Goal: Task Accomplishment & Management: Manage account settings

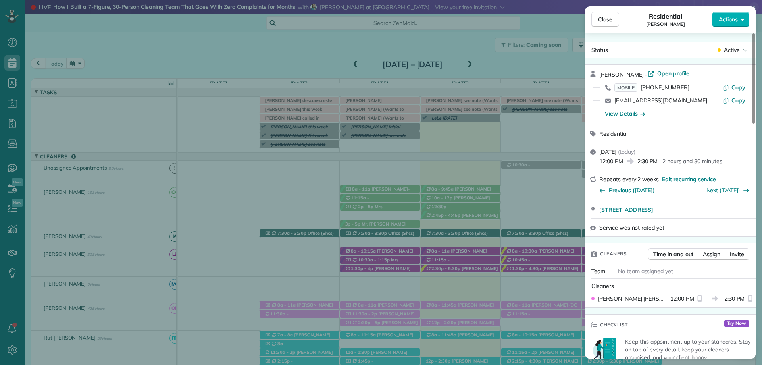
click at [606, 19] on span "Close" at bounding box center [605, 19] width 14 height 8
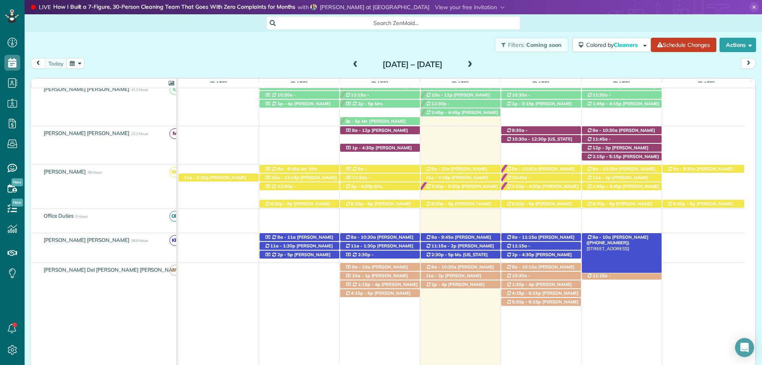
scroll to position [349, 0]
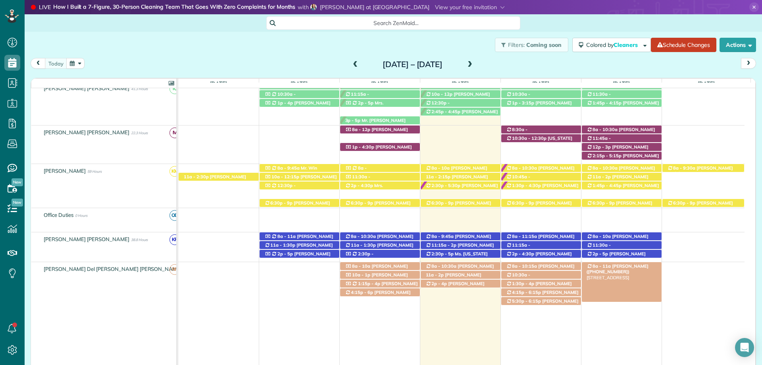
click at [638, 265] on span "Mrs. Shannon Silvernail (+12516053132)" at bounding box center [617, 268] width 62 height 11
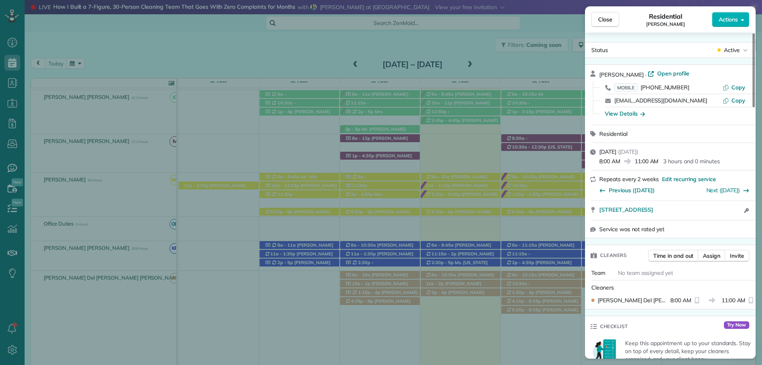
scroll to position [358, 0]
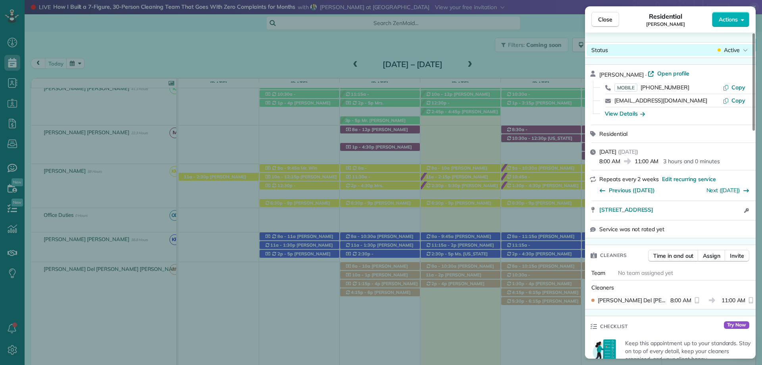
click at [739, 52] on span "Active" at bounding box center [732, 50] width 16 height 8
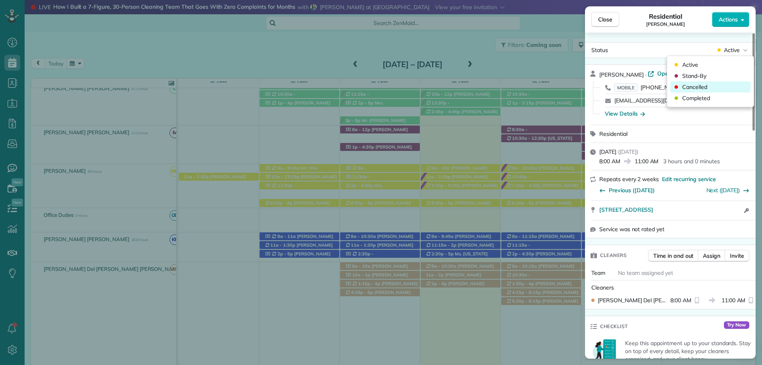
click at [697, 86] on span "Cancelled" at bounding box center [694, 87] width 25 height 8
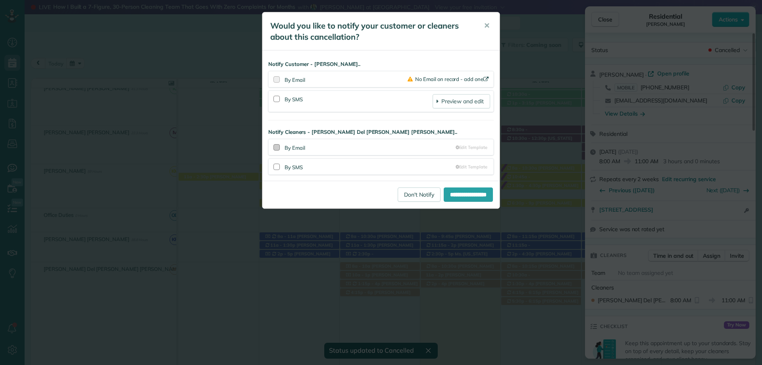
click at [277, 77] on div "**********" at bounding box center [380, 115] width 237 height 130
click at [279, 144] on div at bounding box center [276, 147] width 6 height 6
click at [281, 100] on div at bounding box center [277, 99] width 10 height 18
click at [279, 97] on div at bounding box center [276, 99] width 6 height 6
click at [276, 144] on div at bounding box center [276, 147] width 6 height 6
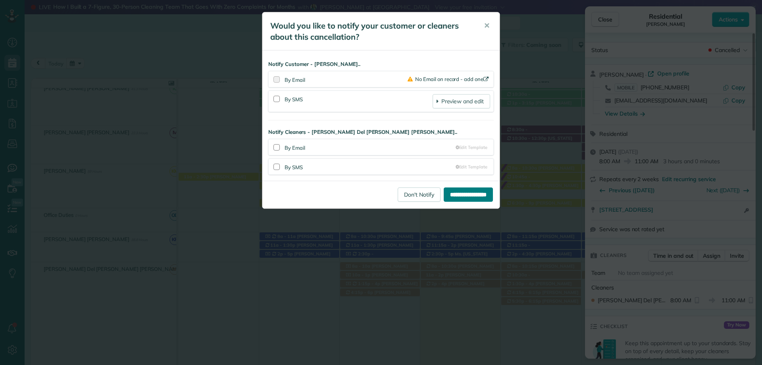
click at [455, 198] on input "**********" at bounding box center [468, 194] width 49 height 14
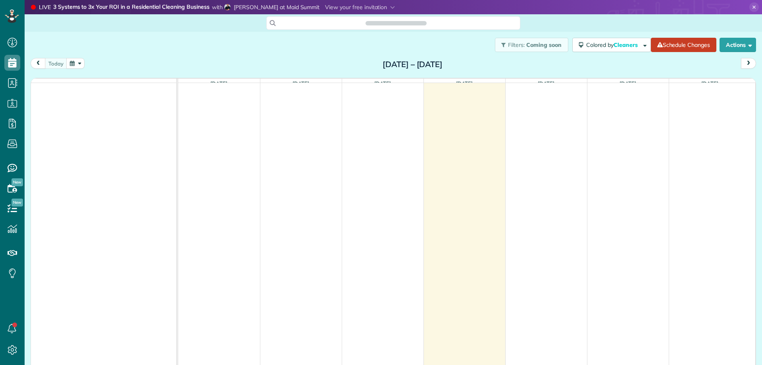
click at [745, 65] on span "next" at bounding box center [748, 63] width 6 height 5
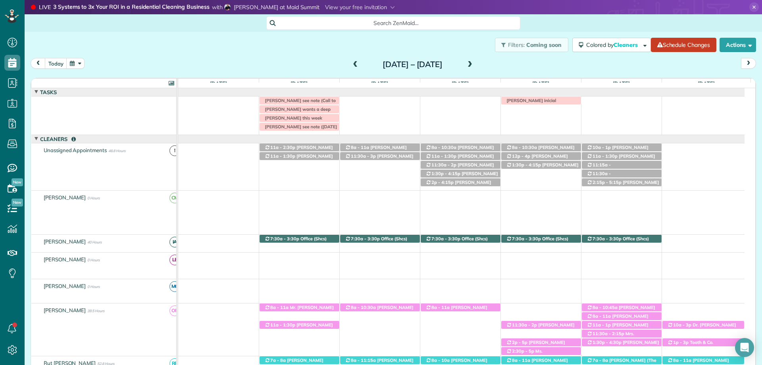
click at [299, 157] on span "Kelly Samek (+18502649725)" at bounding box center [298, 158] width 69 height 11
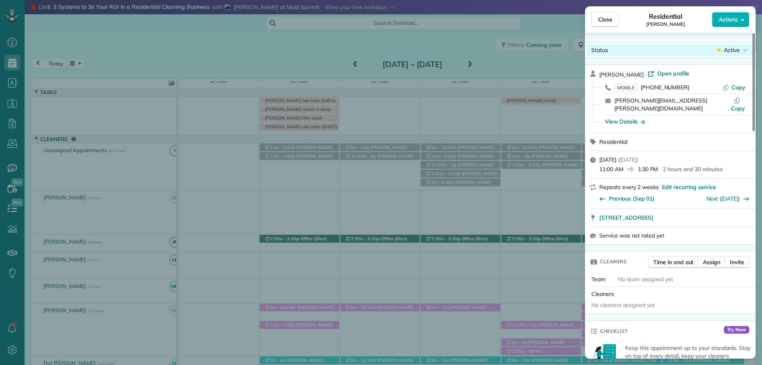
click at [737, 52] on span "Active" at bounding box center [732, 50] width 16 height 8
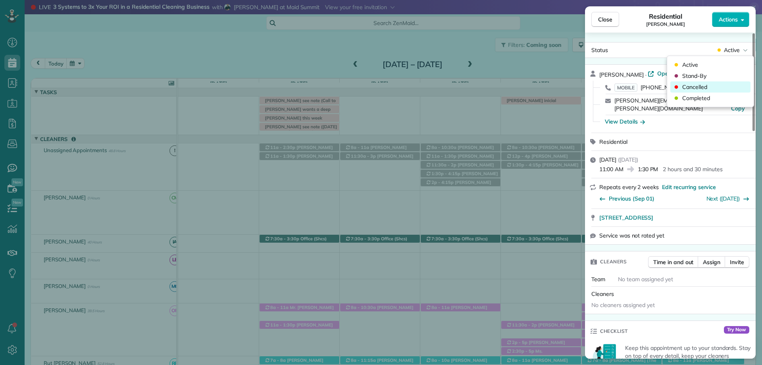
click at [709, 88] on div "Cancelled" at bounding box center [710, 86] width 80 height 11
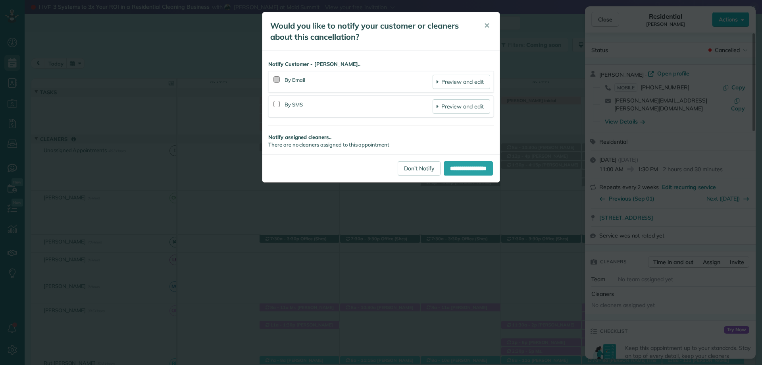
click at [277, 77] on div at bounding box center [276, 79] width 6 height 6
click at [280, 104] on div at bounding box center [277, 104] width 10 height 18
click at [278, 101] on div at bounding box center [276, 104] width 6 height 6
click at [471, 172] on input "**********" at bounding box center [468, 168] width 49 height 14
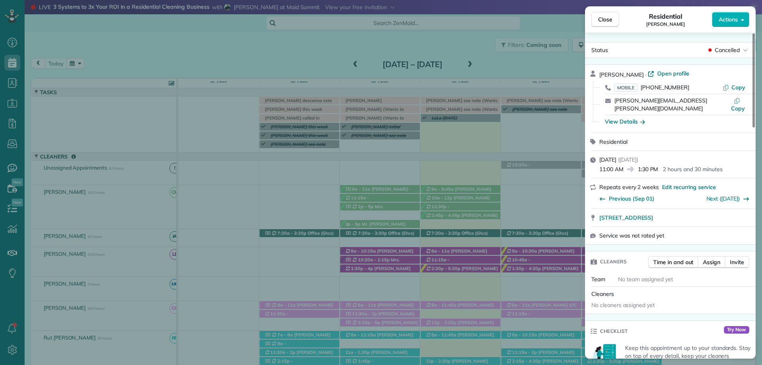
scroll to position [32, 0]
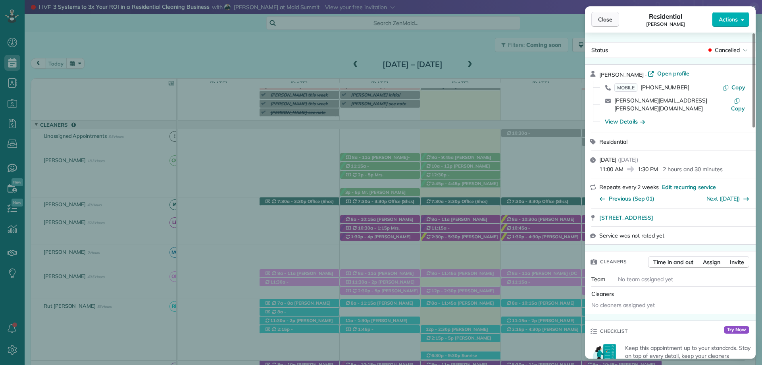
click at [605, 22] on span "Close" at bounding box center [605, 19] width 14 height 8
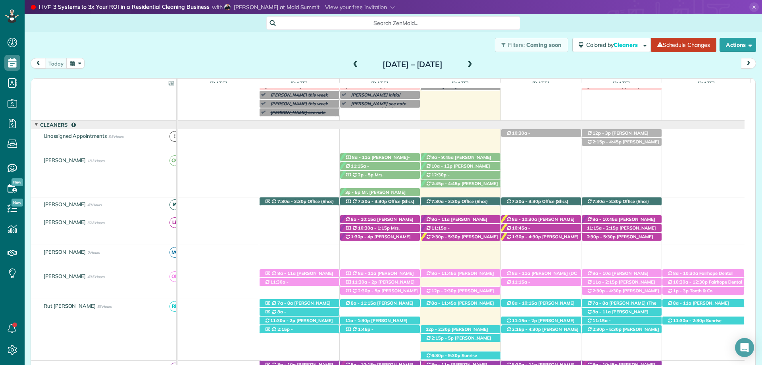
click at [474, 64] on span at bounding box center [469, 64] width 9 height 7
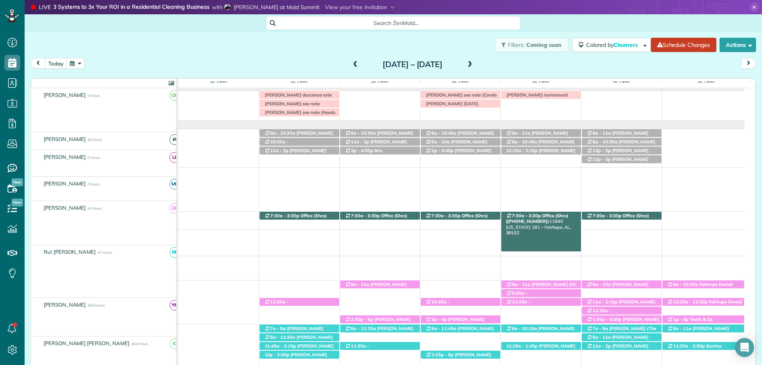
scroll to position [6, 0]
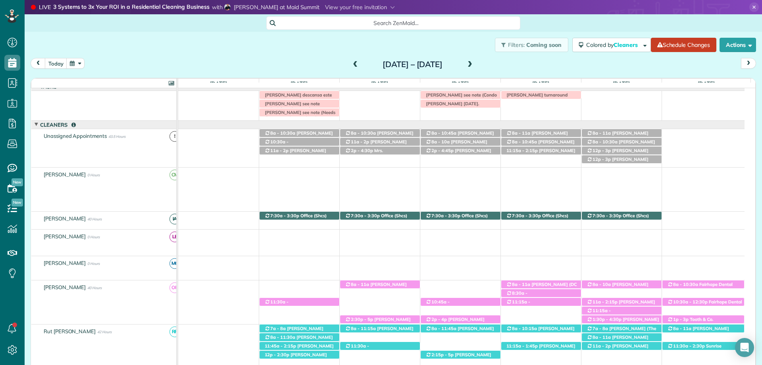
click at [474, 66] on span at bounding box center [469, 64] width 9 height 7
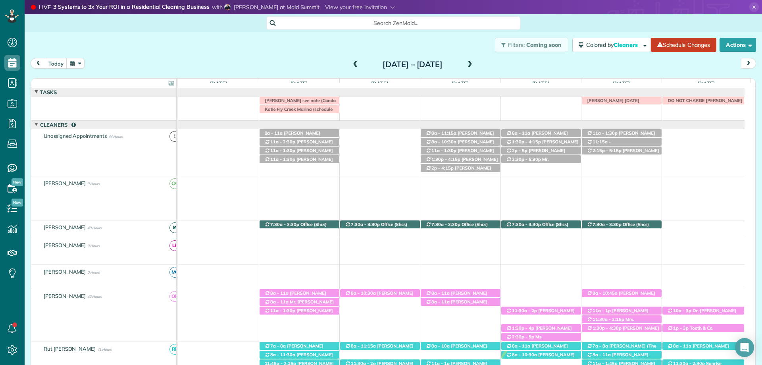
click at [351, 65] on span at bounding box center [355, 64] width 9 height 7
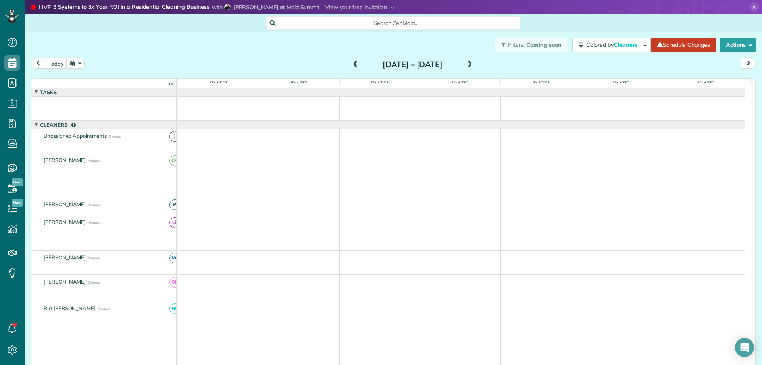
click at [476, 67] on div "Sunday Aug 31 – Saturday Sep 6, 2025" at bounding box center [412, 64] width 127 height 13
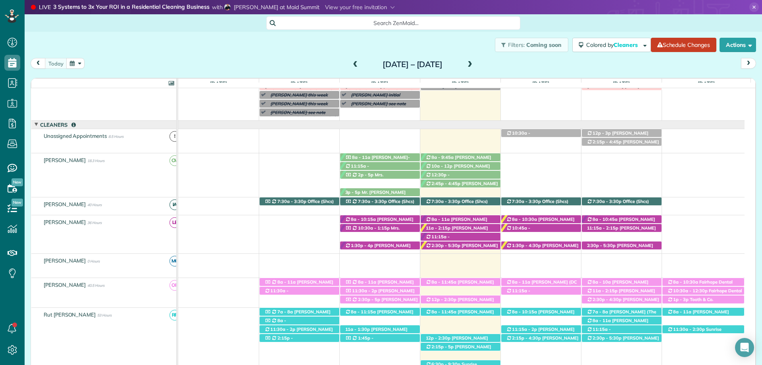
click at [261, 52] on div "Filters: Coming soon Colored by Cleaners Color by Cleaner Color by Team Color b…" at bounding box center [393, 45] width 737 height 26
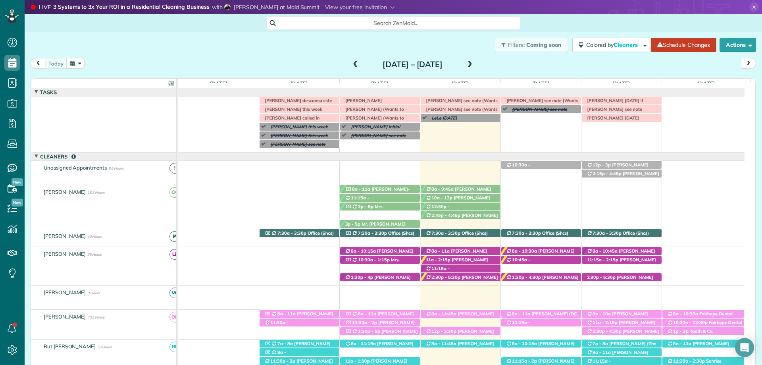
click at [351, 61] on span at bounding box center [355, 64] width 9 height 7
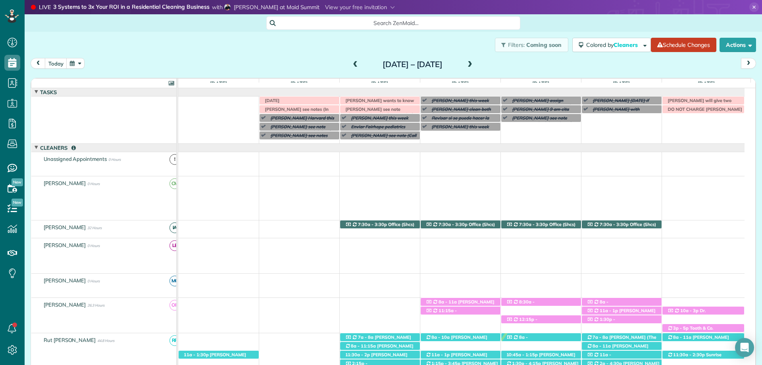
click at [351, 66] on span at bounding box center [355, 64] width 9 height 7
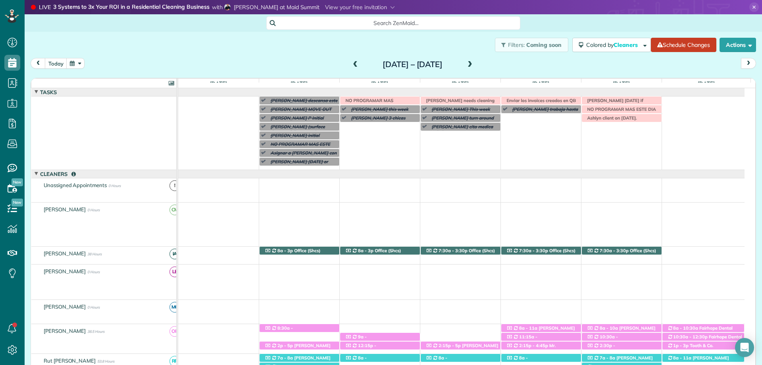
click at [474, 65] on span at bounding box center [469, 64] width 9 height 7
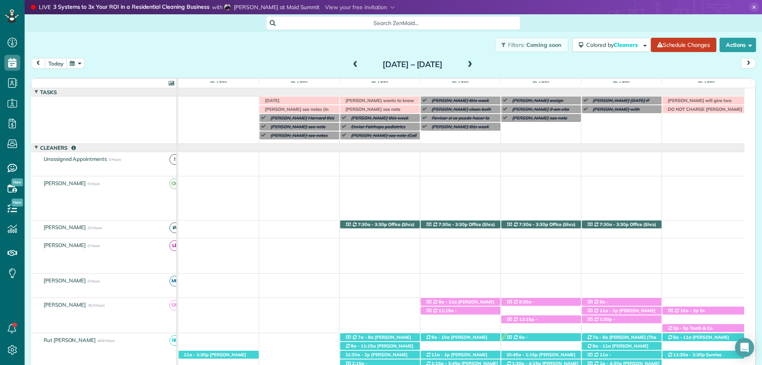
click at [476, 64] on div "Sunday Aug 31 – Saturday Sep 6, 2025" at bounding box center [412, 64] width 127 height 13
click at [474, 63] on span at bounding box center [469, 64] width 9 height 7
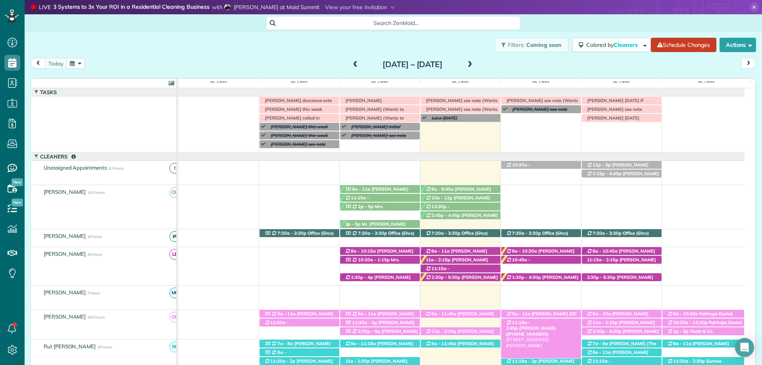
click at [545, 325] on span "[PERSON_NAME] ([PHONE_NUMBER])" at bounding box center [531, 330] width 50 height 11
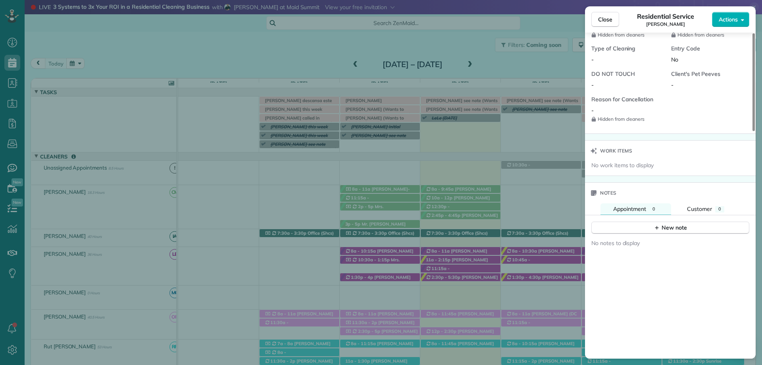
scroll to position [635, 0]
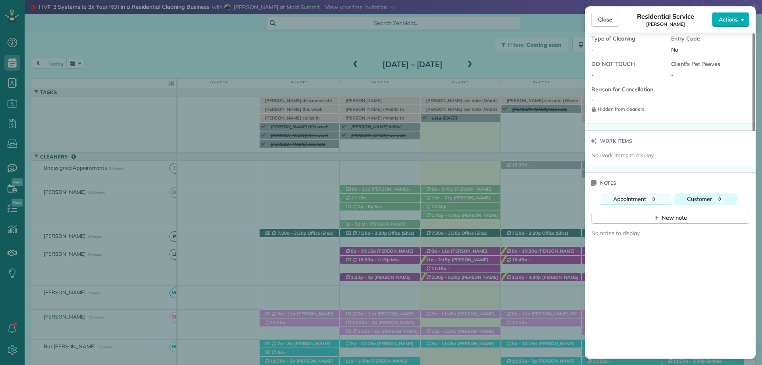
click at [703, 193] on button "Customer 0" at bounding box center [705, 199] width 63 height 12
click at [673, 219] on div "New note" at bounding box center [669, 217] width 33 height 8
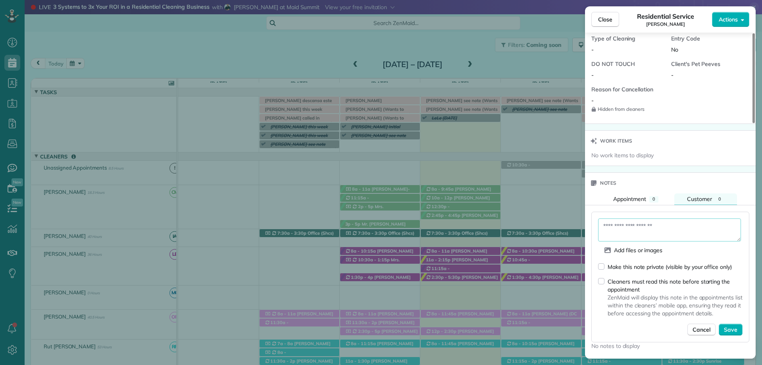
click at [614, 229] on textarea at bounding box center [669, 229] width 143 height 23
type textarea "**********"
click at [733, 328] on span "Save" at bounding box center [730, 329] width 13 height 8
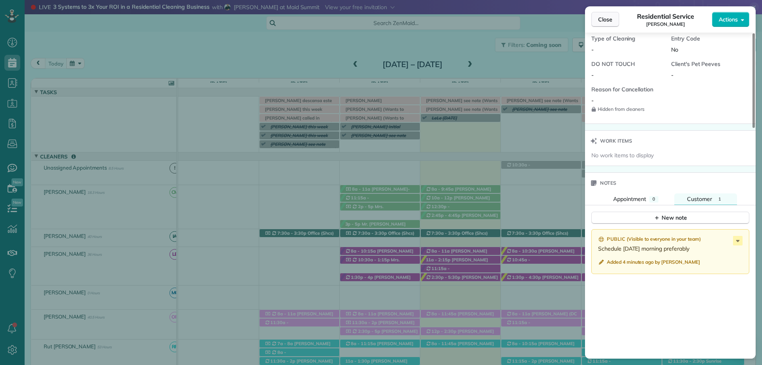
click at [600, 17] on span "Close" at bounding box center [605, 19] width 14 height 8
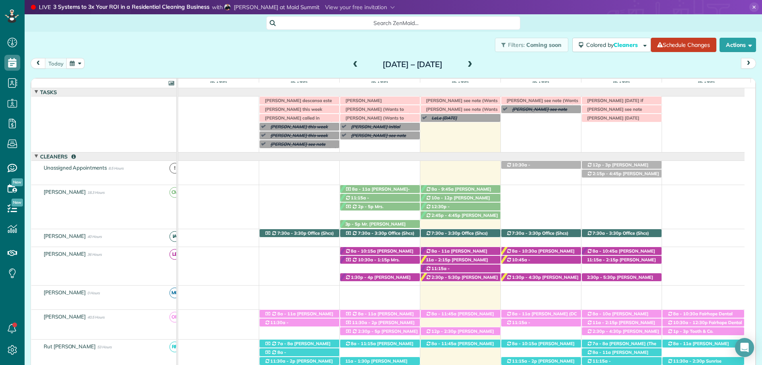
click at [474, 64] on span at bounding box center [469, 64] width 9 height 7
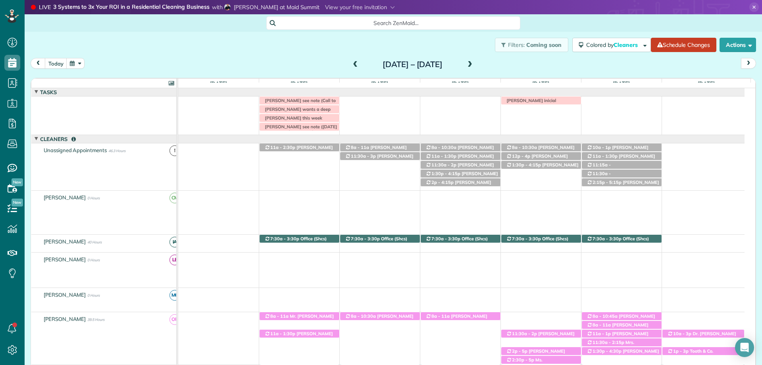
scroll to position [14, 0]
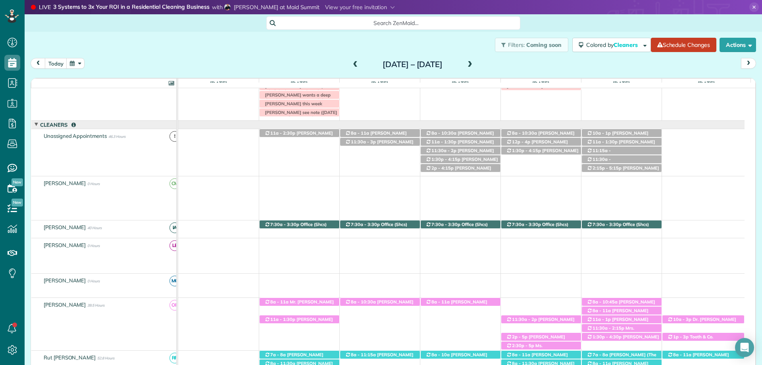
click at [474, 62] on span at bounding box center [469, 64] width 9 height 7
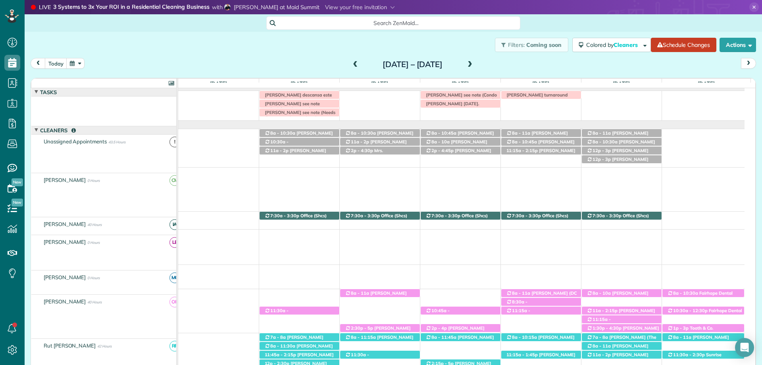
scroll to position [6, 0]
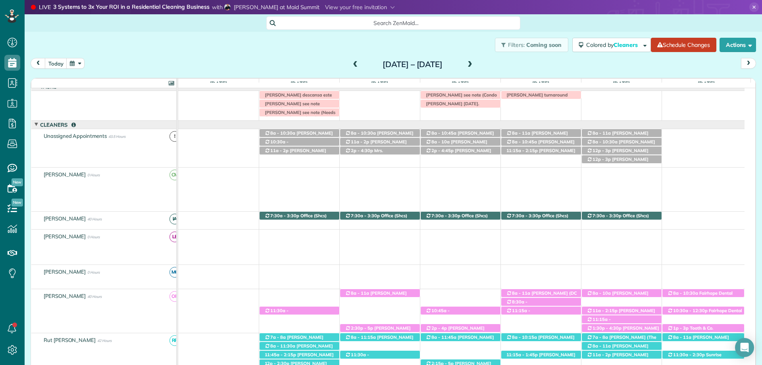
drag, startPoint x: 352, startPoint y: 46, endPoint x: 369, endPoint y: 48, distance: 17.2
click at [352, 46] on div "Filters: Coming soon Colored by Cleaners Color by Cleaner Color by Team Color b…" at bounding box center [393, 45] width 737 height 26
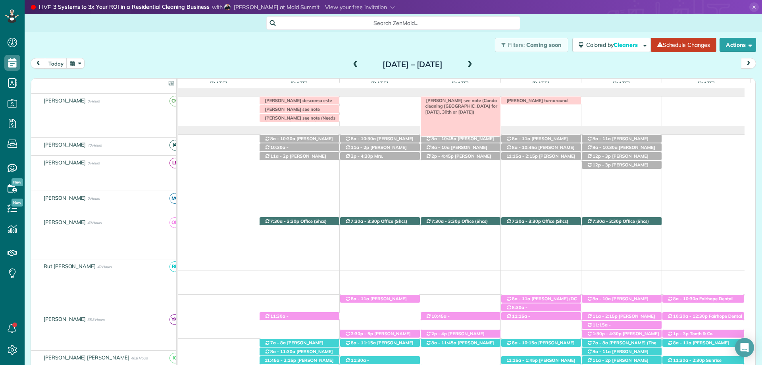
scroll to position [0, 0]
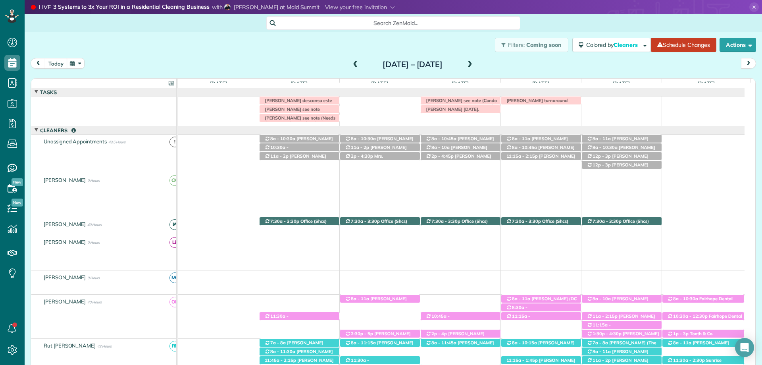
click at [54, 65] on button "today" at bounding box center [56, 63] width 22 height 11
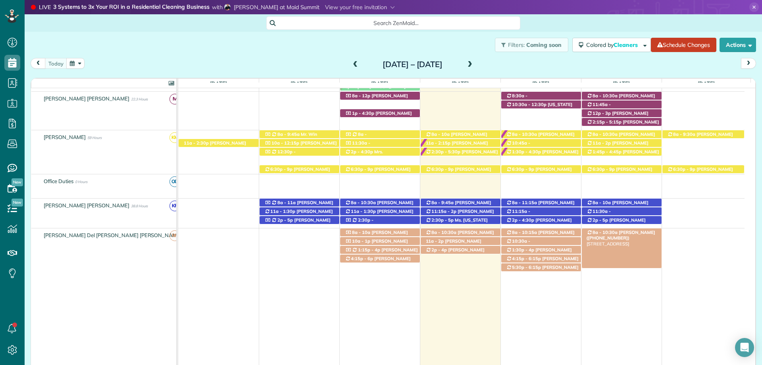
click at [619, 231] on span "[PERSON_NAME] ([PHONE_NUMBER])" at bounding box center [620, 234] width 69 height 11
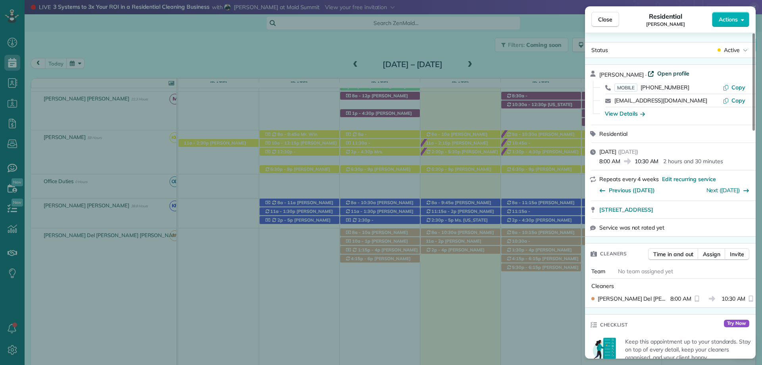
click at [671, 77] on span "Open profile" at bounding box center [673, 73] width 32 height 8
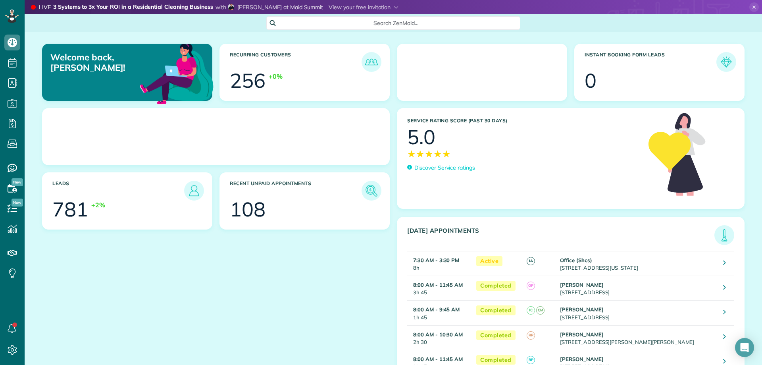
scroll to position [4, 4]
click at [344, 22] on span "Search ZenMaid…" at bounding box center [395, 23] width 241 height 8
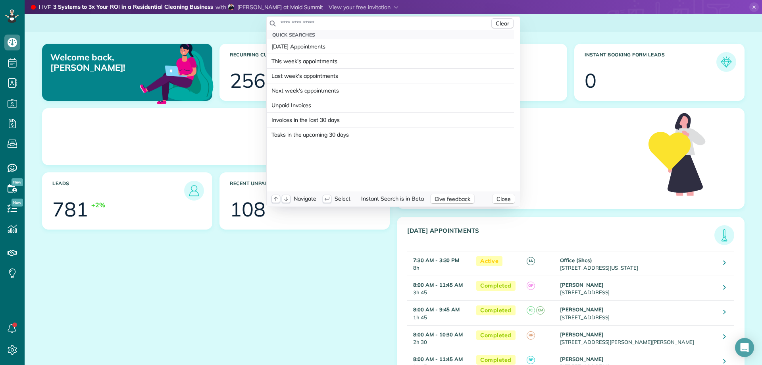
click at [359, 24] on input "text" at bounding box center [384, 23] width 209 height 8
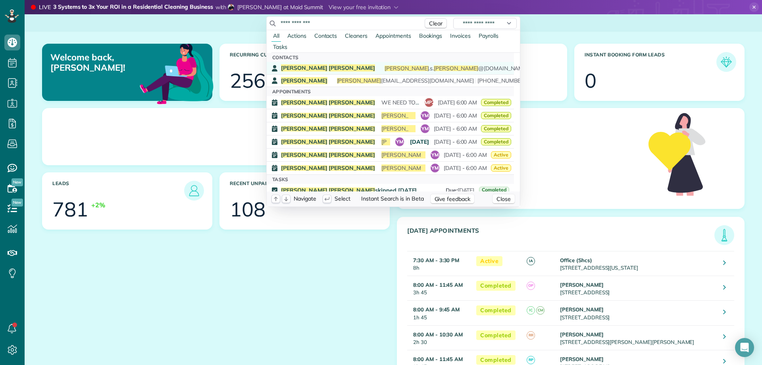
type input "**********"
click at [328, 69] on span "Baskin" at bounding box center [351, 67] width 46 height 7
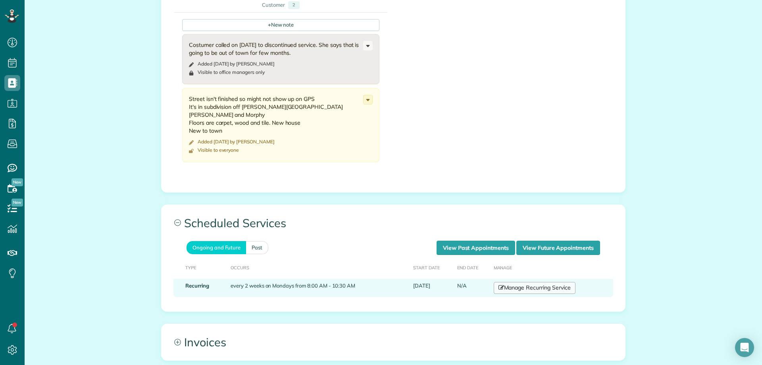
scroll to position [436, 0]
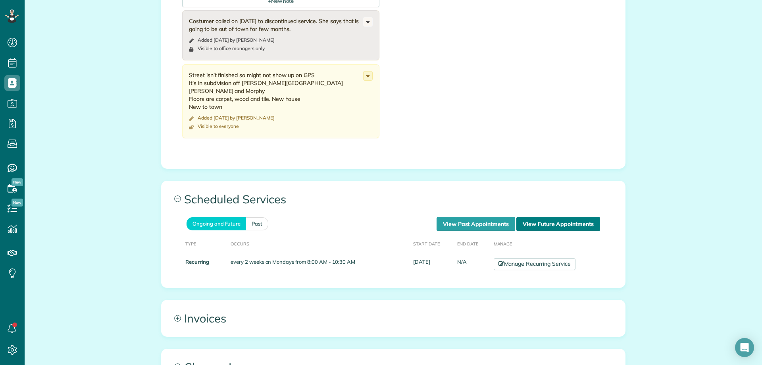
click at [548, 217] on link "View Future Appointments" at bounding box center [558, 224] width 84 height 14
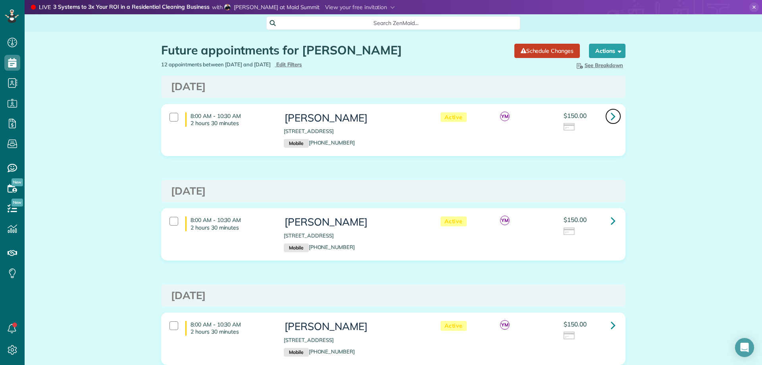
click at [611, 117] on icon at bounding box center [613, 116] width 5 height 14
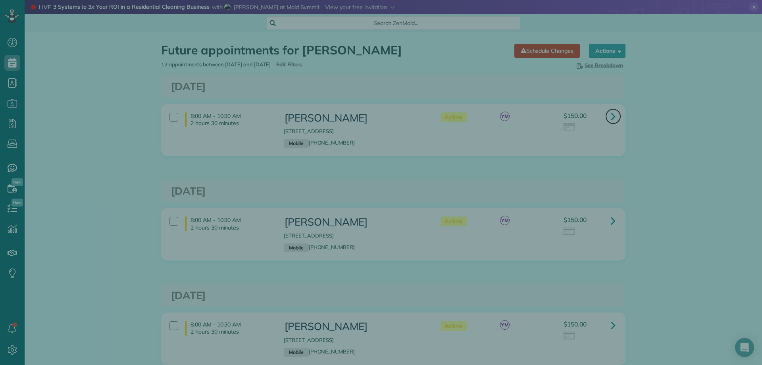
scroll to position [4, 4]
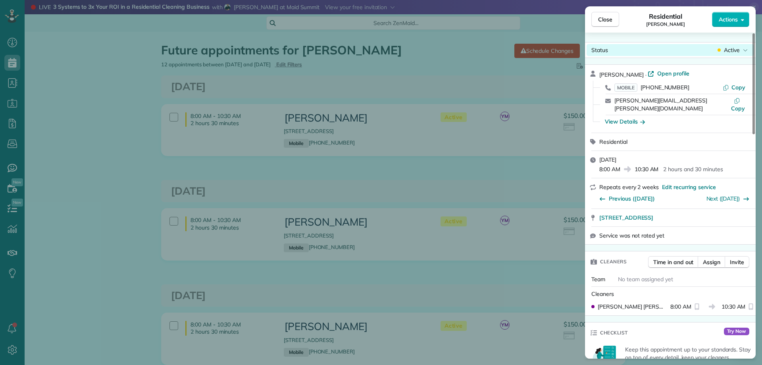
click at [732, 50] on span "Active" at bounding box center [732, 50] width 16 height 8
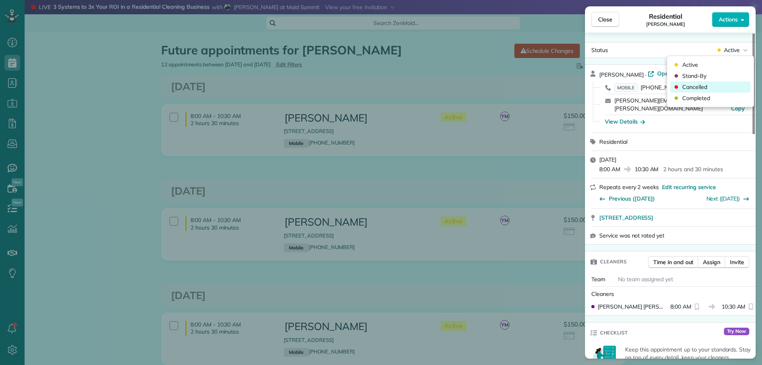
click at [699, 86] on span "Cancelled" at bounding box center [694, 87] width 25 height 8
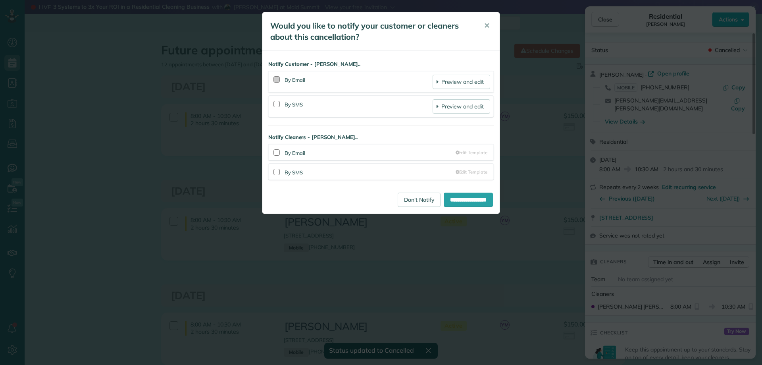
click at [279, 78] on div at bounding box center [276, 79] width 6 height 6
click at [279, 97] on div at bounding box center [277, 104] width 10 height 18
click at [279, 101] on div at bounding box center [276, 104] width 6 height 6
click at [459, 206] on input "**********" at bounding box center [468, 199] width 49 height 14
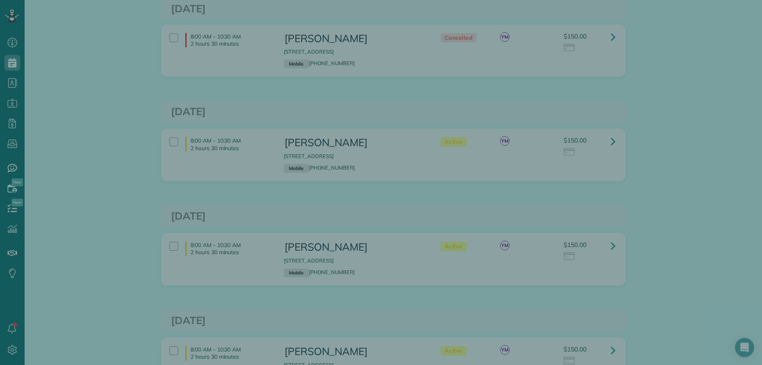
scroll to position [4, 4]
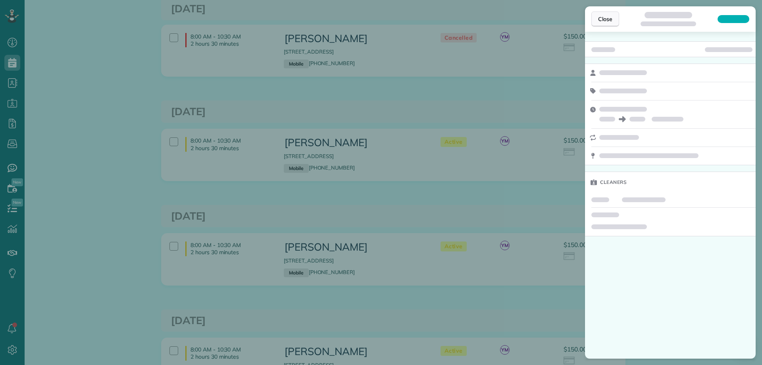
click at [599, 18] on span "Close" at bounding box center [605, 19] width 14 height 8
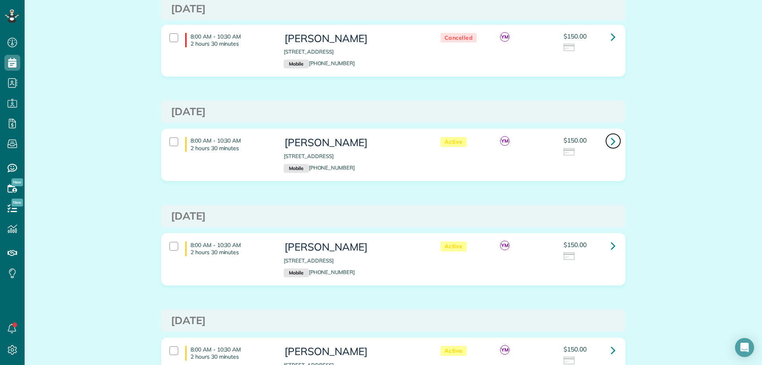
click at [611, 139] on icon at bounding box center [613, 141] width 5 height 14
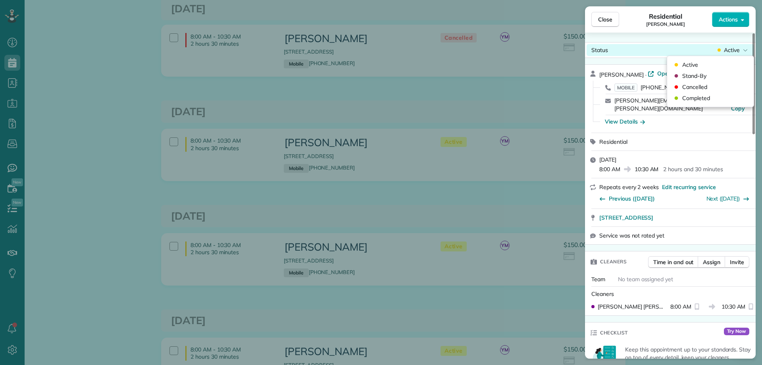
click at [728, 48] on span "Active" at bounding box center [732, 50] width 16 height 8
click at [705, 89] on span "Cancelled" at bounding box center [694, 87] width 25 height 8
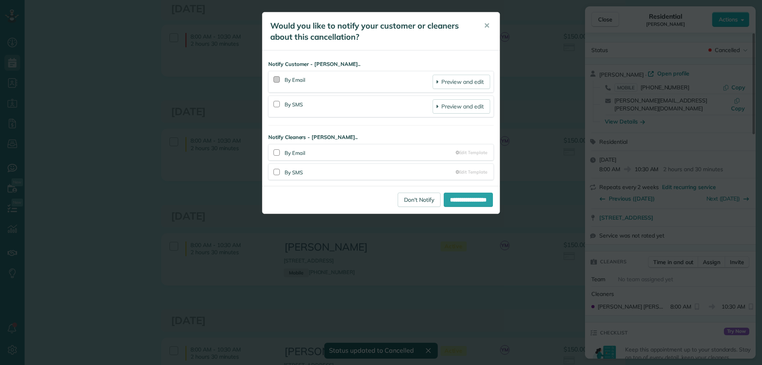
click at [277, 79] on div at bounding box center [276, 79] width 6 height 6
click at [277, 97] on div at bounding box center [277, 104] width 10 height 18
click at [277, 100] on div at bounding box center [277, 104] width 10 height 18
click at [277, 106] on div at bounding box center [276, 104] width 6 height 6
click at [457, 196] on input "**********" at bounding box center [468, 199] width 49 height 14
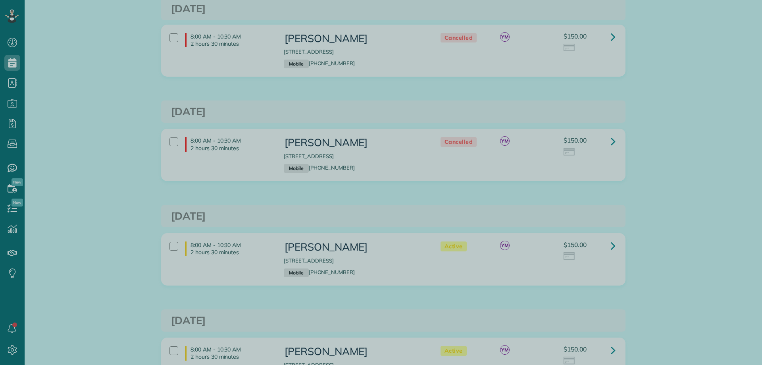
scroll to position [4, 4]
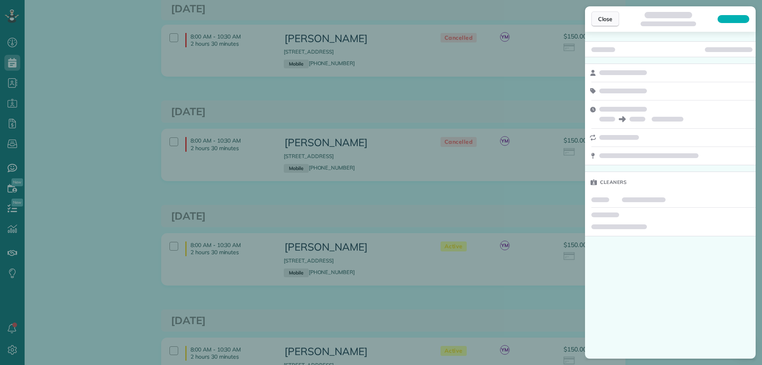
click at [607, 16] on span "Close" at bounding box center [605, 19] width 14 height 8
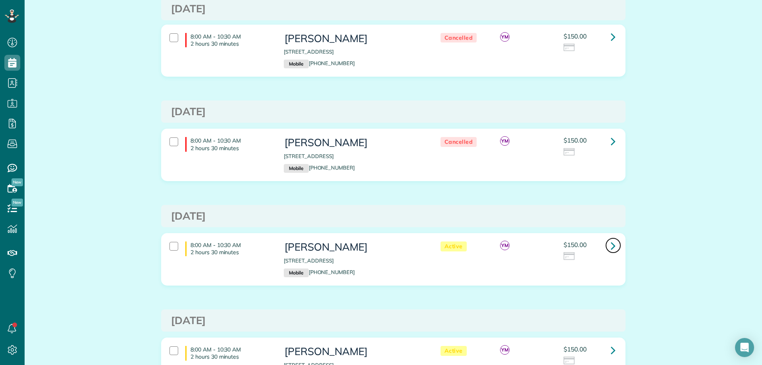
click at [605, 244] on link at bounding box center [613, 245] width 16 height 16
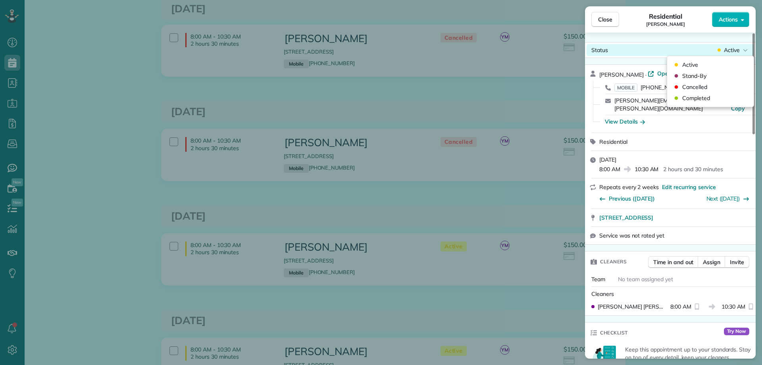
click at [727, 50] on span "Active" at bounding box center [732, 50] width 16 height 8
click at [690, 88] on span "Cancelled" at bounding box center [694, 87] width 25 height 8
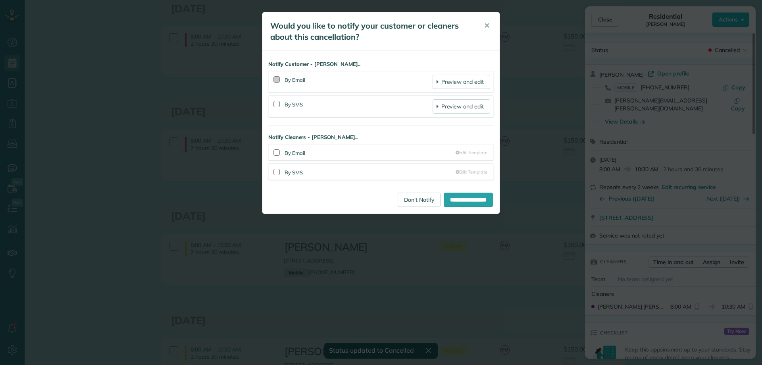
click at [276, 79] on div at bounding box center [276, 79] width 6 height 6
drag, startPoint x: 277, startPoint y: 106, endPoint x: 282, endPoint y: 108, distance: 6.2
click at [277, 106] on div at bounding box center [276, 104] width 6 height 6
click at [457, 202] on input "**********" at bounding box center [468, 199] width 49 height 14
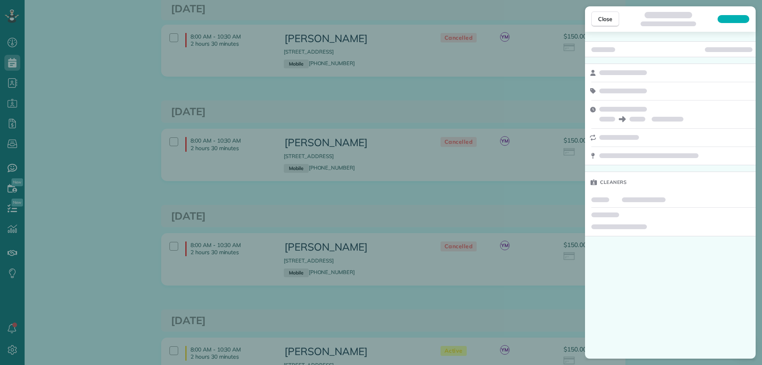
scroll to position [4, 4]
click at [606, 20] on span "Close" at bounding box center [605, 19] width 14 height 8
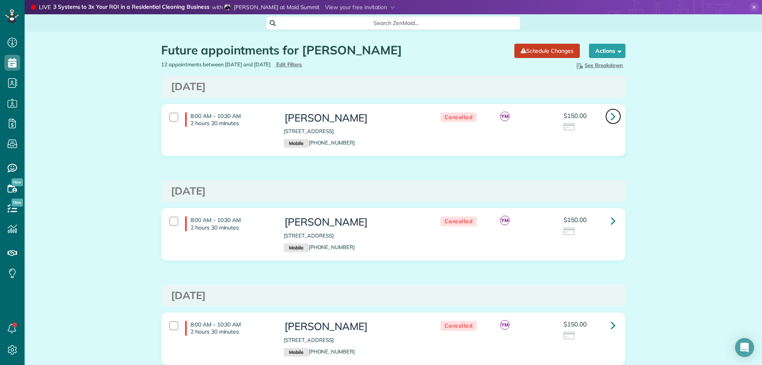
click at [611, 113] on icon at bounding box center [613, 116] width 5 height 14
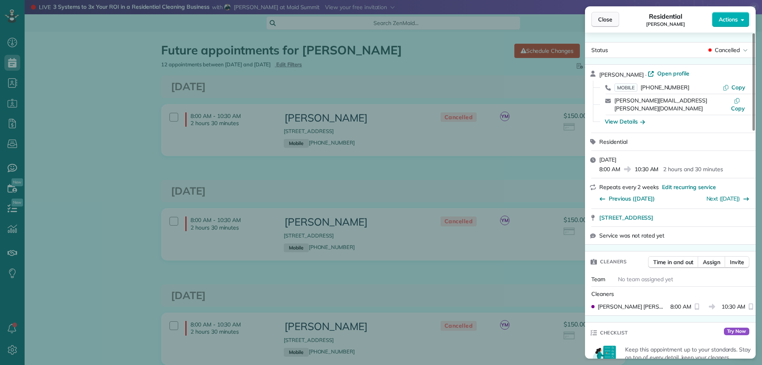
click at [603, 23] on button "Close" at bounding box center [605, 19] width 28 height 15
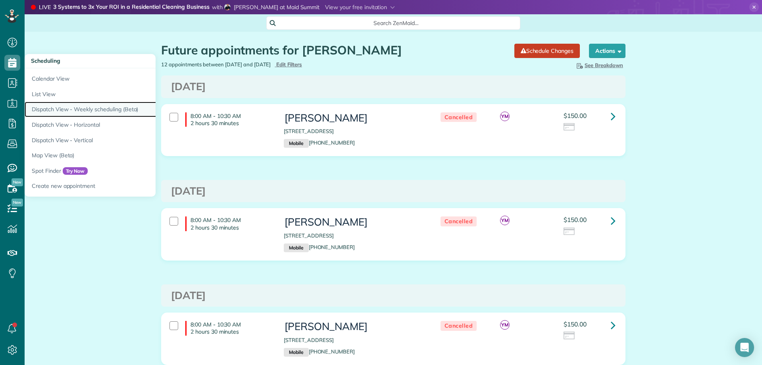
drag, startPoint x: 96, startPoint y: 107, endPoint x: 100, endPoint y: 103, distance: 6.2
click at [96, 107] on link "Dispatch View - Weekly scheduling (Beta)" at bounding box center [124, 109] width 198 height 15
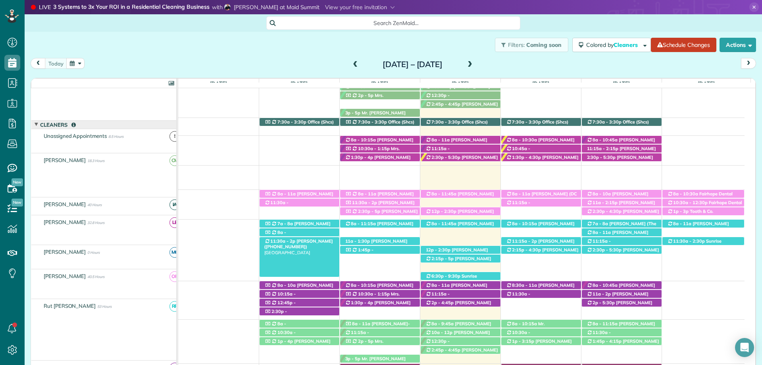
scroll to position [111, 0]
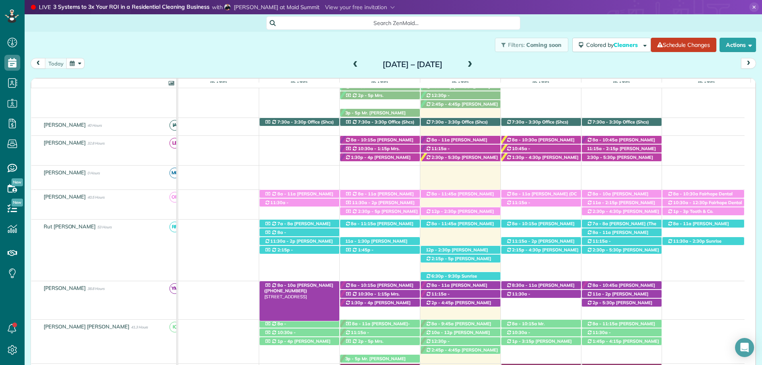
click at [309, 286] on span "[PERSON_NAME] ([PHONE_NUMBER])" at bounding box center [298, 287] width 69 height 11
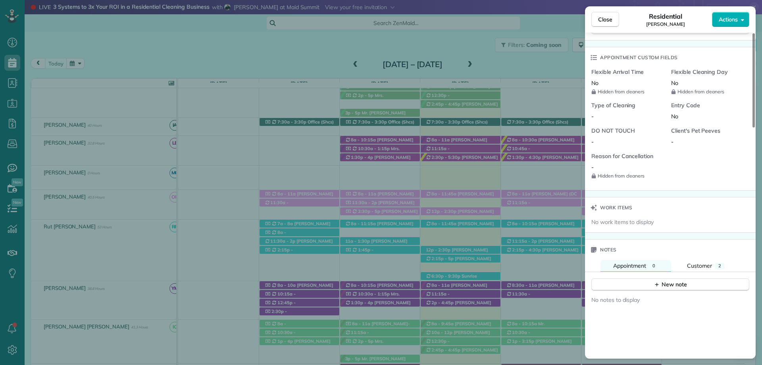
scroll to position [635, 0]
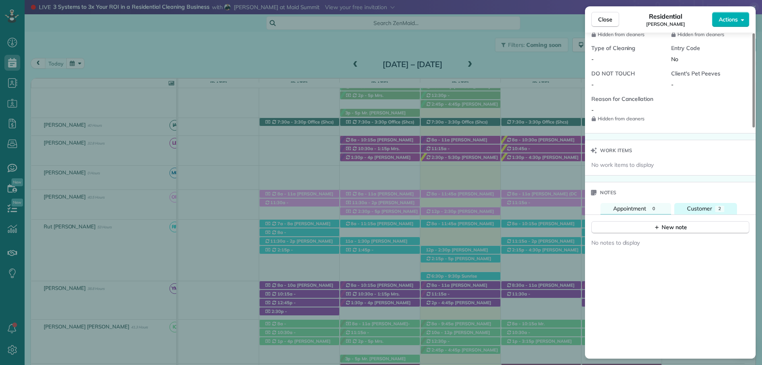
click at [718, 206] on span "2" at bounding box center [719, 209] width 3 height 6
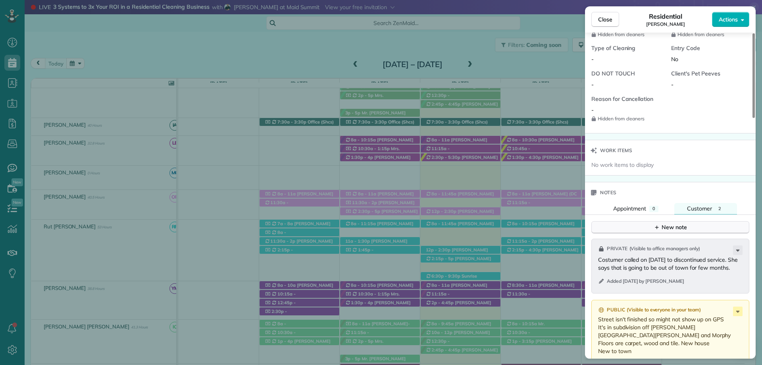
click at [688, 221] on button "New note" at bounding box center [670, 227] width 158 height 12
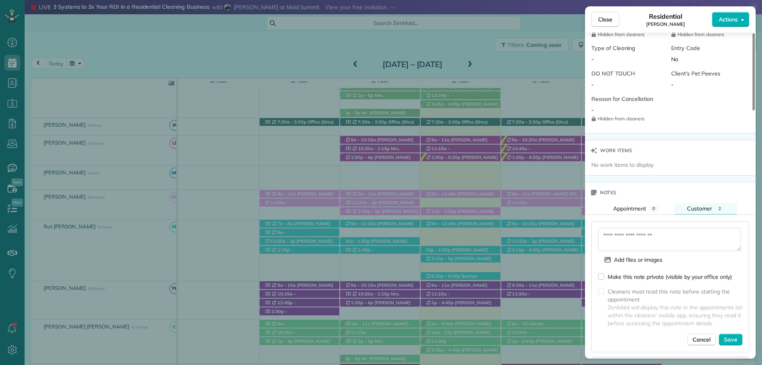
click at [660, 230] on textarea at bounding box center [669, 239] width 143 height 23
type textarea "**********"
click at [728, 333] on button "Save" at bounding box center [730, 339] width 24 height 12
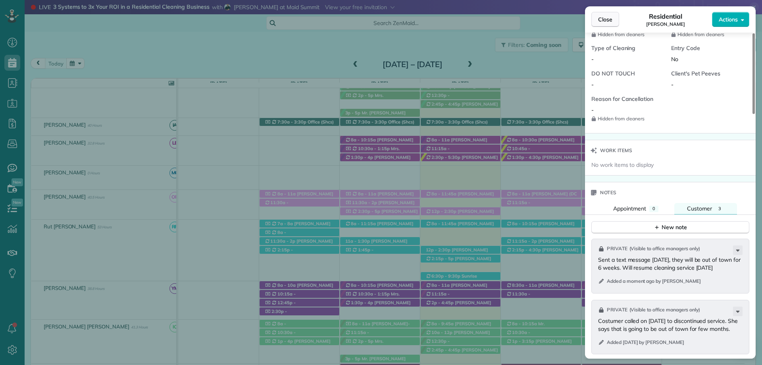
click at [600, 24] on button "Close" at bounding box center [605, 19] width 28 height 15
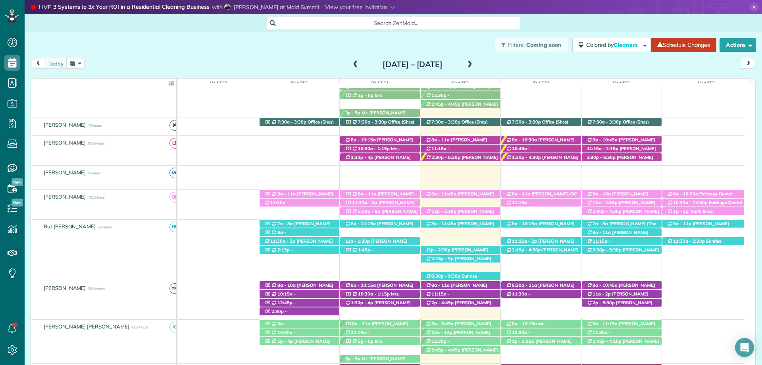
click at [474, 63] on span at bounding box center [469, 64] width 9 height 7
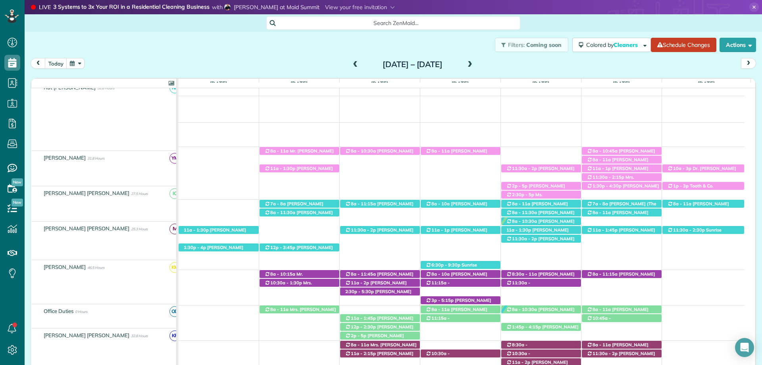
scroll to position [156, 0]
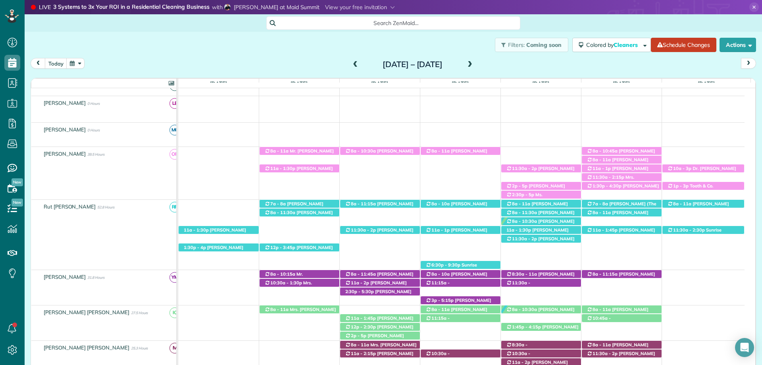
click at [351, 68] on span at bounding box center [355, 65] width 9 height 12
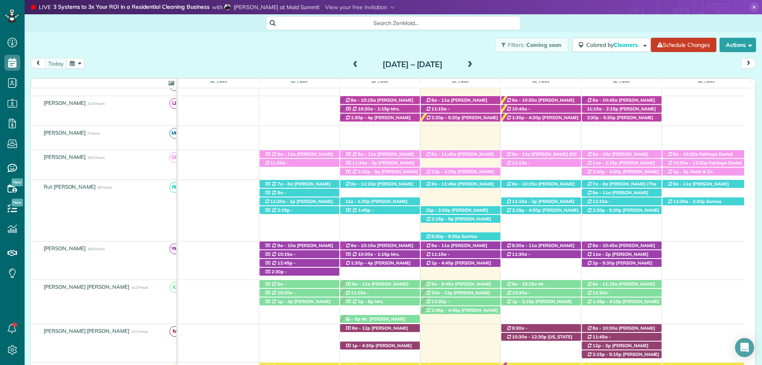
scroll to position [230, 0]
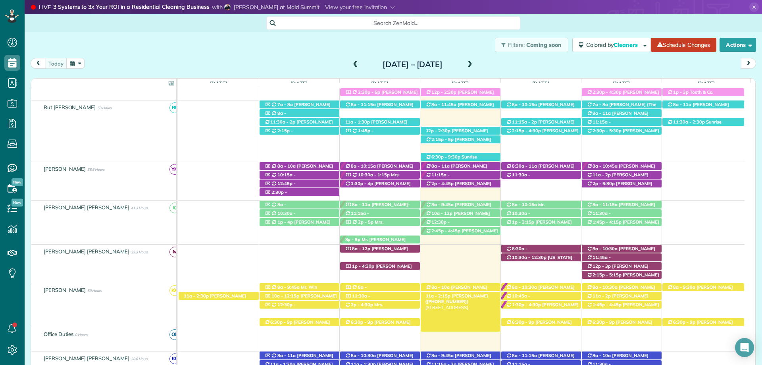
click at [465, 296] on span "[PERSON_NAME] ([PHONE_NUMBER])" at bounding box center [456, 298] width 63 height 11
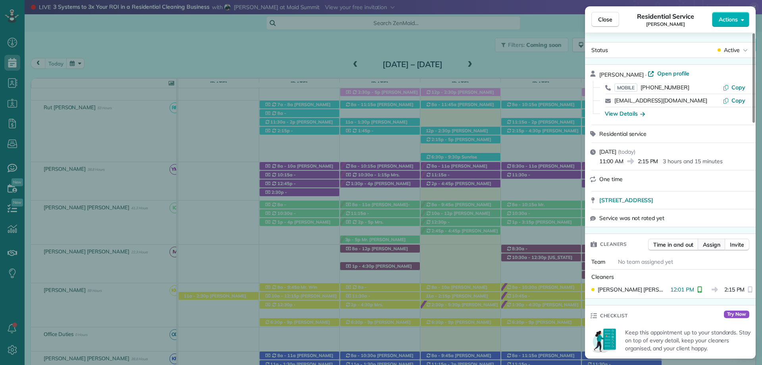
click at [713, 246] on span "Assign" at bounding box center [711, 244] width 17 height 8
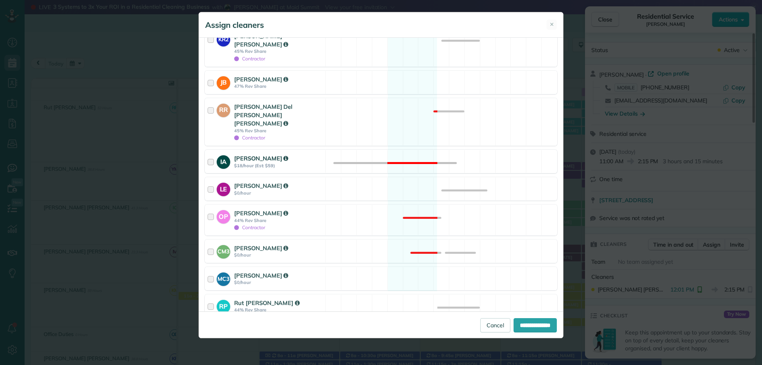
scroll to position [284, 0]
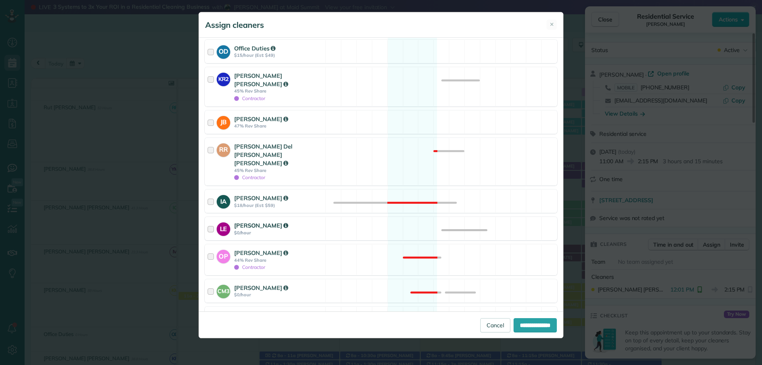
click at [211, 221] on div at bounding box center [211, 228] width 9 height 15
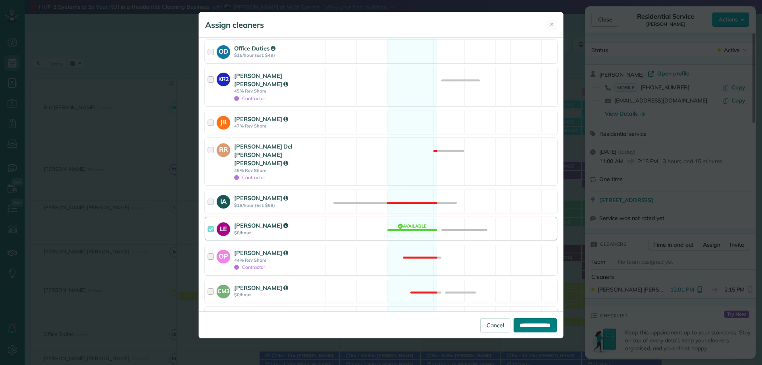
click at [529, 320] on input "**********" at bounding box center [534, 325] width 43 height 14
type input "**********"
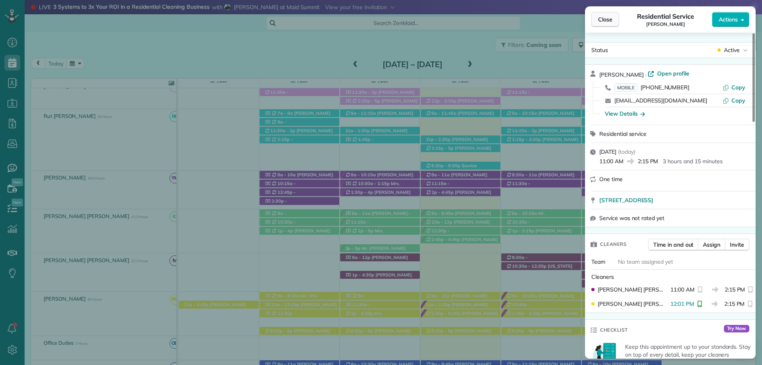
scroll to position [239, 0]
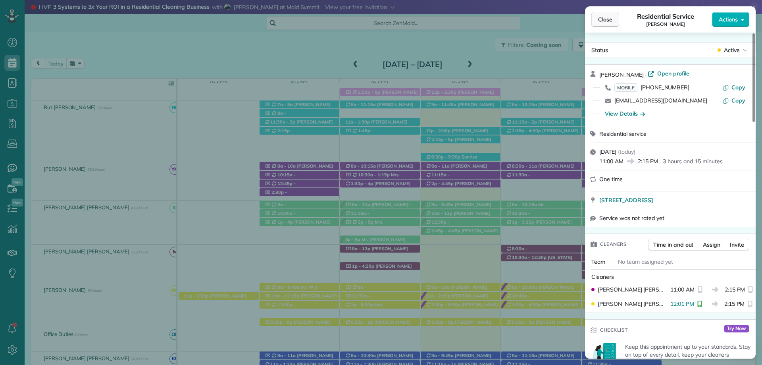
click at [611, 20] on span "Close" at bounding box center [605, 19] width 14 height 8
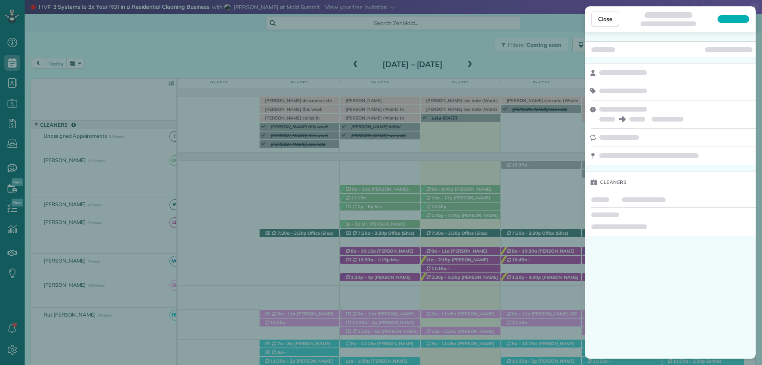
scroll to position [32, 0]
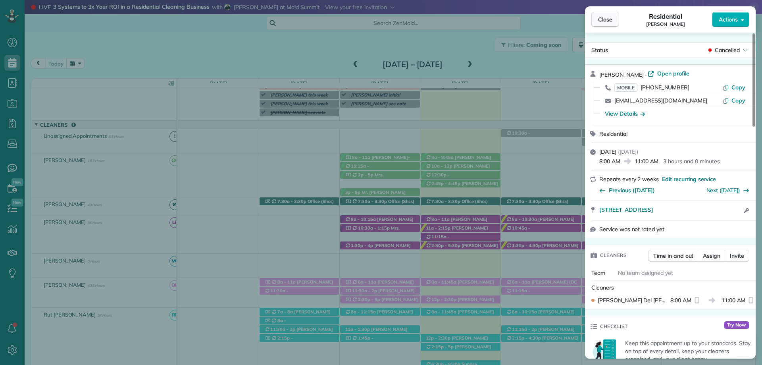
click at [606, 21] on span "Close" at bounding box center [605, 19] width 14 height 8
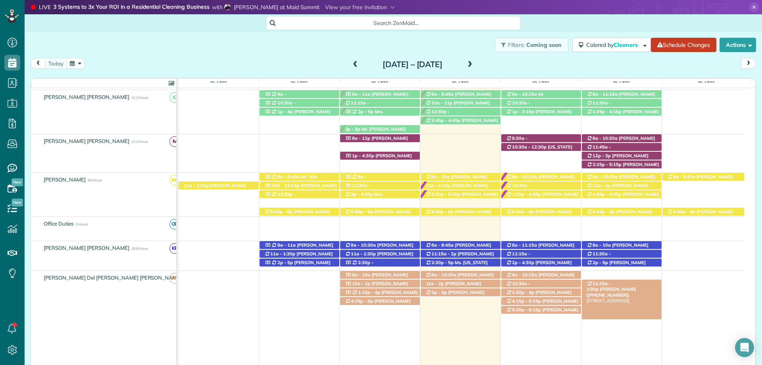
click at [624, 286] on span "Lindsey Schoeneck (+12057290759)" at bounding box center [611, 291] width 50 height 11
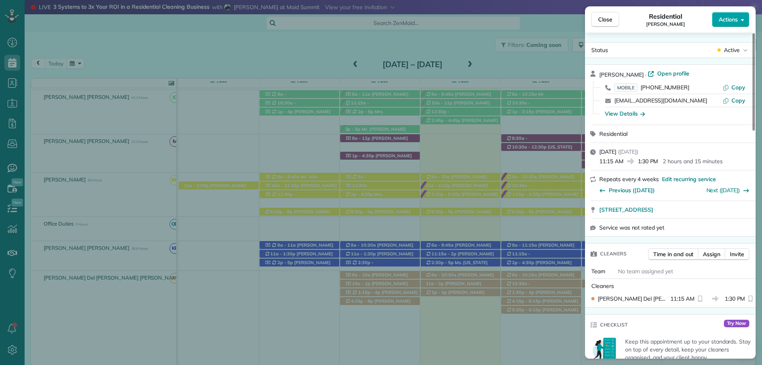
click at [736, 19] on span "Actions" at bounding box center [727, 19] width 19 height 8
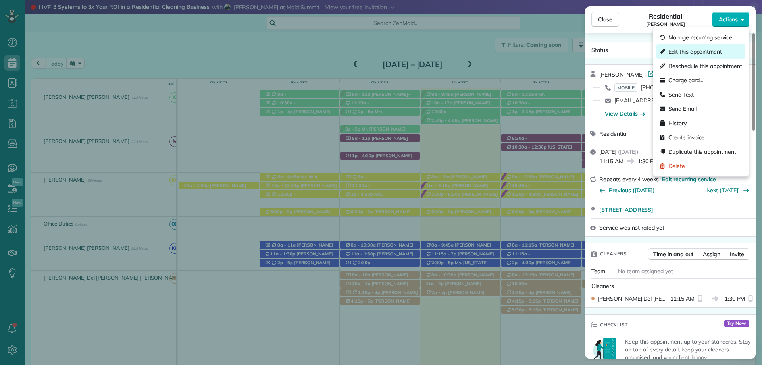
click at [695, 52] on span "Edit this appointment" at bounding box center [695, 52] width 54 height 8
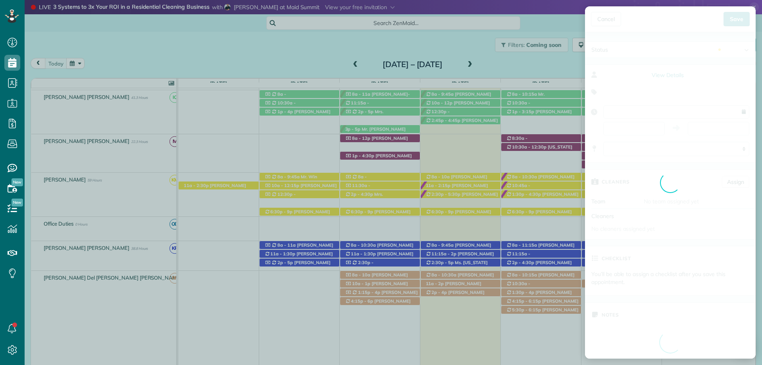
type input "**********"
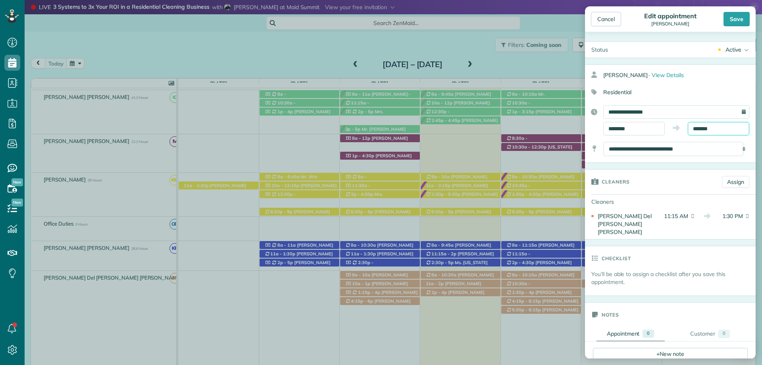
click at [699, 129] on input "*******" at bounding box center [718, 128] width 61 height 13
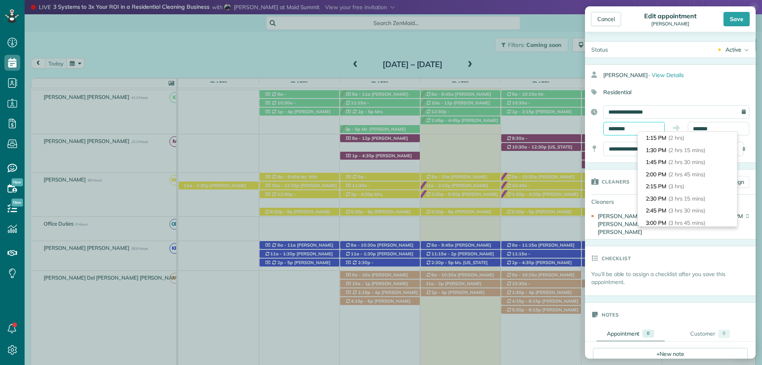
click at [638, 127] on input "********" at bounding box center [633, 128] width 61 height 13
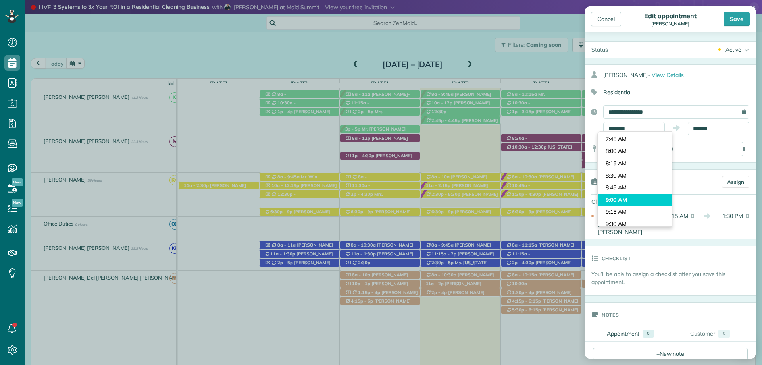
click at [634, 150] on body "Dashboard Scheduling Calendar View List View Dispatch View - Weekly scheduling …" at bounding box center [381, 182] width 762 height 365
type input "*******"
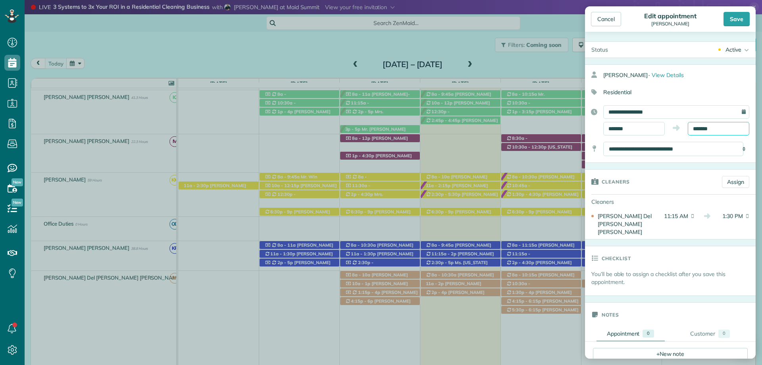
click at [703, 127] on input "*******" at bounding box center [718, 128] width 61 height 13
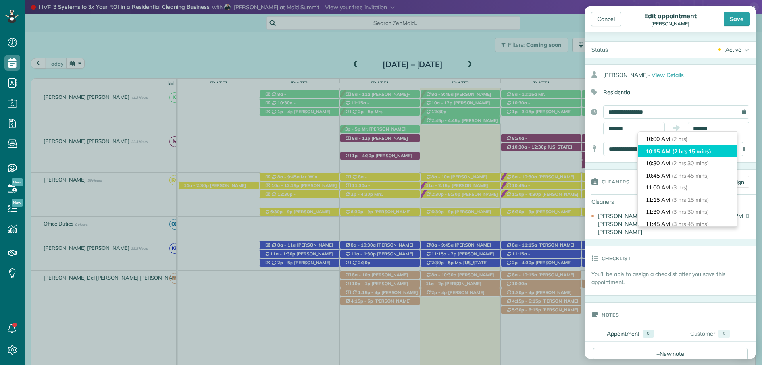
type input "********"
click at [685, 150] on span "(2 hrs 15 mins)" at bounding box center [691, 151] width 39 height 7
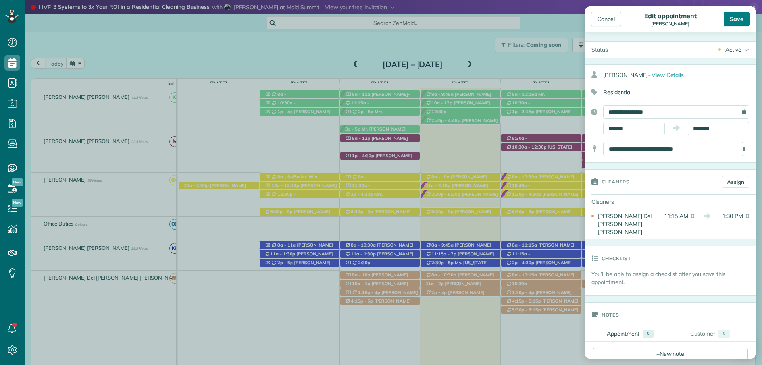
click at [734, 18] on div "Save" at bounding box center [736, 19] width 26 height 14
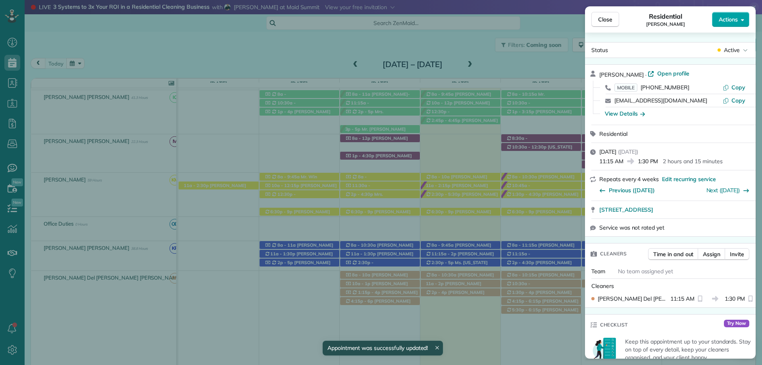
click at [736, 21] on span "Actions" at bounding box center [727, 19] width 19 height 8
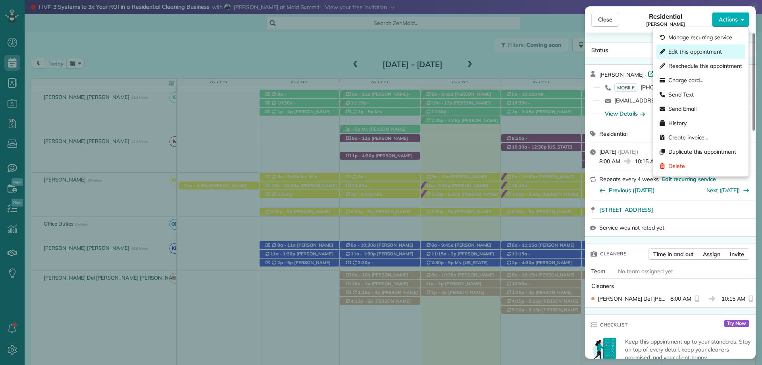
click at [685, 53] on span "Edit this appointment" at bounding box center [695, 52] width 54 height 8
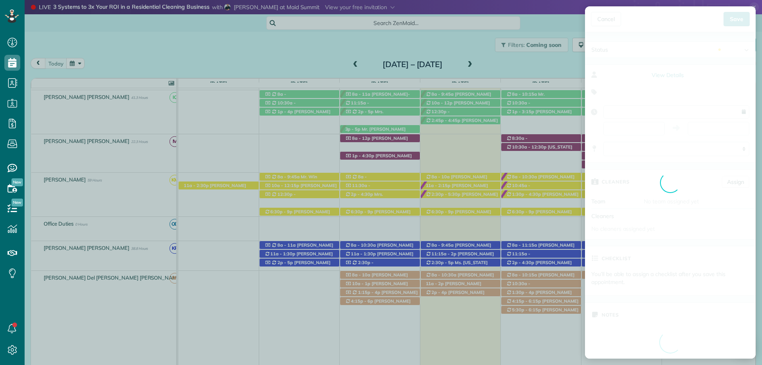
type input "**********"
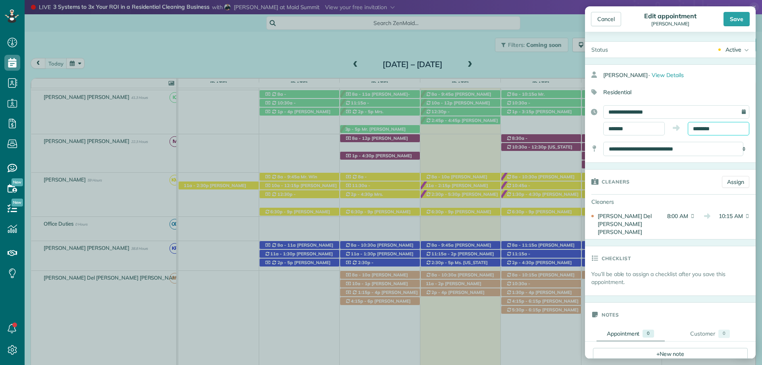
click at [700, 124] on input "********" at bounding box center [718, 128] width 61 height 13
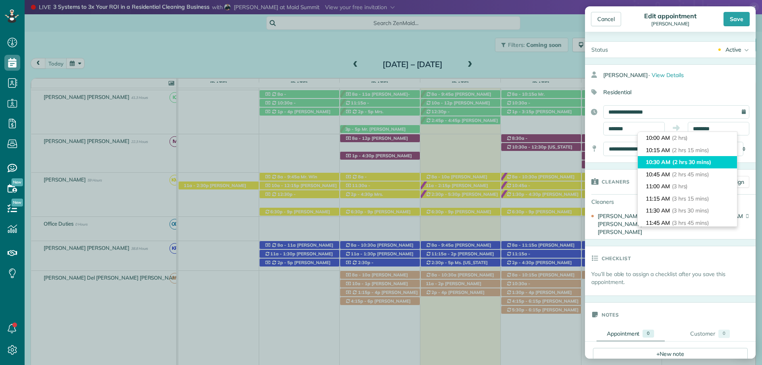
type input "********"
click at [679, 161] on span "(2 hrs 30 mins)" at bounding box center [691, 161] width 39 height 7
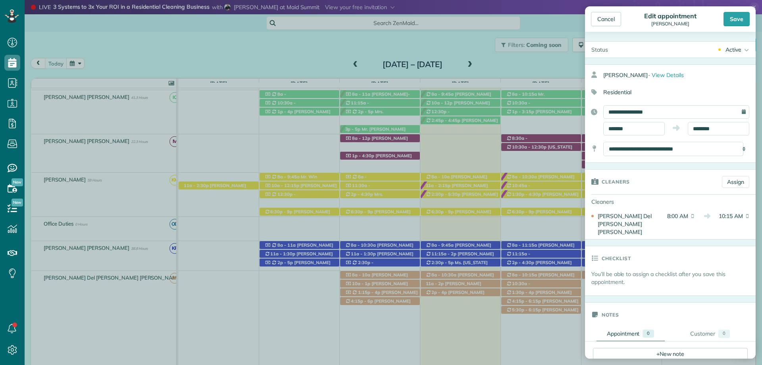
click at [731, 18] on div "Save" at bounding box center [736, 19] width 26 height 14
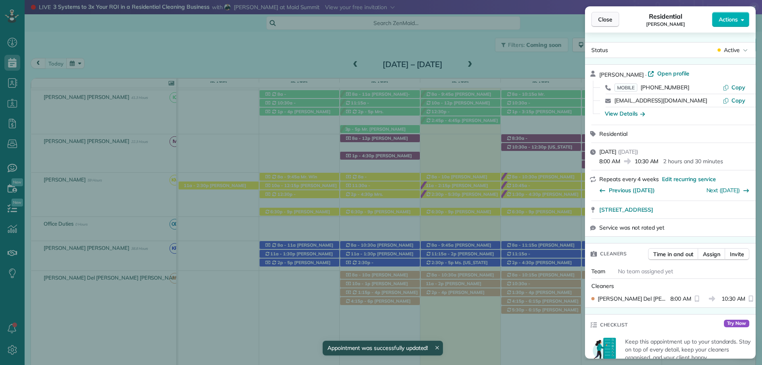
click at [603, 19] on span "Close" at bounding box center [605, 19] width 14 height 8
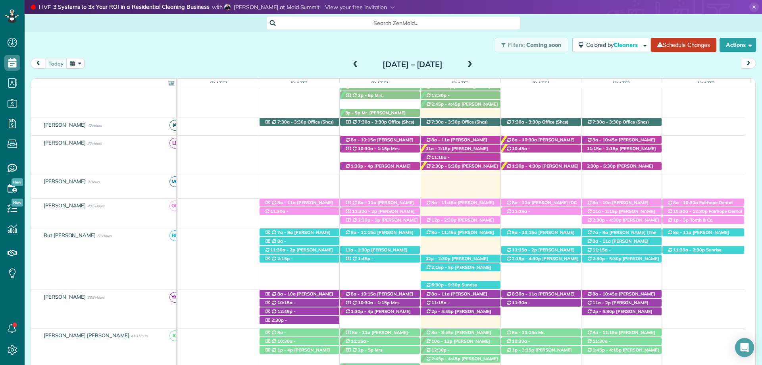
scroll to position [32, 0]
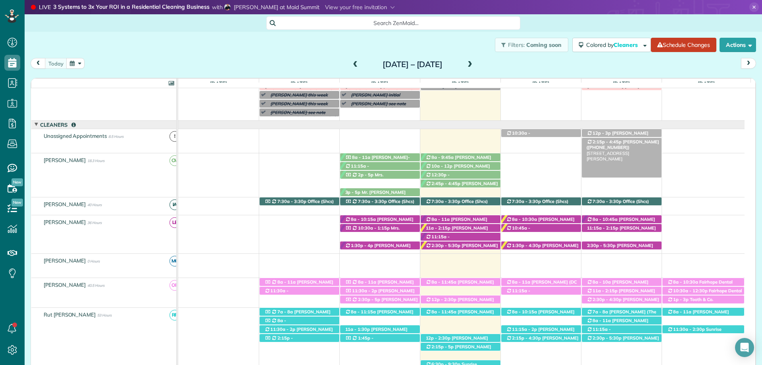
click at [619, 142] on span "Jennifer Daniel (+17034723220)" at bounding box center [622, 144] width 73 height 11
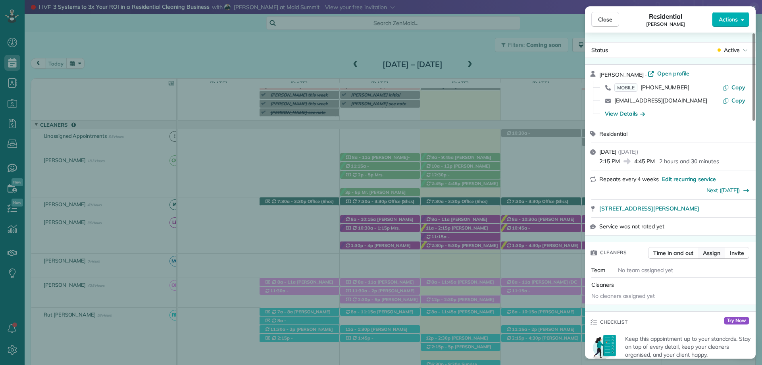
click at [713, 250] on span "Assign" at bounding box center [711, 253] width 17 height 8
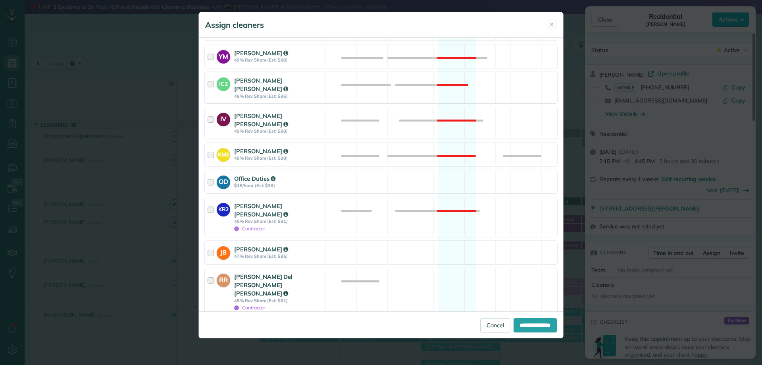
scroll to position [159, 0]
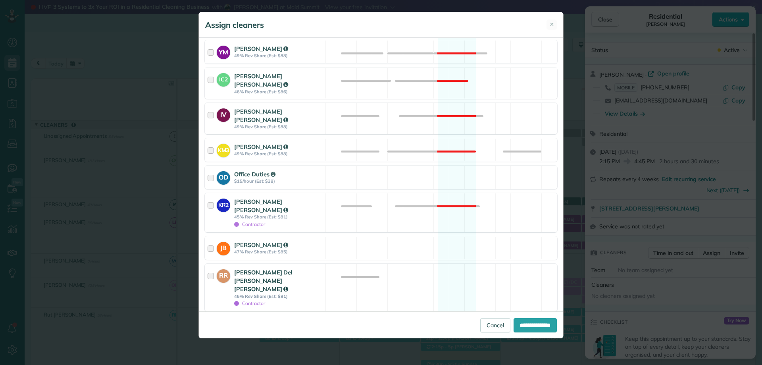
click at [264, 268] on strong "Rocio Del Carmen Lopez Ruiz" at bounding box center [263, 280] width 58 height 25
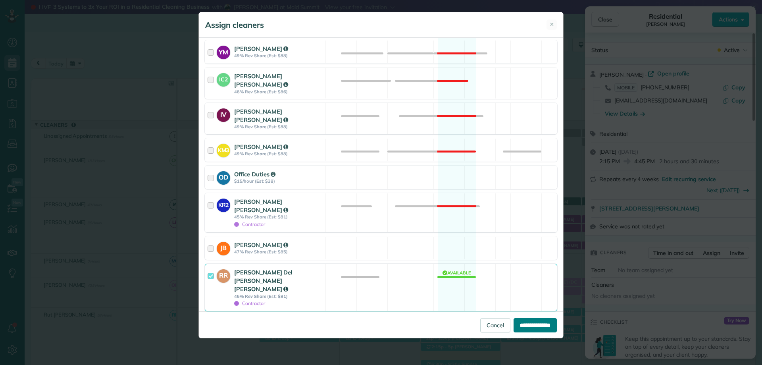
click at [532, 321] on input "**********" at bounding box center [534, 325] width 43 height 14
type input "**********"
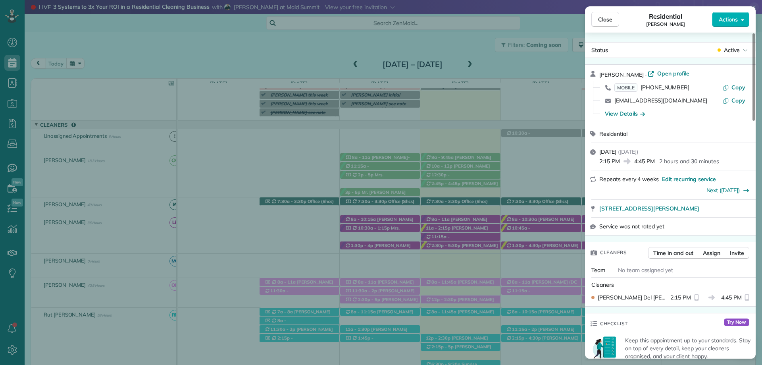
click at [616, 17] on button "Close" at bounding box center [605, 19] width 28 height 15
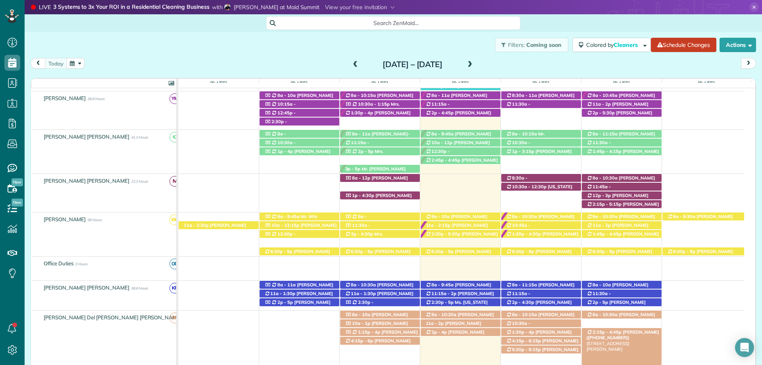
scroll to position [389, 0]
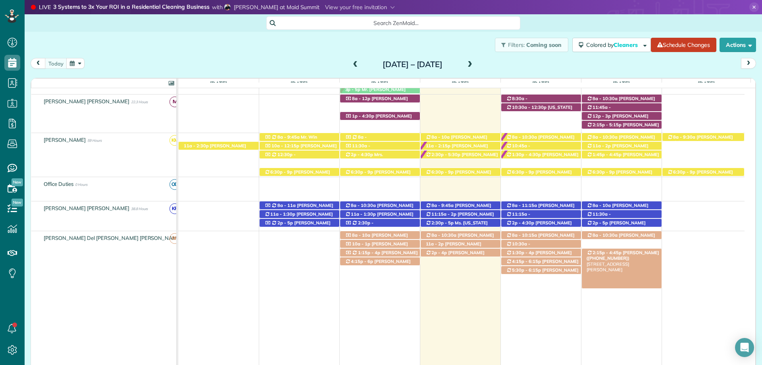
click at [636, 255] on span "Jennifer Daniel (+17034723220)" at bounding box center [622, 255] width 73 height 11
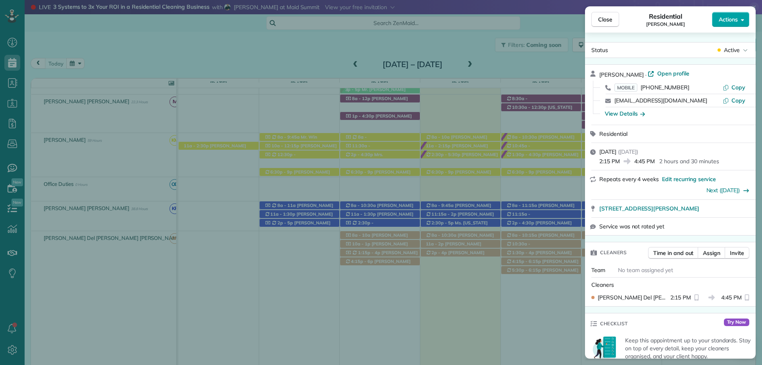
click at [731, 17] on span "Actions" at bounding box center [727, 19] width 19 height 8
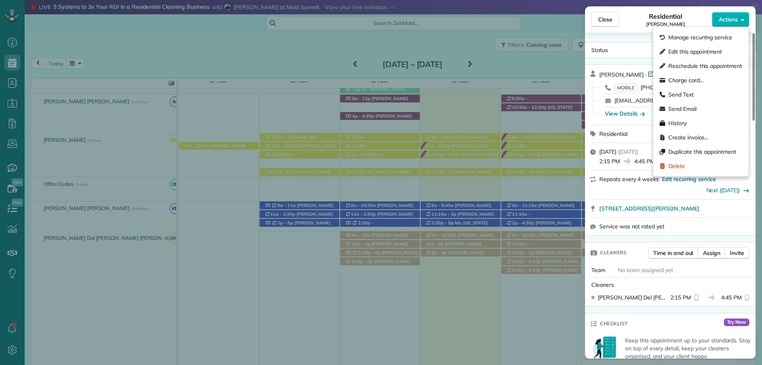
click at [637, 25] on div "Residential Jennifer Daniel" at bounding box center [665, 20] width 93 height 16
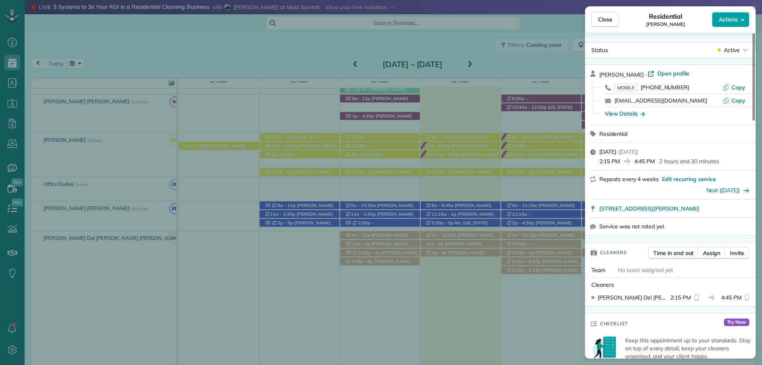
click at [722, 22] on span "Actions" at bounding box center [727, 19] width 19 height 8
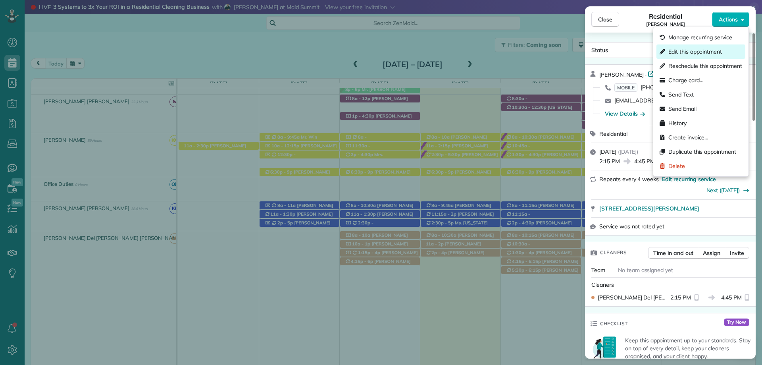
click at [700, 57] on div "Edit this appointment" at bounding box center [700, 51] width 89 height 14
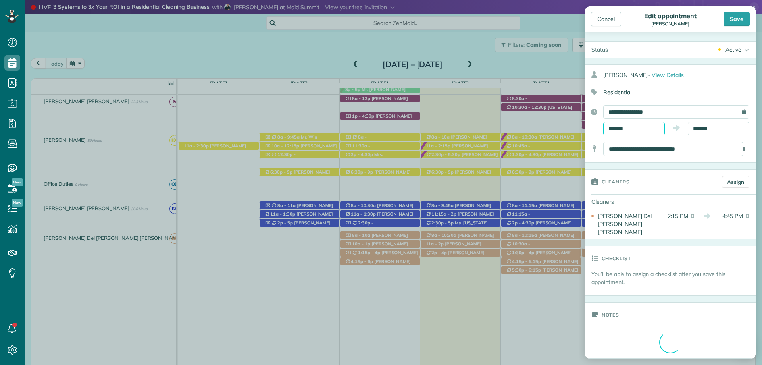
click at [627, 131] on body "Dashboard Scheduling Calendar View List View Dispatch View - Weekly scheduling …" at bounding box center [381, 182] width 762 height 365
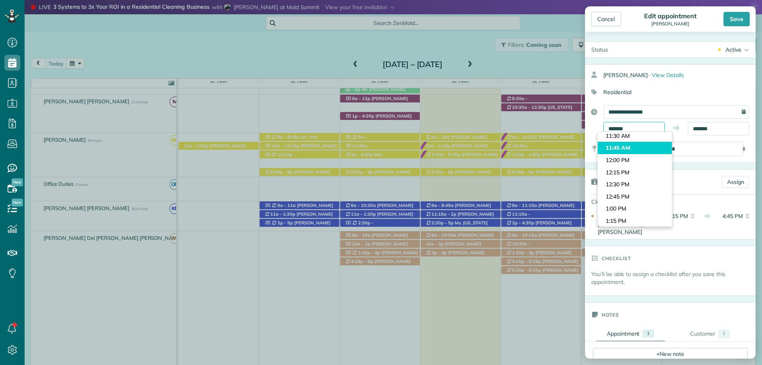
scroll to position [507, 0]
click at [634, 137] on body "Dashboard Scheduling Calendar View List View Dispatch View - Weekly scheduling …" at bounding box center [381, 182] width 762 height 365
type input "********"
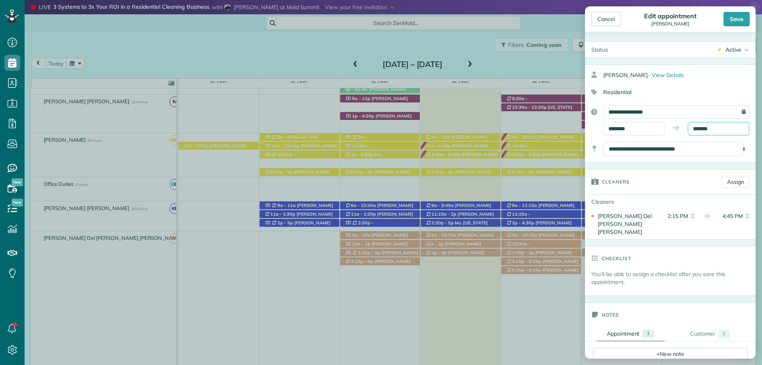
click at [701, 129] on input "*******" at bounding box center [718, 128] width 61 height 13
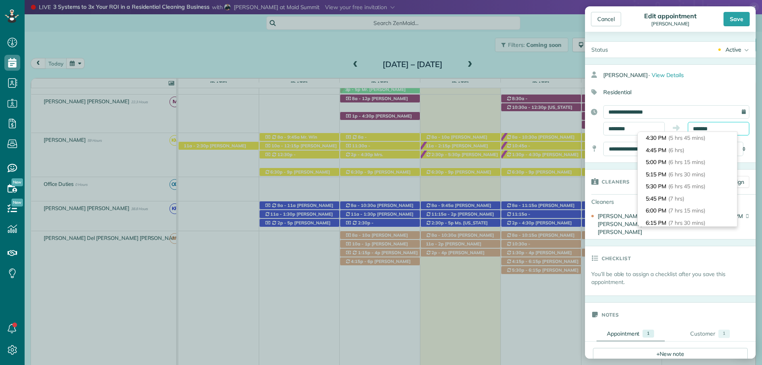
scroll to position [80, 0]
type input "*******"
click at [702, 181] on span "(2 hrs 30 mins)" at bounding box center [687, 178] width 39 height 7
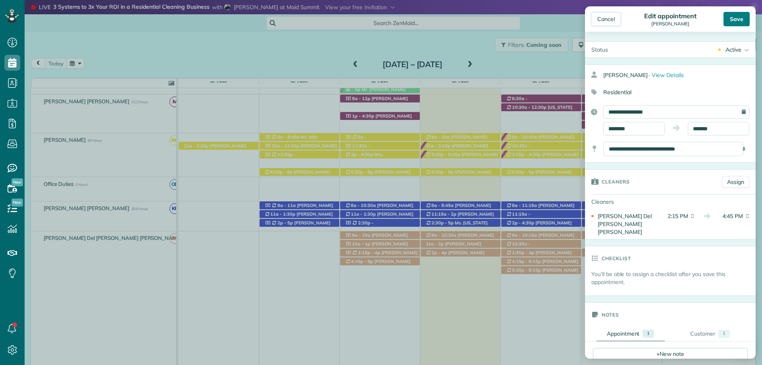
click at [738, 17] on div "Save" at bounding box center [736, 19] width 26 height 14
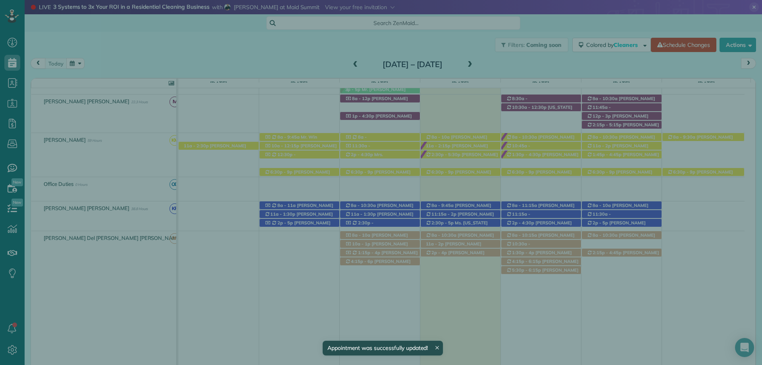
click at [603, 19] on span "Close" at bounding box center [605, 19] width 14 height 8
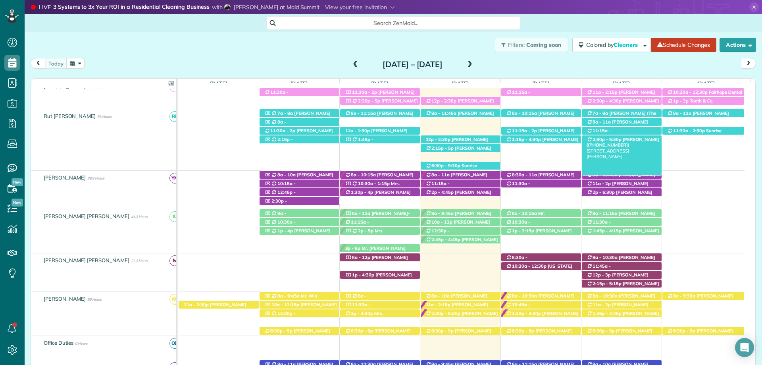
scroll to position [349, 0]
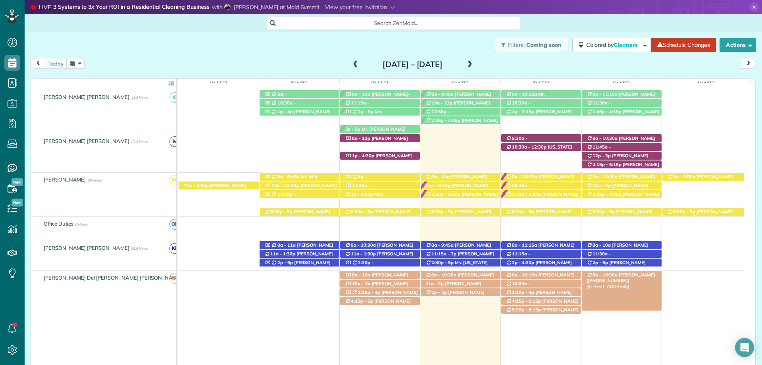
click at [634, 277] on span "Lindsey Schoeneck (+12057290759)" at bounding box center [620, 277] width 69 height 11
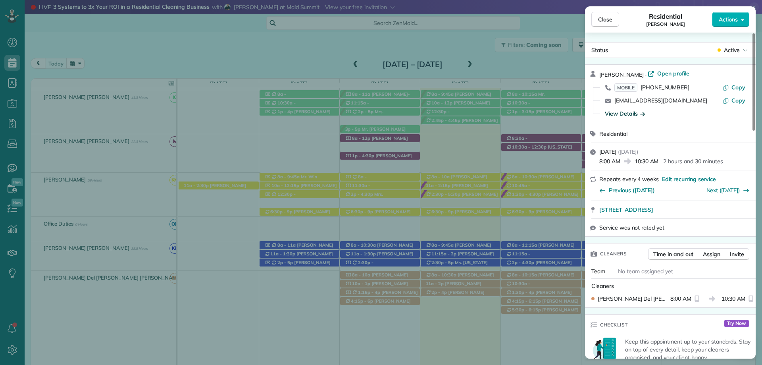
click at [638, 111] on div "View Details" at bounding box center [625, 113] width 40 height 8
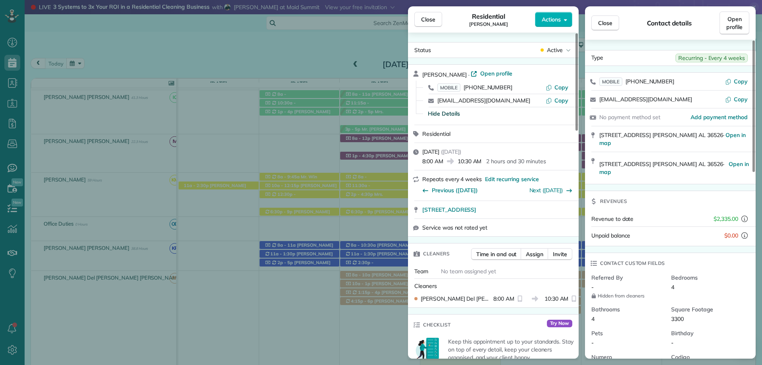
click at [428, 15] on span "Close" at bounding box center [428, 19] width 14 height 8
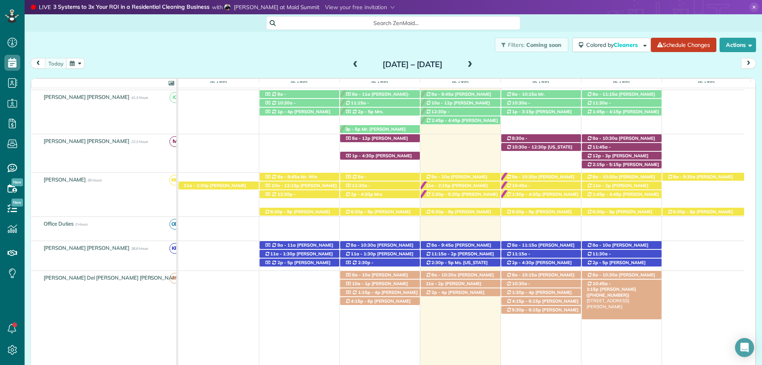
click at [623, 286] on span "Jennifer Daniel (+17034723220)" at bounding box center [611, 291] width 50 height 11
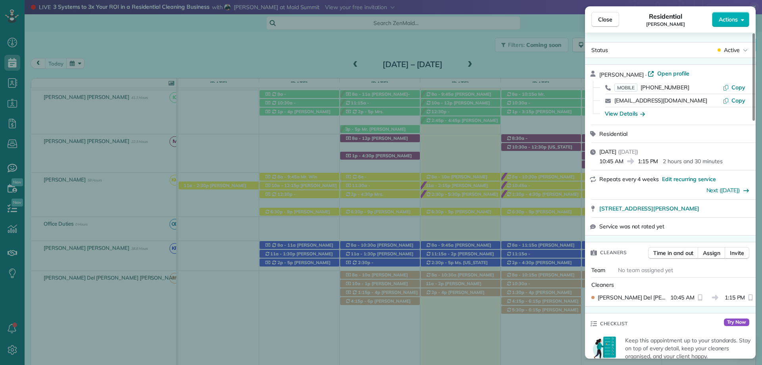
click at [628, 110] on div "View Details" at bounding box center [625, 113] width 40 height 8
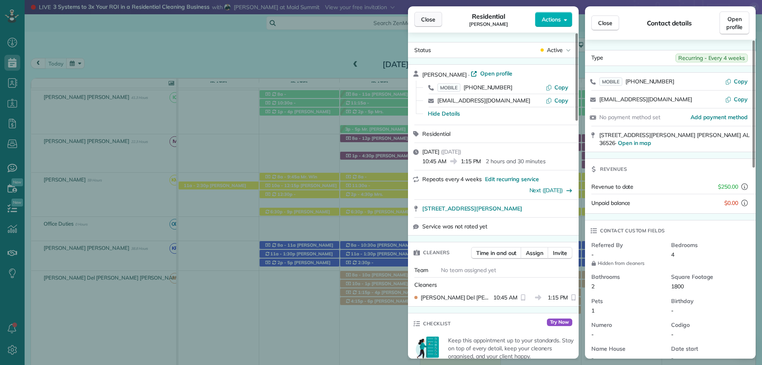
click at [431, 15] on button "Close" at bounding box center [428, 19] width 28 height 15
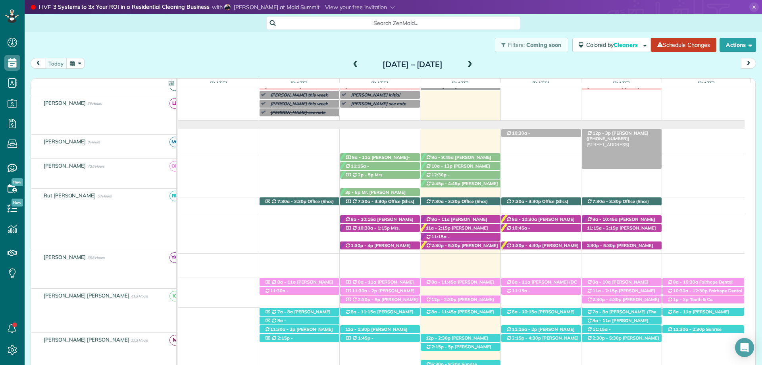
scroll to position [32, 0]
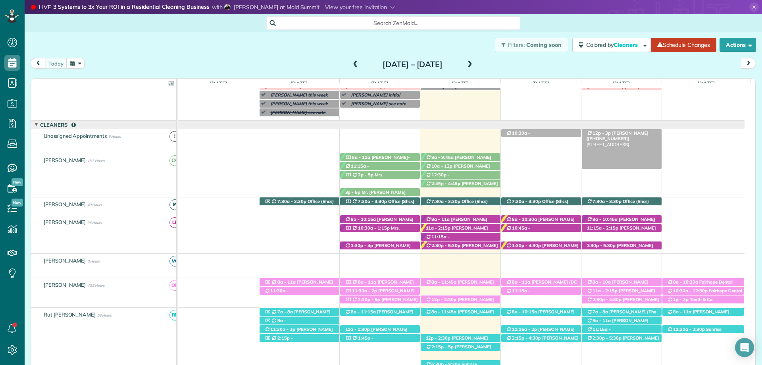
click at [613, 134] on span "Kari Benson (+12515811909)" at bounding box center [617, 135] width 62 height 11
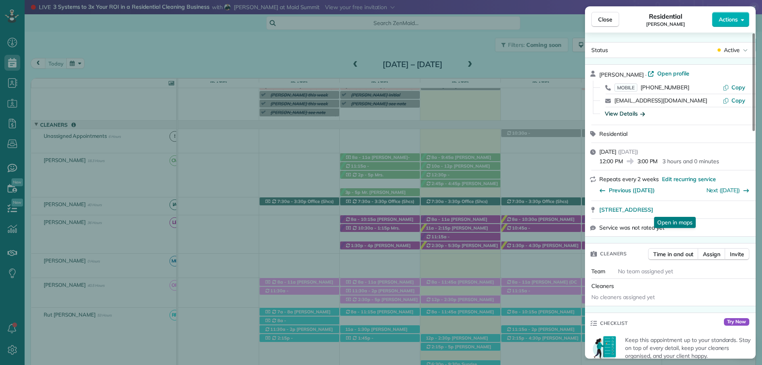
click at [630, 111] on div "View Details" at bounding box center [625, 113] width 40 height 8
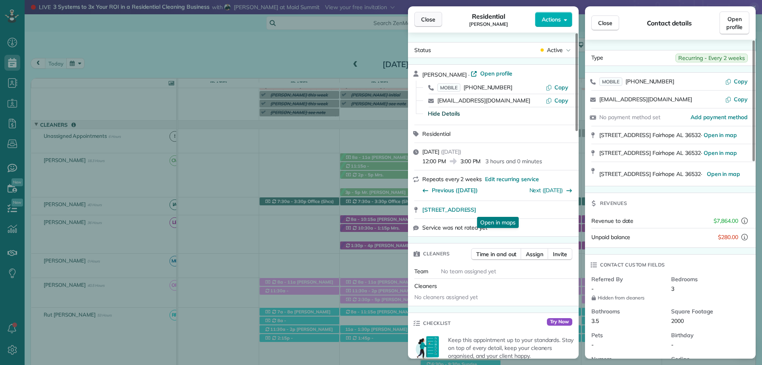
click at [423, 15] on button "Close" at bounding box center [428, 19] width 28 height 15
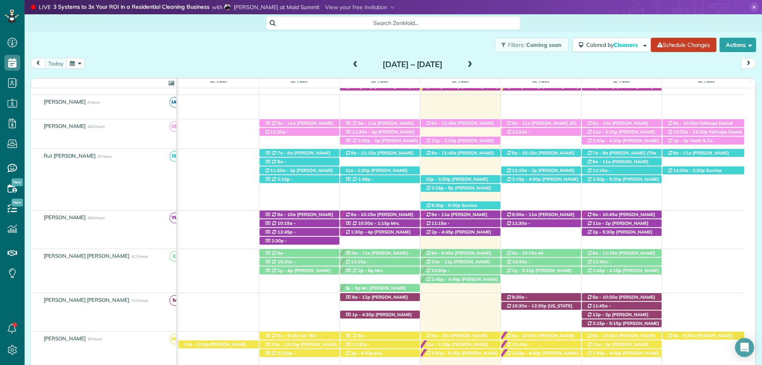
scroll to position [309, 0]
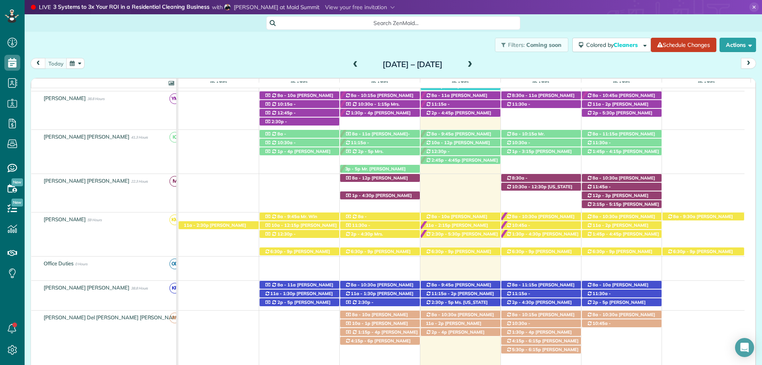
drag, startPoint x: 309, startPoint y: 52, endPoint x: 348, endPoint y: 57, distance: 38.9
click at [309, 52] on div "Filters: Coming soon Colored by Cleaners Color by Cleaner Color by Team Color b…" at bounding box center [393, 45] width 737 height 26
click at [474, 63] on span at bounding box center [469, 64] width 9 height 7
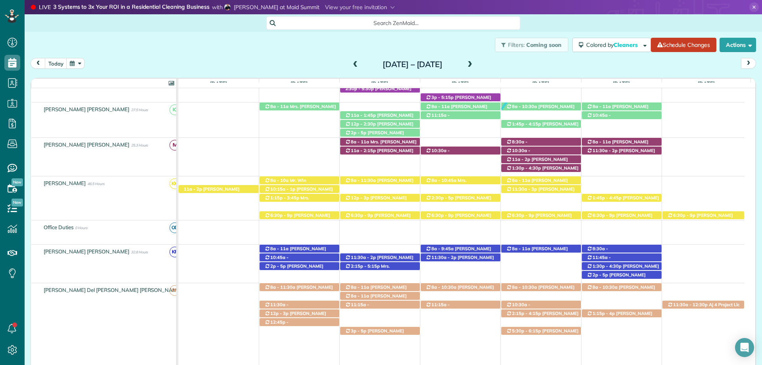
scroll to position [369, 0]
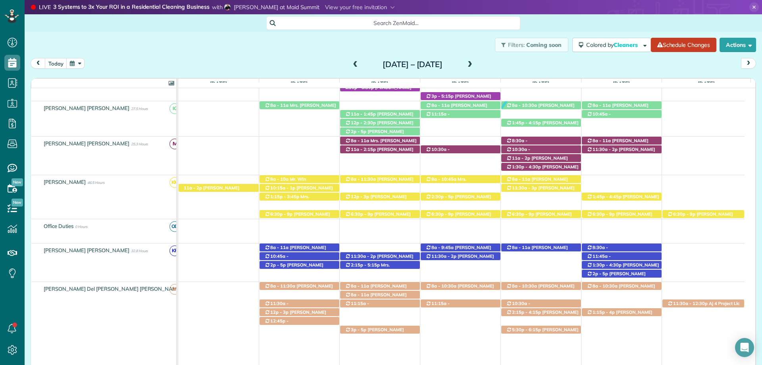
click at [283, 34] on div "Filters: Coming soon Colored by Cleaners Color by Cleaner Color by Team Color b…" at bounding box center [393, 45] width 737 height 26
click at [608, 248] on span "8:30a - 11:30a" at bounding box center [597, 249] width 22 height 11
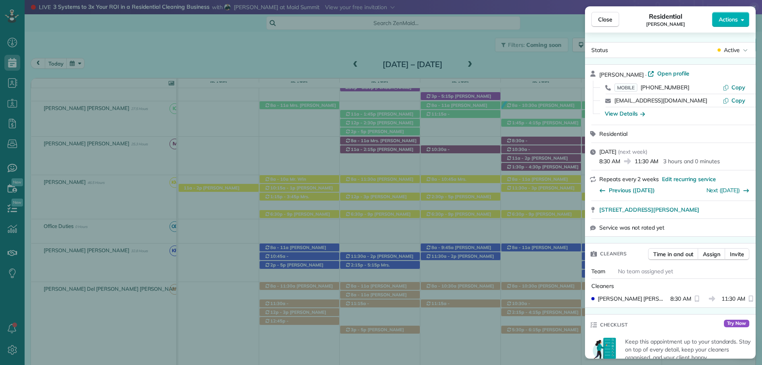
click at [610, 20] on span "Close" at bounding box center [605, 19] width 14 height 8
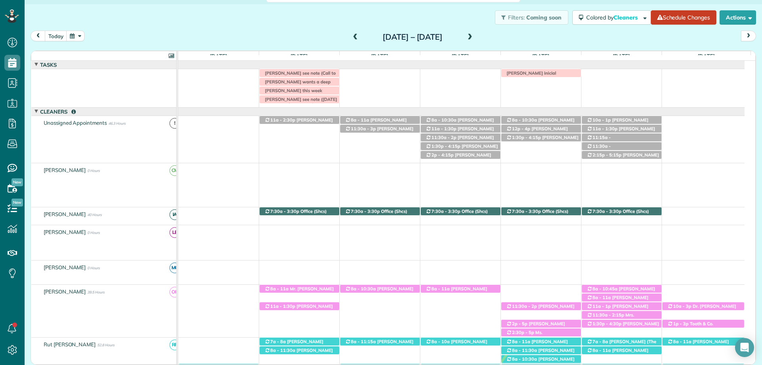
click at [351, 38] on span at bounding box center [355, 37] width 9 height 7
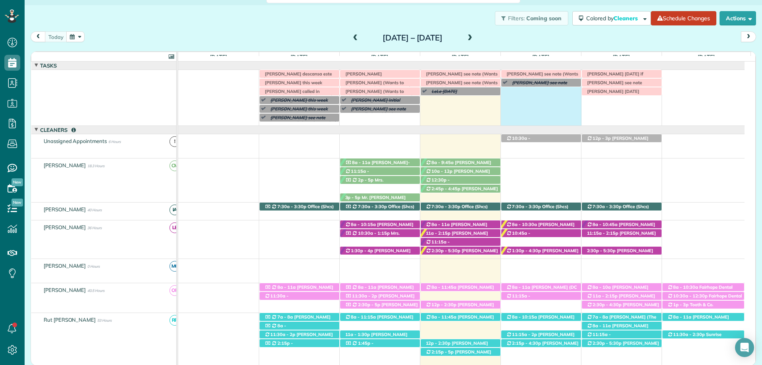
click at [514, 91] on div "Irma V descansa este lunes Rachel N initial Patty Cumming this week Kristie Dav…" at bounding box center [461, 98] width 566 height 56
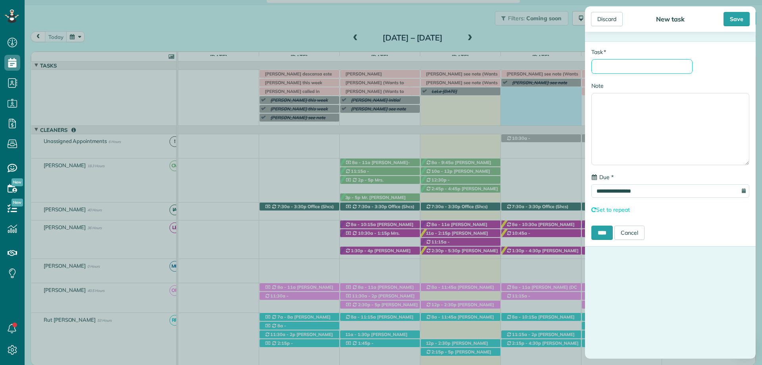
click at [630, 70] on input "* Task" at bounding box center [641, 66] width 101 height 15
type input "**********"
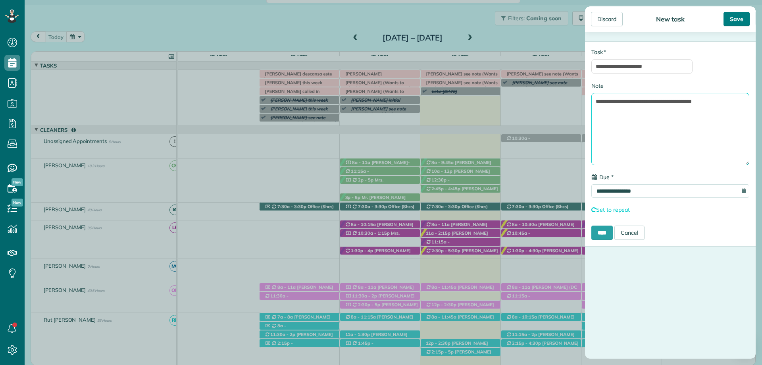
type textarea "**********"
click at [740, 18] on div "Save" at bounding box center [736, 19] width 26 height 14
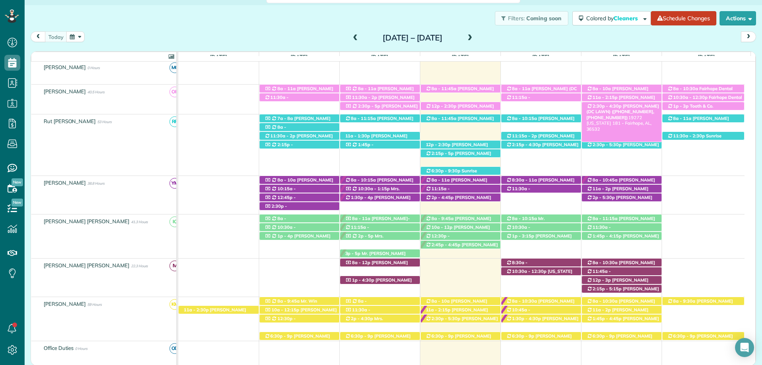
scroll to position [278, 0]
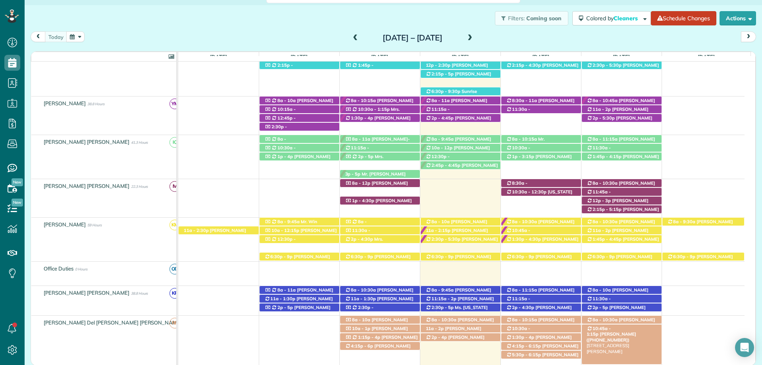
click at [624, 331] on span "[PERSON_NAME] ([PHONE_NUMBER])" at bounding box center [611, 336] width 50 height 11
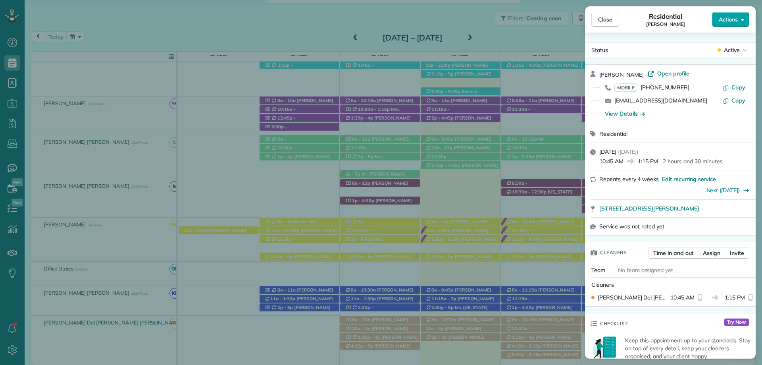
click at [734, 22] on span "Actions" at bounding box center [727, 19] width 19 height 8
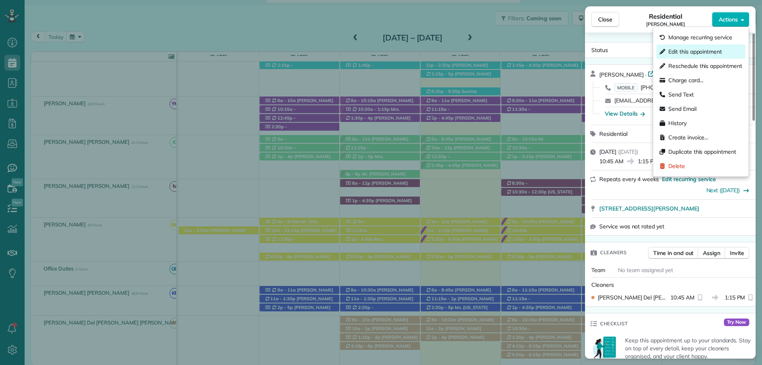
click at [679, 49] on span "Edit this appointment" at bounding box center [695, 52] width 54 height 8
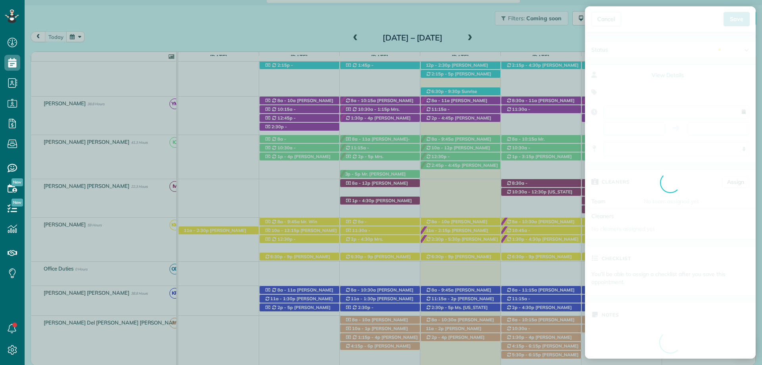
type input "**********"
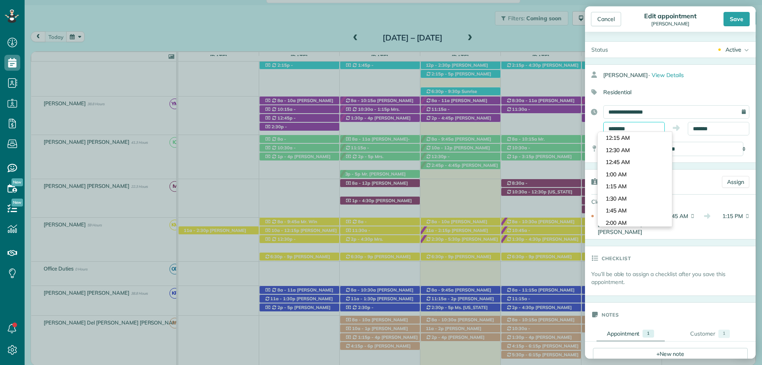
click at [622, 129] on input "********" at bounding box center [633, 128] width 61 height 13
type input "*******"
click at [624, 212] on body "Dashboard Scheduling Calendar View List View Dispatch View - Weekly scheduling …" at bounding box center [381, 182] width 762 height 365
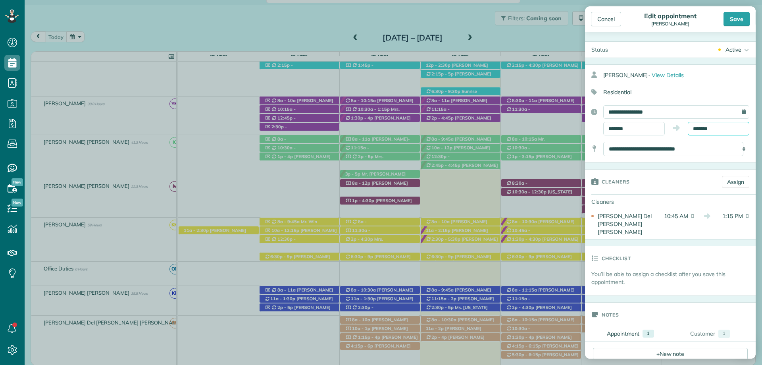
click at [695, 129] on input "*******" at bounding box center [718, 128] width 61 height 13
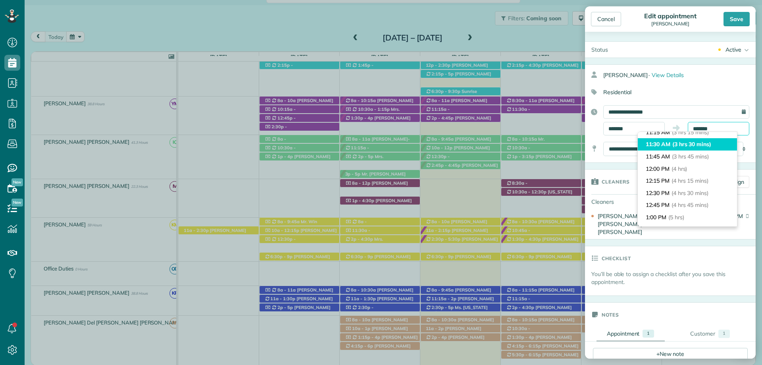
scroll to position [123, 0]
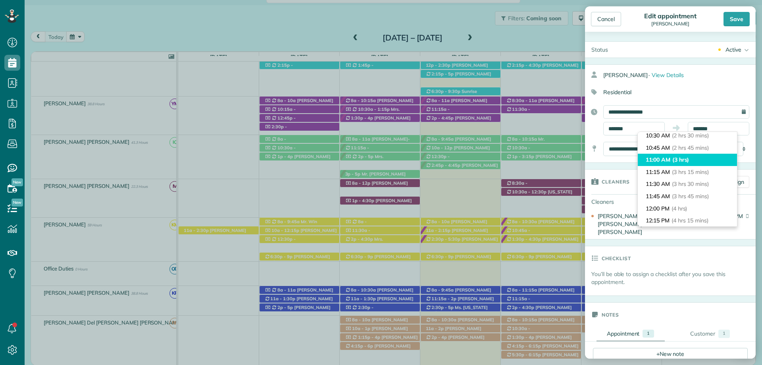
type input "********"
click at [670, 157] on li "11:00 AM (3 hrs)" at bounding box center [687, 160] width 99 height 12
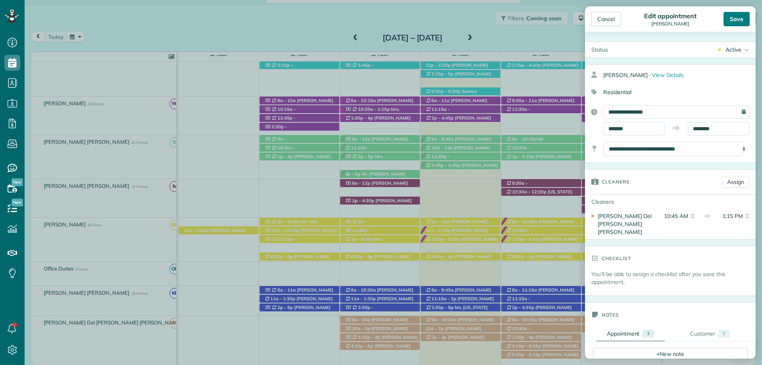
click at [730, 19] on div "Save" at bounding box center [736, 19] width 26 height 14
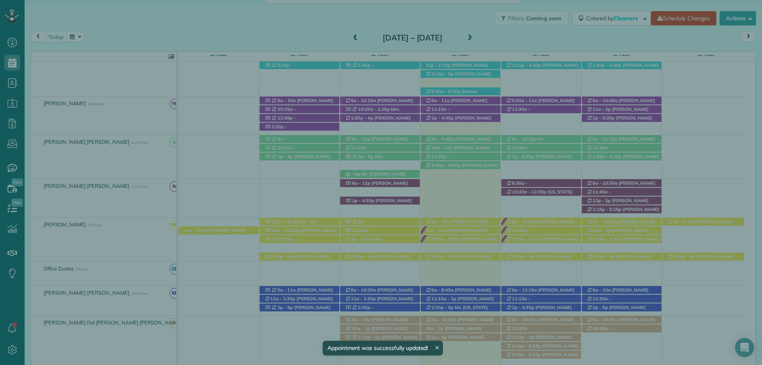
click at [607, 19] on span "Close" at bounding box center [605, 19] width 14 height 8
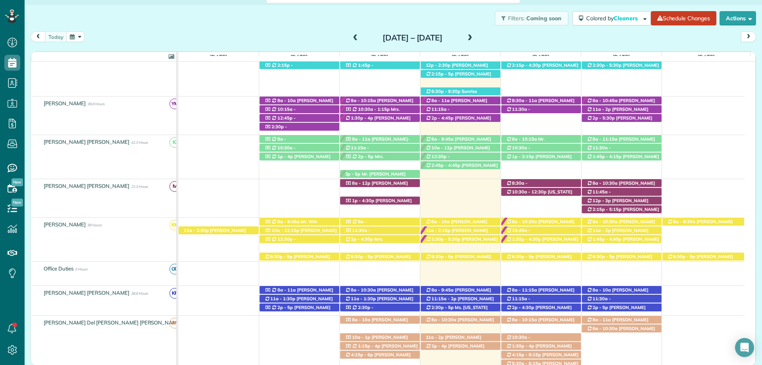
scroll to position [219, 0]
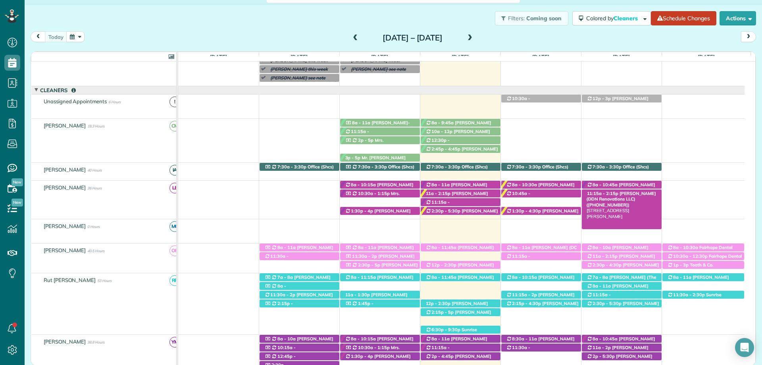
click at [619, 195] on span "[PERSON_NAME] (DDN Renovations LLC) ([PHONE_NUMBER])" at bounding box center [620, 198] width 69 height 17
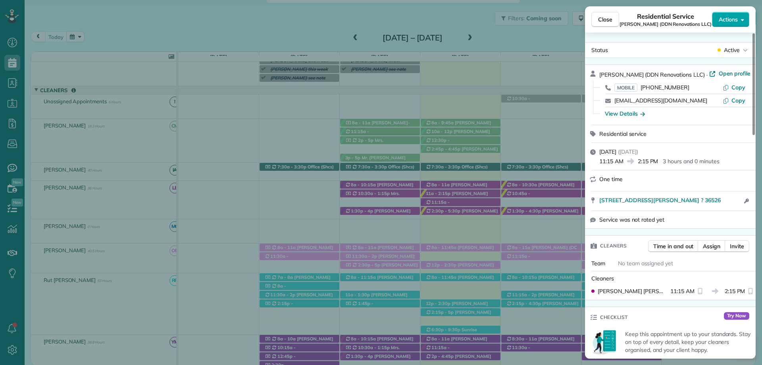
click at [728, 20] on span "Actions" at bounding box center [727, 19] width 19 height 8
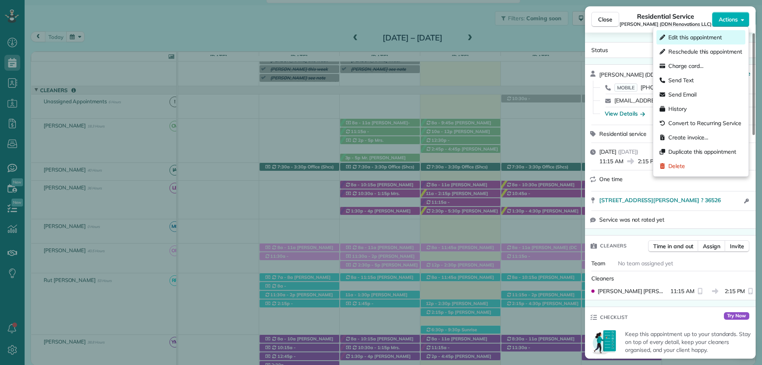
click at [690, 38] on span "Edit this appointment" at bounding box center [695, 37] width 54 height 8
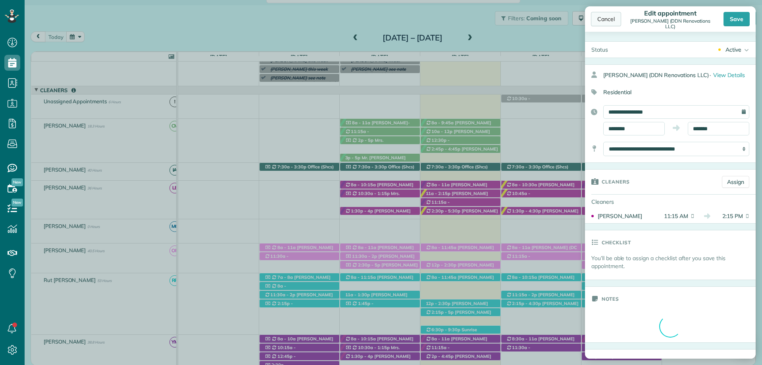
click at [607, 15] on div "Cancel" at bounding box center [606, 19] width 30 height 14
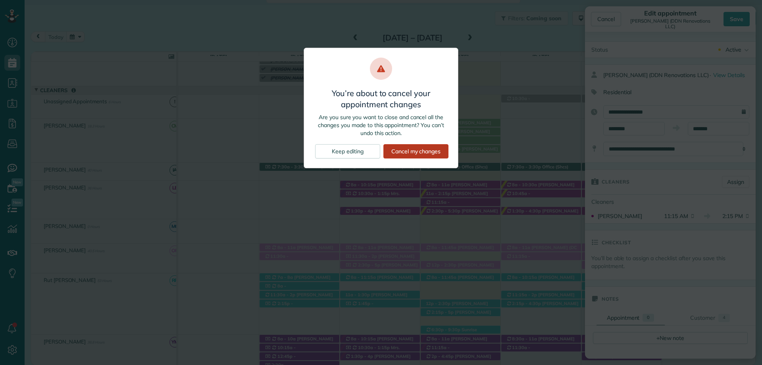
click at [436, 152] on div "Cancel my changes" at bounding box center [415, 151] width 65 height 14
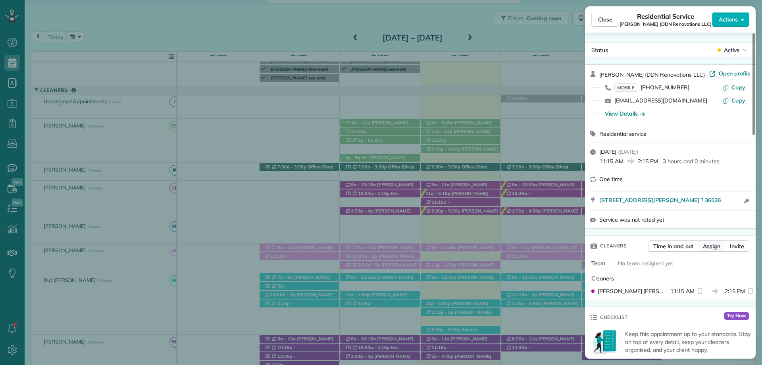
click at [718, 246] on span "Assign" at bounding box center [711, 246] width 17 height 8
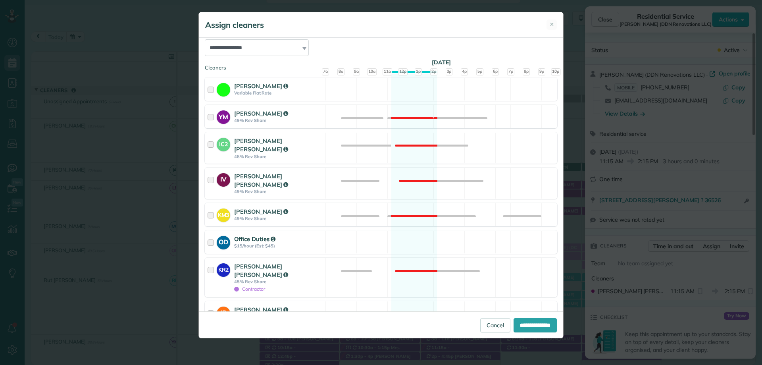
scroll to position [119, 0]
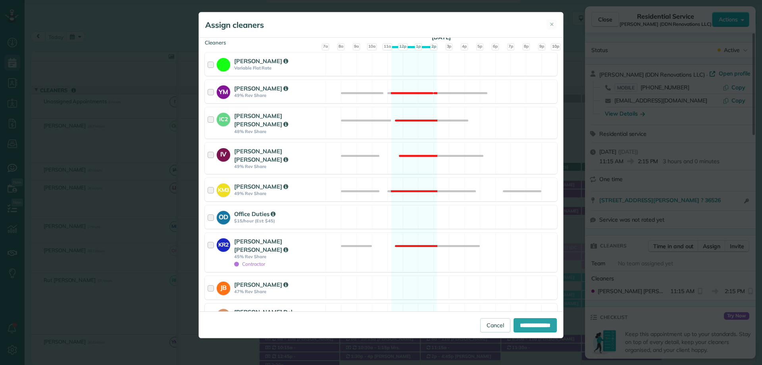
click at [249, 333] on strong "45% Rev Share" at bounding box center [278, 336] width 89 height 6
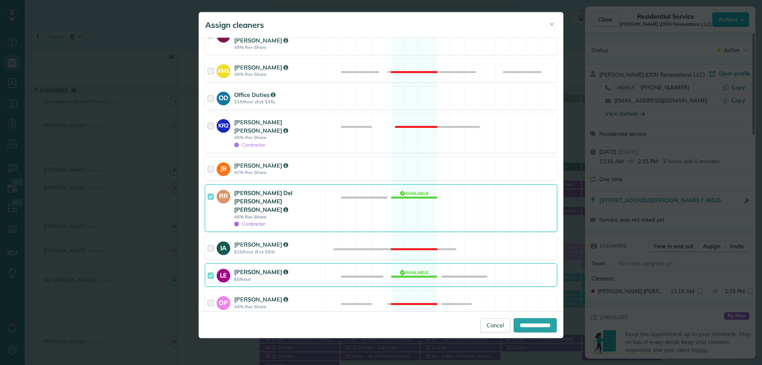
click at [239, 268] on strong "[PERSON_NAME]" at bounding box center [261, 272] width 54 height 8
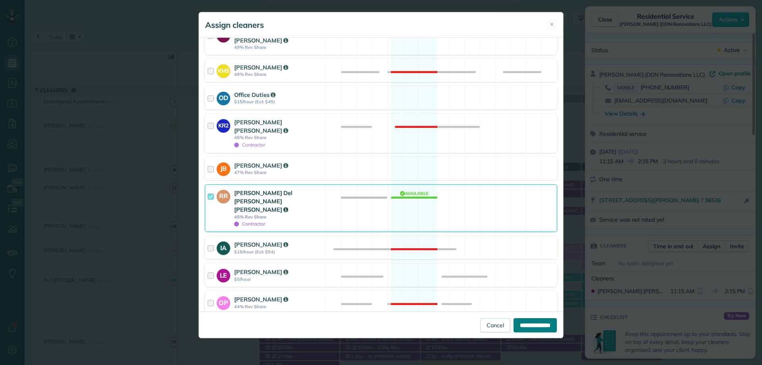
click at [526, 328] on input "**********" at bounding box center [534, 325] width 43 height 14
type input "**********"
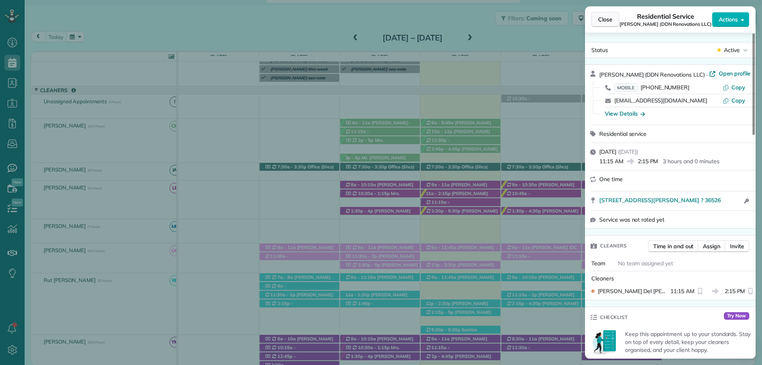
click at [601, 19] on span "Close" at bounding box center [605, 19] width 14 height 8
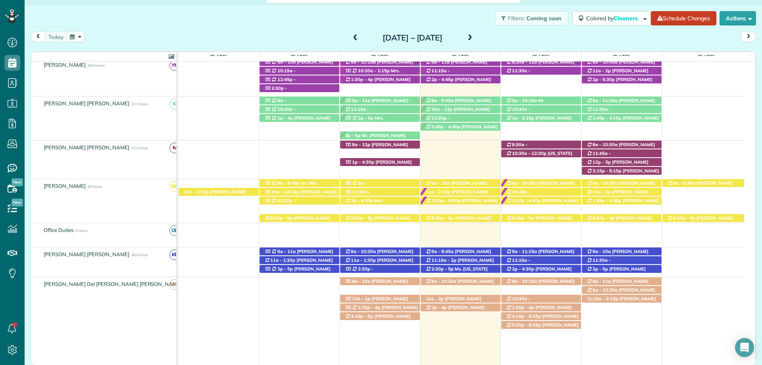
scroll to position [317, 0]
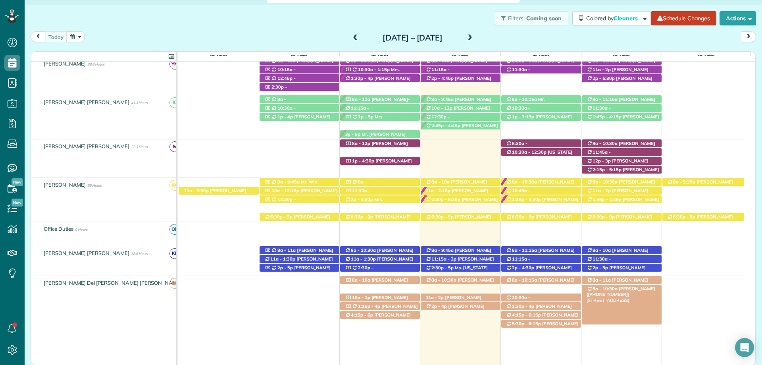
click at [626, 288] on span "[PERSON_NAME] ([PHONE_NUMBER])" at bounding box center [620, 291] width 69 height 11
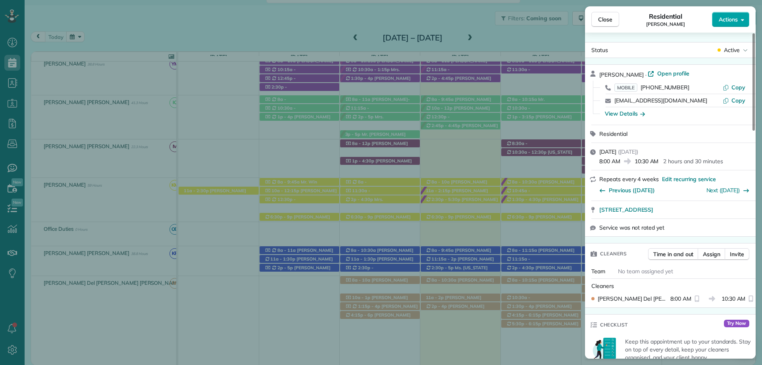
click at [733, 21] on span "Actions" at bounding box center [727, 19] width 19 height 8
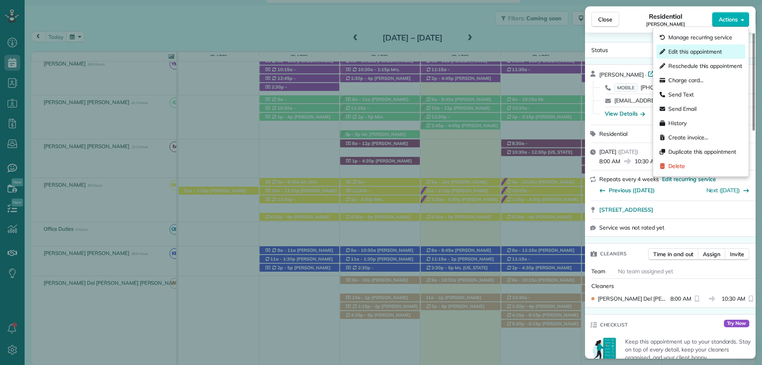
click at [677, 50] on span "Edit this appointment" at bounding box center [695, 52] width 54 height 8
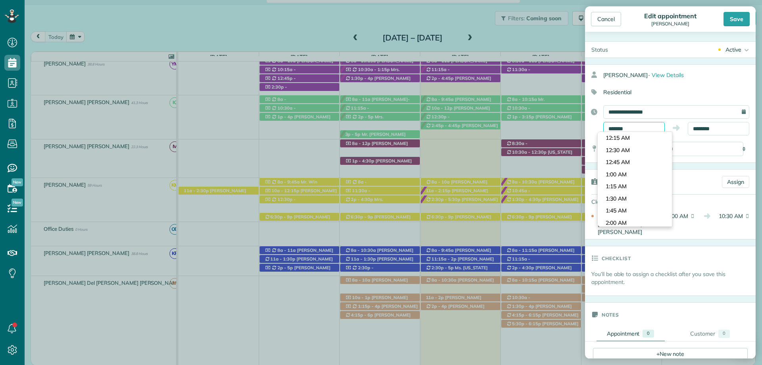
click at [619, 128] on input "*******" at bounding box center [633, 128] width 61 height 13
type input "*******"
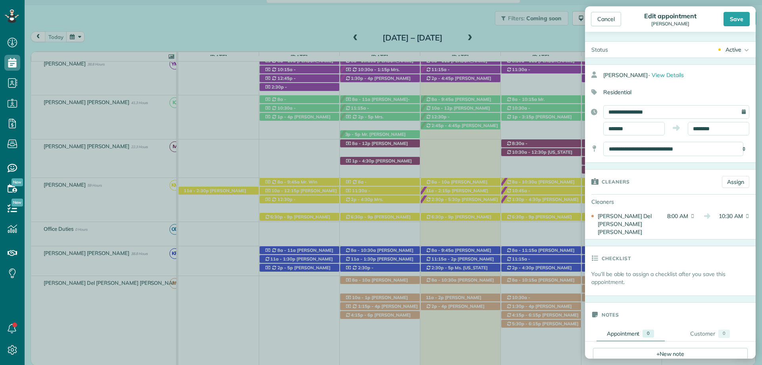
click at [626, 185] on body "Dashboard Scheduling Calendar View List View Dispatch View - Weekly scheduling …" at bounding box center [381, 182] width 762 height 365
click at [700, 125] on input "********" at bounding box center [718, 128] width 61 height 13
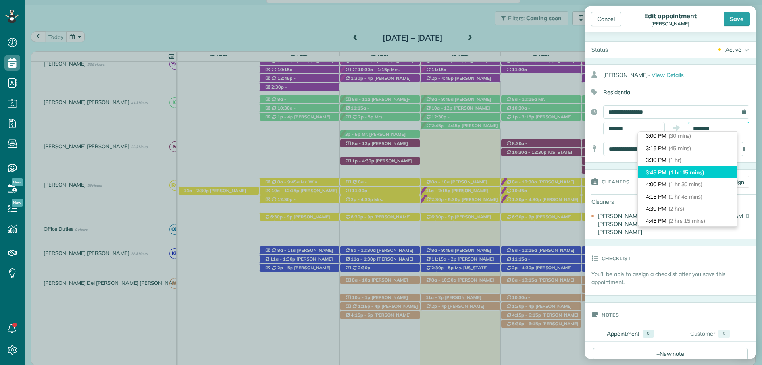
scroll to position [40, 0]
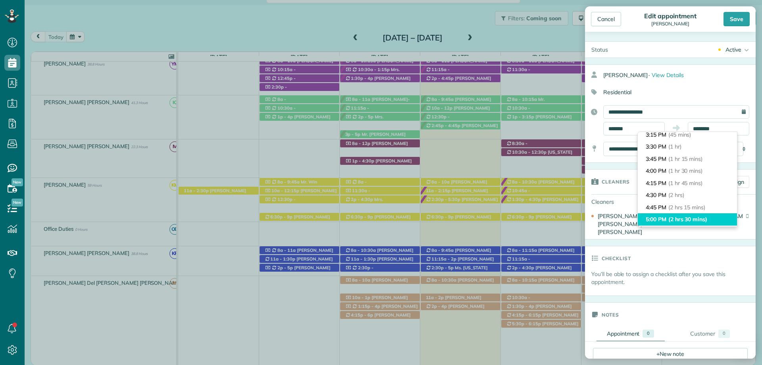
type input "*******"
click at [689, 219] on span "(2 hrs 30 mins)" at bounding box center [687, 218] width 39 height 7
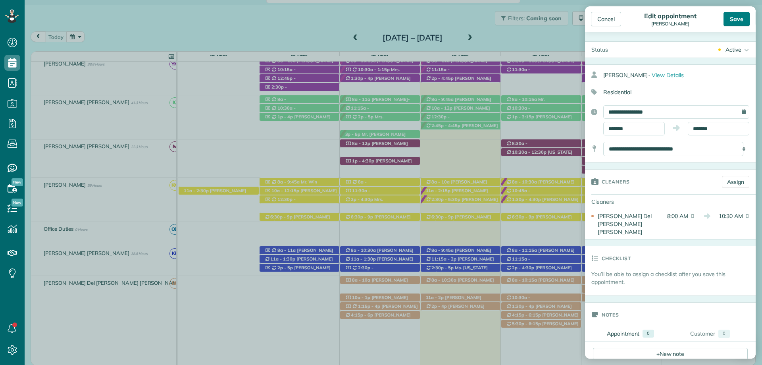
click at [736, 17] on div "Save" at bounding box center [736, 19] width 26 height 14
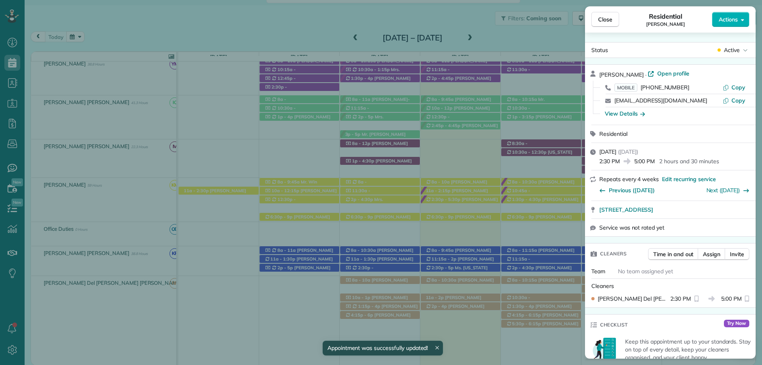
click at [610, 18] on span "Close" at bounding box center [605, 19] width 14 height 8
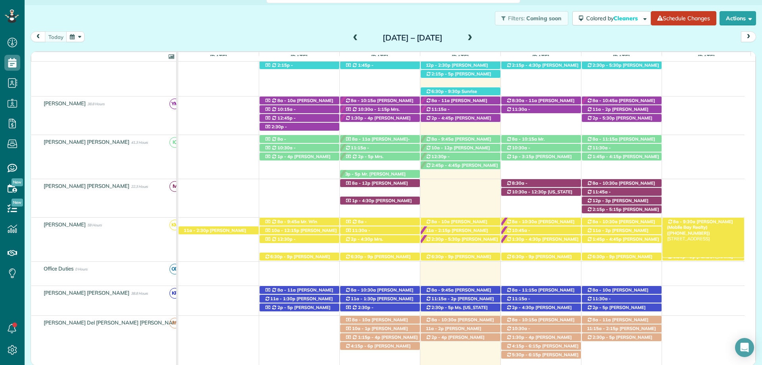
scroll to position [317, 0]
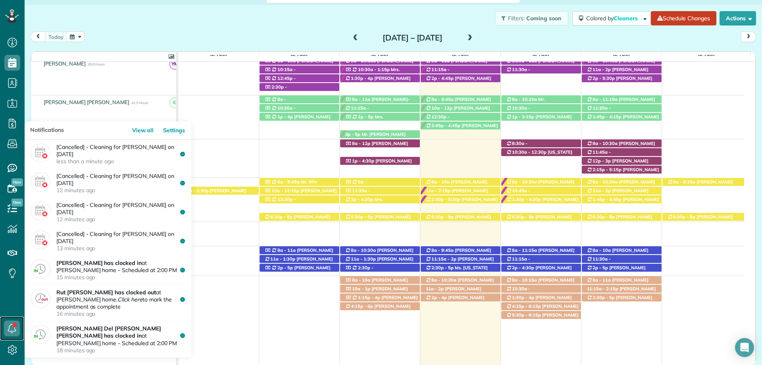
click at [11, 323] on icon at bounding box center [12, 328] width 16 height 16
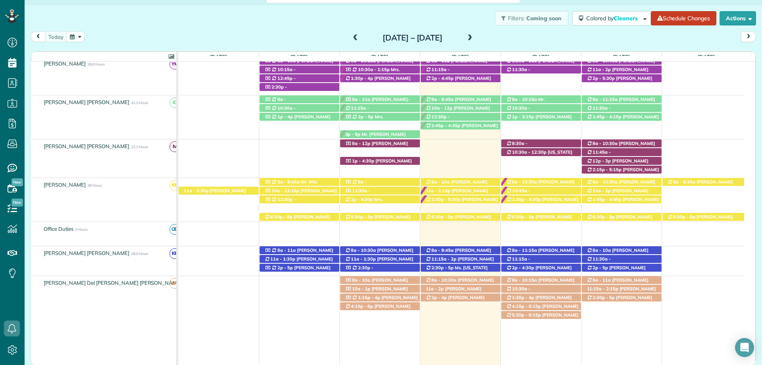
click at [4, 302] on ul "Dashboard Scheduling Calendar View List View Dispatch View - Weekly scheduling …" at bounding box center [12, 170] width 25 height 275
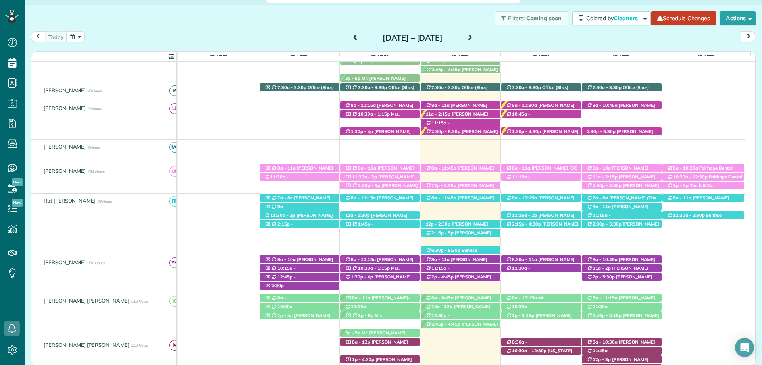
scroll to position [79, 0]
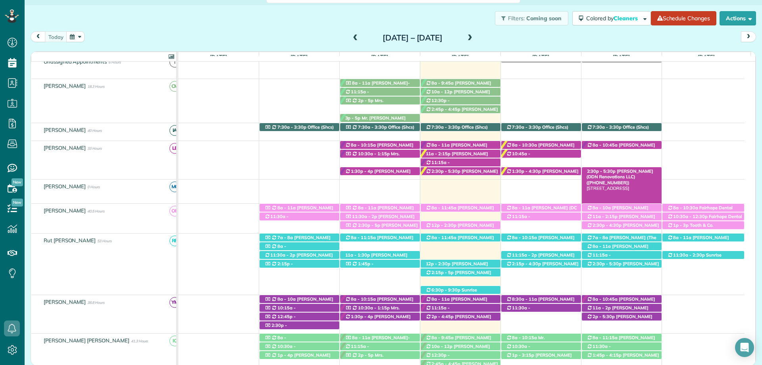
click at [630, 171] on span "[PERSON_NAME] (DDN Renovations LLC) ([PHONE_NUMBER])" at bounding box center [619, 176] width 67 height 17
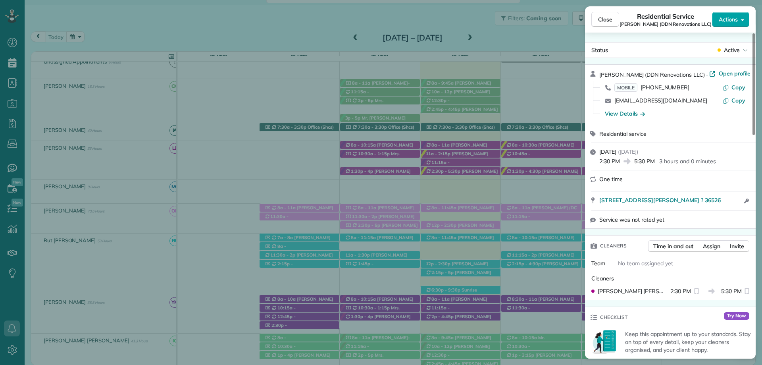
click at [732, 20] on span "Actions" at bounding box center [727, 19] width 19 height 8
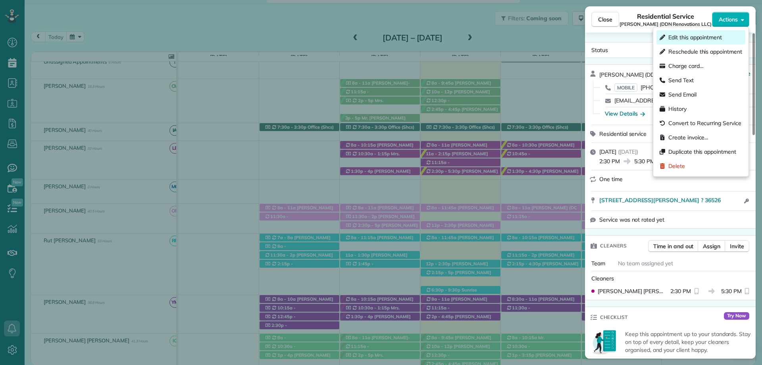
click at [693, 36] on span "Edit this appointment" at bounding box center [695, 37] width 54 height 8
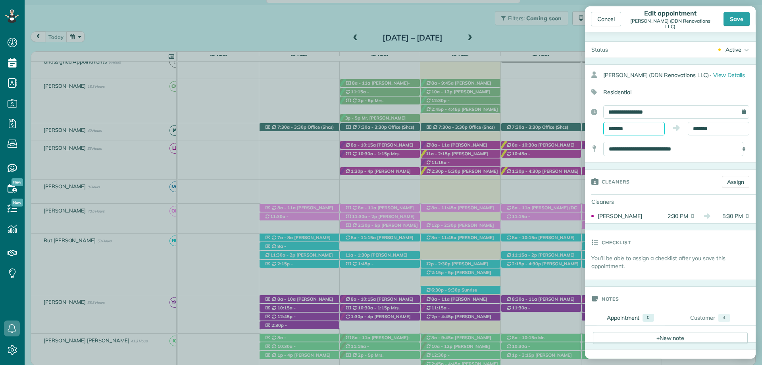
click at [620, 127] on input "*******" at bounding box center [633, 128] width 61 height 13
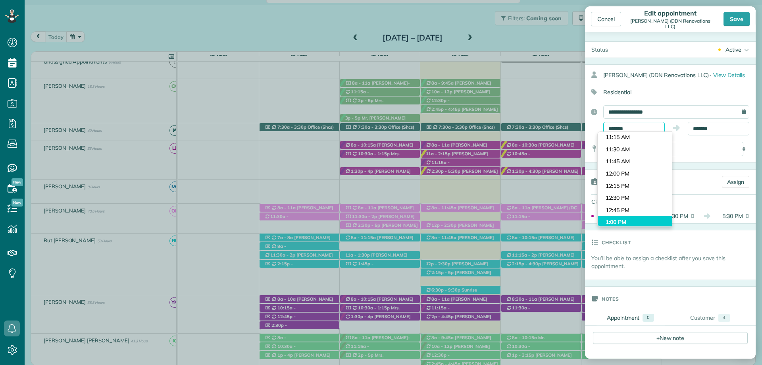
scroll to position [520, 0]
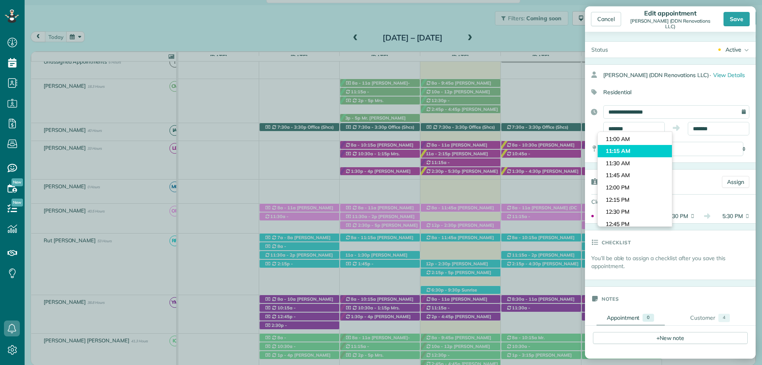
type input "********"
click at [628, 152] on body "Dashboard Scheduling Calendar View List View Dispatch View - Weekly scheduling …" at bounding box center [381, 182] width 762 height 365
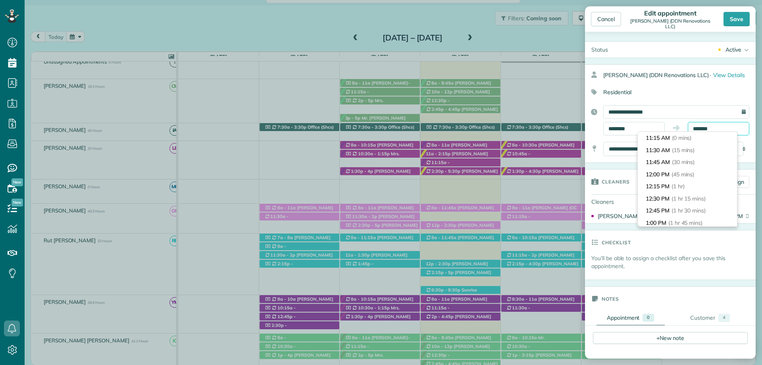
click at [695, 129] on input "*******" at bounding box center [718, 128] width 61 height 13
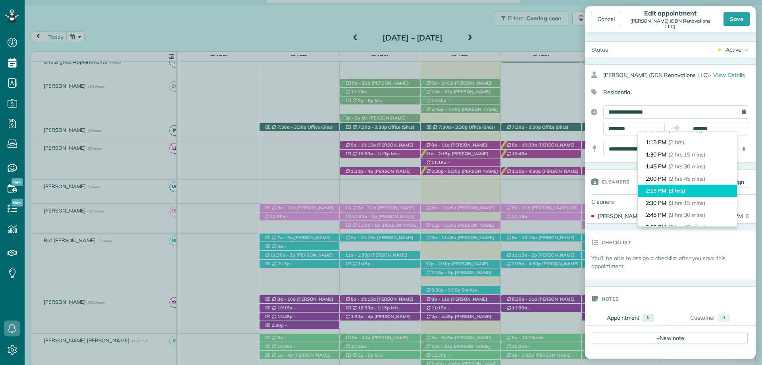
type input "*******"
click at [669, 188] on span "(3 hrs)" at bounding box center [676, 190] width 17 height 7
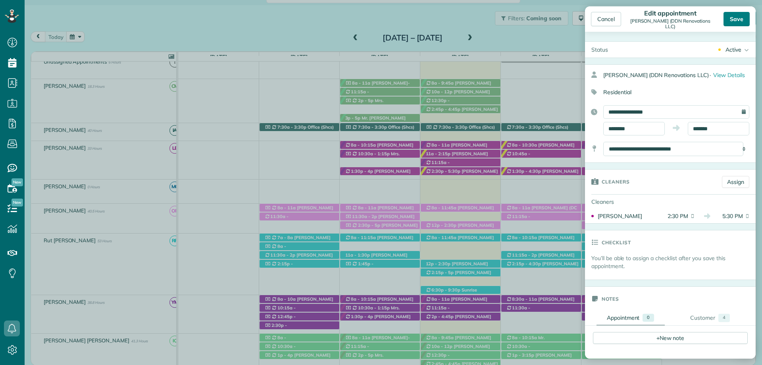
click at [736, 20] on div "Save" at bounding box center [736, 19] width 26 height 14
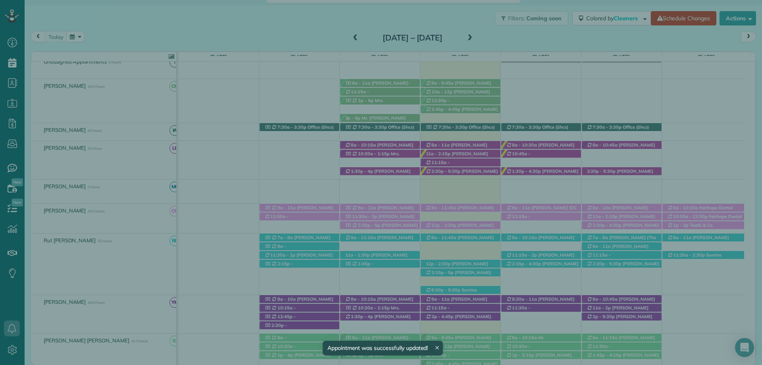
click at [607, 17] on span "Close" at bounding box center [605, 19] width 14 height 8
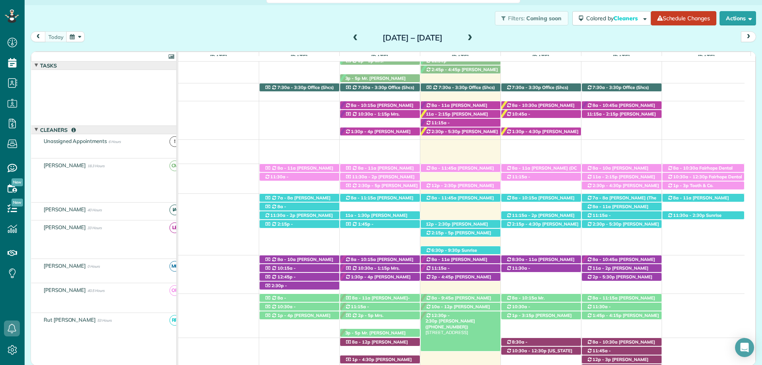
scroll to position [119, 0]
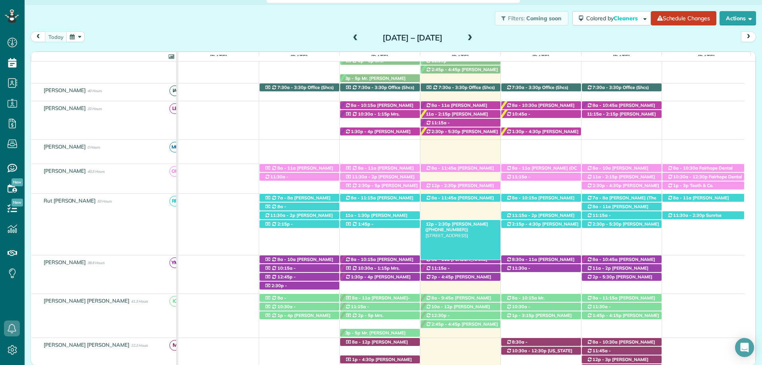
click at [477, 223] on span "[PERSON_NAME] ([PHONE_NUMBER])" at bounding box center [456, 226] width 63 height 11
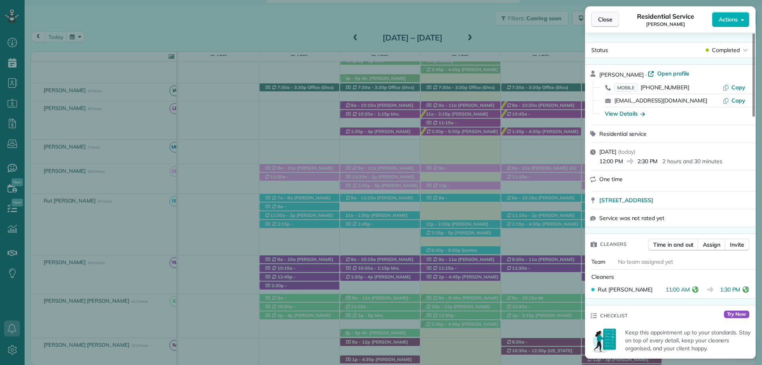
click at [606, 21] on span "Close" at bounding box center [605, 19] width 14 height 8
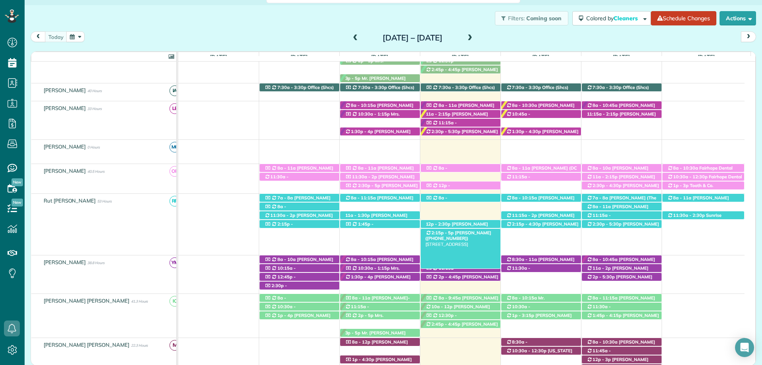
click at [466, 231] on span "[PERSON_NAME] ([PHONE_NUMBER])" at bounding box center [458, 235] width 66 height 11
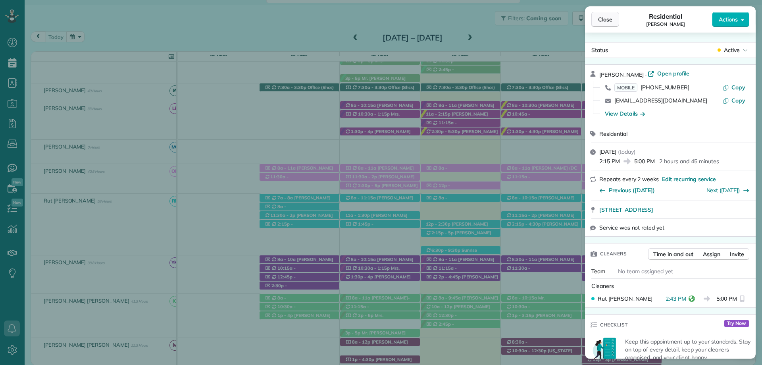
click at [600, 23] on button "Close" at bounding box center [605, 19] width 28 height 15
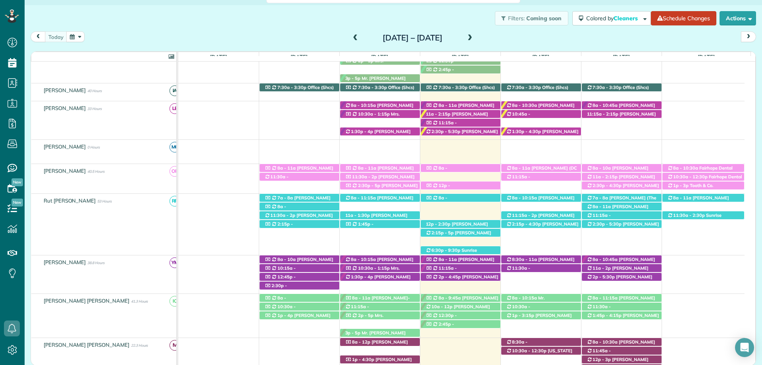
click at [478, 225] on span "[PERSON_NAME] ([PHONE_NUMBER])" at bounding box center [456, 226] width 63 height 11
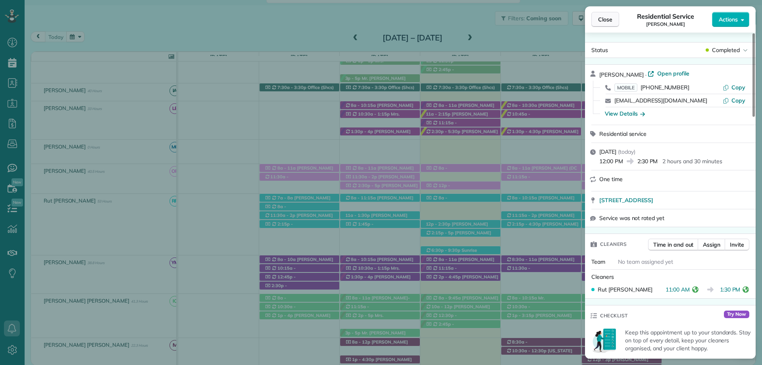
click at [611, 21] on span "Close" at bounding box center [605, 19] width 14 height 8
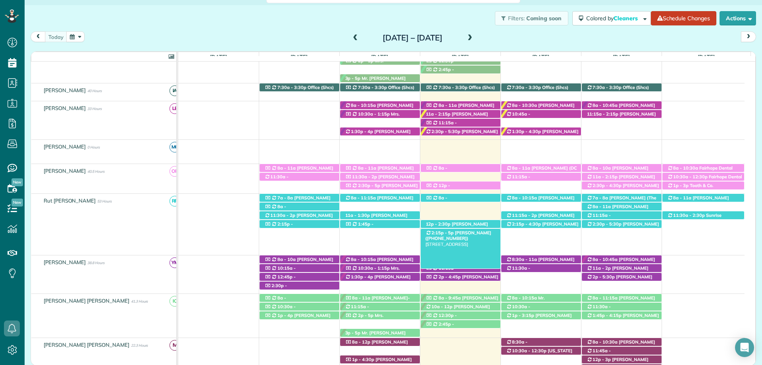
click at [479, 234] on span "[PERSON_NAME] ([PHONE_NUMBER])" at bounding box center [458, 235] width 66 height 11
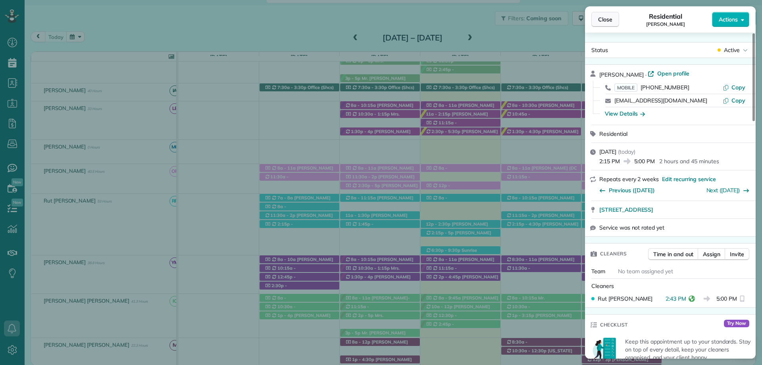
click at [601, 18] on span "Close" at bounding box center [605, 19] width 14 height 8
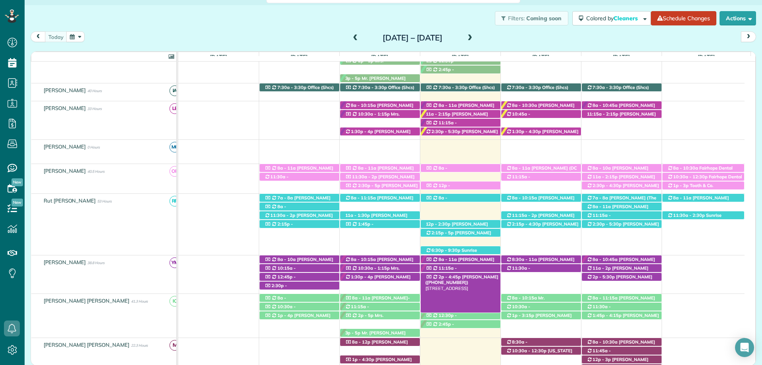
click at [469, 277] on span "[PERSON_NAME] ([PHONE_NUMBER])" at bounding box center [461, 279] width 73 height 11
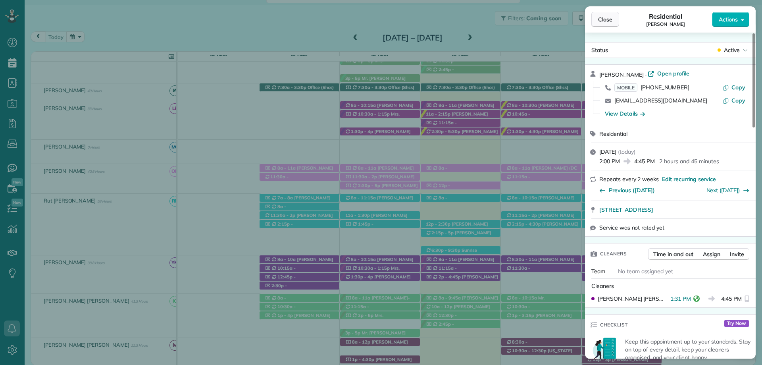
click at [605, 21] on span "Close" at bounding box center [605, 19] width 14 height 8
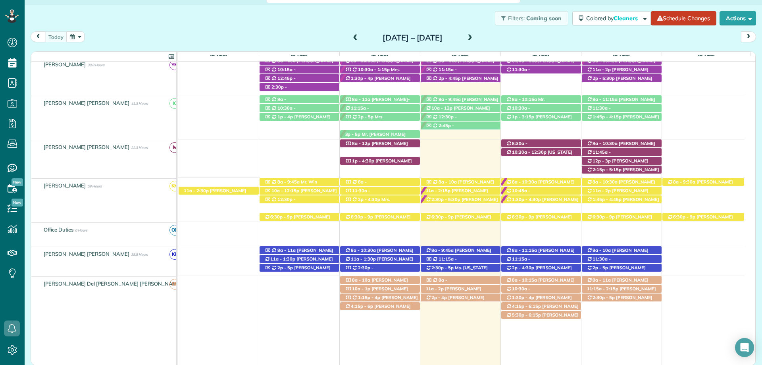
scroll to position [317, 0]
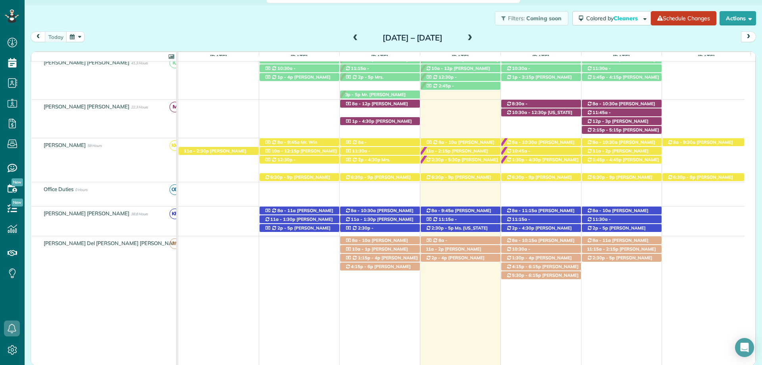
click at [453, 19] on div "Filters: Coming soon Colored by Cleaners Color by Cleaner Color by Team Color b…" at bounding box center [393, 18] width 737 height 26
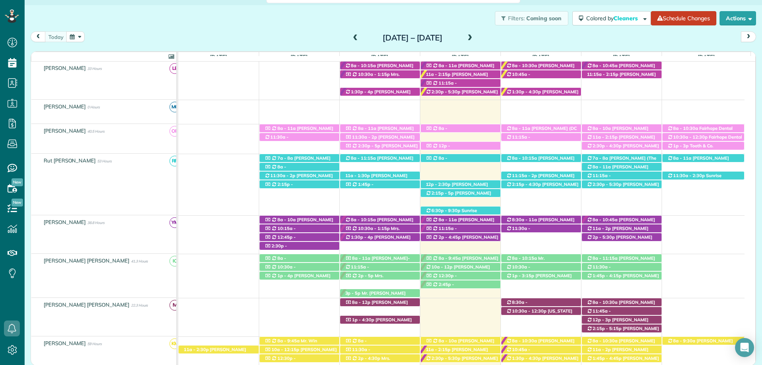
scroll to position [159, 0]
click at [457, 82] on span "11:15a - 1:45p" at bounding box center [441, 85] width 32 height 11
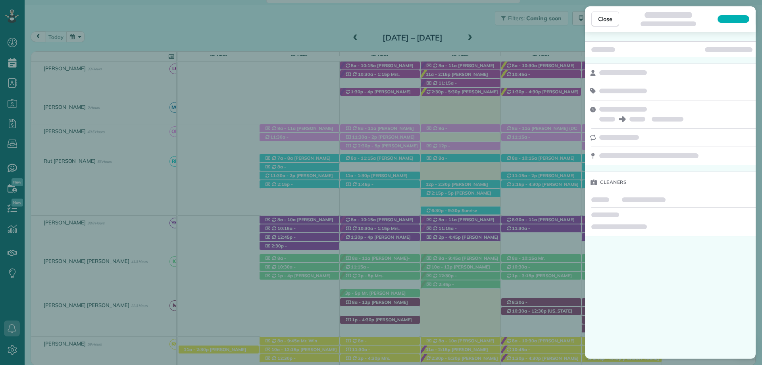
click at [604, 16] on span "Close" at bounding box center [605, 19] width 14 height 8
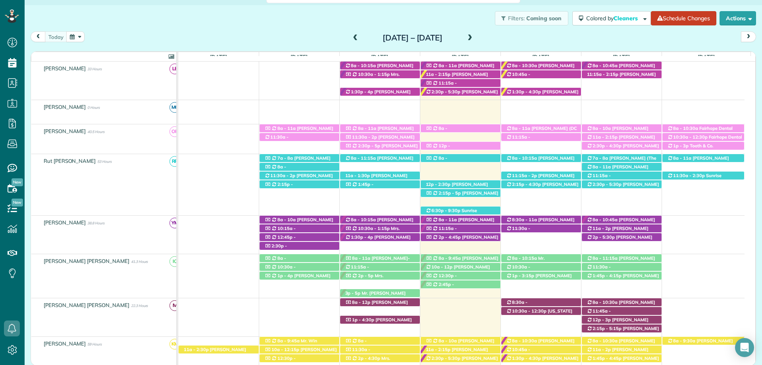
click at [472, 73] on span "[PERSON_NAME] ([PHONE_NUMBER])" at bounding box center [456, 76] width 63 height 11
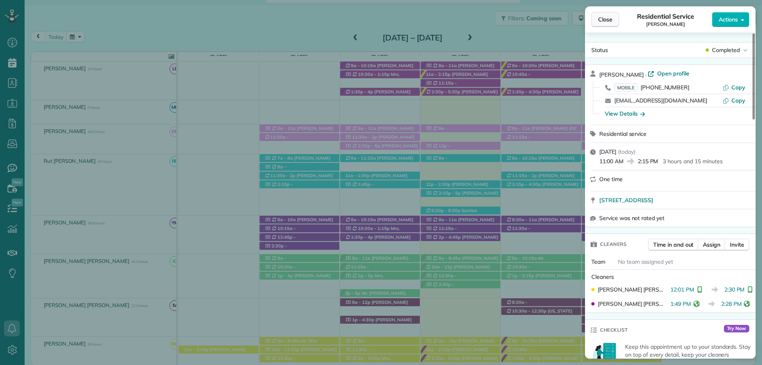
click at [598, 13] on button "Close" at bounding box center [605, 19] width 28 height 15
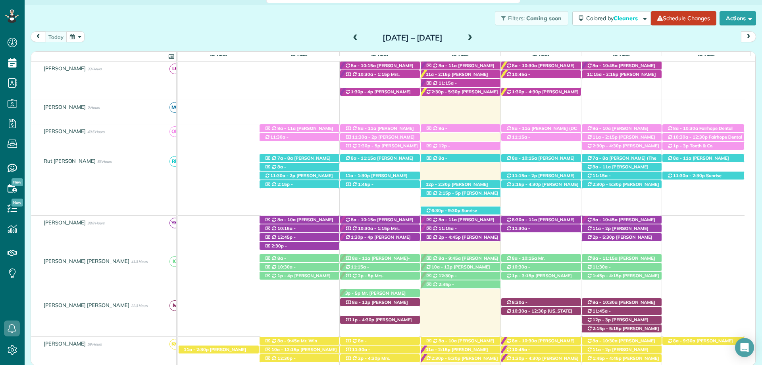
click at [447, 21] on div "Filters: Coming soon Colored by Cleaners Color by Cleaner Color by Team Color b…" at bounding box center [393, 18] width 737 height 26
click at [592, 35] on div "today Sunday Sep 7 – Saturday Sep 13, 2025" at bounding box center [393, 38] width 725 height 15
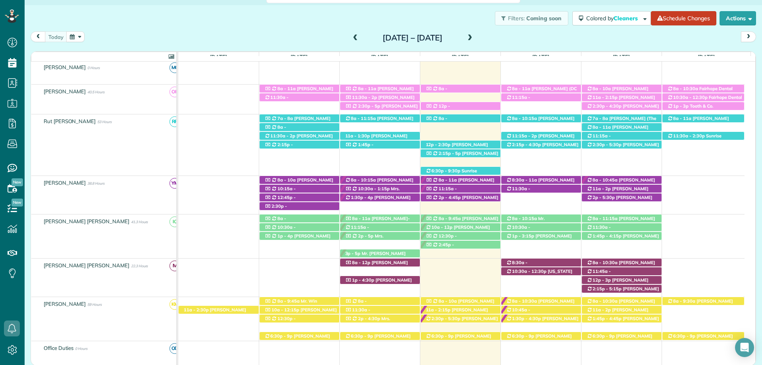
scroll to position [278, 0]
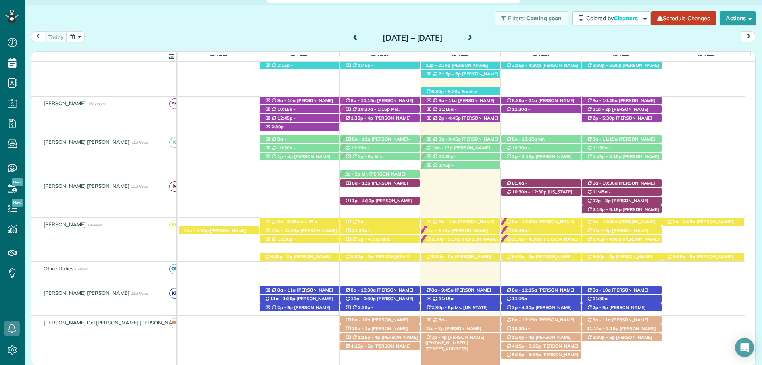
click at [462, 338] on span "[PERSON_NAME] ([PHONE_NUMBER])" at bounding box center [454, 339] width 59 height 11
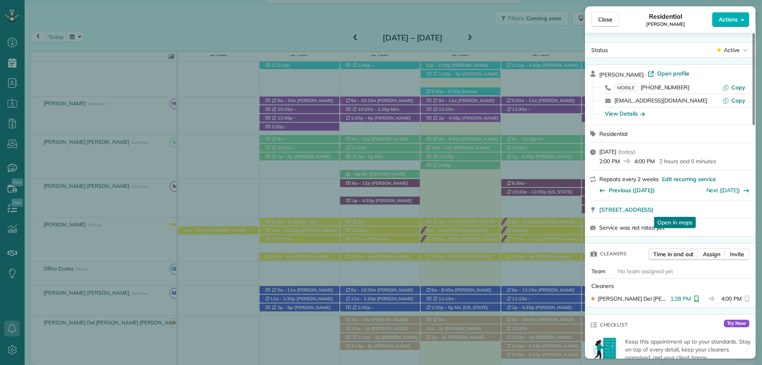
click at [678, 252] on span "Time in and out" at bounding box center [673, 254] width 40 height 8
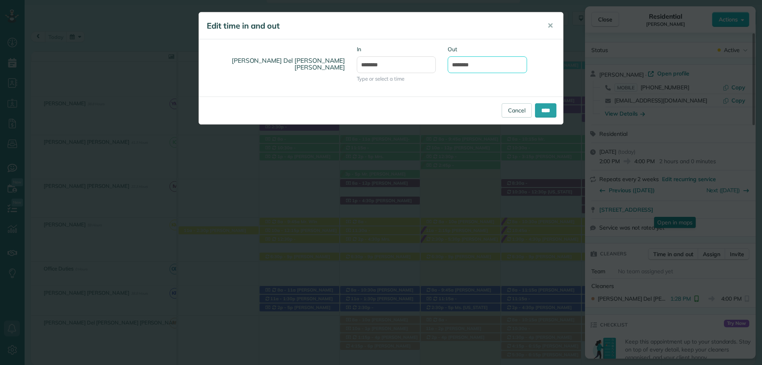
click at [472, 66] on input "*******" at bounding box center [487, 64] width 79 height 17
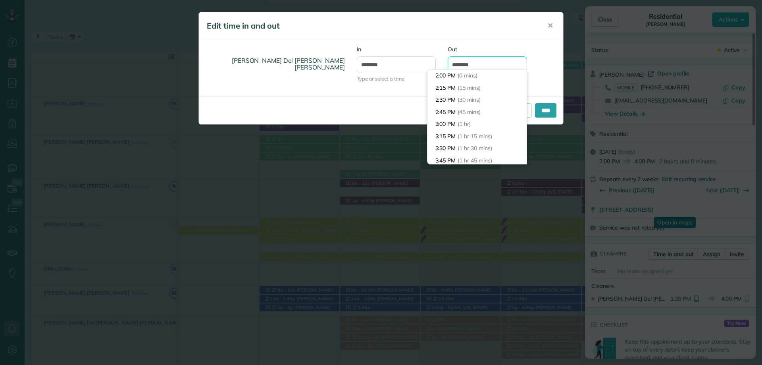
scroll to position [85, 0]
click at [460, 66] on input "*******" at bounding box center [487, 64] width 79 height 17
click at [464, 64] on input "*******" at bounding box center [487, 64] width 79 height 17
type input "*******"
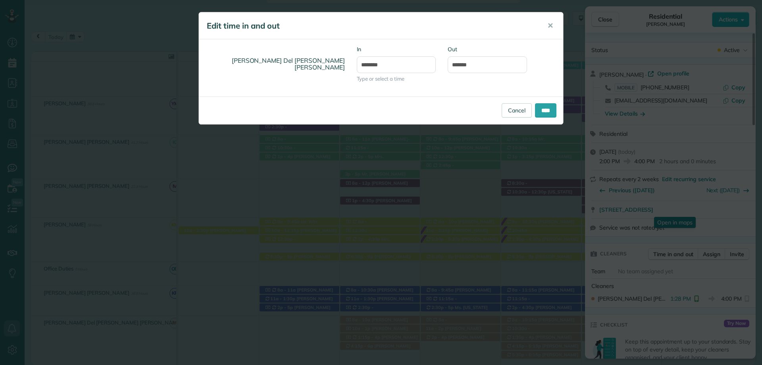
click at [498, 41] on div "Rocio Del Carmen Lopez Ruiz In ******* Type or select a time Out *******" at bounding box center [381, 67] width 364 height 57
click at [547, 112] on input "****" at bounding box center [545, 110] width 21 height 14
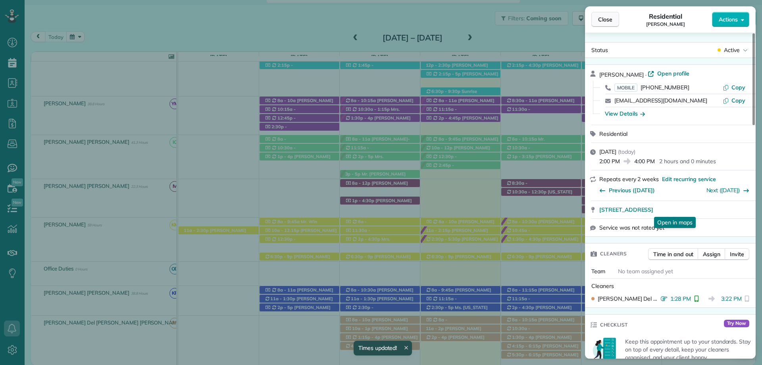
click at [605, 19] on span "Close" at bounding box center [605, 19] width 14 height 8
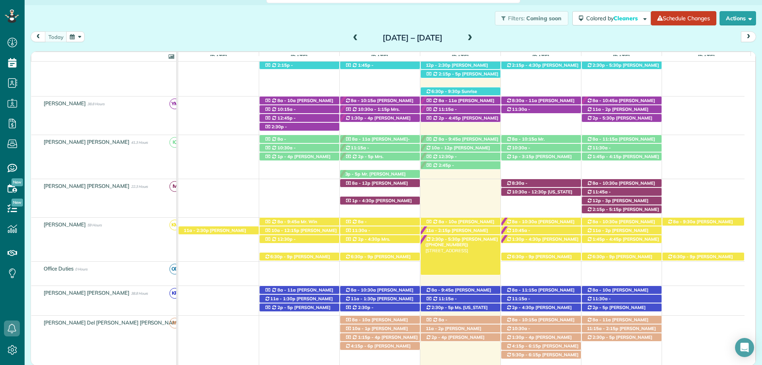
click at [480, 240] on span "[PERSON_NAME] ([PHONE_NUMBER])" at bounding box center [461, 241] width 73 height 11
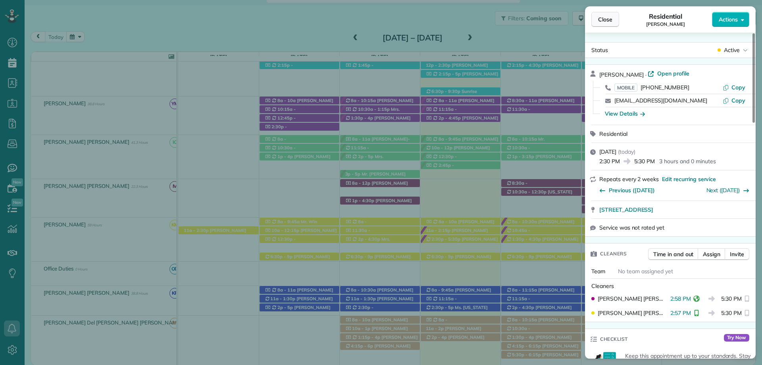
click at [601, 15] on button "Close" at bounding box center [605, 19] width 28 height 15
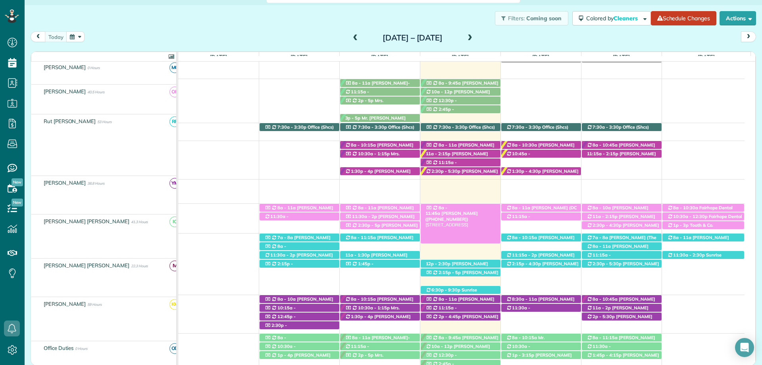
scroll to position [79, 0]
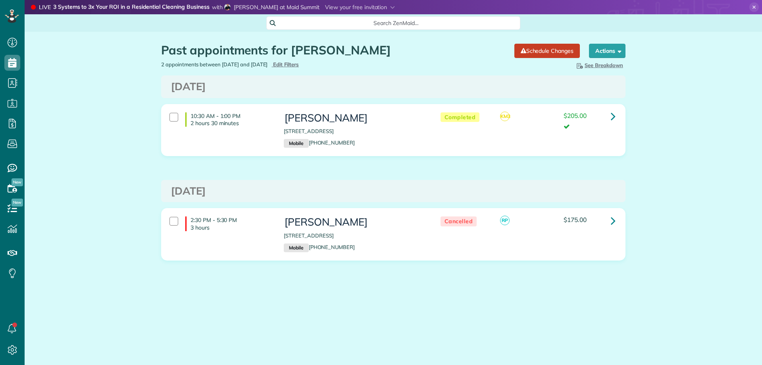
scroll to position [4, 4]
click at [299, 63] on span "Edit Filters" at bounding box center [286, 64] width 26 height 6
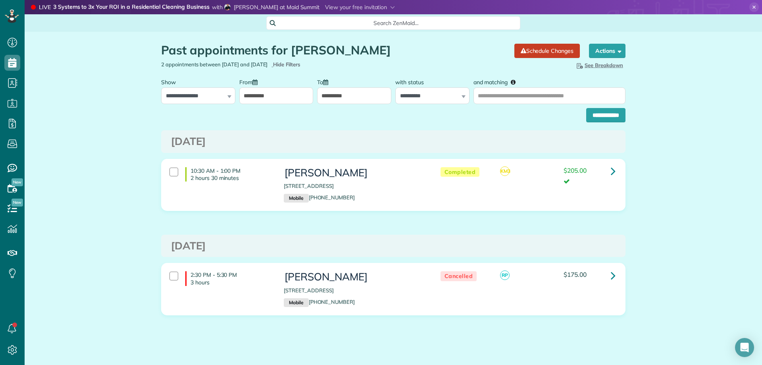
click at [254, 102] on input "**********" at bounding box center [276, 95] width 74 height 17
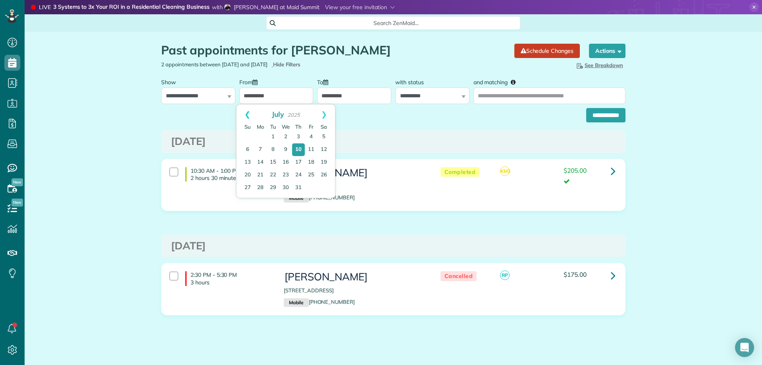
click at [244, 117] on link "Prev" at bounding box center [247, 114] width 22 height 20
click at [244, 115] on link "Prev" at bounding box center [247, 114] width 22 height 20
click at [286, 136] on link "1" at bounding box center [285, 137] width 13 height 13
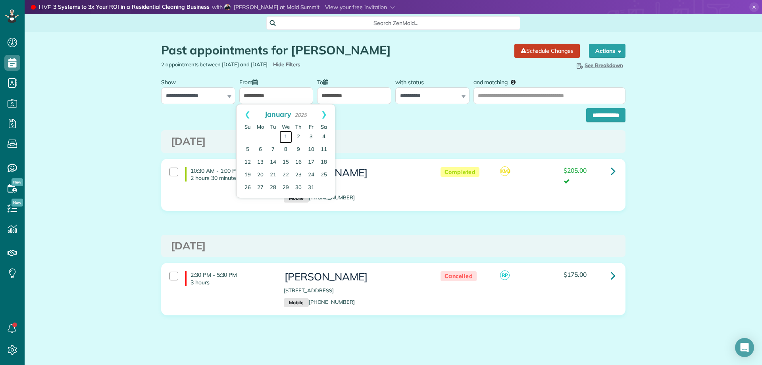
type input "**********"
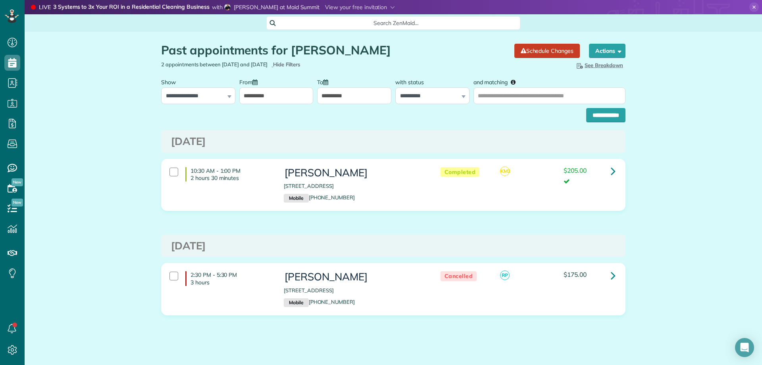
drag, startPoint x: 383, startPoint y: 42, endPoint x: 394, endPoint y: 44, distance: 11.0
click at [383, 42] on div "Past appointments for [PERSON_NAME] Schedule Changes Actions Create Appointment…" at bounding box center [393, 46] width 476 height 29
drag, startPoint x: 394, startPoint y: 44, endPoint x: 289, endPoint y: 48, distance: 104.4
click at [289, 48] on h1 "Past appointments for [PERSON_NAME]" at bounding box center [334, 50] width 347 height 13
copy h1 "[PERSON_NAME]"
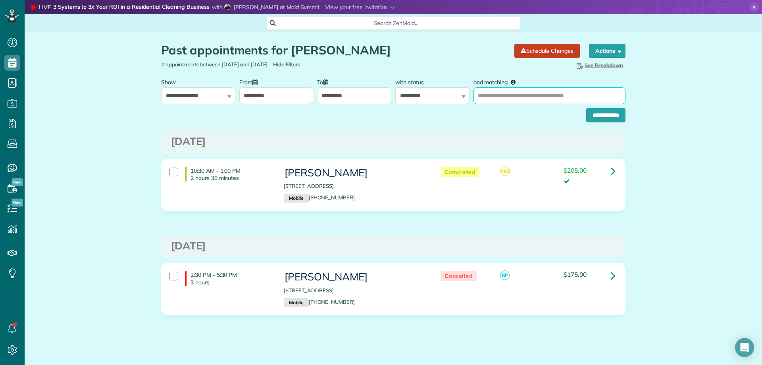
click at [515, 100] on input "and matching" at bounding box center [549, 95] width 152 height 17
paste input "**********"
type input "**********"
click at [593, 115] on input "**********" at bounding box center [605, 115] width 39 height 14
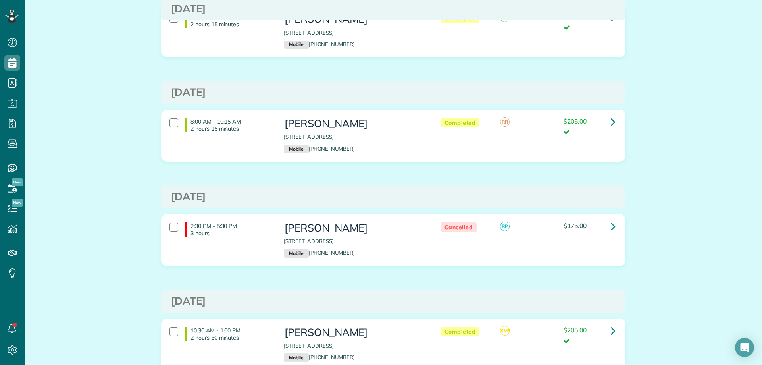
scroll to position [581, 0]
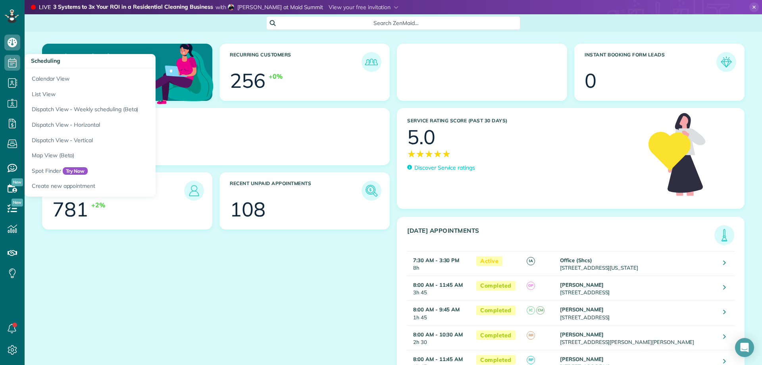
scroll to position [4, 4]
click at [67, 94] on link "List View" at bounding box center [124, 93] width 198 height 15
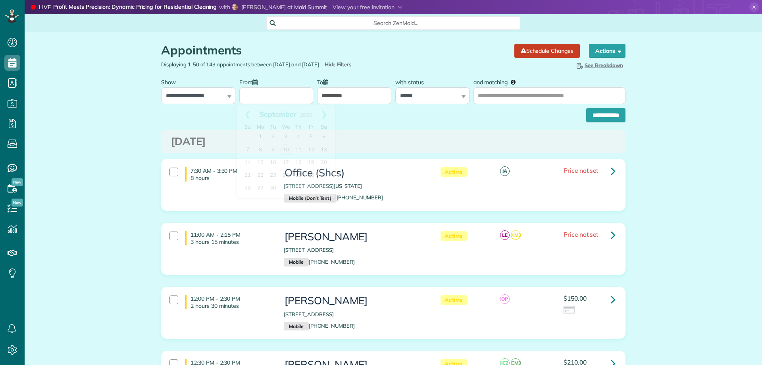
select select "**********"
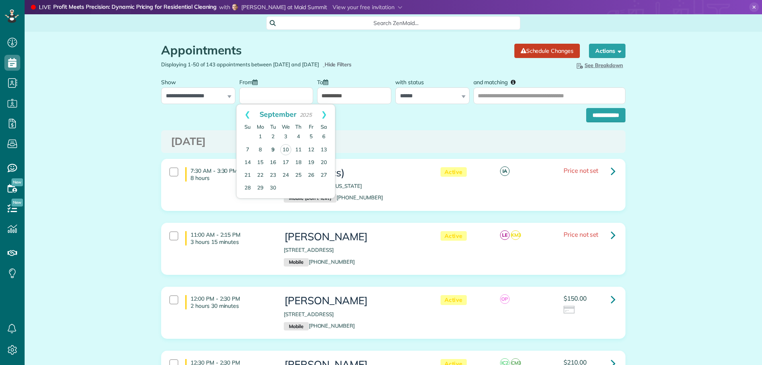
scroll to position [4, 4]
click at [259, 146] on link "8" at bounding box center [260, 150] width 13 height 13
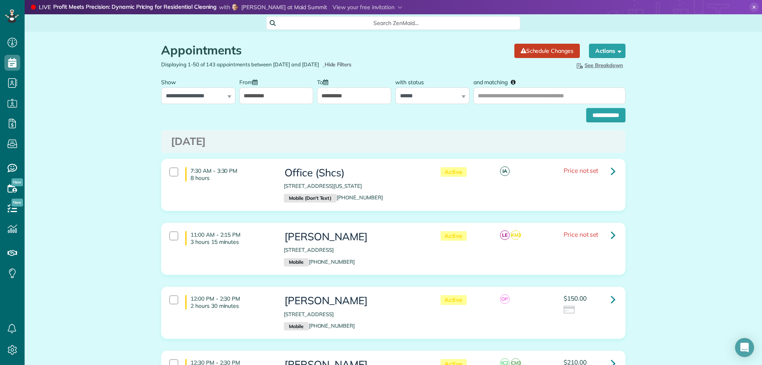
click at [338, 92] on input "**********" at bounding box center [354, 95] width 74 height 17
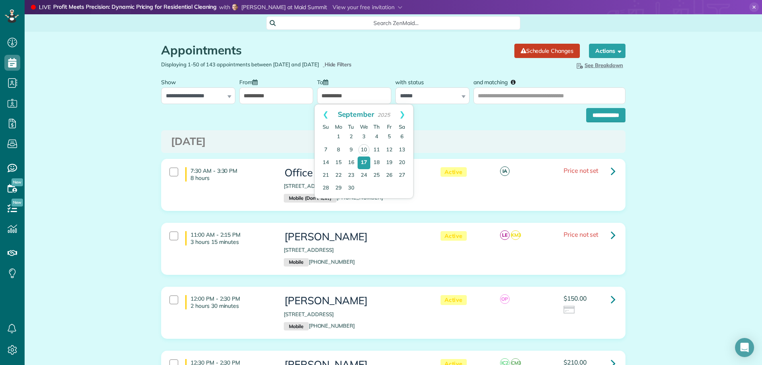
click at [279, 98] on input "**********" at bounding box center [276, 95] width 74 height 17
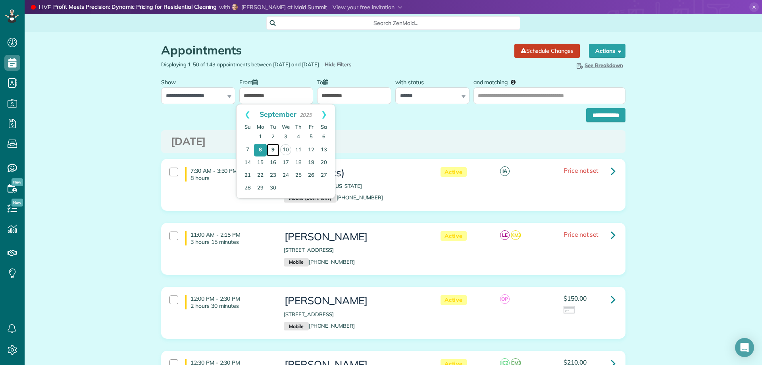
click at [273, 144] on link "9" at bounding box center [273, 150] width 13 height 13
type input "**********"
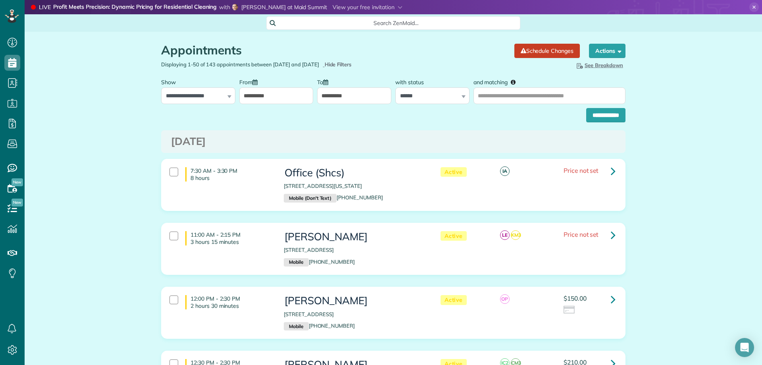
click at [334, 98] on input "**********" at bounding box center [354, 95] width 74 height 17
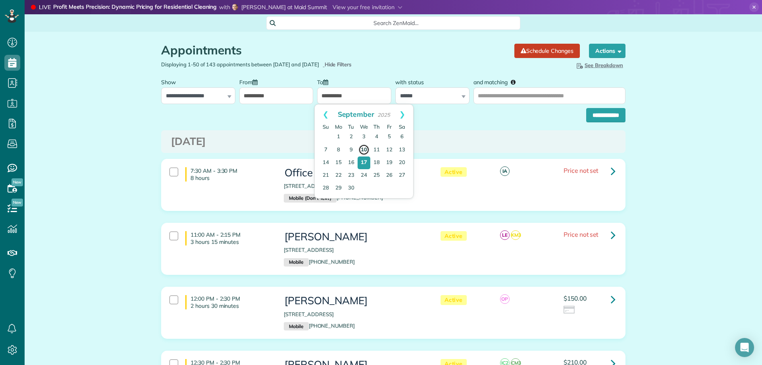
click at [365, 148] on link "10" at bounding box center [363, 149] width 11 height 11
type input "**********"
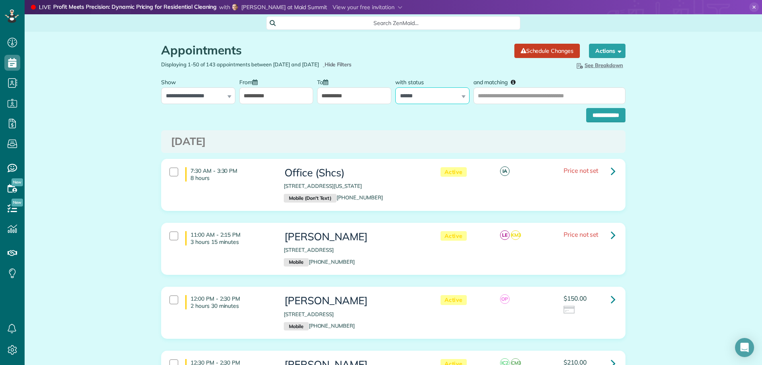
click at [450, 97] on select "**********" at bounding box center [432, 95] width 74 height 17
select select
click at [395, 87] on select "**********" at bounding box center [432, 95] width 74 height 17
click at [618, 108] on input "**********" at bounding box center [605, 115] width 39 height 14
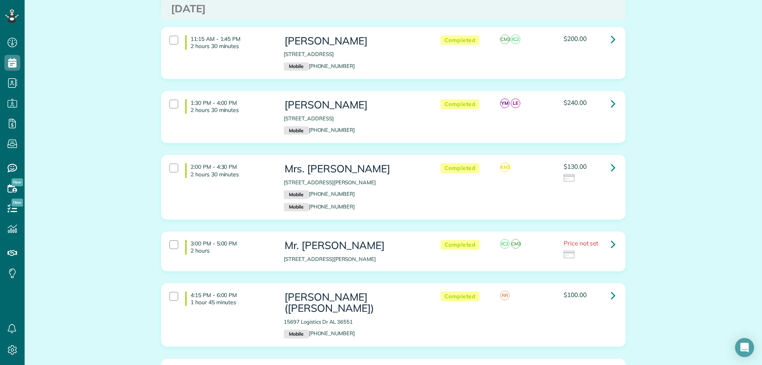
scroll to position [476, 0]
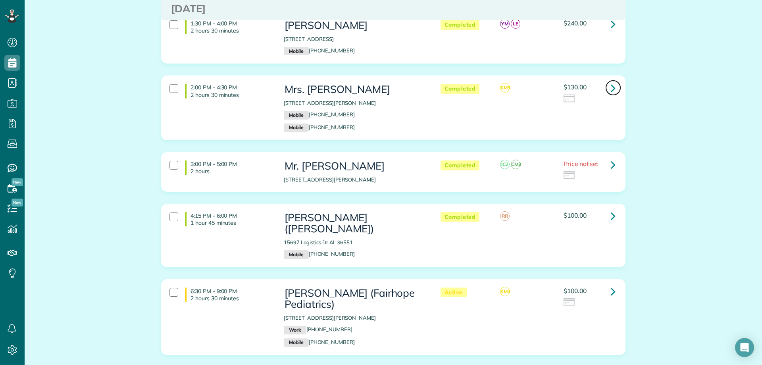
click at [611, 92] on icon at bounding box center [613, 88] width 5 height 14
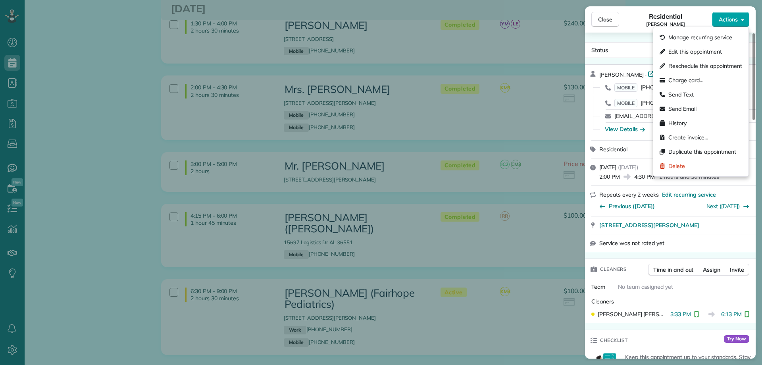
click at [739, 19] on button "Actions" at bounding box center [730, 19] width 37 height 15
click at [630, 33] on div "Status Completed [PERSON_NAME] · Open profile MOBILE [PHONE_NUMBER] Copy MOBILE…" at bounding box center [670, 196] width 171 height 326
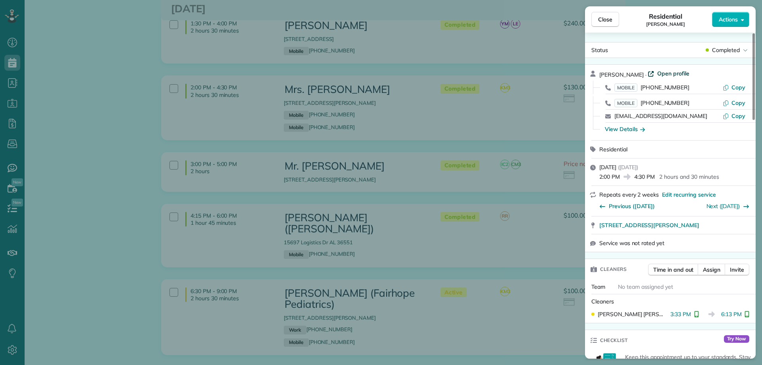
click at [658, 75] on span "Open profile" at bounding box center [673, 73] width 32 height 8
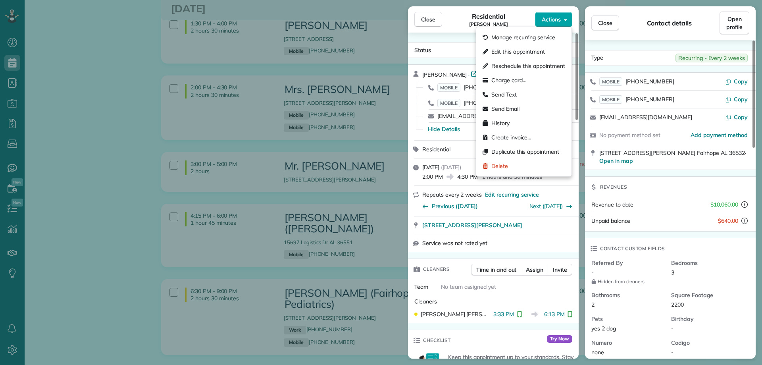
click at [559, 21] on span "Actions" at bounding box center [551, 19] width 19 height 8
click at [513, 78] on span "Charge card…" at bounding box center [508, 80] width 35 height 8
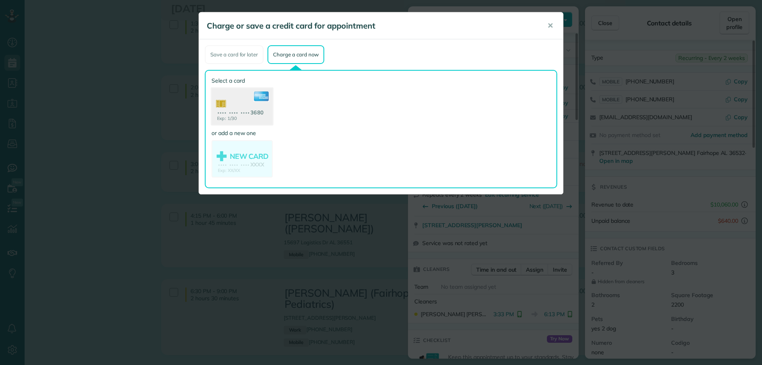
click at [254, 109] on use at bounding box center [241, 107] width 61 height 38
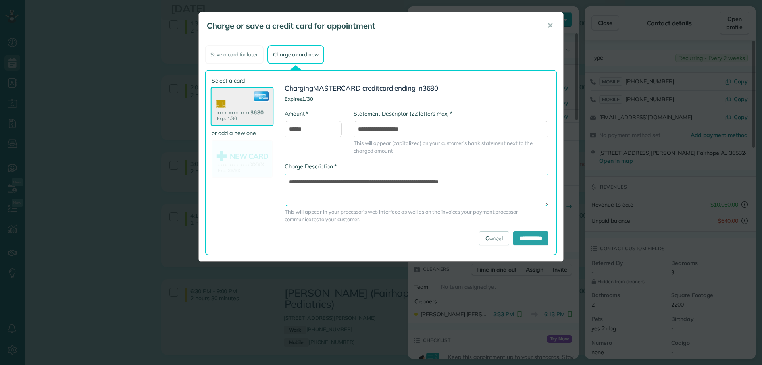
click at [424, 184] on textarea "**********" at bounding box center [416, 189] width 264 height 33
type textarea "**********"
click at [532, 237] on input "**********" at bounding box center [530, 238] width 35 height 14
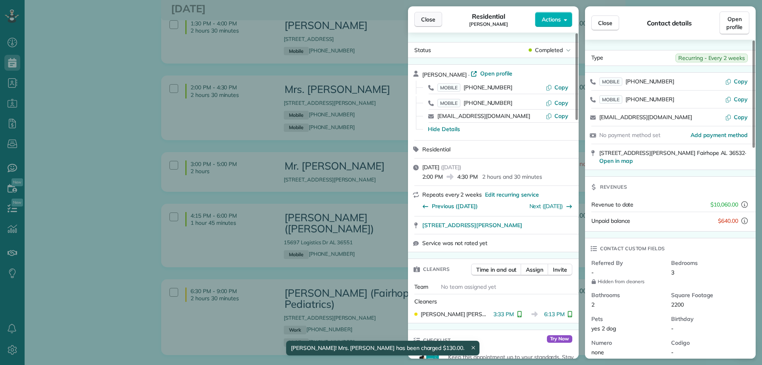
click at [428, 21] on span "Close" at bounding box center [428, 19] width 14 height 8
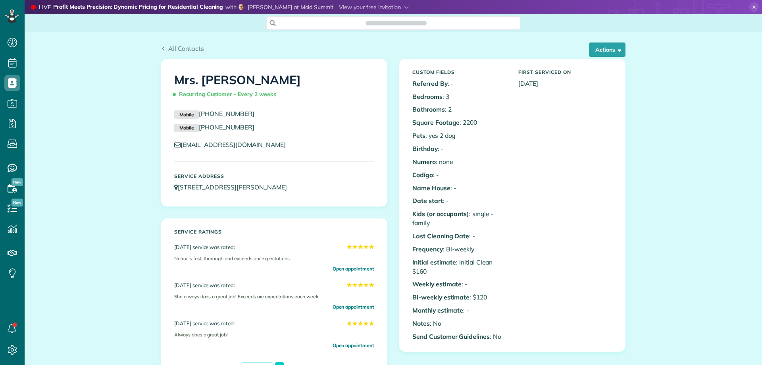
scroll to position [317, 0]
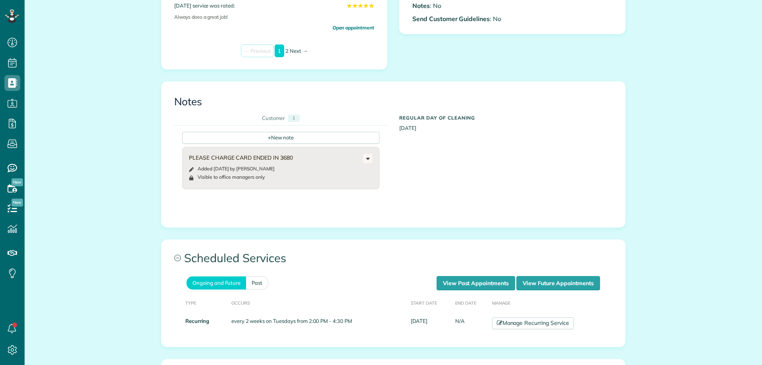
click at [452, 260] on span "Scheduled Services" at bounding box center [392, 258] width 463 height 36
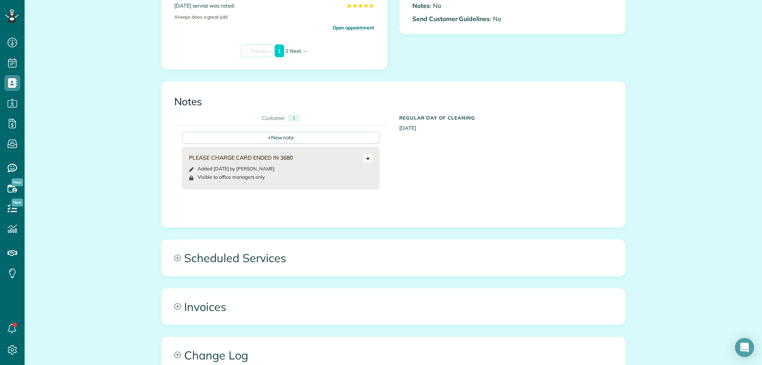
click at [452, 260] on span "Scheduled Services" at bounding box center [392, 258] width 463 height 36
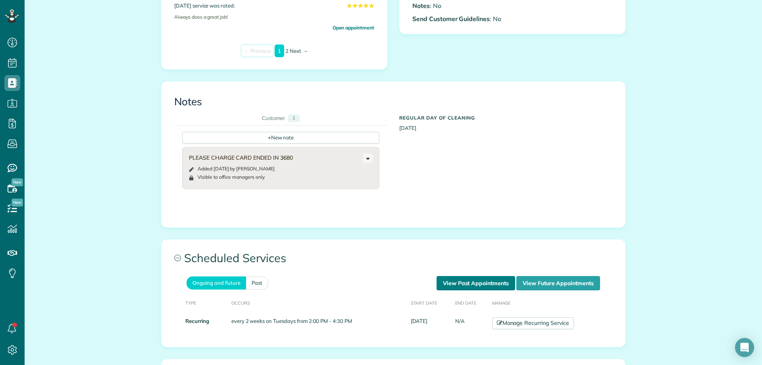
click at [471, 279] on link "View Past Appointments" at bounding box center [475, 283] width 79 height 14
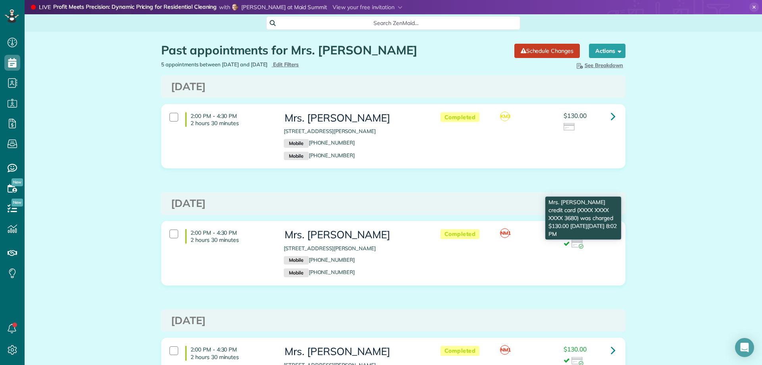
scroll to position [4, 4]
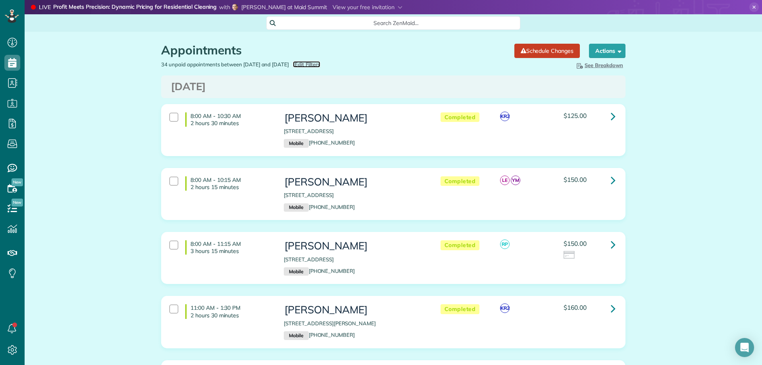
click at [320, 67] on span "Edit Filters" at bounding box center [307, 64] width 26 height 6
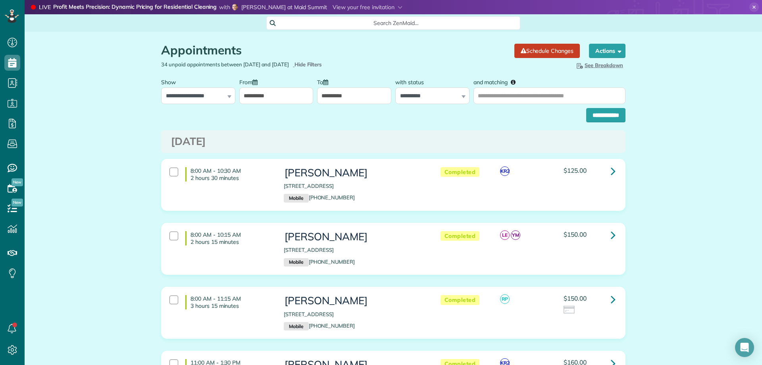
click at [281, 96] on input "**********" at bounding box center [276, 95] width 74 height 17
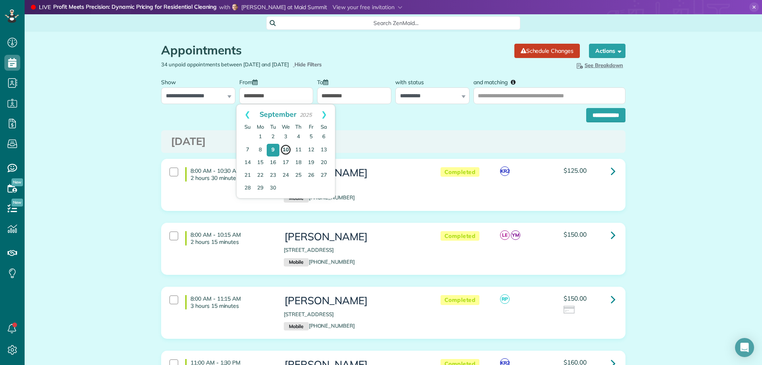
click at [286, 147] on link "10" at bounding box center [285, 149] width 11 height 11
type input "**********"
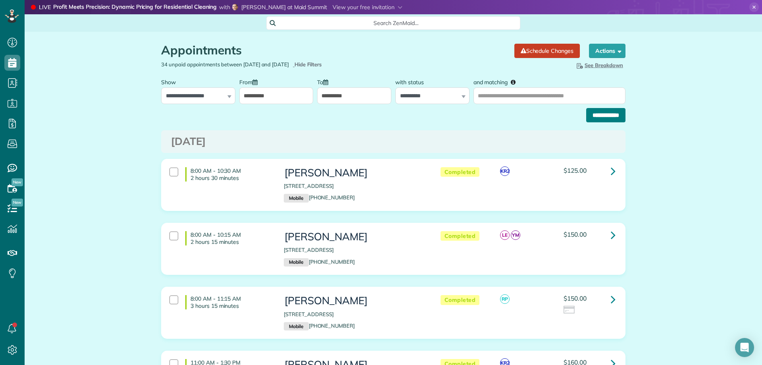
click at [601, 118] on input "**********" at bounding box center [605, 115] width 39 height 14
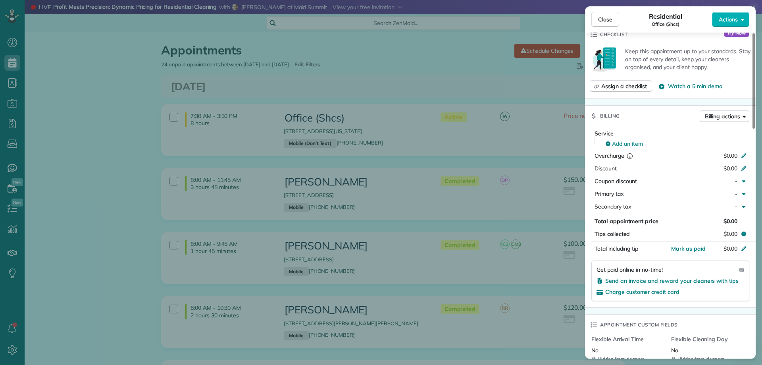
scroll to position [317, 0]
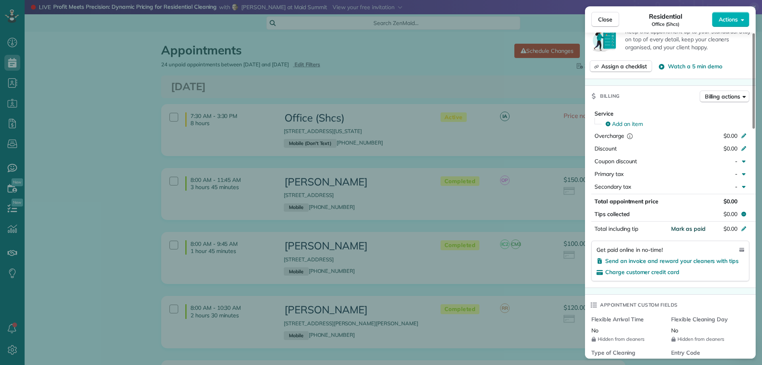
click at [687, 225] on span "Mark as paid" at bounding box center [688, 228] width 35 height 7
click at [601, 16] on span "Close" at bounding box center [605, 19] width 14 height 8
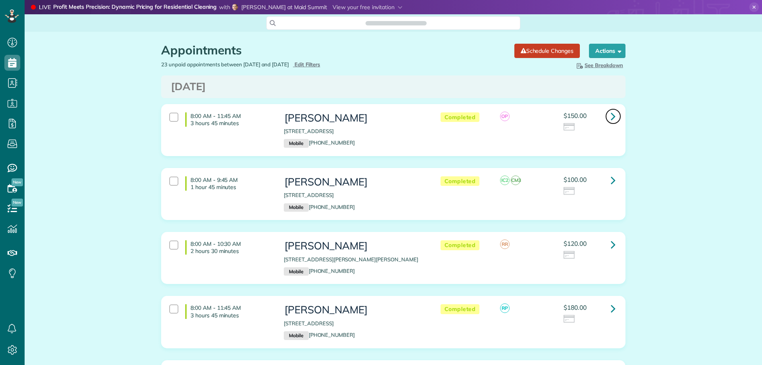
click at [611, 115] on icon at bounding box center [613, 116] width 5 height 14
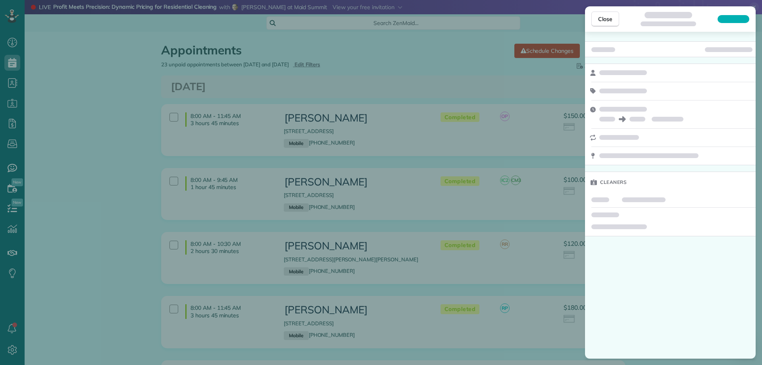
scroll to position [4, 4]
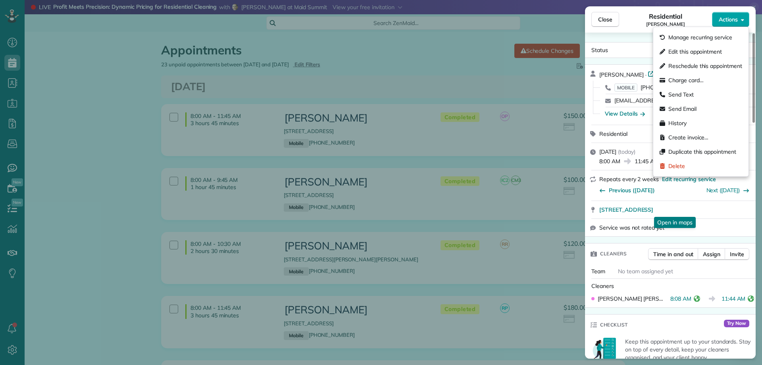
click at [726, 17] on span "Actions" at bounding box center [727, 19] width 19 height 8
click at [633, 30] on div "Close Residential Jennifer Allbritian Actions" at bounding box center [670, 19] width 171 height 26
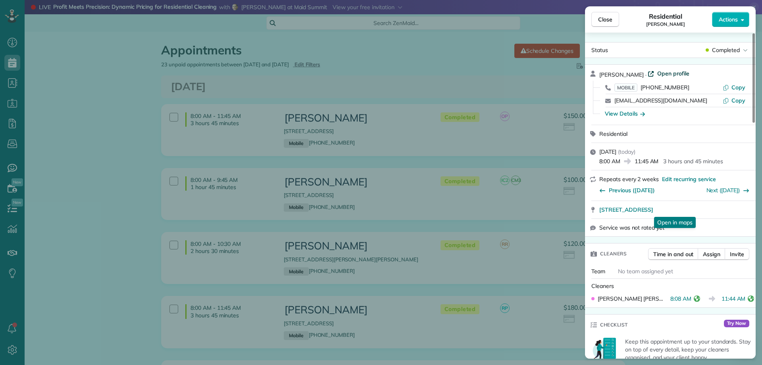
click at [667, 72] on span "Open profile" at bounding box center [673, 73] width 32 height 8
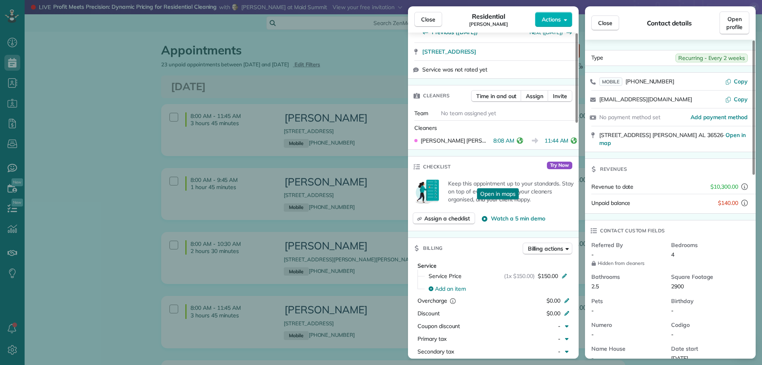
scroll to position [0, 0]
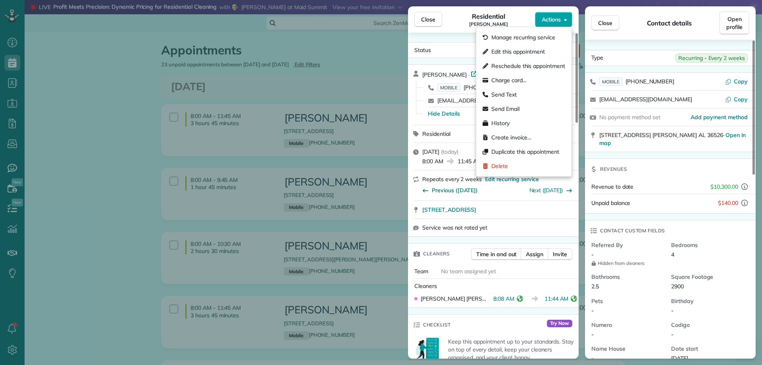
click at [564, 23] on button "Actions" at bounding box center [553, 19] width 37 height 15
click at [513, 82] on span "Charge card…" at bounding box center [508, 80] width 35 height 8
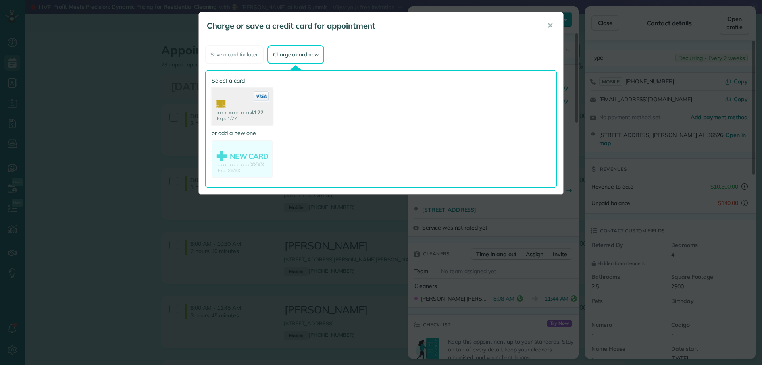
click at [257, 111] on use at bounding box center [241, 107] width 61 height 38
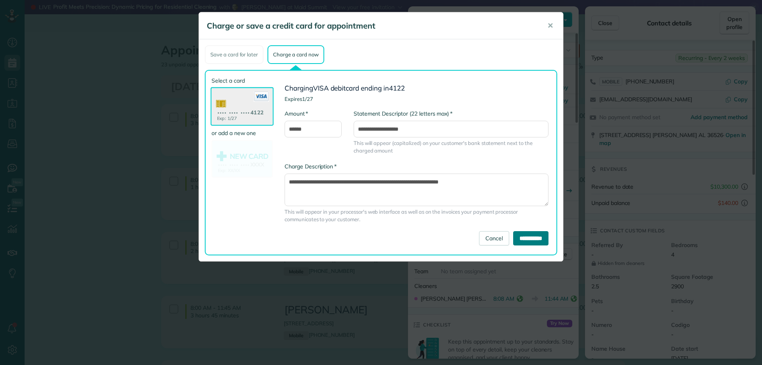
click at [533, 237] on input "**********" at bounding box center [530, 238] width 35 height 14
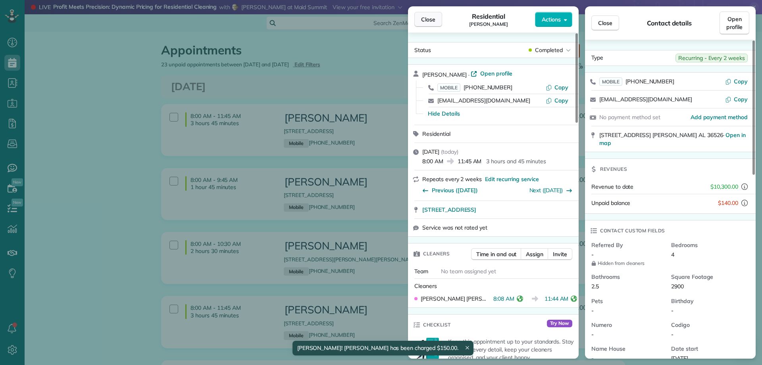
click at [427, 14] on button "Close" at bounding box center [428, 19] width 28 height 15
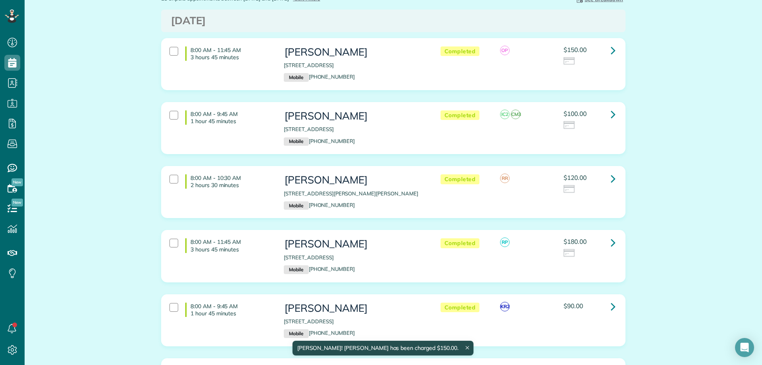
scroll to position [79, 0]
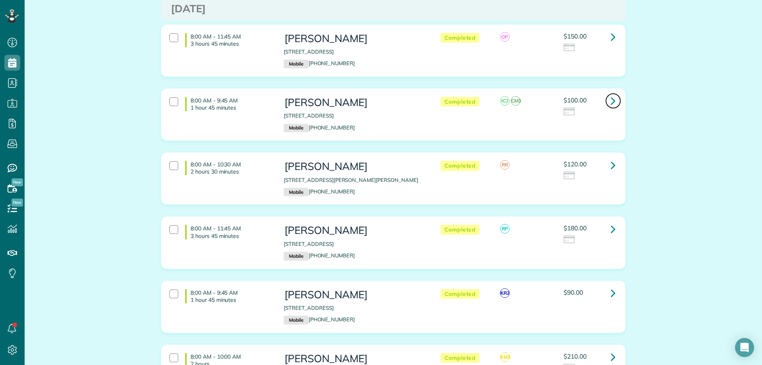
click at [611, 98] on icon at bounding box center [613, 101] width 5 height 14
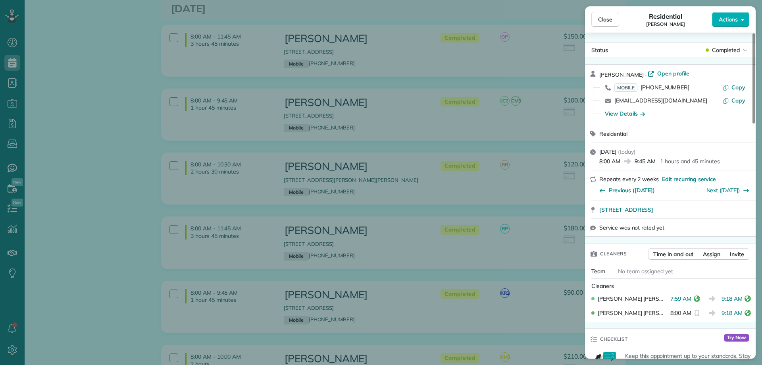
click at [663, 69] on div "Claire Bowman · Open profile MOBILE (251) 455-7588 Copy clairebowman@bellsouth.…" at bounding box center [670, 95] width 171 height 60
click at [667, 74] on span "Open profile" at bounding box center [673, 73] width 32 height 8
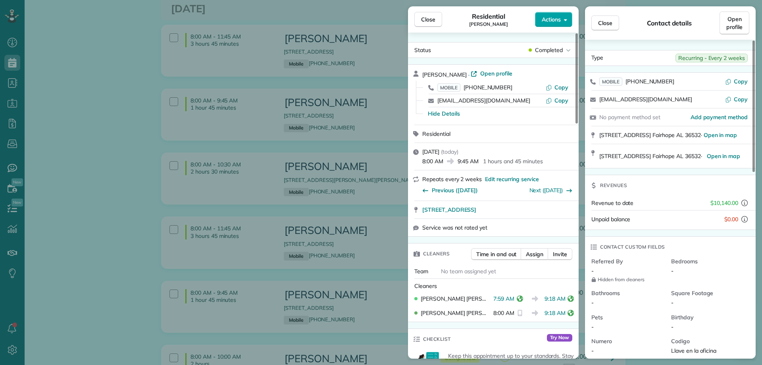
click at [562, 16] on button "Actions" at bounding box center [553, 19] width 37 height 15
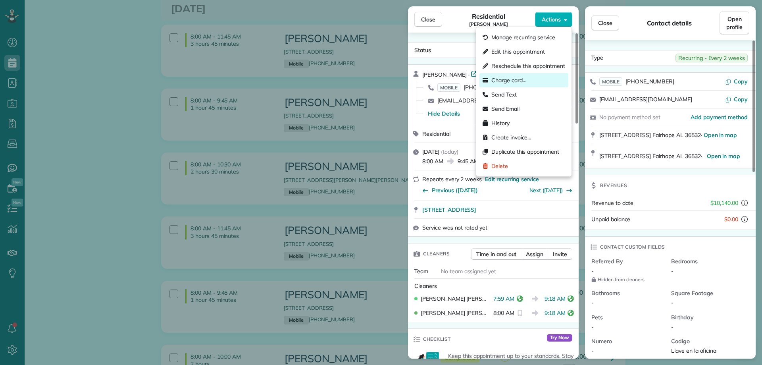
click at [526, 80] on div "Charge card…" at bounding box center [523, 80] width 89 height 14
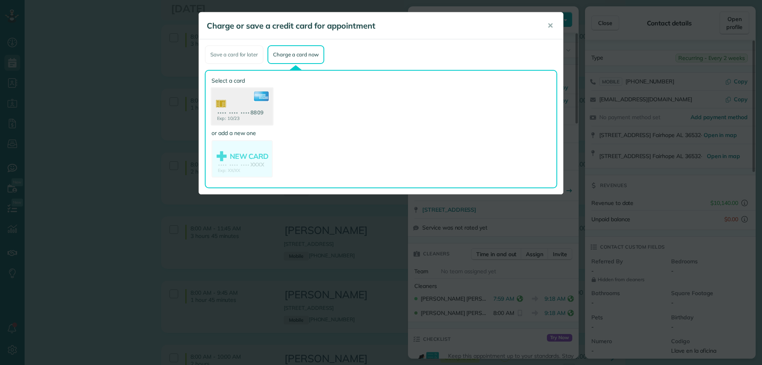
click at [252, 108] on use at bounding box center [241, 107] width 61 height 38
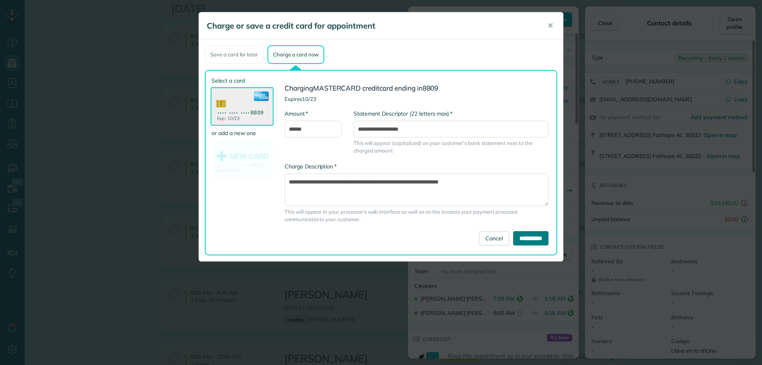
click at [538, 236] on input "**********" at bounding box center [530, 238] width 35 height 14
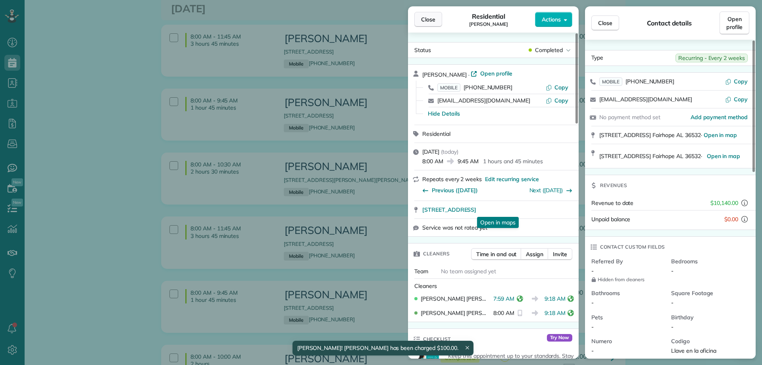
click at [428, 15] on span "Close" at bounding box center [428, 19] width 14 height 8
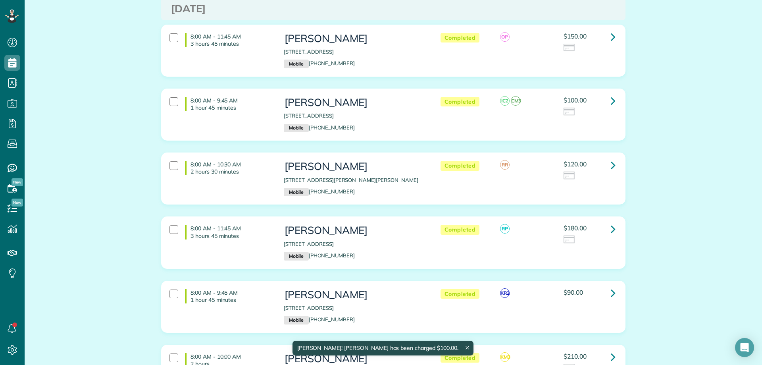
scroll to position [119, 0]
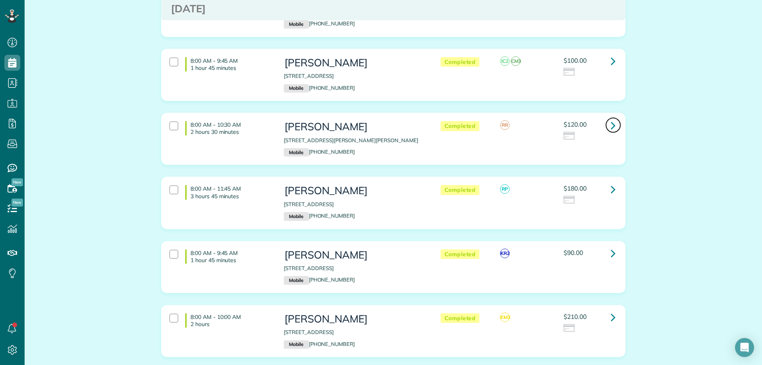
click at [611, 126] on icon at bounding box center [613, 125] width 5 height 14
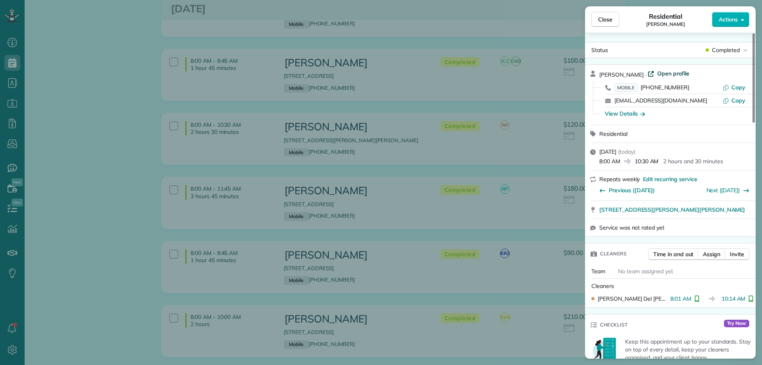
click at [657, 74] on span "Open profile" at bounding box center [673, 73] width 32 height 8
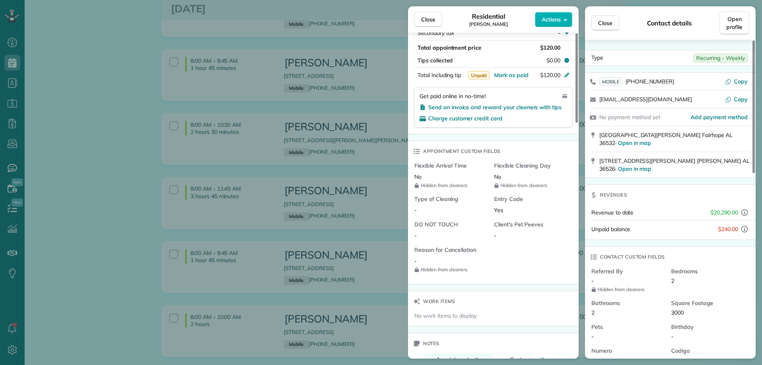
scroll to position [714, 0]
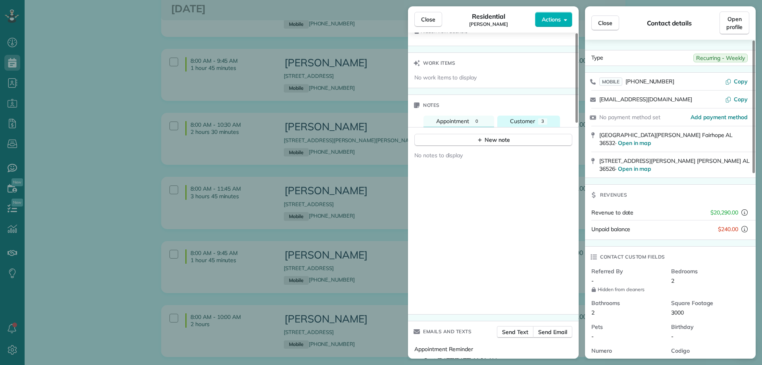
click at [530, 119] on span "Customer" at bounding box center [522, 120] width 25 height 7
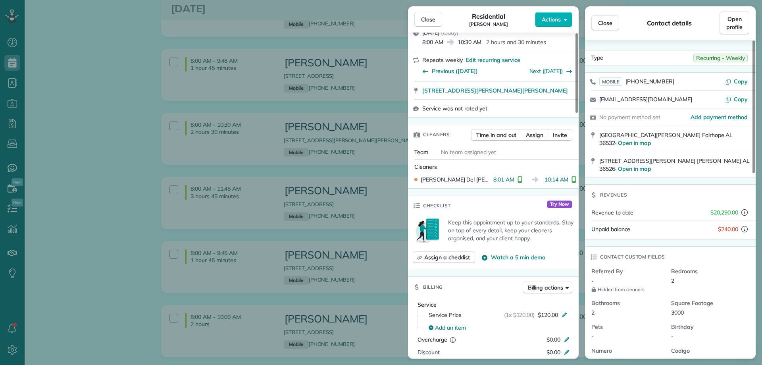
scroll to position [0, 0]
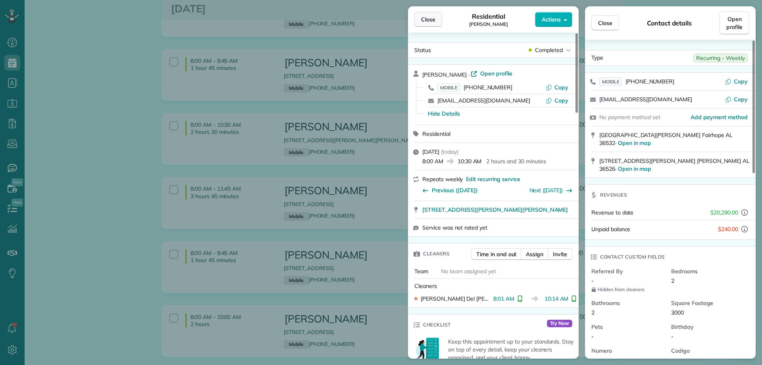
click at [438, 15] on button "Close" at bounding box center [428, 19] width 28 height 15
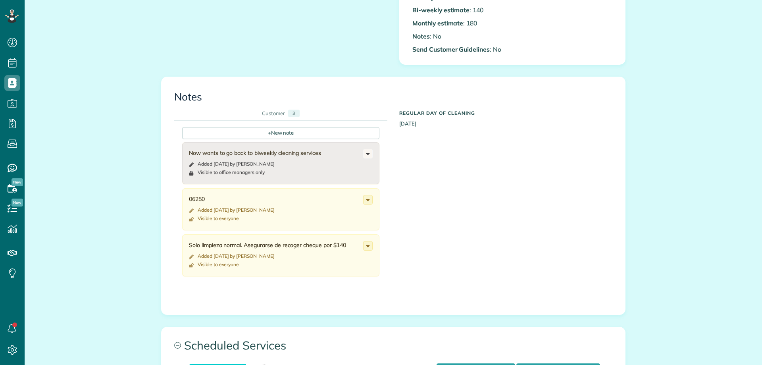
scroll to position [317, 0]
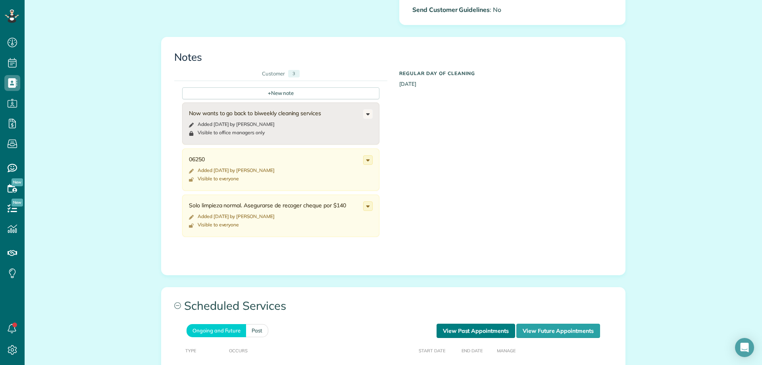
click at [465, 331] on link "View Past Appointments" at bounding box center [475, 330] width 79 height 14
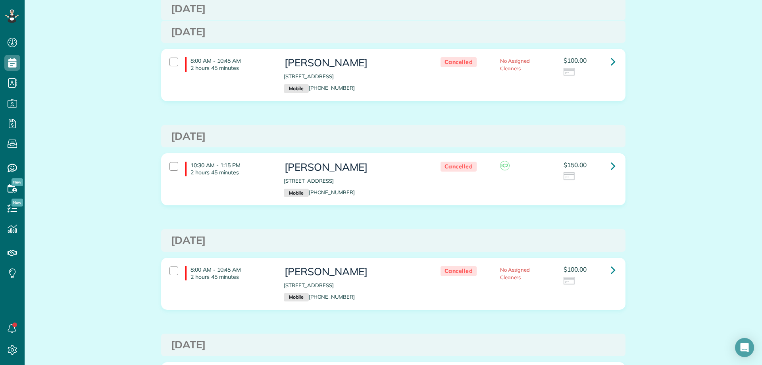
scroll to position [144, 0]
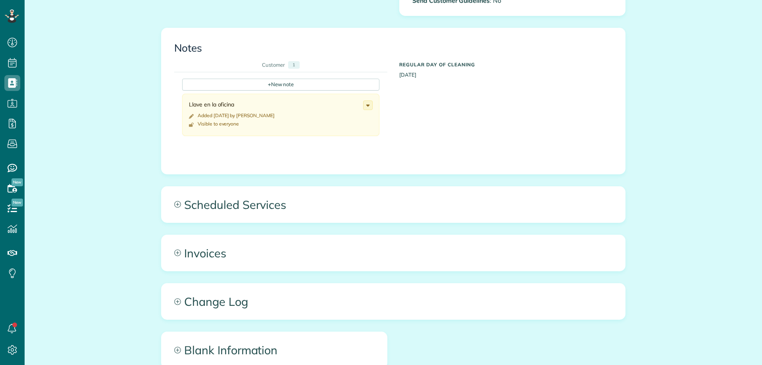
scroll to position [4, 4]
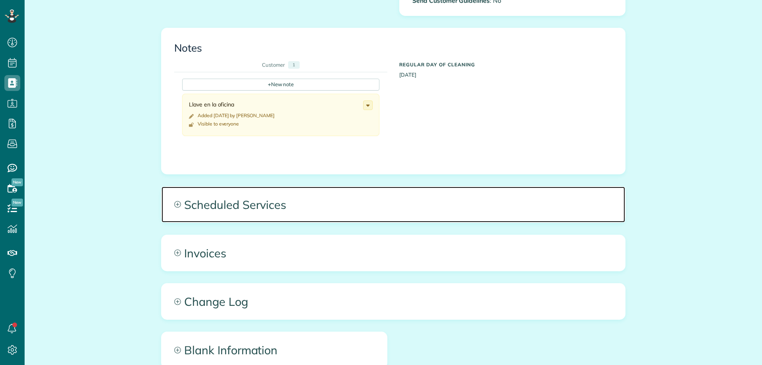
click at [349, 215] on span "Scheduled Services" at bounding box center [392, 204] width 463 height 36
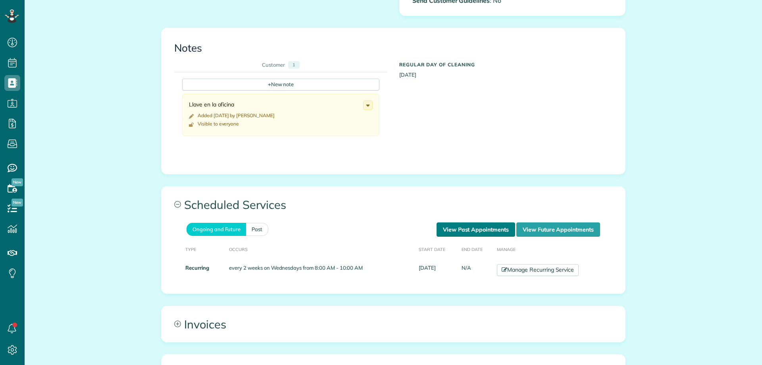
click at [470, 229] on link "View Past Appointments" at bounding box center [475, 229] width 79 height 14
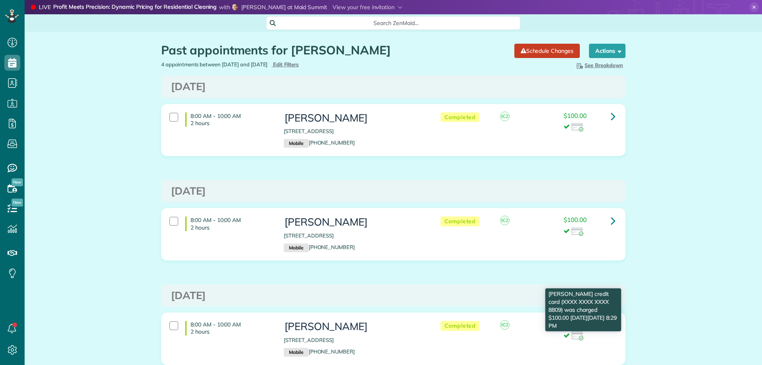
scroll to position [4, 4]
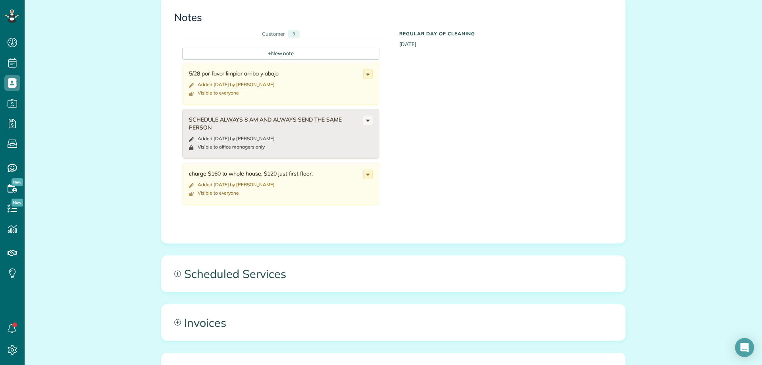
scroll to position [436, 0]
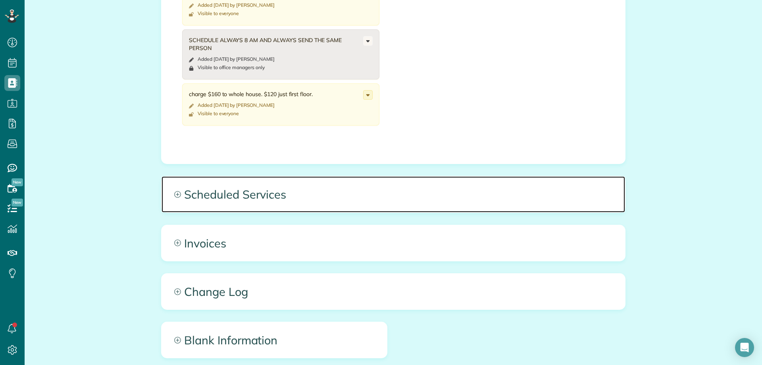
click at [335, 200] on span "Scheduled Services" at bounding box center [392, 194] width 463 height 36
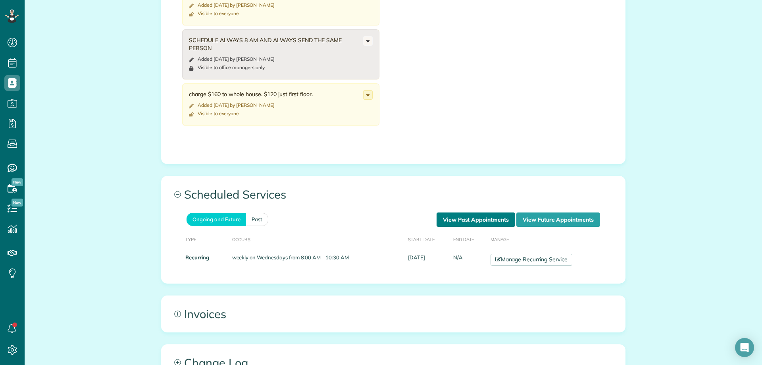
click at [468, 219] on link "View Past Appointments" at bounding box center [475, 219] width 79 height 14
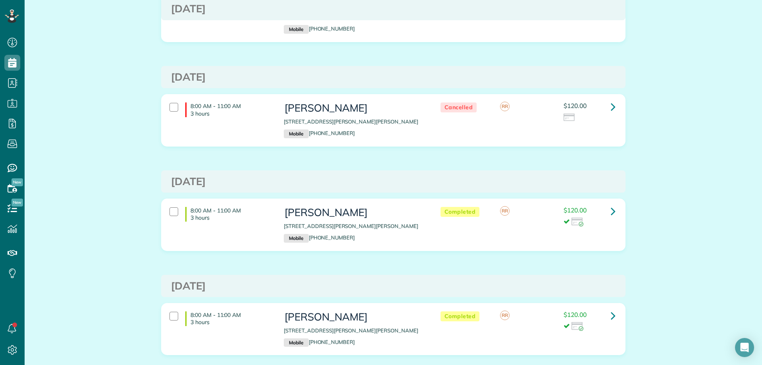
scroll to position [79, 0]
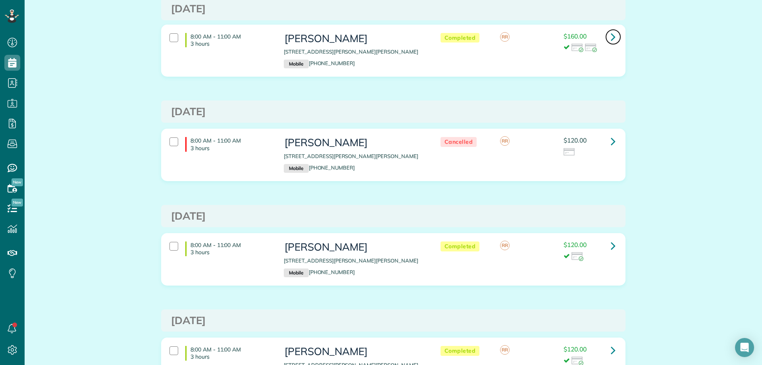
click at [611, 38] on icon at bounding box center [613, 37] width 5 height 14
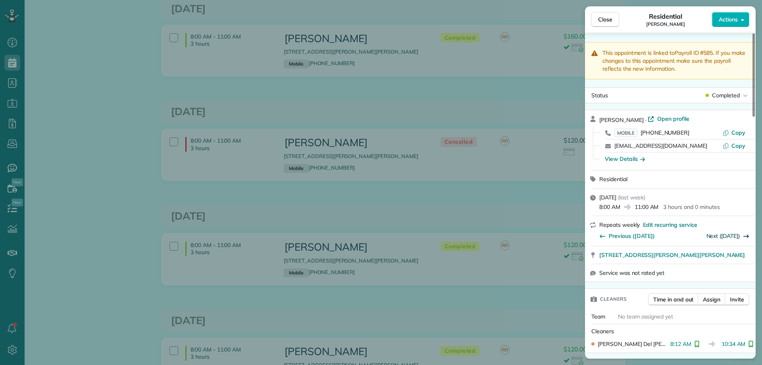
scroll to position [159, 0]
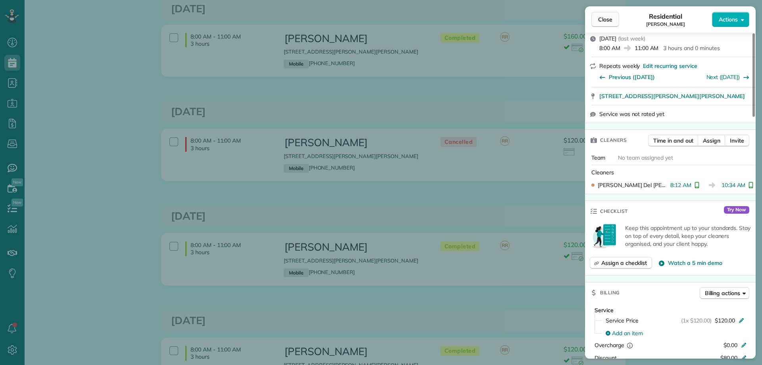
click at [604, 17] on span "Close" at bounding box center [605, 19] width 14 height 8
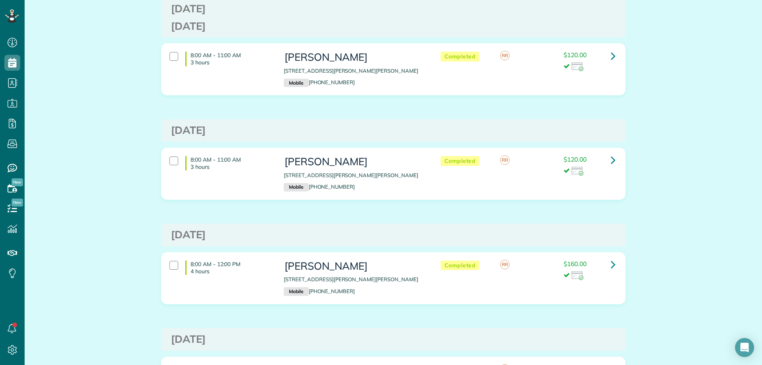
scroll to position [436, 0]
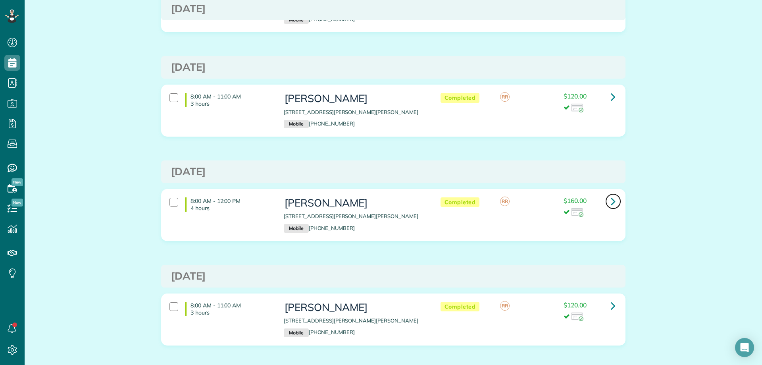
click at [612, 201] on icon at bounding box center [613, 201] width 5 height 14
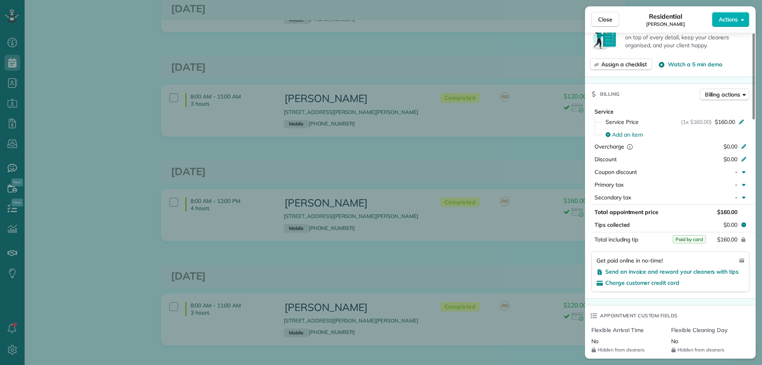
scroll to position [516, 0]
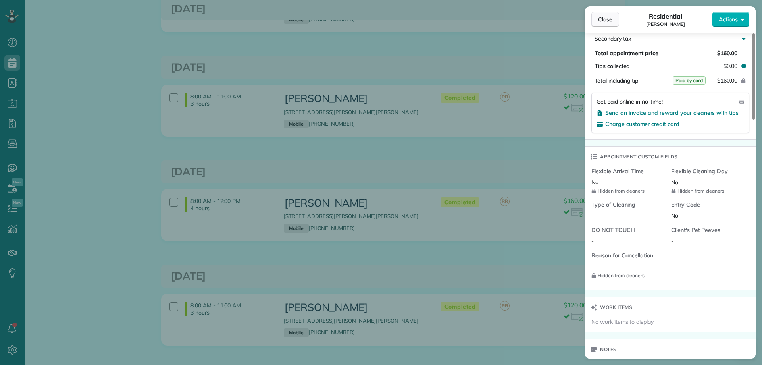
click at [606, 23] on span "Close" at bounding box center [605, 19] width 14 height 8
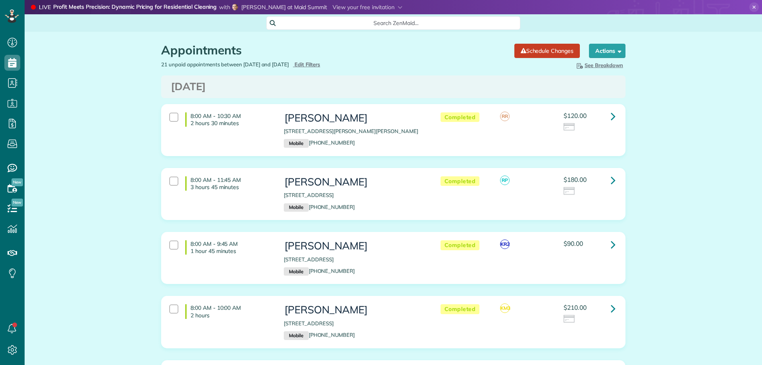
scroll to position [4, 4]
click at [611, 181] on icon at bounding box center [613, 180] width 5 height 14
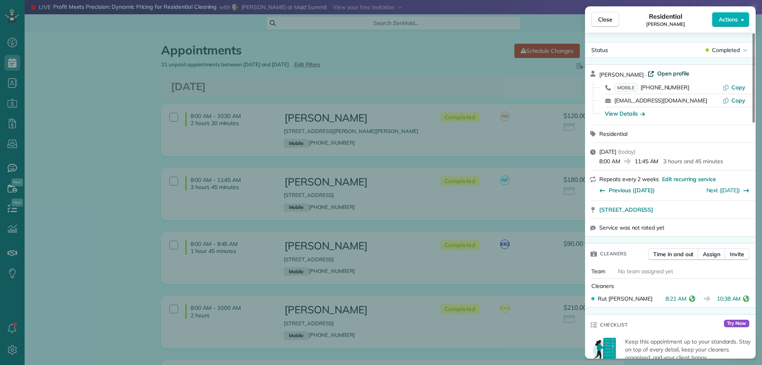
click at [671, 73] on span "Open profile" at bounding box center [673, 73] width 32 height 8
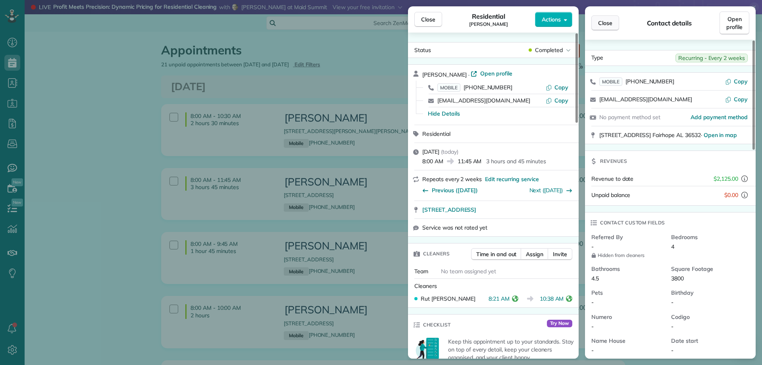
click at [600, 21] on span "Close" at bounding box center [605, 23] width 14 height 8
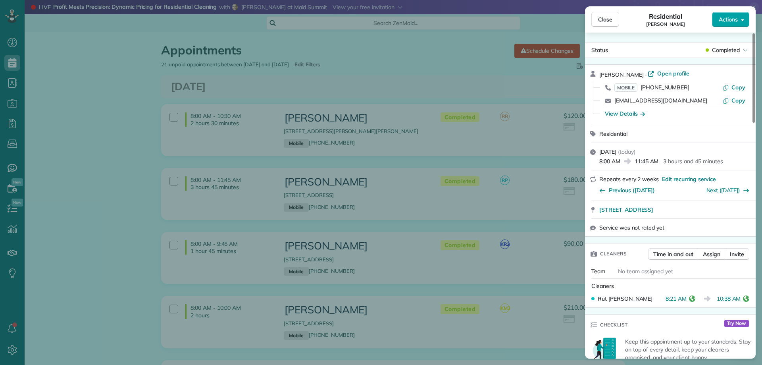
click at [741, 25] on button "Actions" at bounding box center [730, 19] width 37 height 15
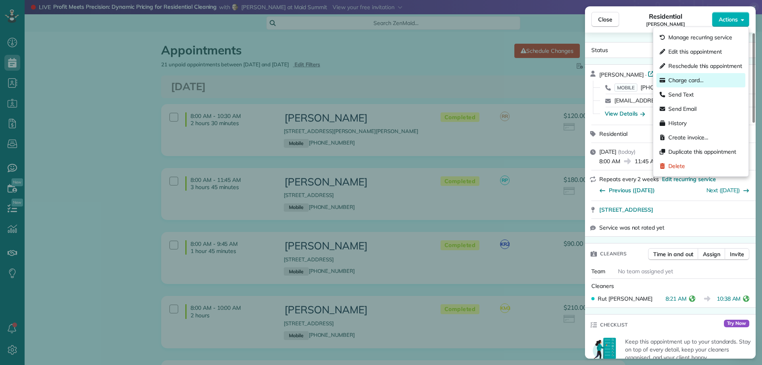
click at [691, 79] on span "Charge card…" at bounding box center [685, 80] width 35 height 8
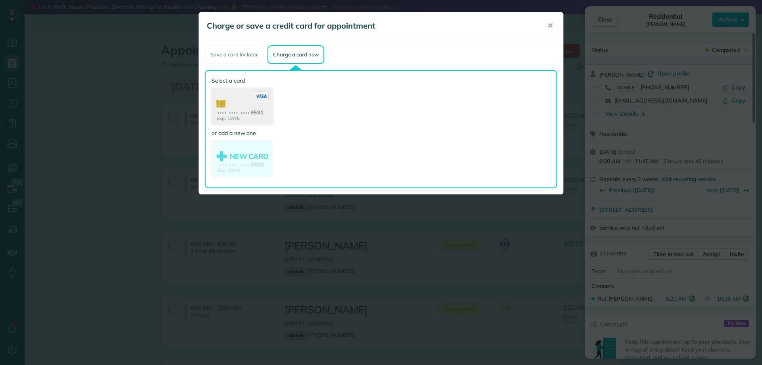
click at [241, 104] on use at bounding box center [241, 107] width 61 height 38
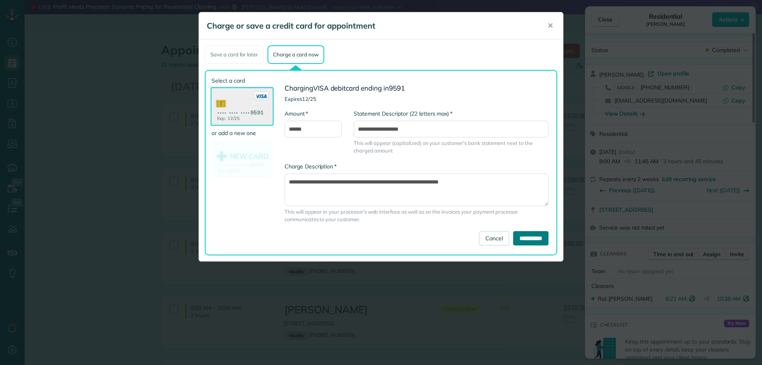
click at [526, 234] on input "**********" at bounding box center [530, 238] width 35 height 14
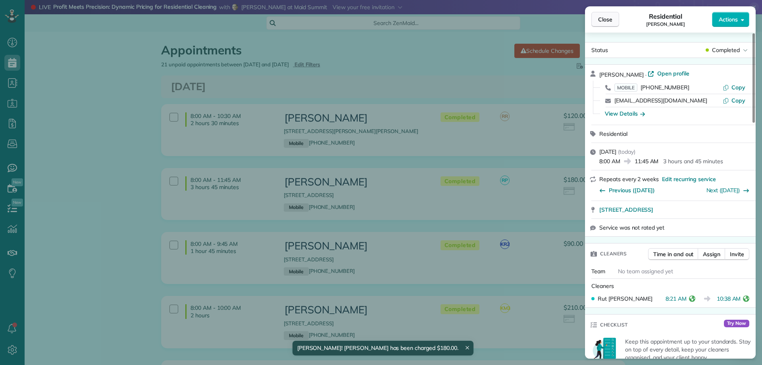
click at [593, 19] on button "Close" at bounding box center [605, 19] width 28 height 15
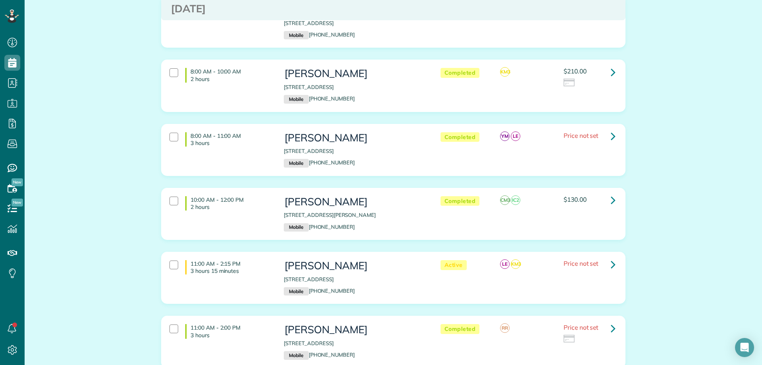
scroll to position [238, 0]
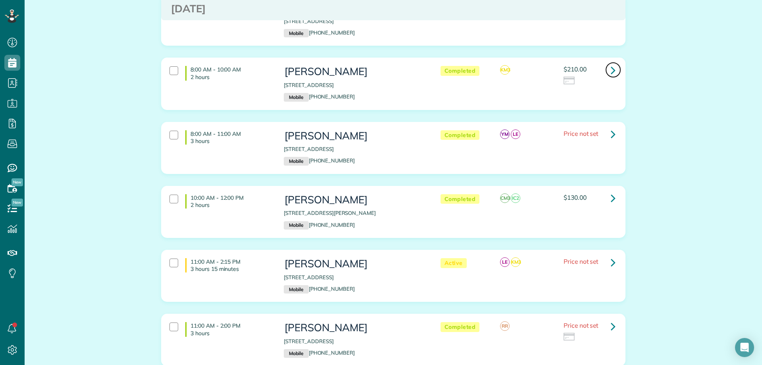
click at [611, 69] on icon at bounding box center [613, 70] width 5 height 14
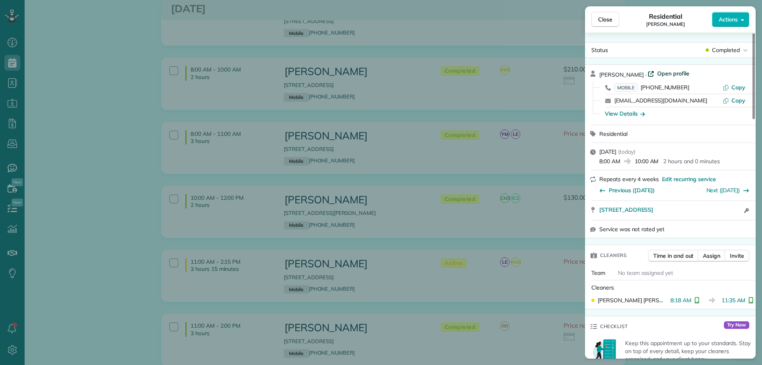
click at [657, 73] on span "Open profile" at bounding box center [673, 73] width 32 height 8
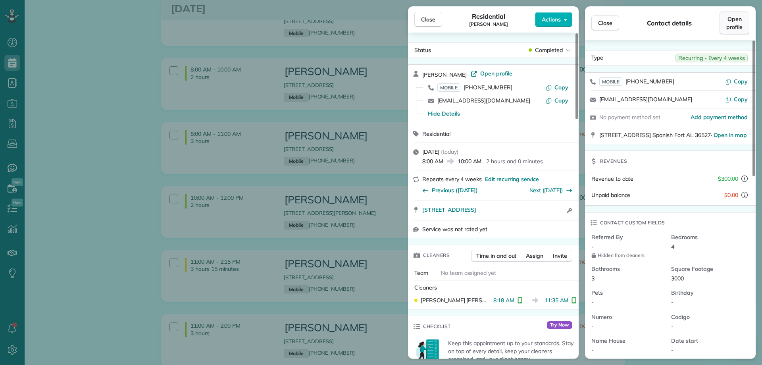
click at [731, 22] on span "Open profile" at bounding box center [734, 23] width 16 height 16
click at [562, 18] on button "Actions" at bounding box center [553, 19] width 37 height 15
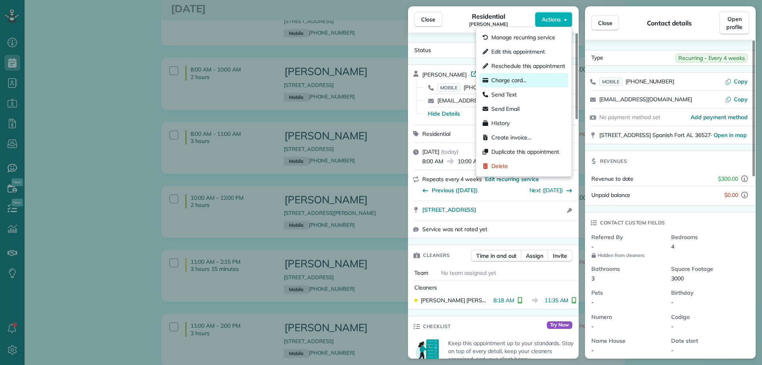
click at [524, 81] on span "Charge card…" at bounding box center [508, 80] width 35 height 8
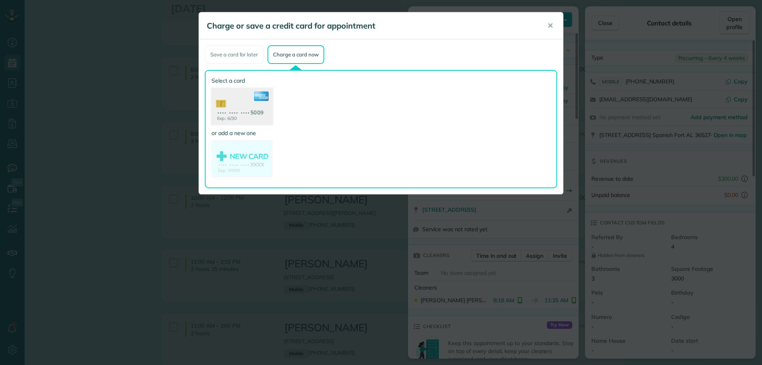
click at [257, 108] on use at bounding box center [241, 107] width 61 height 38
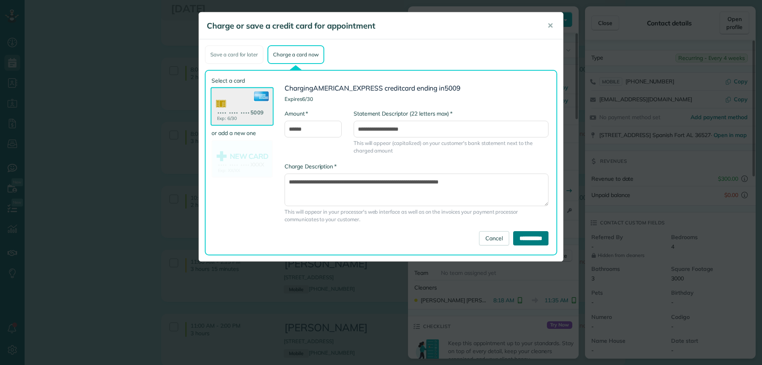
click at [532, 239] on input "**********" at bounding box center [530, 238] width 35 height 14
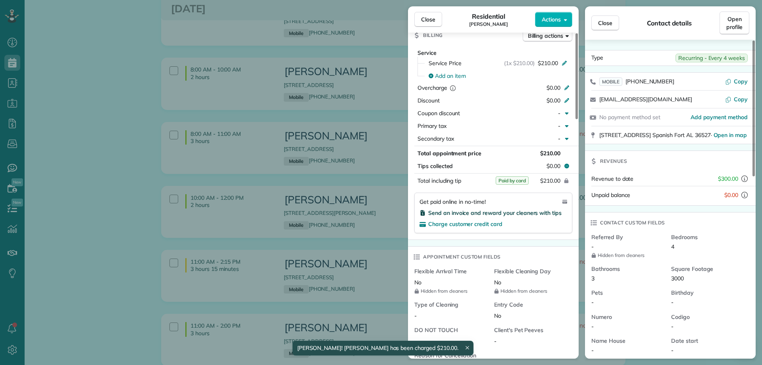
scroll to position [318, 0]
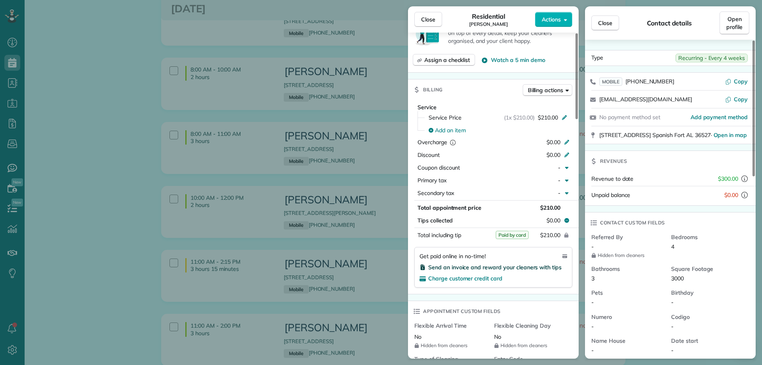
click at [434, 266] on span "Send an invoice and reward your cleaners with tips" at bounding box center [494, 266] width 133 height 7
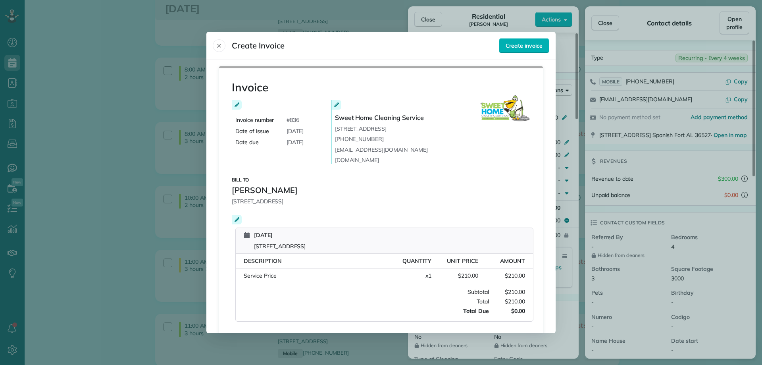
scroll to position [106, 0]
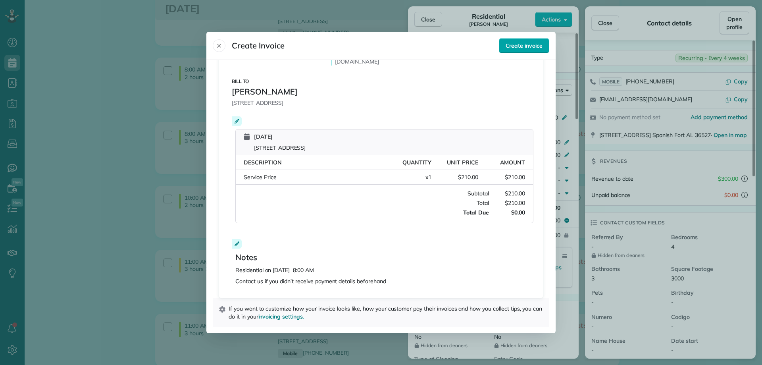
click at [522, 44] on span "Create invoice" at bounding box center [523, 46] width 37 height 8
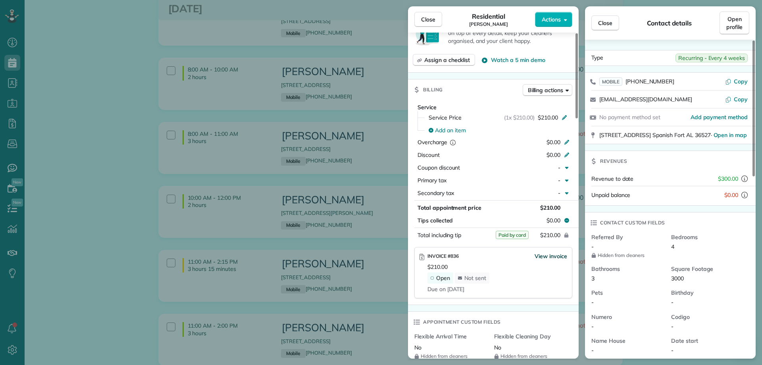
click at [555, 255] on span "View invoice" at bounding box center [550, 256] width 33 height 8
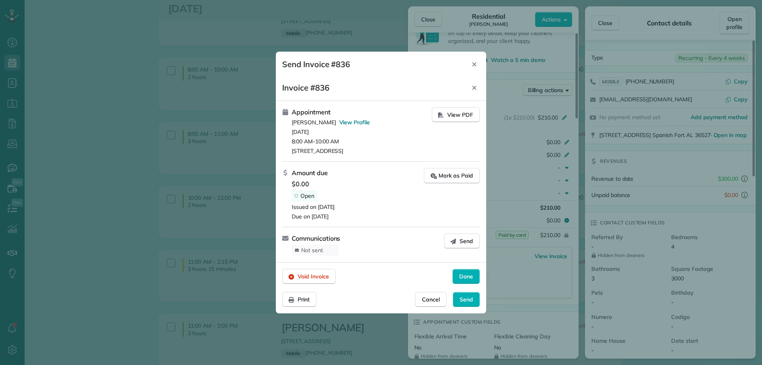
click at [436, 296] on div at bounding box center [381, 182] width 762 height 365
click at [306, 185] on span "$0.00" at bounding box center [358, 184] width 132 height 10
click at [424, 299] on div at bounding box center [381, 182] width 762 height 365
click at [434, 300] on div at bounding box center [381, 182] width 762 height 365
click at [476, 62] on div at bounding box center [381, 182] width 762 height 365
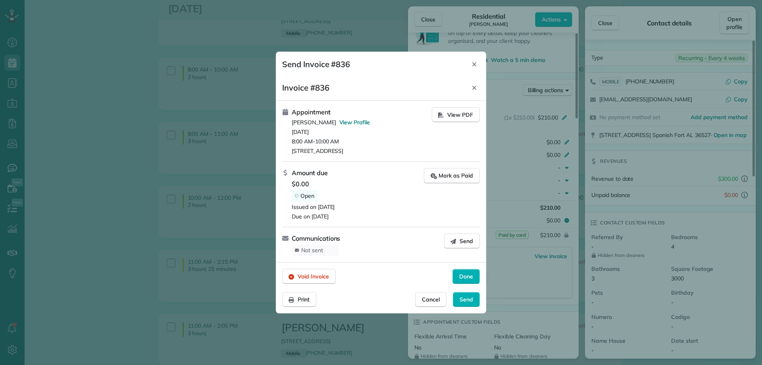
click at [473, 62] on div at bounding box center [381, 182] width 762 height 365
click at [473, 65] on div at bounding box center [381, 182] width 762 height 365
click at [476, 87] on icon "Close" at bounding box center [474, 88] width 6 height 6
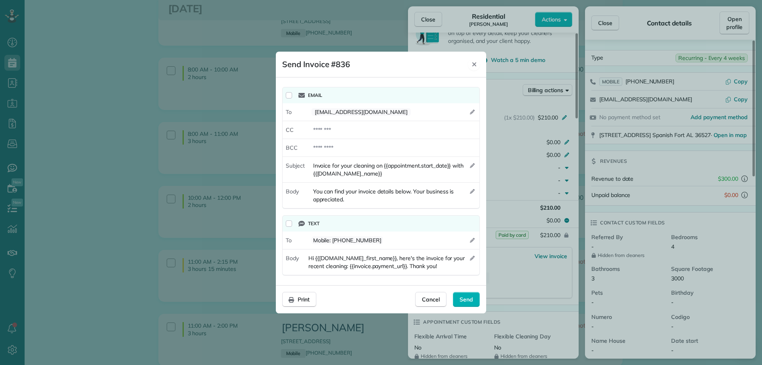
click at [473, 61] on icon "Close" at bounding box center [474, 64] width 6 height 6
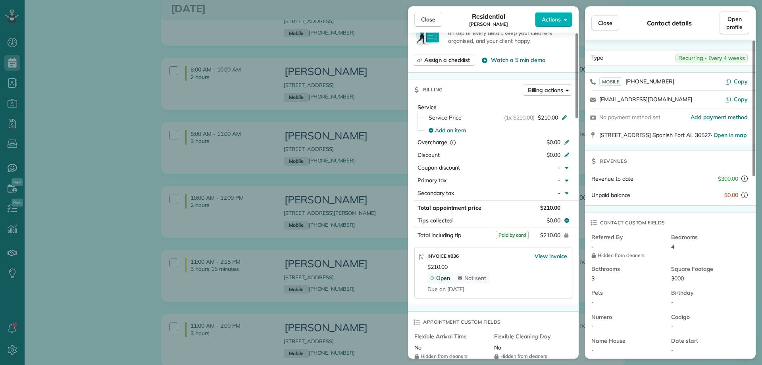
click at [432, 276] on icon at bounding box center [431, 277] width 3 height 3
click at [545, 254] on span "View invoice" at bounding box center [550, 256] width 33 height 8
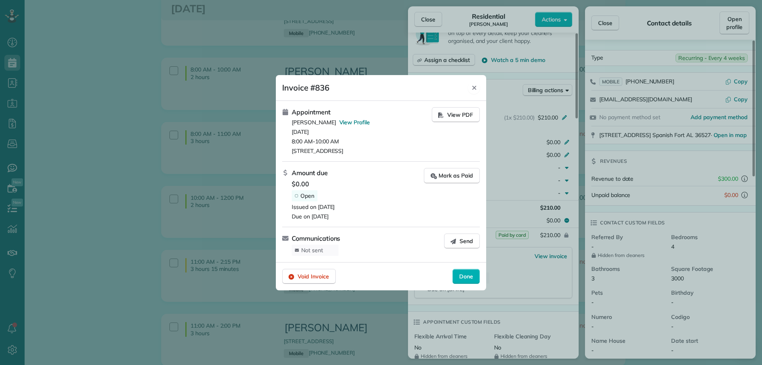
click at [473, 87] on icon "Close" at bounding box center [474, 88] width 6 height 6
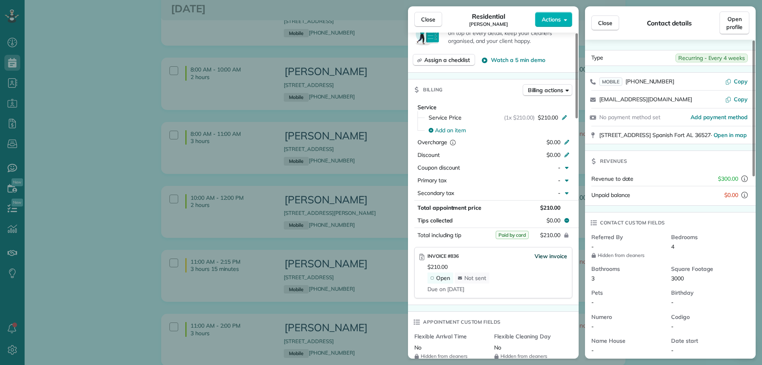
click at [540, 254] on span "View invoice" at bounding box center [550, 256] width 33 height 8
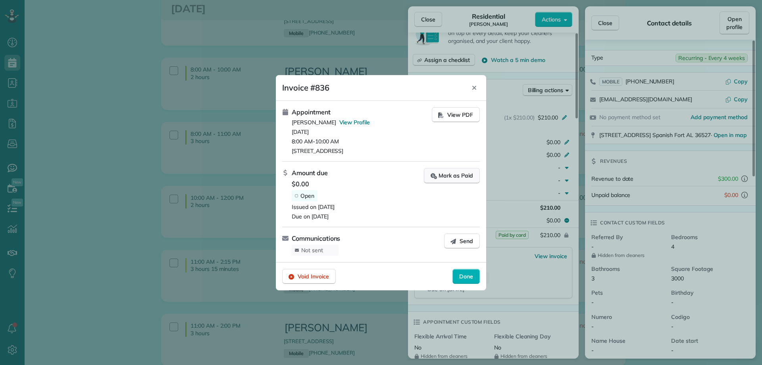
click at [446, 178] on div "Mark as Paid" at bounding box center [451, 175] width 42 height 8
click at [464, 275] on span "Done" at bounding box center [466, 277] width 14 height 8
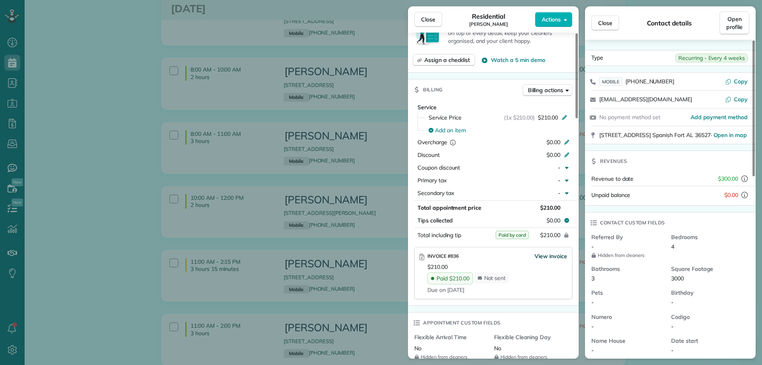
click at [547, 254] on span "View invoice" at bounding box center [550, 256] width 33 height 8
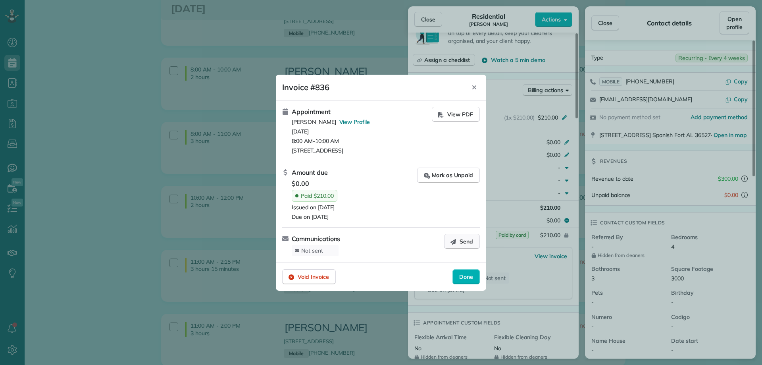
click at [457, 240] on button "Send" at bounding box center [462, 241] width 36 height 15
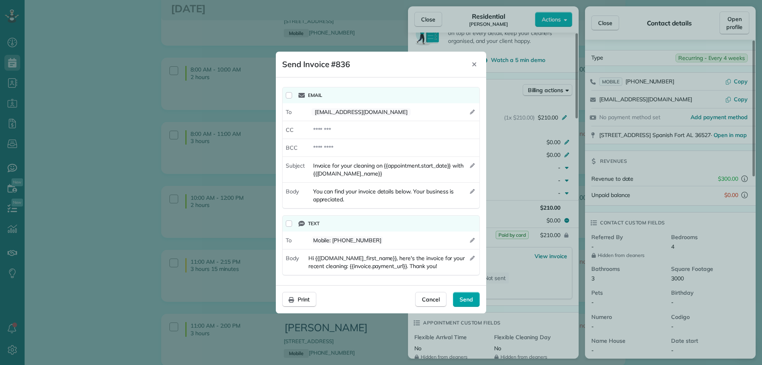
click at [469, 299] on span "Send" at bounding box center [465, 299] width 13 height 8
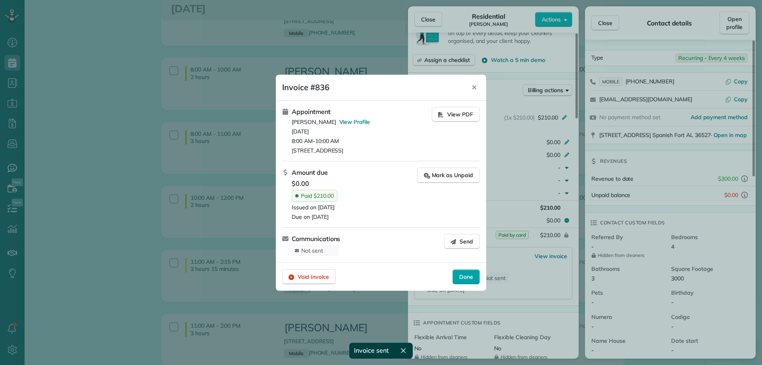
click at [468, 274] on span "Done" at bounding box center [466, 277] width 14 height 8
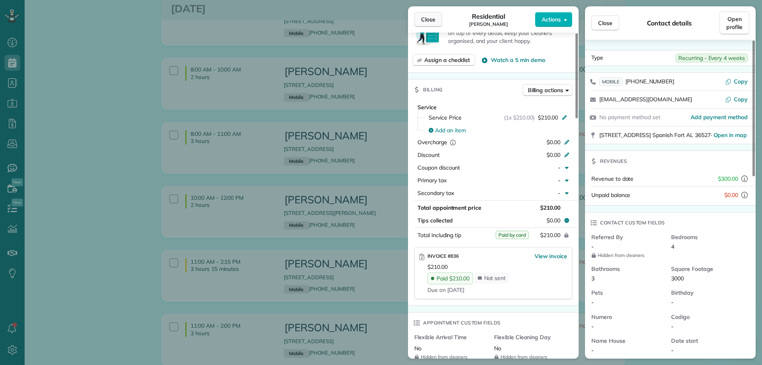
click at [434, 17] on span "Close" at bounding box center [428, 19] width 14 height 8
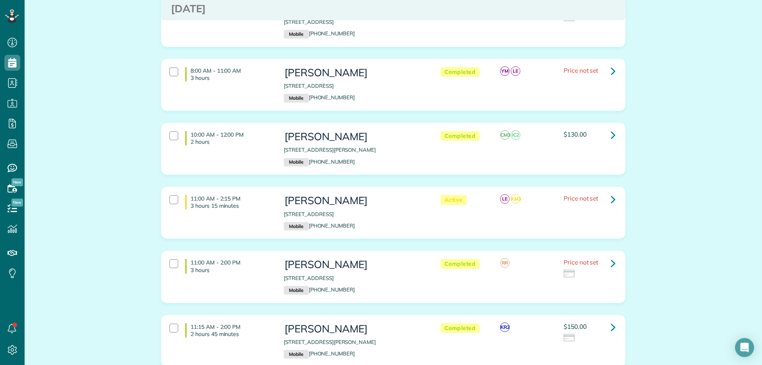
scroll to position [317, 0]
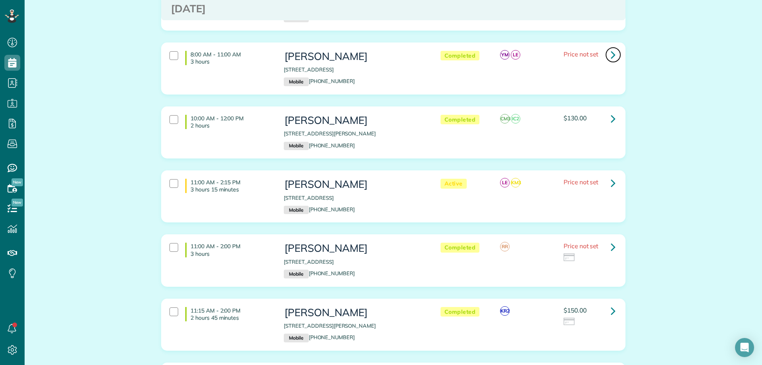
click at [611, 52] on icon at bounding box center [613, 55] width 5 height 14
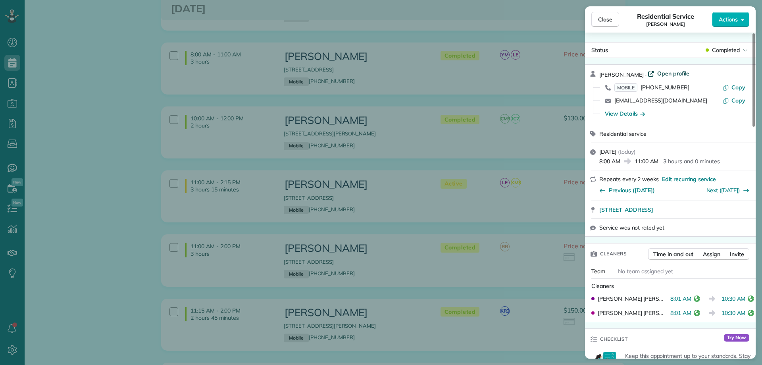
click at [658, 73] on span "Open profile" at bounding box center [673, 73] width 32 height 8
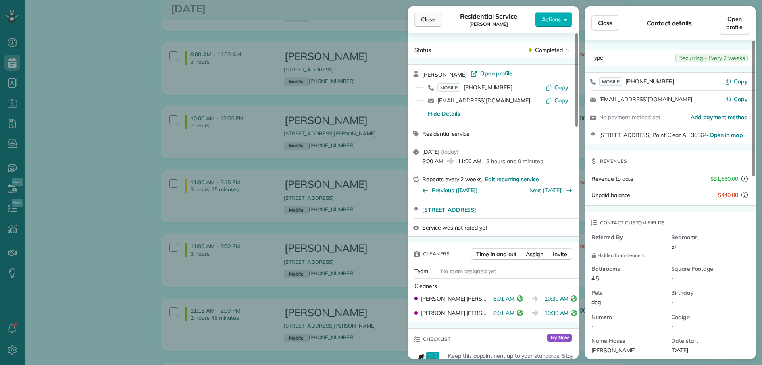
click at [420, 19] on button "Close" at bounding box center [428, 19] width 28 height 15
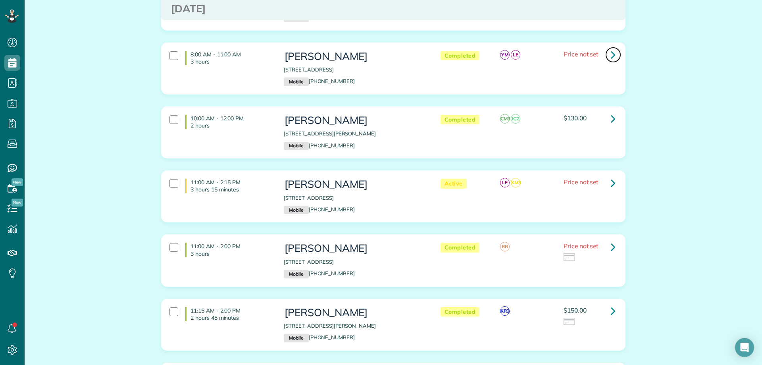
click at [611, 51] on icon at bounding box center [613, 55] width 5 height 14
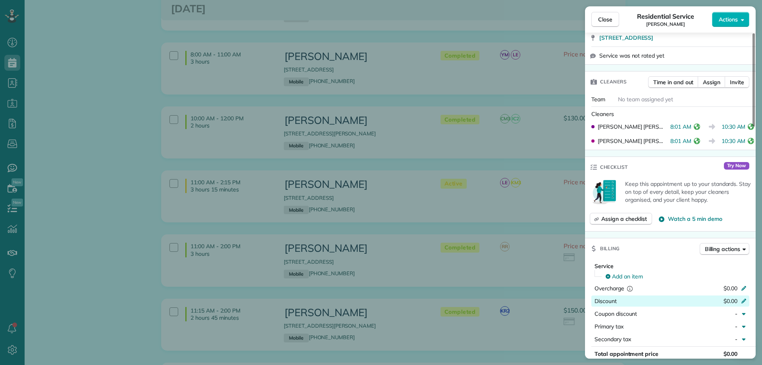
scroll to position [241, 0]
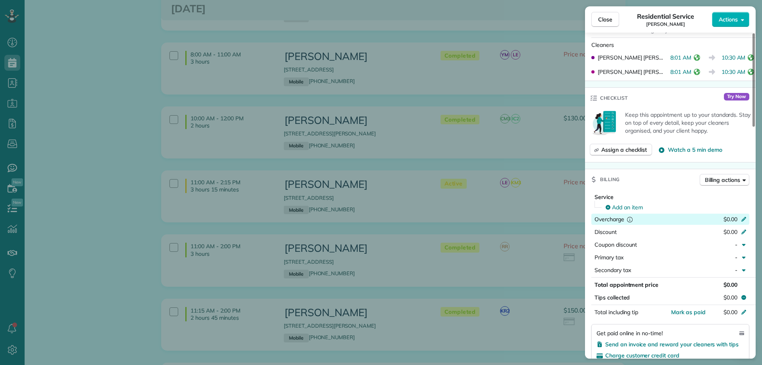
click at [732, 217] on span "$0.00" at bounding box center [730, 218] width 14 height 7
click at [608, 203] on div at bounding box center [602, 207] width 16 height 13
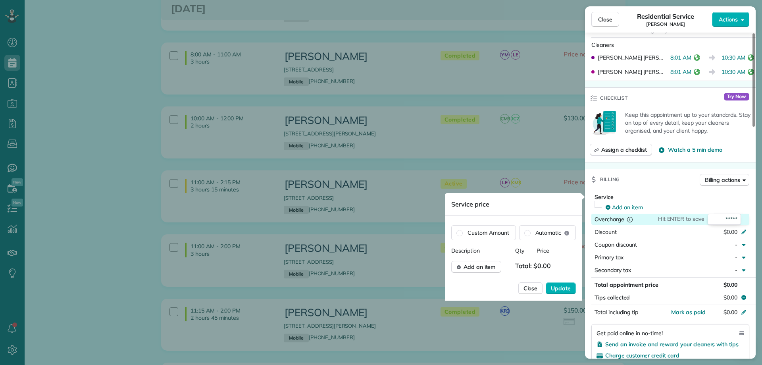
click at [540, 269] on span "Total: $0.00" at bounding box center [534, 267] width 39 height 12
click at [488, 267] on span "Add an item" at bounding box center [479, 267] width 32 height 8
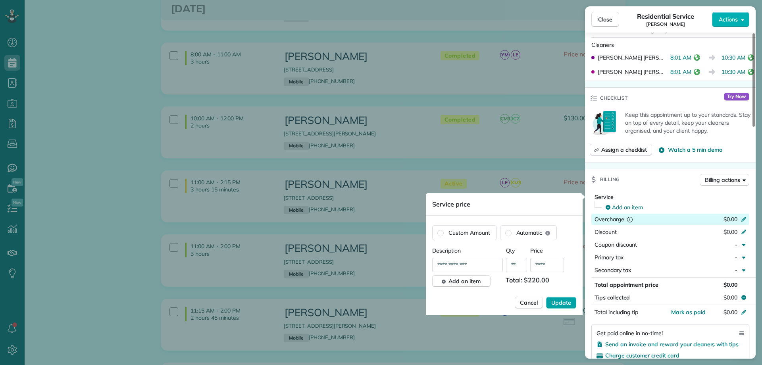
type input "****"
click at [573, 305] on button "Update" at bounding box center [561, 302] width 30 height 12
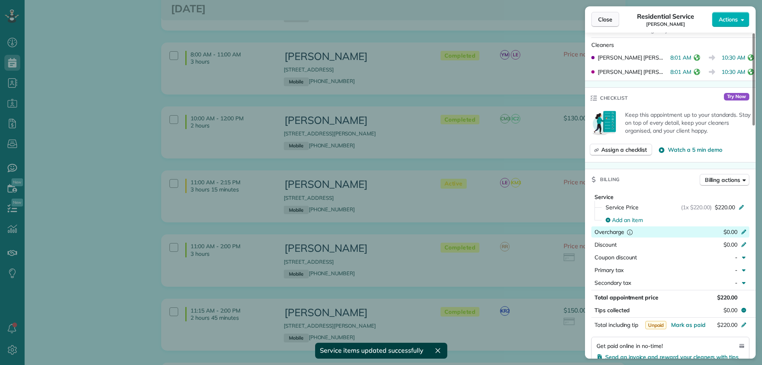
click at [600, 17] on span "Close" at bounding box center [605, 19] width 14 height 8
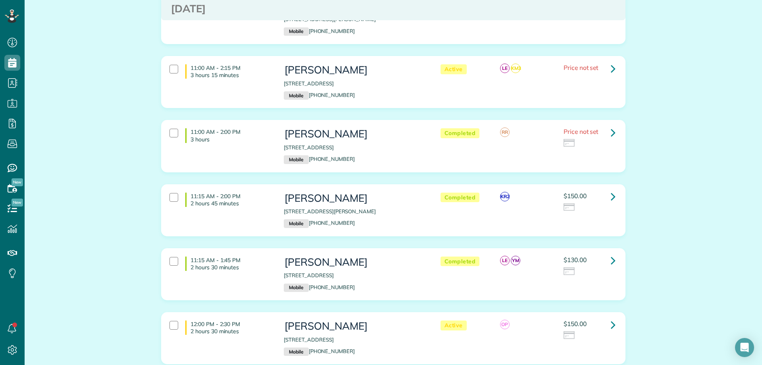
scroll to position [436, 0]
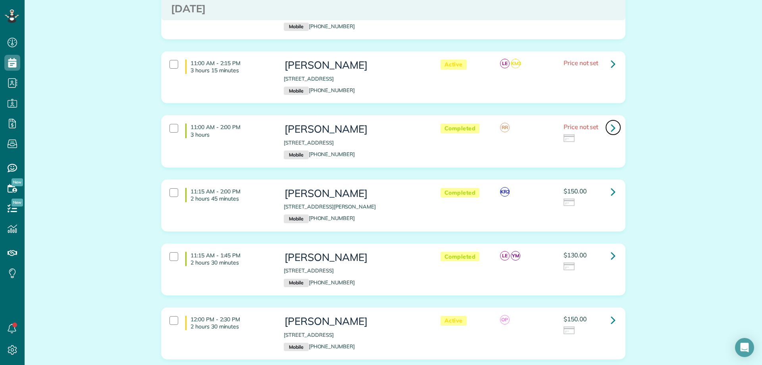
click at [611, 125] on icon at bounding box center [613, 128] width 5 height 14
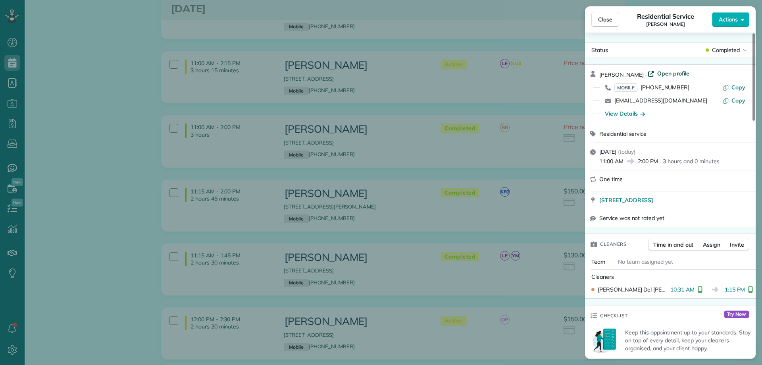
click at [660, 74] on span "Open profile" at bounding box center [673, 73] width 32 height 8
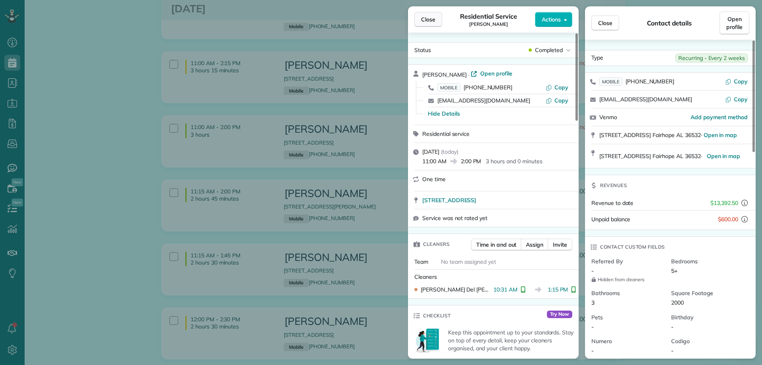
click at [426, 17] on span "Close" at bounding box center [428, 19] width 14 height 8
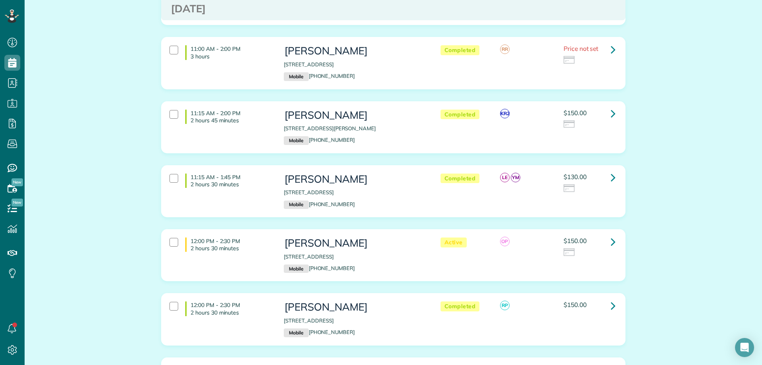
scroll to position [516, 0]
click at [611, 109] on icon at bounding box center [613, 112] width 5 height 14
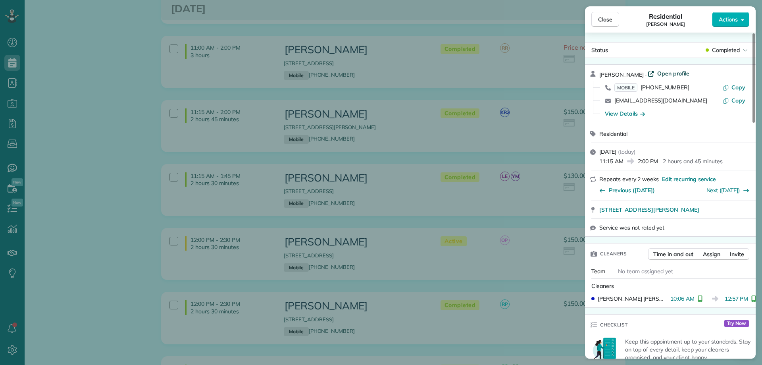
click at [657, 70] on span "Open profile" at bounding box center [673, 73] width 32 height 8
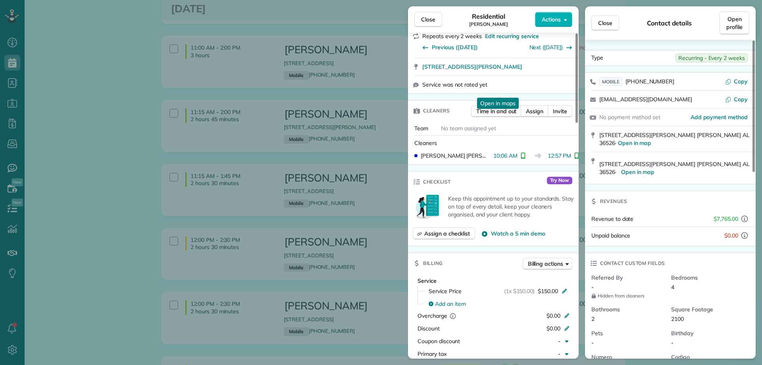
scroll to position [119, 0]
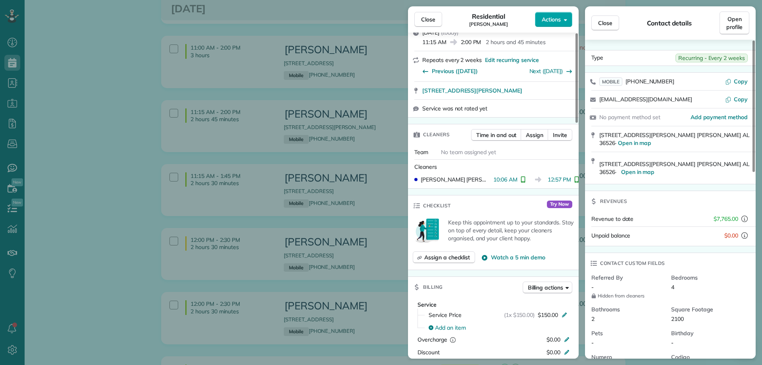
click at [559, 21] on span "Actions" at bounding box center [551, 19] width 19 height 8
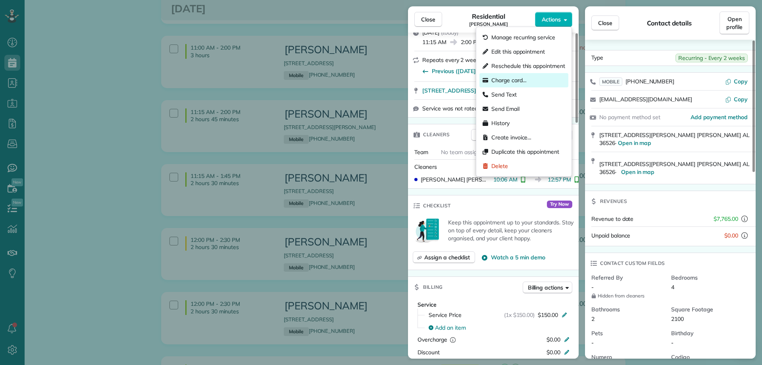
click at [513, 77] on span "Charge card…" at bounding box center [508, 80] width 35 height 8
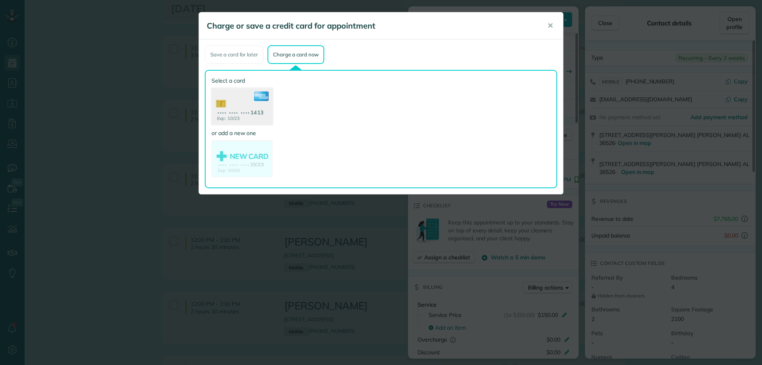
click at [246, 102] on use at bounding box center [241, 107] width 61 height 38
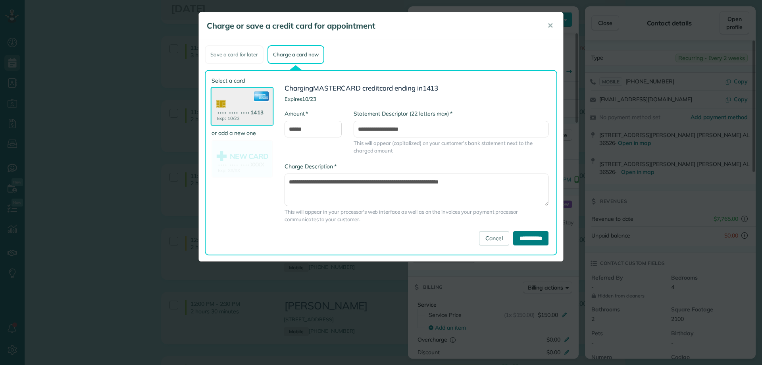
click at [524, 236] on input "**********" at bounding box center [530, 238] width 35 height 14
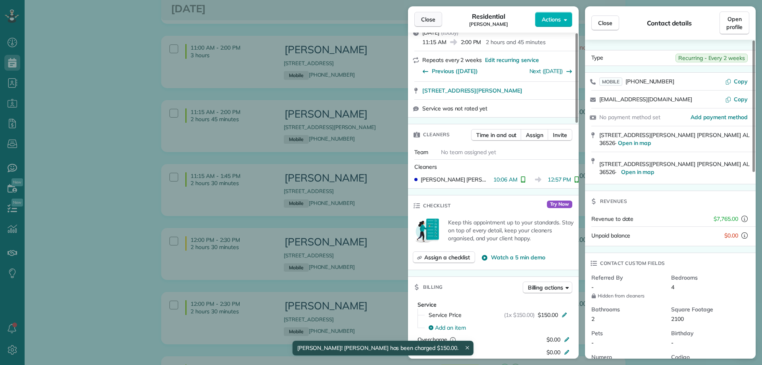
click at [431, 18] on span "Close" at bounding box center [428, 19] width 14 height 8
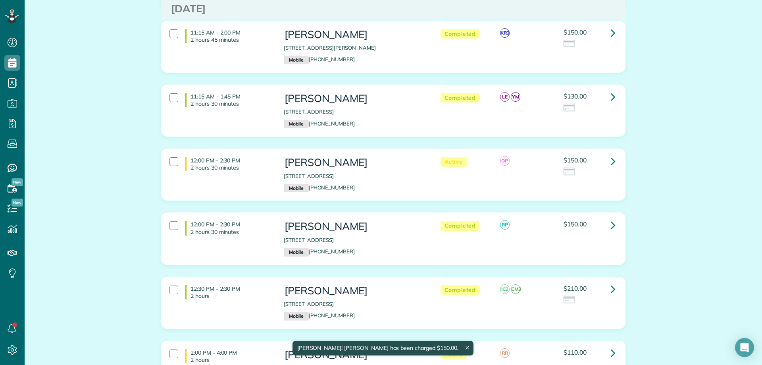
scroll to position [635, 0]
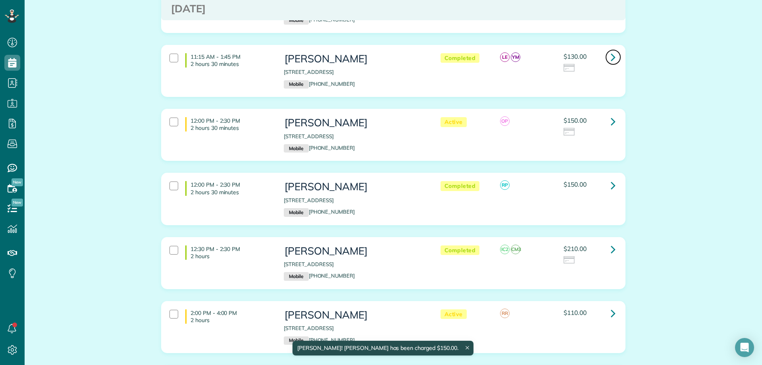
click at [612, 60] on icon at bounding box center [613, 57] width 5 height 14
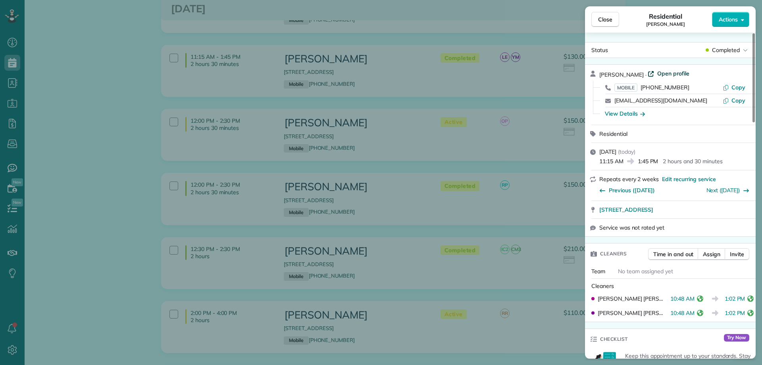
click at [658, 72] on span "Open profile" at bounding box center [673, 73] width 32 height 8
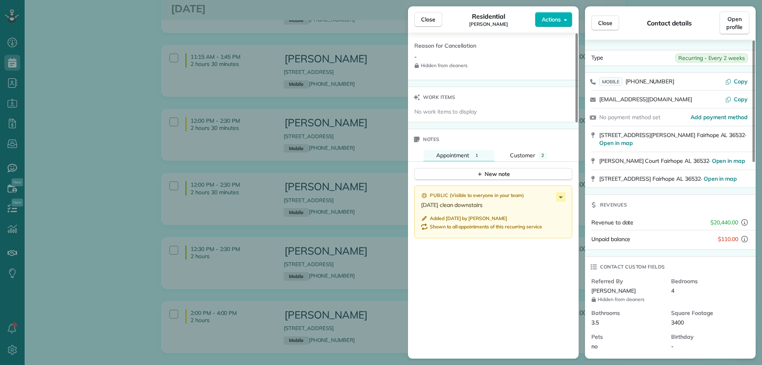
scroll to position [754, 0]
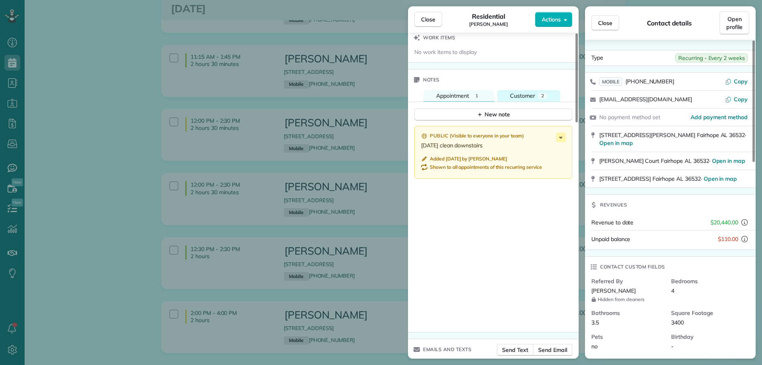
click at [540, 92] on button "Customer 2" at bounding box center [528, 96] width 63 height 12
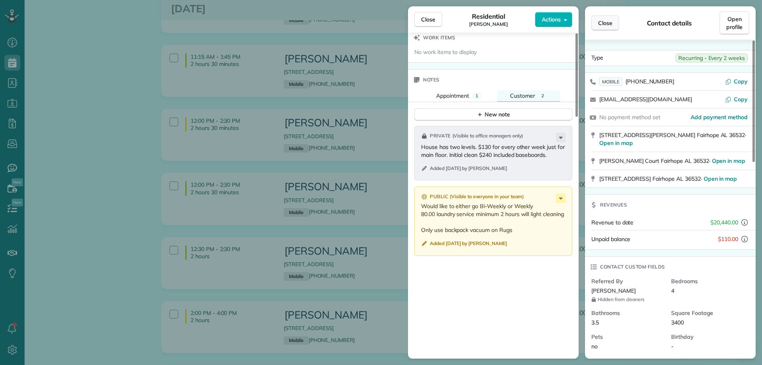
click at [609, 24] on span "Close" at bounding box center [605, 23] width 14 height 8
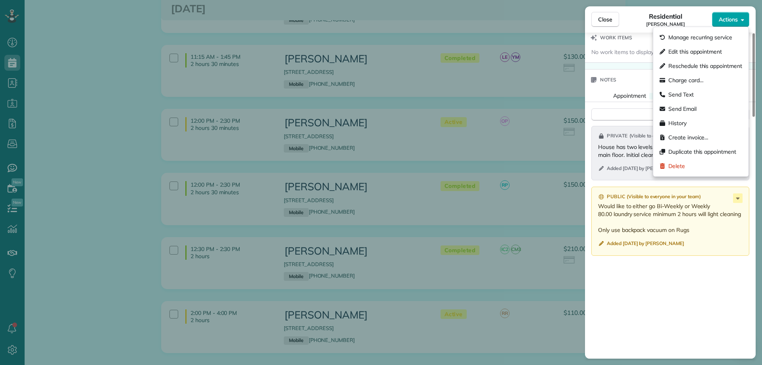
click at [742, 17] on icon "button" at bounding box center [742, 20] width 3 height 6
click at [685, 83] on span "Charge card…" at bounding box center [685, 80] width 35 height 8
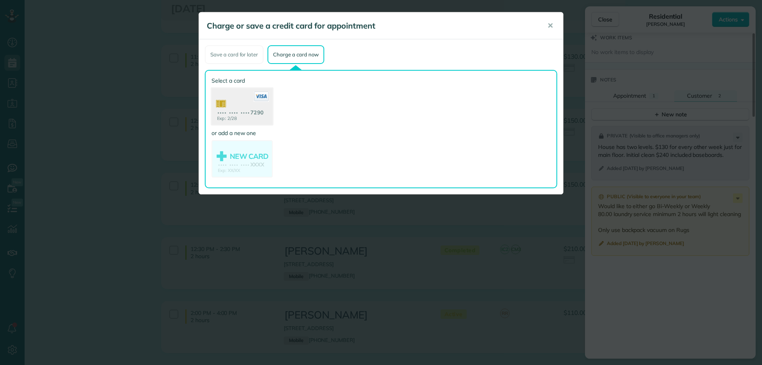
click at [242, 108] on use at bounding box center [241, 107] width 61 height 38
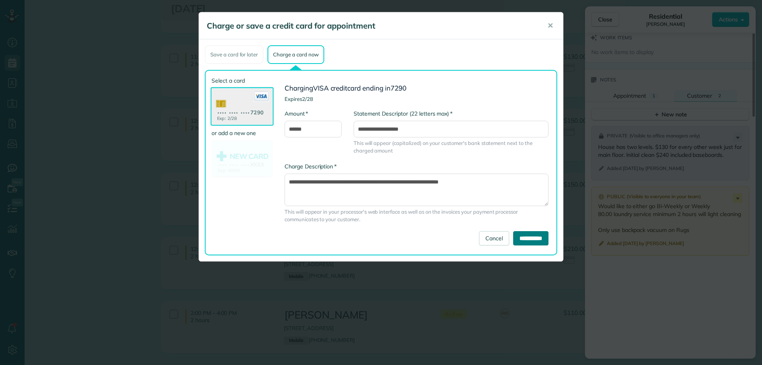
click at [533, 238] on input "**********" at bounding box center [530, 238] width 35 height 14
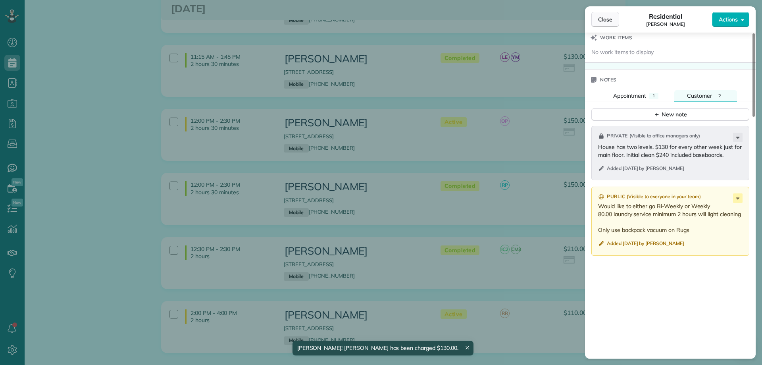
click at [597, 22] on button "Close" at bounding box center [605, 19] width 28 height 15
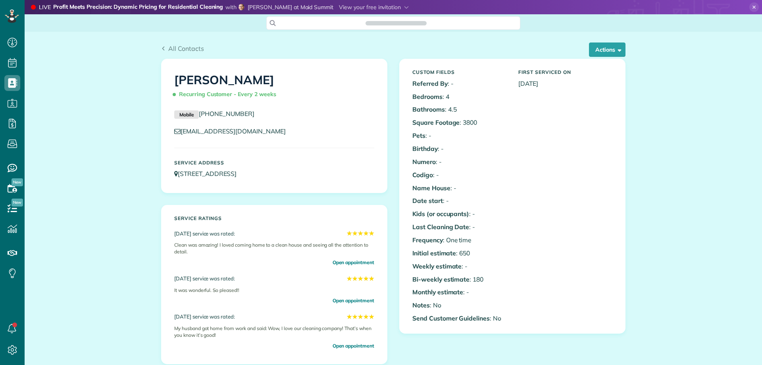
scroll to position [317, 0]
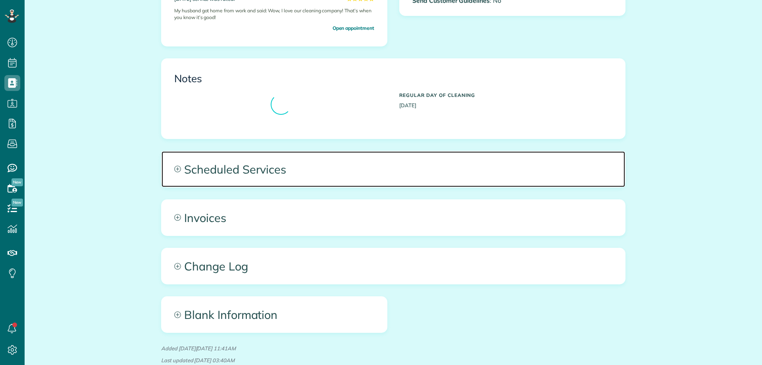
click at [299, 180] on span "Scheduled Services" at bounding box center [392, 169] width 463 height 36
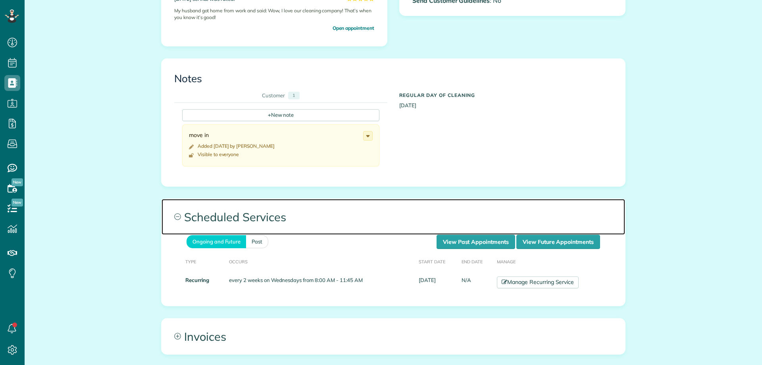
click at [464, 234] on span "Scheduled Services" at bounding box center [392, 217] width 463 height 36
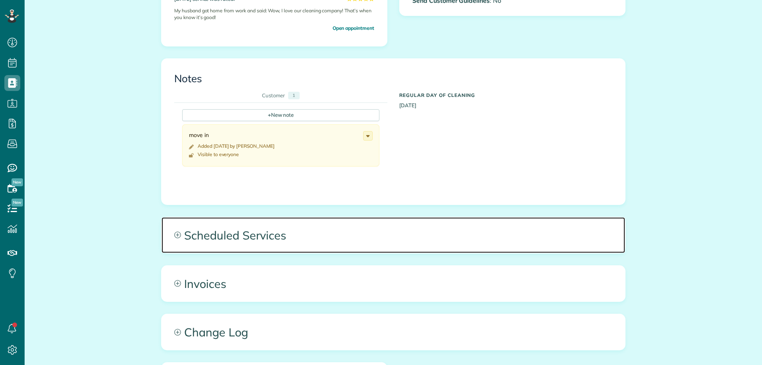
click at [455, 228] on span "Scheduled Services" at bounding box center [392, 235] width 463 height 36
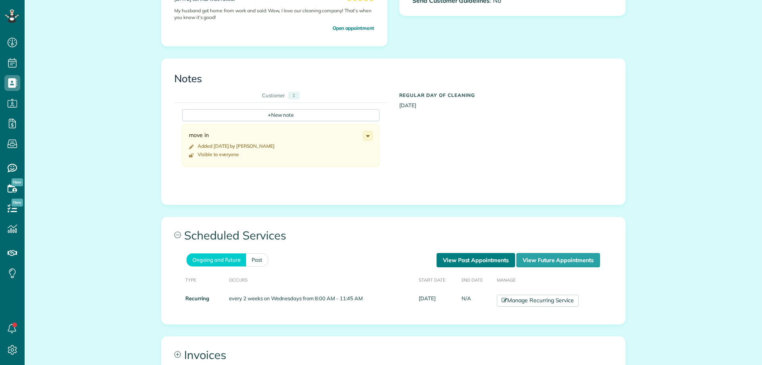
click at [461, 264] on link "View Past Appointments" at bounding box center [475, 260] width 79 height 14
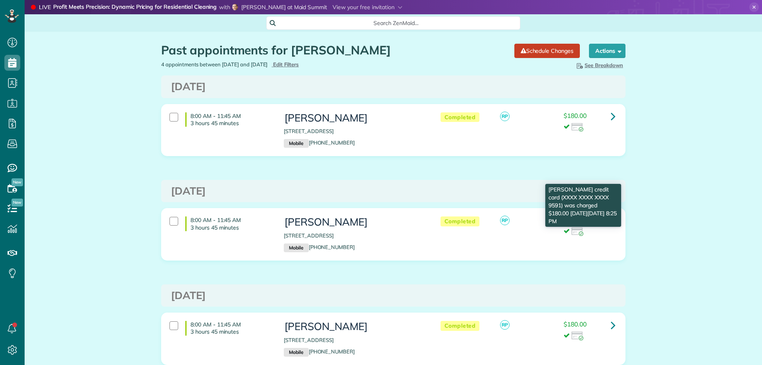
scroll to position [4, 4]
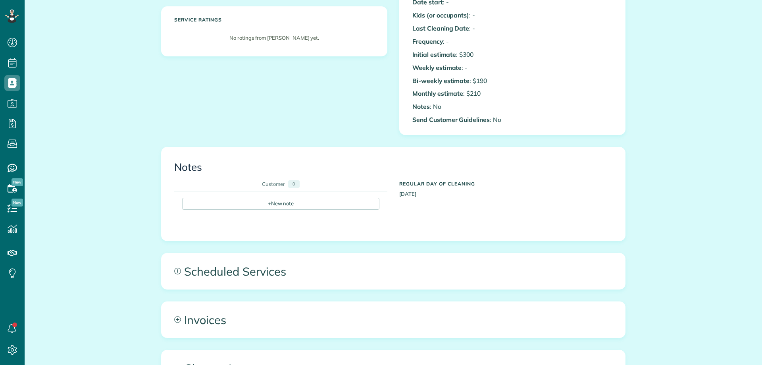
scroll to position [198, 0]
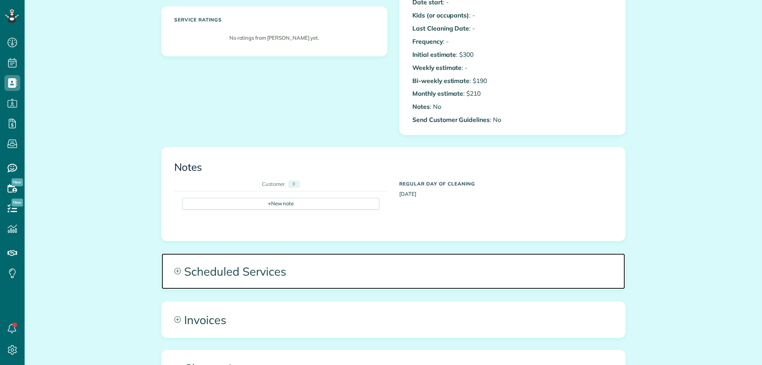
click at [354, 262] on span "Scheduled Services" at bounding box center [392, 271] width 463 height 36
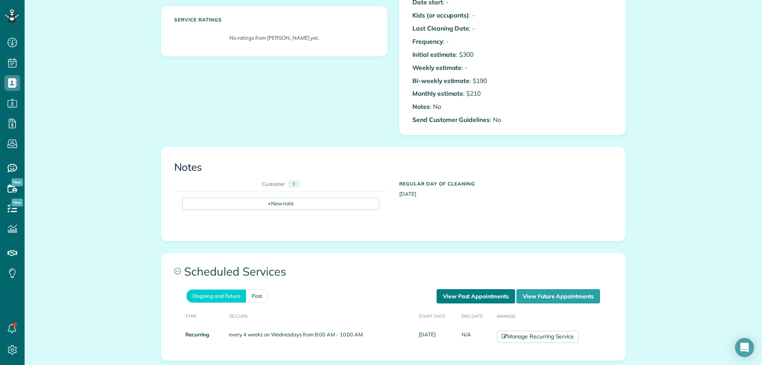
click at [466, 291] on link "View Past Appointments" at bounding box center [475, 296] width 79 height 14
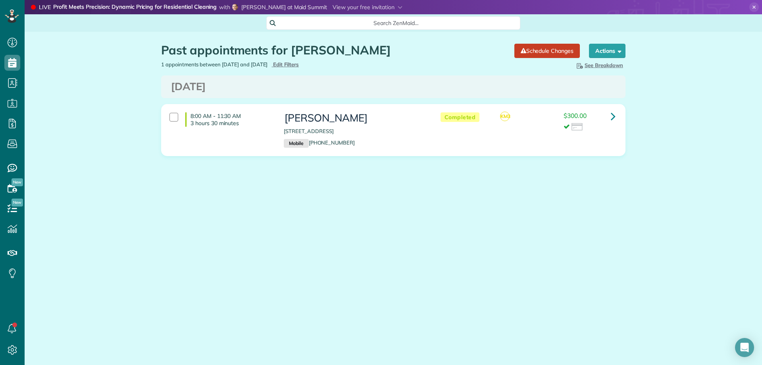
scroll to position [4, 4]
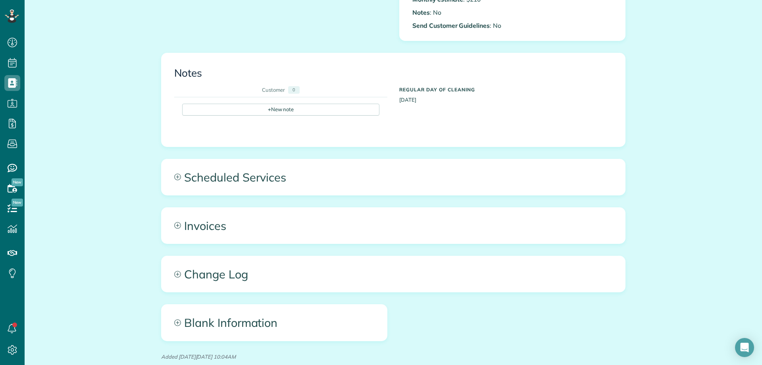
scroll to position [351, 0]
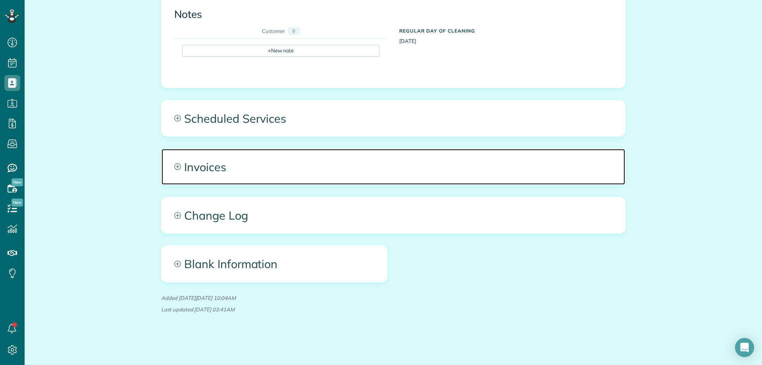
click at [342, 177] on span "Invoices" at bounding box center [392, 167] width 463 height 36
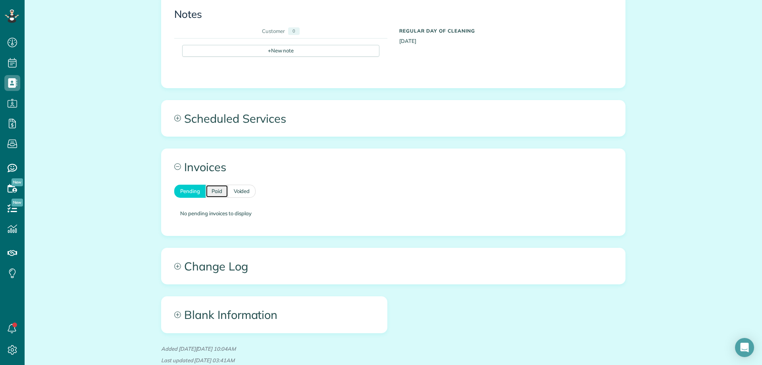
click at [206, 185] on link "Paid" at bounding box center [217, 190] width 23 height 13
click at [228, 188] on link "Voided" at bounding box center [242, 190] width 28 height 13
click at [244, 137] on div "All Contacts Actions Edit Add Appointment Recent Activity Send Email Show Past …" at bounding box center [393, 48] width 476 height 735
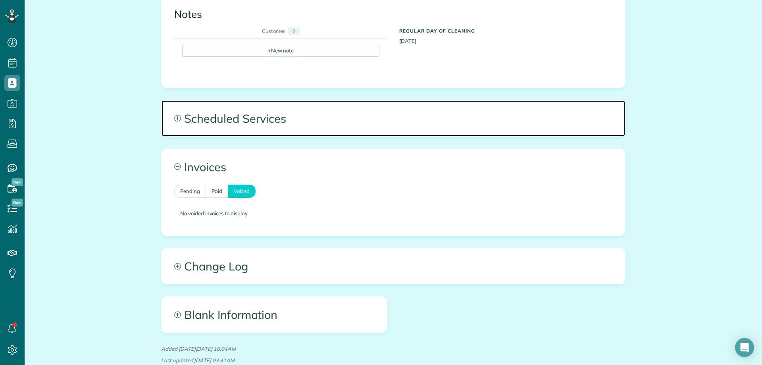
click at [248, 124] on span "Scheduled Services" at bounding box center [392, 118] width 463 height 36
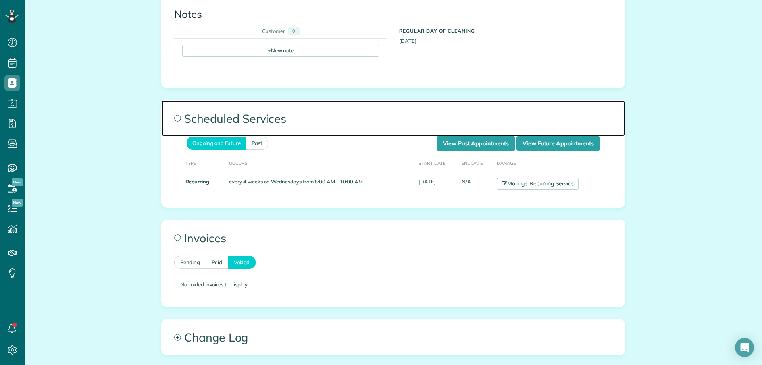
click at [269, 122] on span "Scheduled Services" at bounding box center [392, 118] width 463 height 36
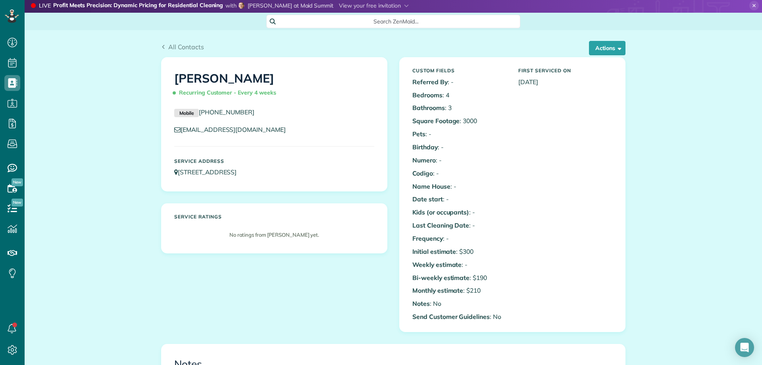
scroll to position [0, 0]
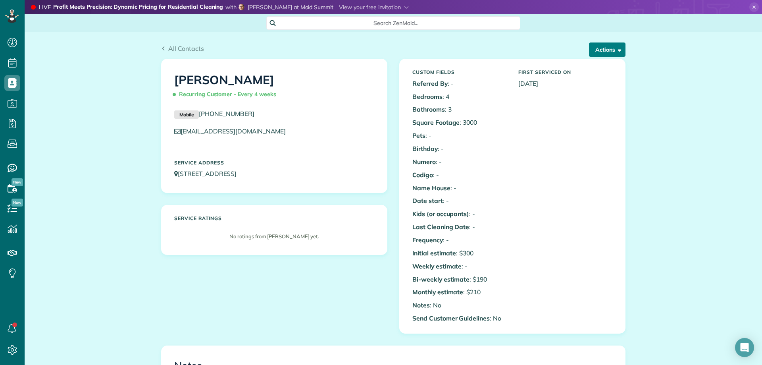
click at [591, 50] on button "Actions" at bounding box center [607, 49] width 36 height 14
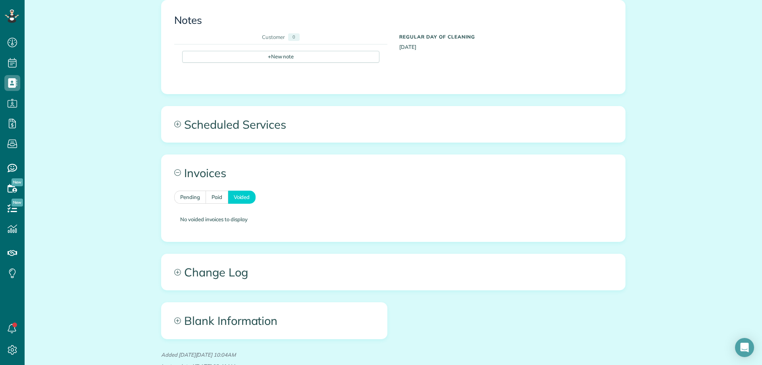
scroll to position [397, 0]
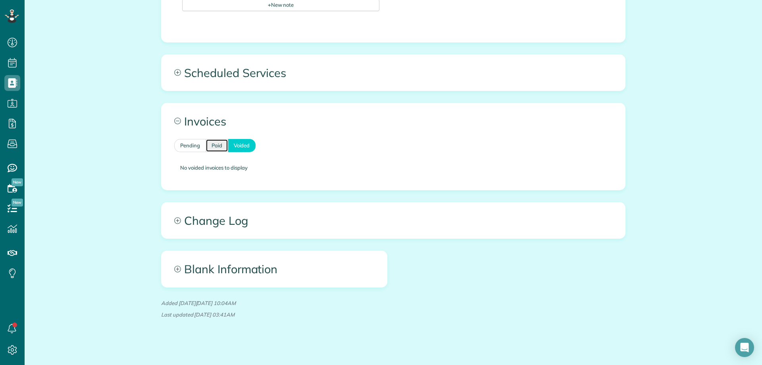
click at [208, 144] on link "Paid" at bounding box center [217, 145] width 23 height 13
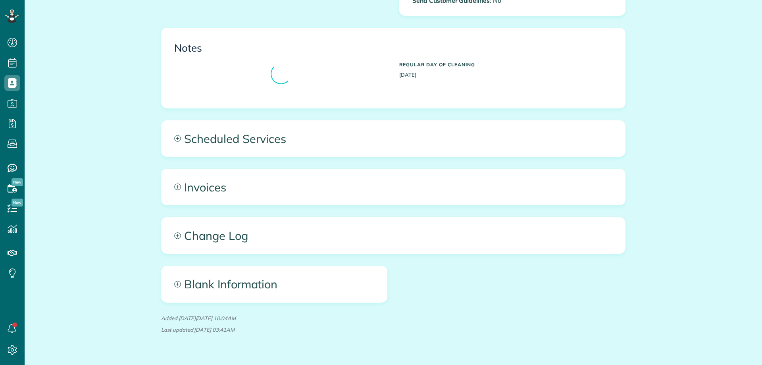
scroll to position [317, 0]
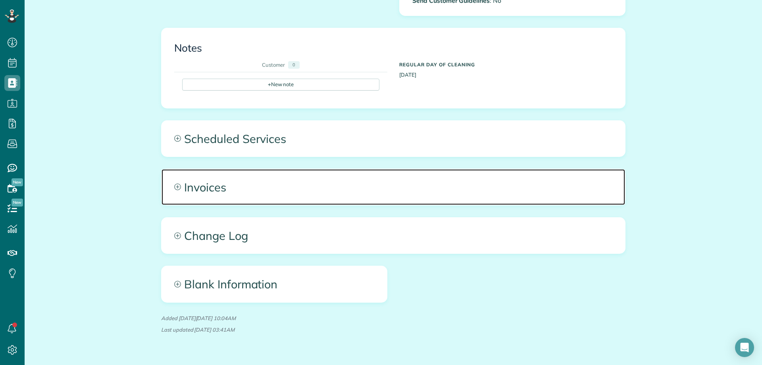
click at [245, 184] on span "Invoices" at bounding box center [392, 187] width 463 height 36
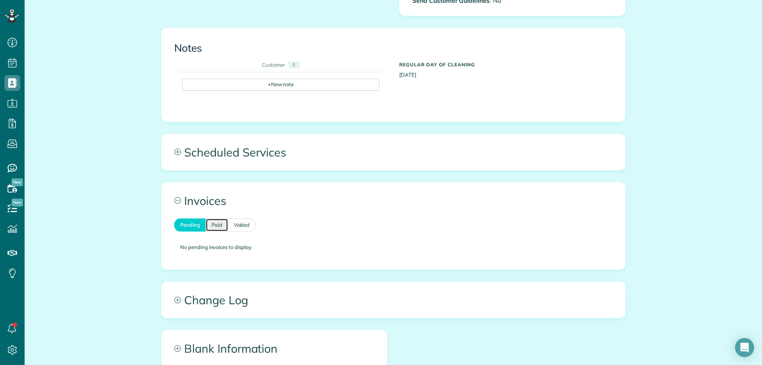
click at [216, 224] on link "Paid" at bounding box center [217, 224] width 23 height 13
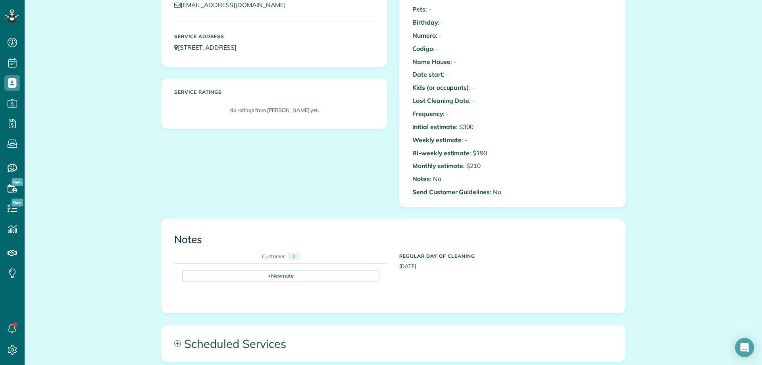
scroll to position [40, 0]
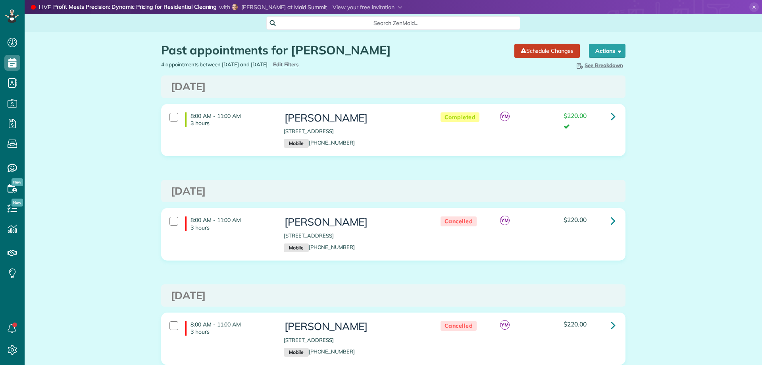
scroll to position [4, 4]
click at [299, 62] on span "Edit Filters" at bounding box center [286, 64] width 26 height 6
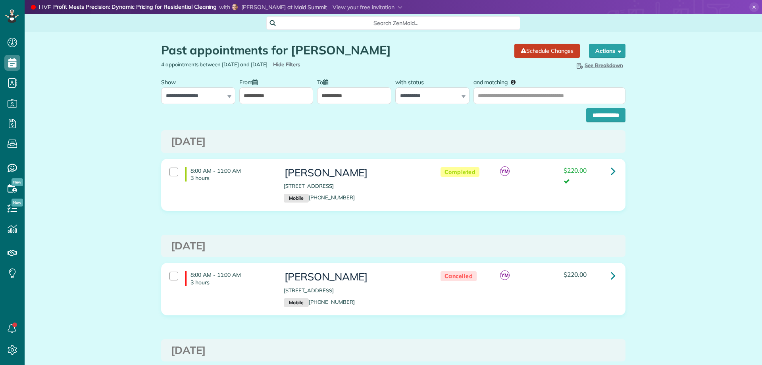
click at [259, 95] on input "**********" at bounding box center [276, 95] width 74 height 17
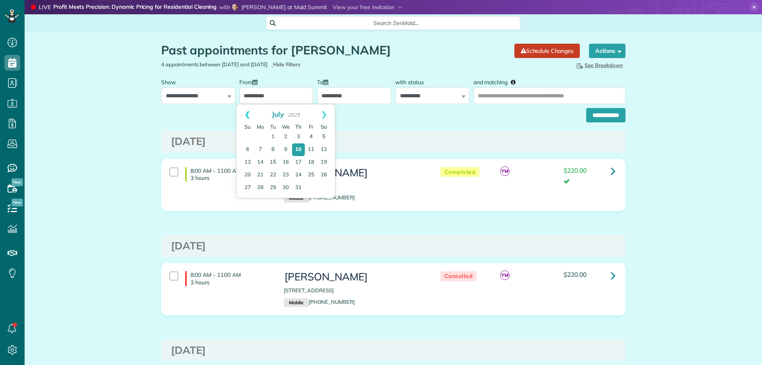
click at [244, 109] on link "Prev" at bounding box center [247, 114] width 22 height 20
click at [244, 110] on link "Prev" at bounding box center [247, 114] width 22 height 20
click at [245, 113] on link "Prev" at bounding box center [247, 114] width 22 height 20
drag, startPoint x: 514, startPoint y: 96, endPoint x: 424, endPoint y: 59, distance: 97.3
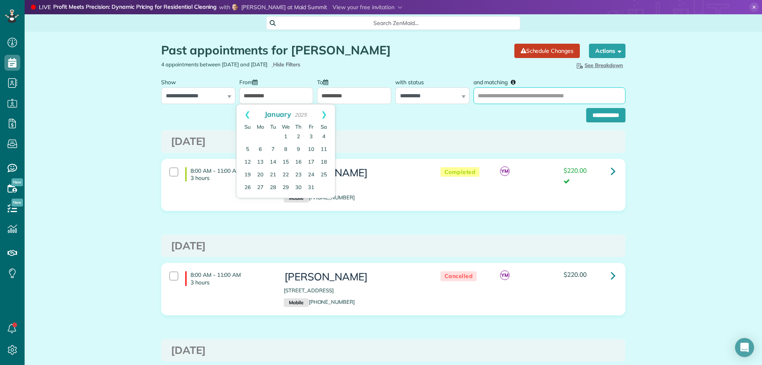
click at [514, 96] on input "and matching" at bounding box center [549, 95] width 152 height 17
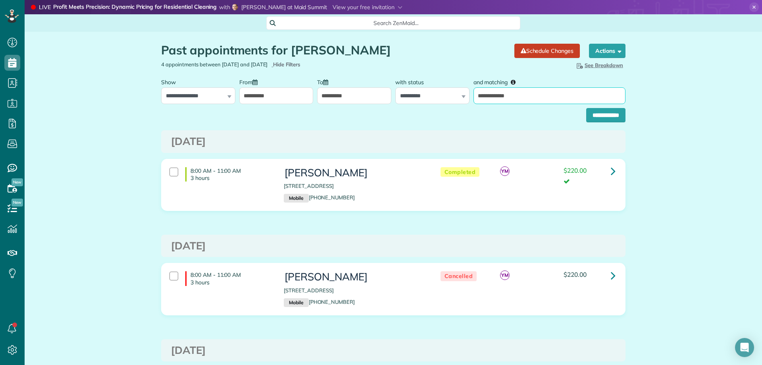
type input "**********"
click at [586, 108] on input "**********" at bounding box center [605, 115] width 39 height 14
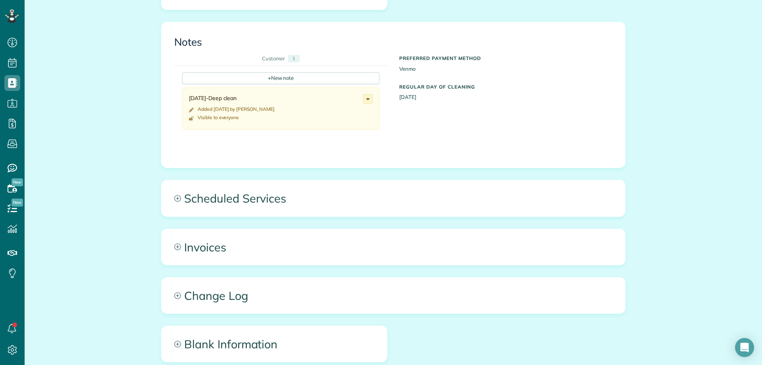
scroll to position [436, 0]
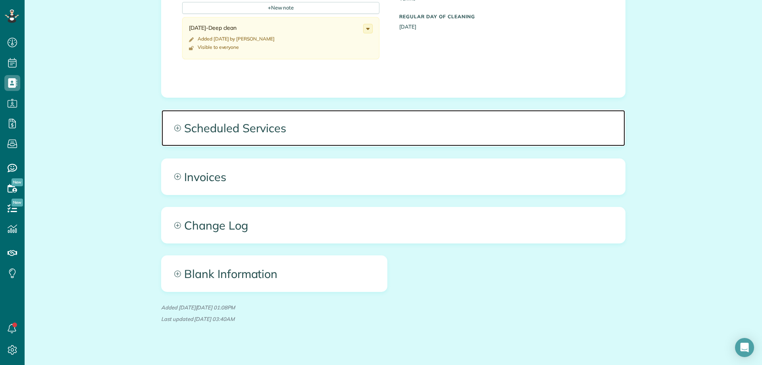
click at [261, 125] on span "Scheduled Services" at bounding box center [392, 128] width 463 height 36
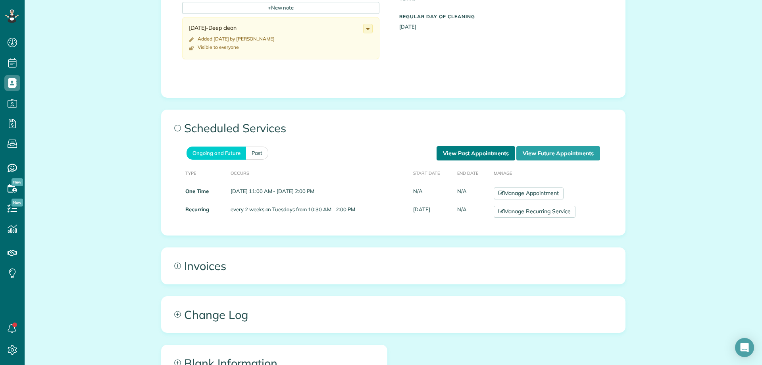
click at [474, 157] on link "View Past Appointments" at bounding box center [475, 153] width 79 height 14
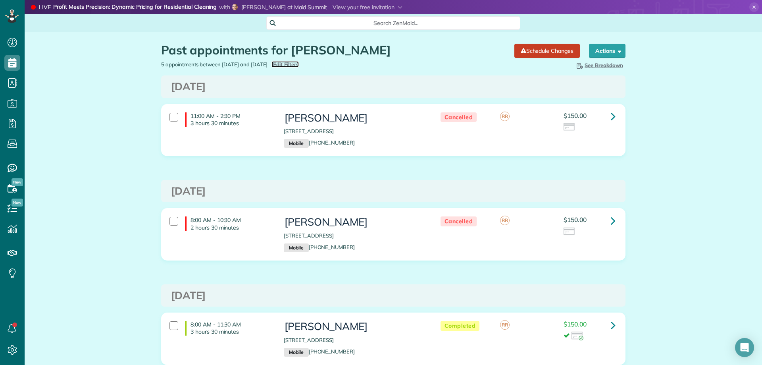
click at [299, 63] on span "Edit Filters" at bounding box center [286, 64] width 26 height 6
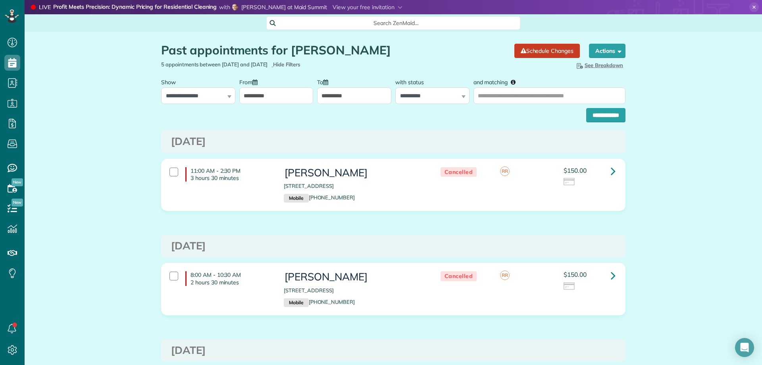
click at [261, 95] on input "**********" at bounding box center [276, 95] width 74 height 17
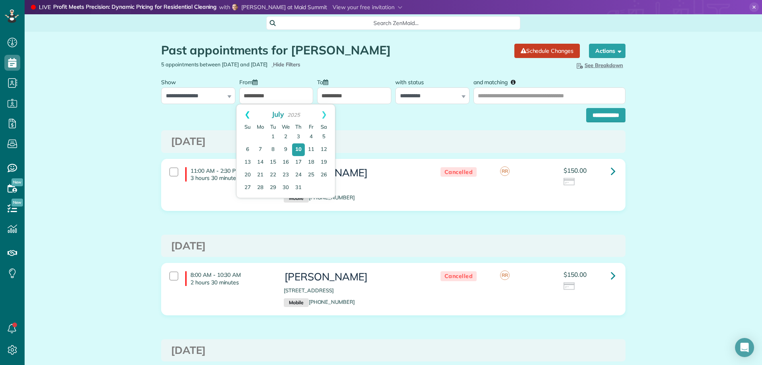
click at [250, 113] on link "Prev" at bounding box center [247, 114] width 22 height 20
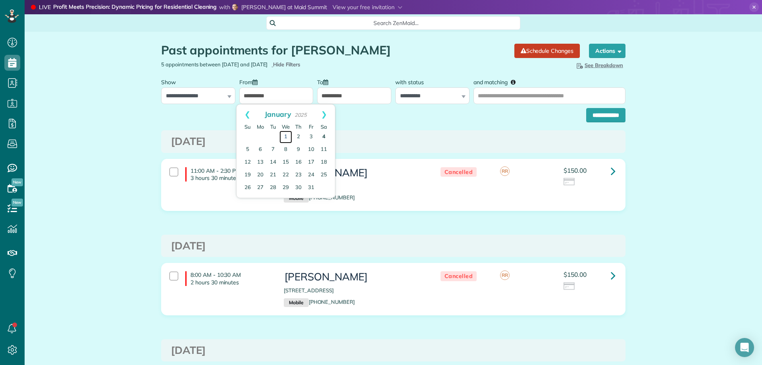
drag, startPoint x: 284, startPoint y: 133, endPoint x: 329, endPoint y: 133, distance: 44.8
click at [286, 133] on link "1" at bounding box center [285, 137] width 13 height 13
type input "**********"
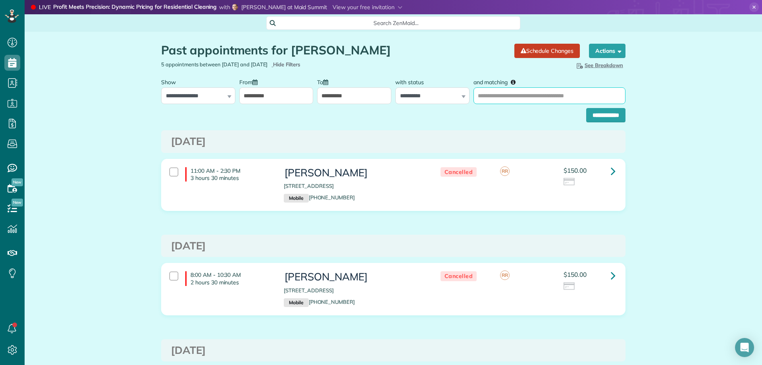
click at [515, 102] on input "and matching" at bounding box center [549, 95] width 152 height 17
type input "**********"
click at [586, 108] on input "**********" at bounding box center [605, 115] width 39 height 14
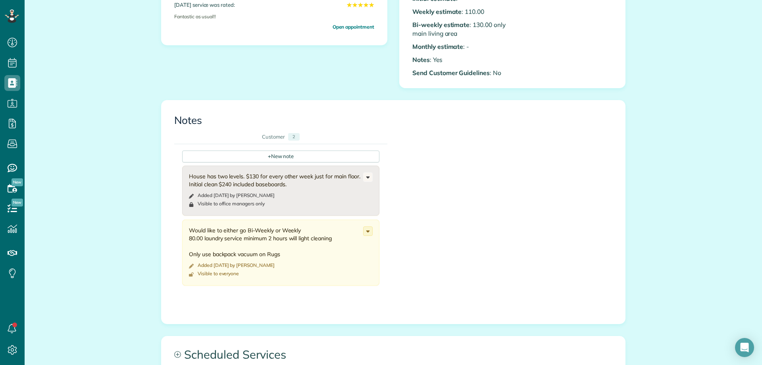
scroll to position [317, 0]
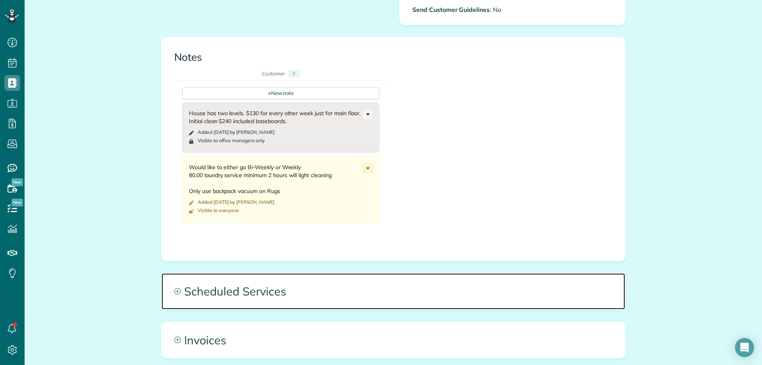
click at [325, 287] on span "Scheduled Services" at bounding box center [392, 291] width 463 height 36
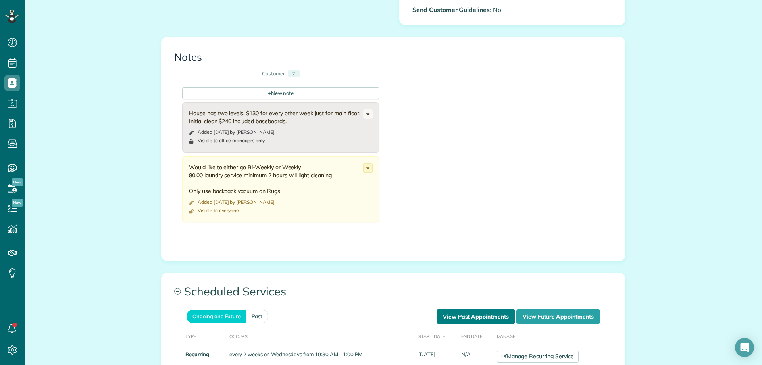
click at [465, 314] on link "View Past Appointments" at bounding box center [475, 316] width 79 height 14
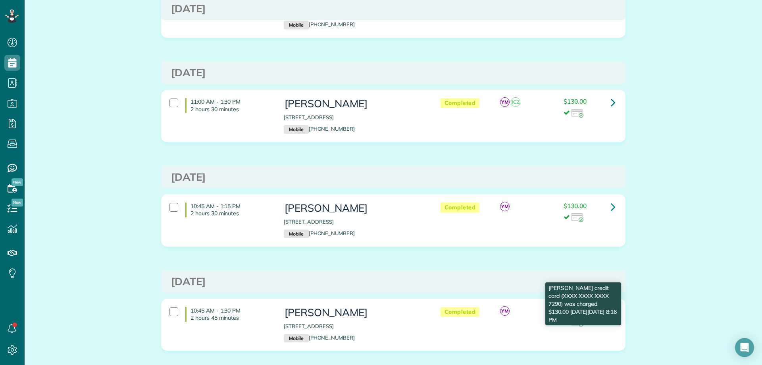
scroll to position [119, 0]
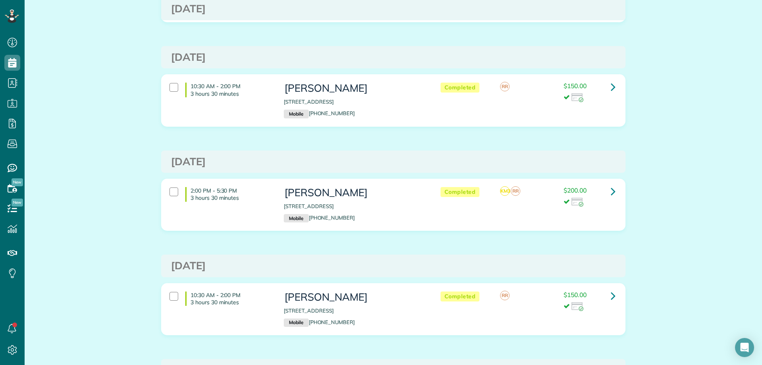
scroll to position [855, 0]
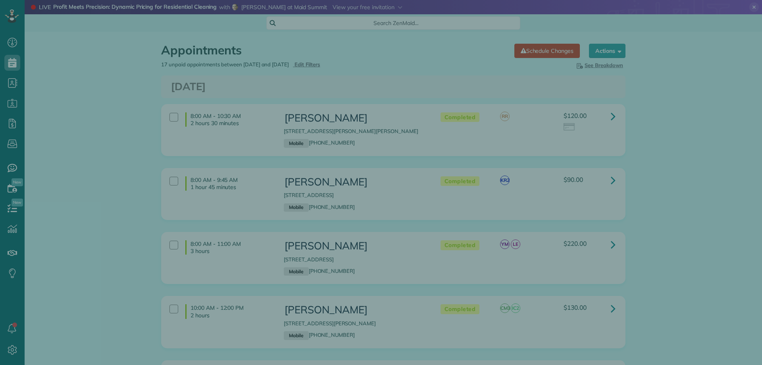
scroll to position [317, 0]
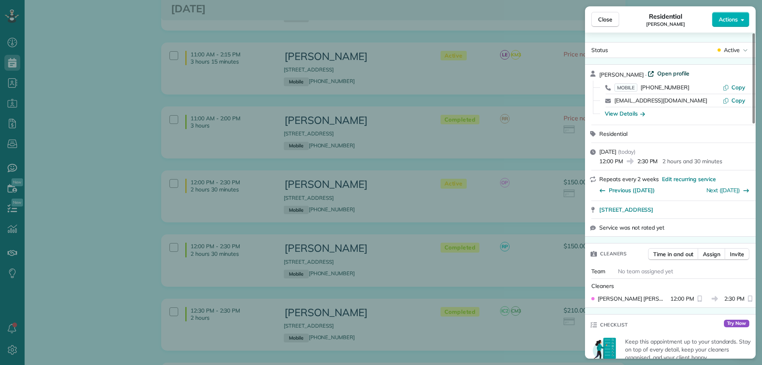
click at [663, 74] on span "Open profile" at bounding box center [673, 73] width 32 height 8
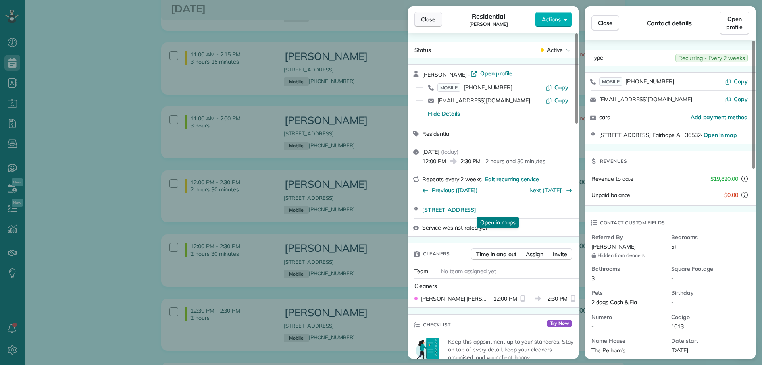
click at [431, 15] on button "Close" at bounding box center [428, 19] width 28 height 15
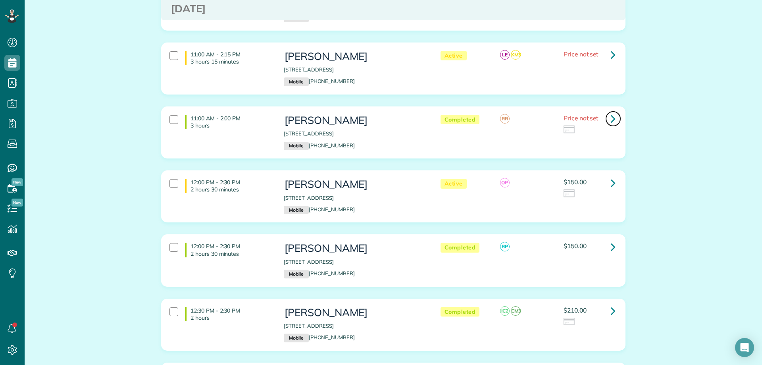
click at [607, 117] on link at bounding box center [613, 119] width 16 height 16
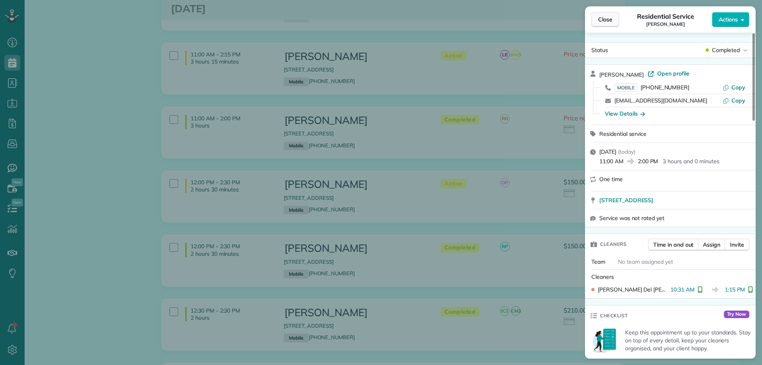
click at [602, 20] on span "Close" at bounding box center [605, 19] width 14 height 8
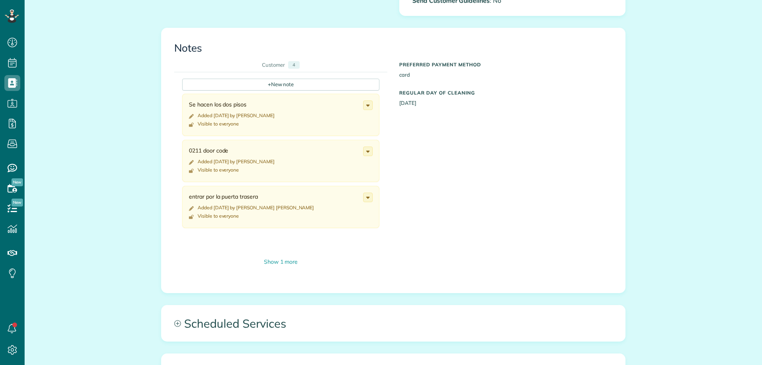
scroll to position [317, 0]
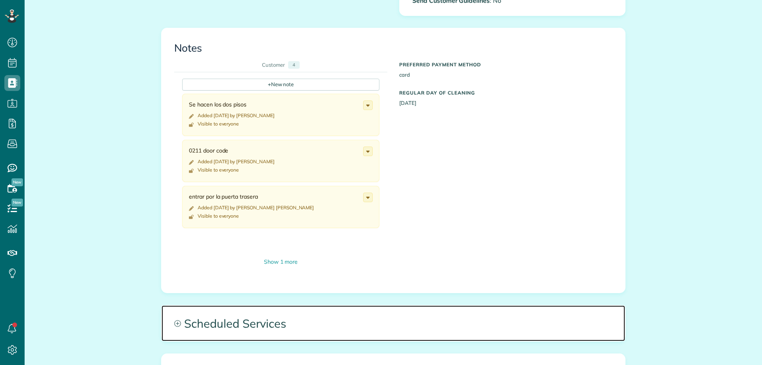
click at [330, 330] on span "Scheduled Services" at bounding box center [392, 323] width 463 height 36
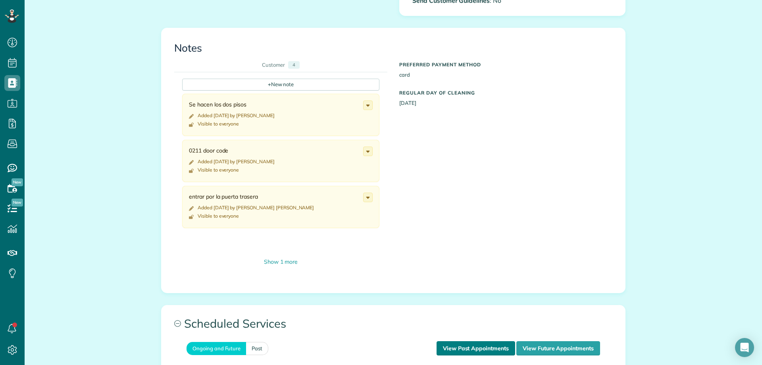
click at [480, 351] on link "View Past Appointments" at bounding box center [475, 348] width 79 height 14
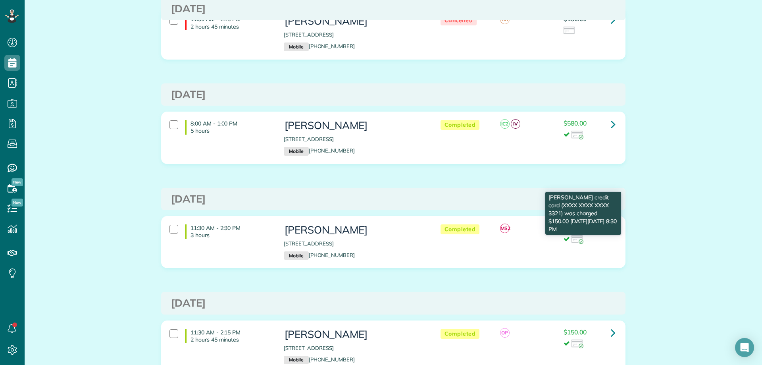
scroll to position [268, 0]
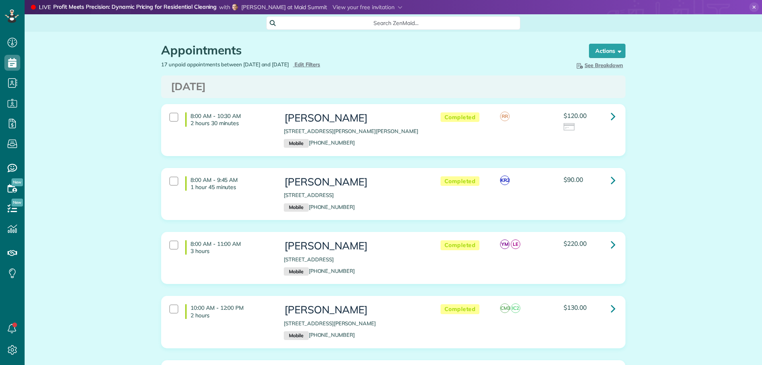
scroll to position [555, 0]
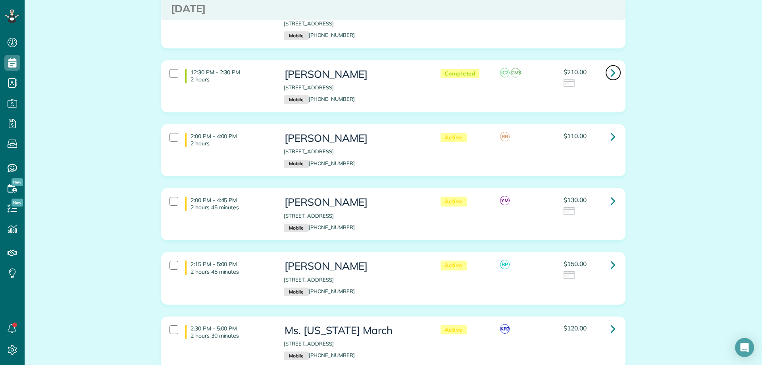
click at [605, 71] on link at bounding box center [613, 73] width 16 height 16
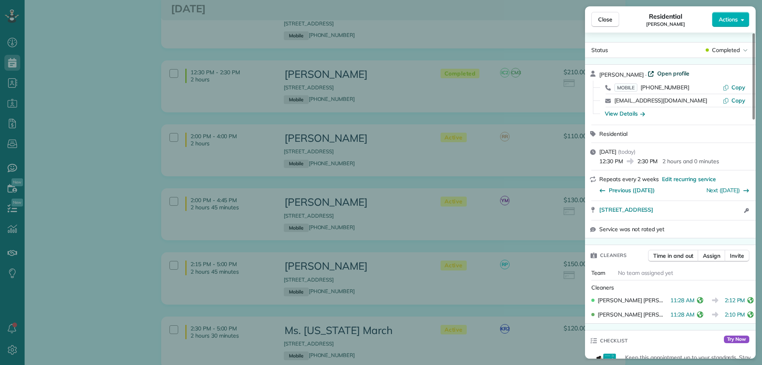
click at [665, 71] on span "Open profile" at bounding box center [673, 73] width 32 height 8
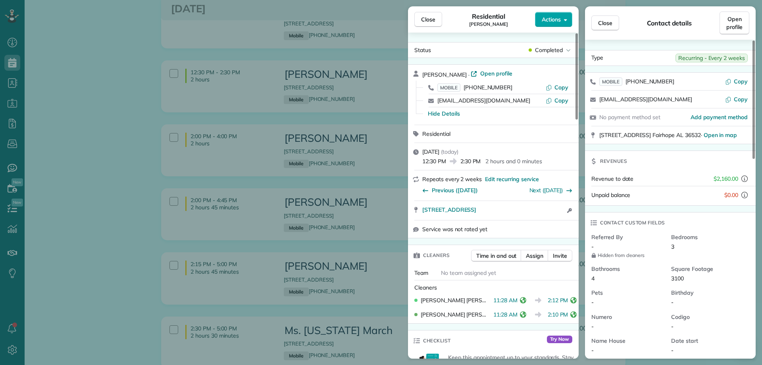
click at [563, 17] on button "Actions" at bounding box center [553, 19] width 37 height 15
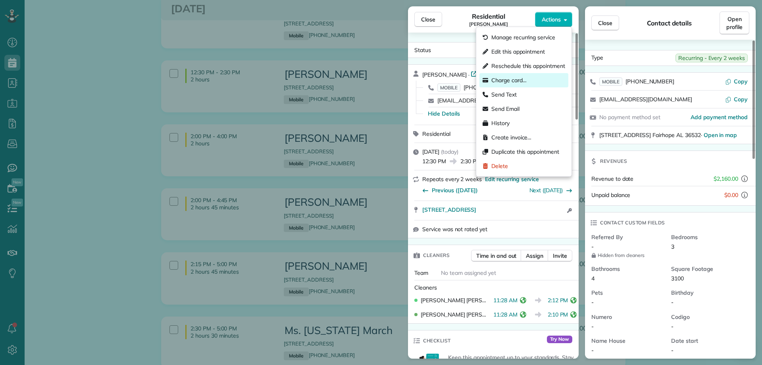
click at [509, 82] on span "Charge card…" at bounding box center [508, 80] width 35 height 8
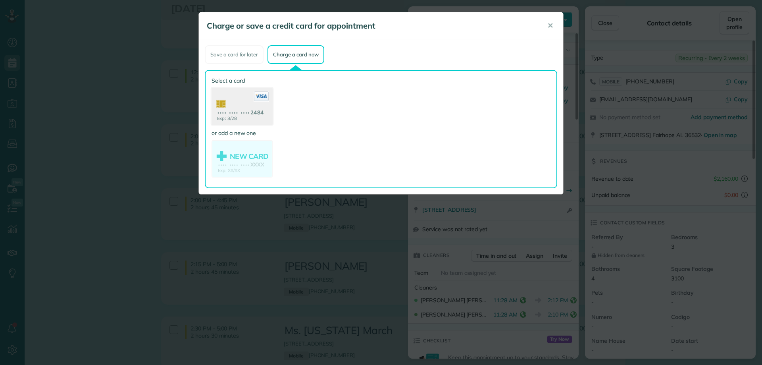
click at [261, 109] on use at bounding box center [241, 107] width 61 height 38
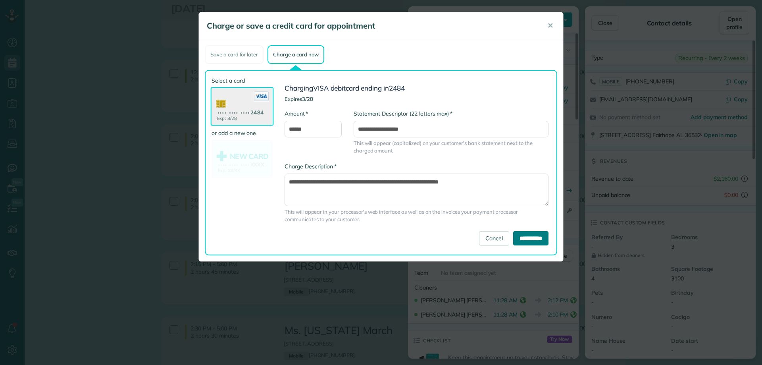
click at [534, 239] on input "**********" at bounding box center [530, 238] width 35 height 14
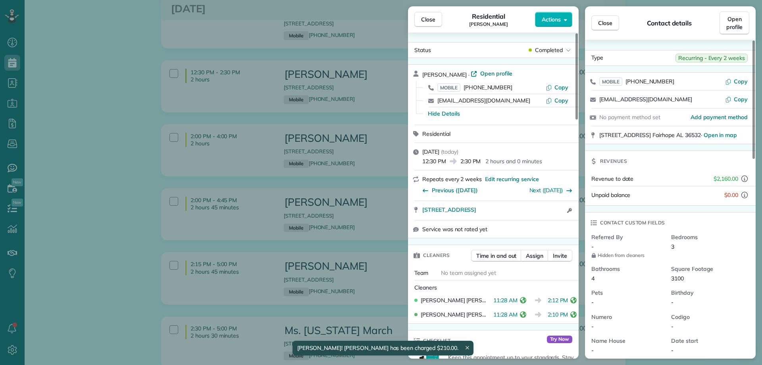
click at [423, 21] on span "Close" at bounding box center [428, 19] width 14 height 8
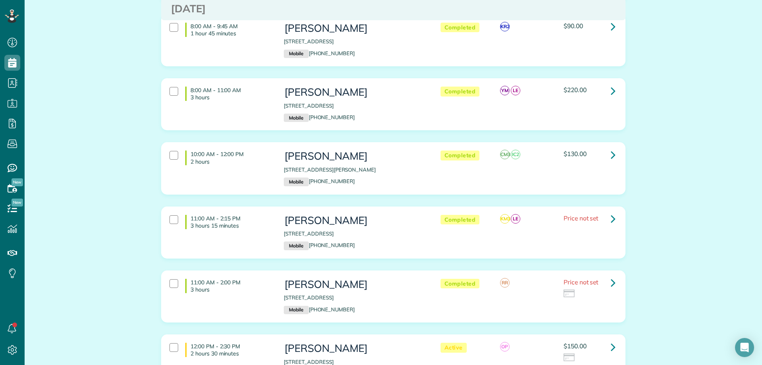
scroll to position [119, 0]
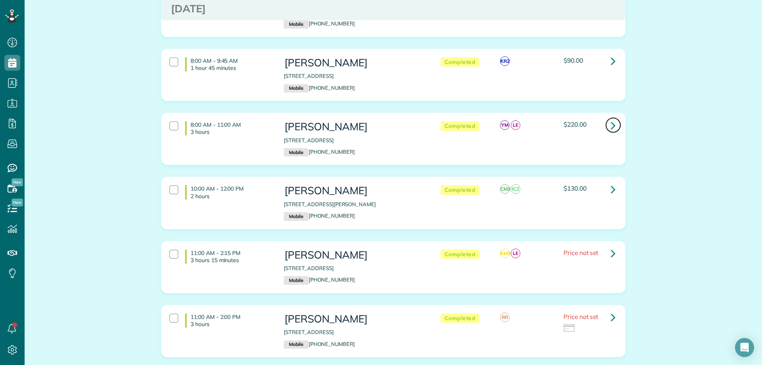
click at [611, 126] on icon at bounding box center [613, 125] width 5 height 14
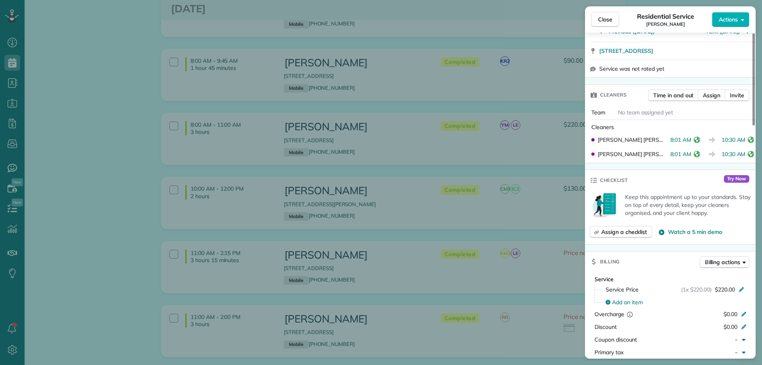
scroll to position [317, 0]
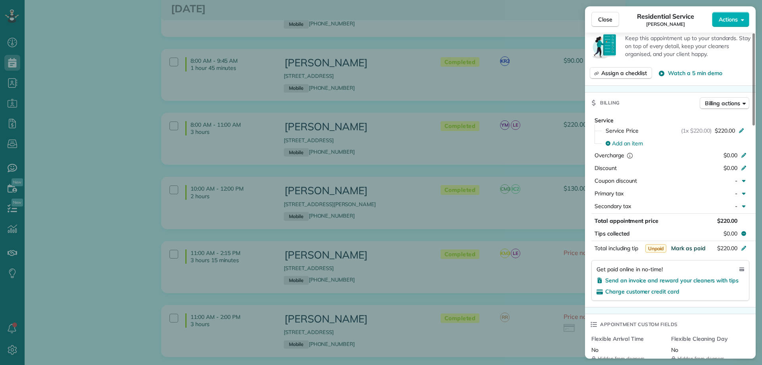
click at [692, 244] on span "Mark as paid" at bounding box center [688, 247] width 35 height 7
click at [604, 10] on div "Close Residential Service Morgen Gillis Actions" at bounding box center [670, 19] width 171 height 26
click at [604, 15] on span "Close" at bounding box center [605, 19] width 14 height 8
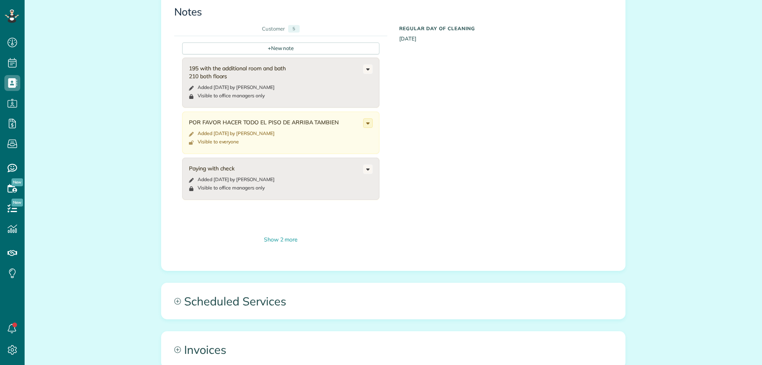
scroll to position [397, 0]
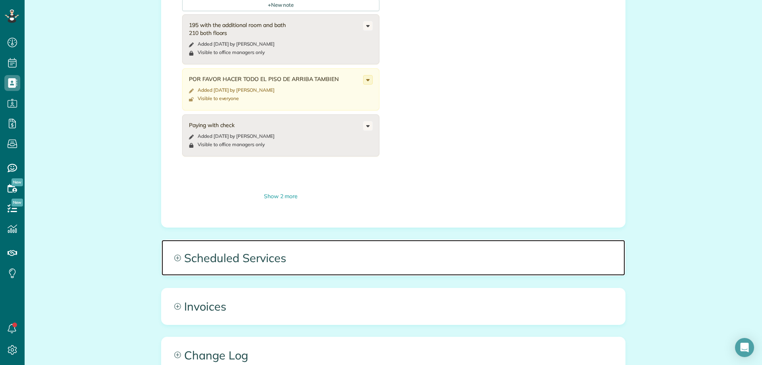
click at [291, 259] on span "Scheduled Services" at bounding box center [392, 258] width 463 height 36
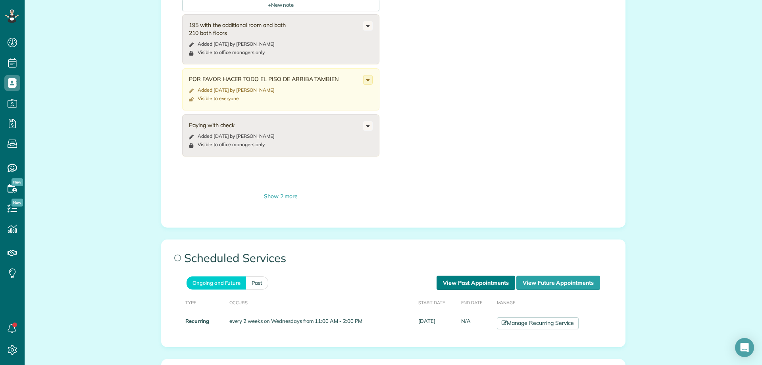
click at [482, 279] on link "View Past Appointments" at bounding box center [475, 282] width 79 height 14
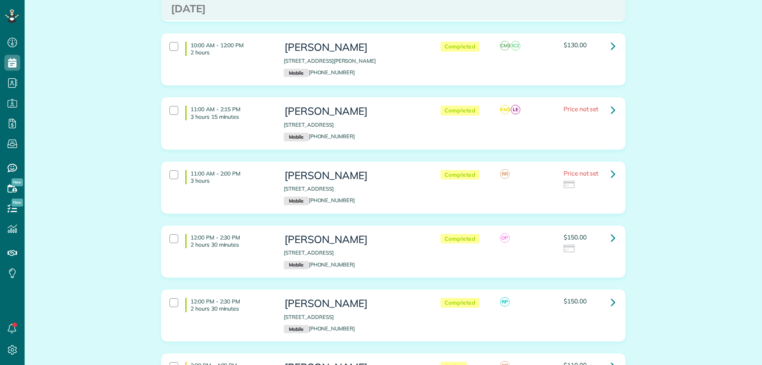
scroll to position [278, 0]
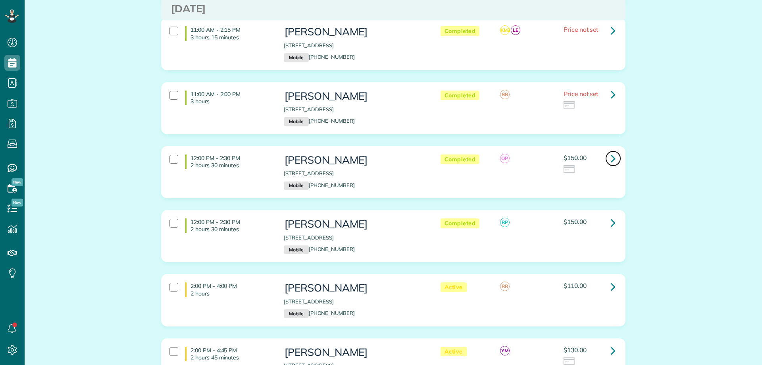
click at [611, 157] on icon at bounding box center [613, 158] width 5 height 14
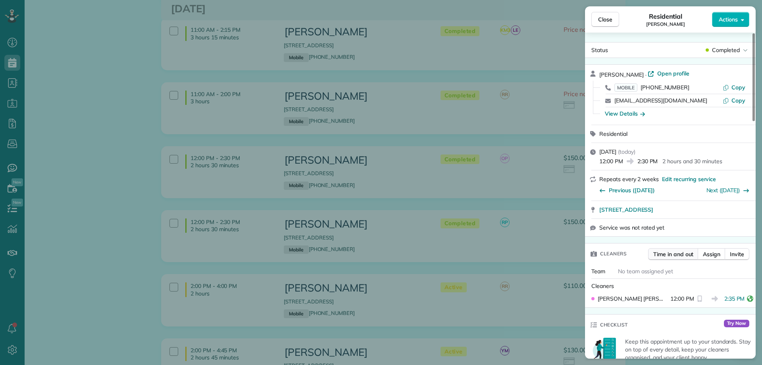
click at [678, 255] on span "Time in and out" at bounding box center [673, 254] width 40 height 8
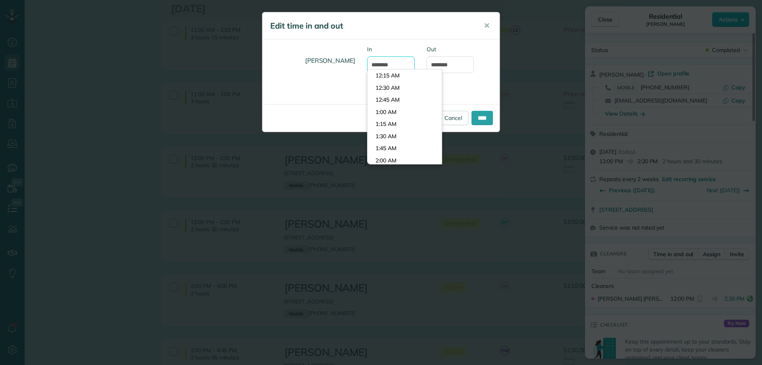
click at [382, 63] on input "********" at bounding box center [391, 64] width 48 height 17
type input "********"
click at [482, 112] on input "****" at bounding box center [481, 118] width 21 height 14
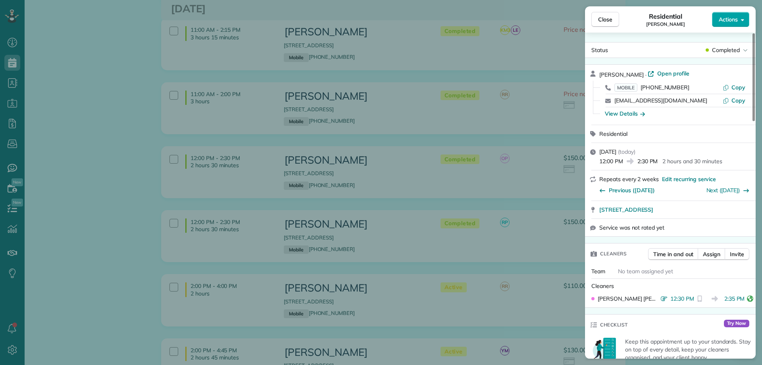
click at [730, 22] on span "Actions" at bounding box center [727, 19] width 19 height 8
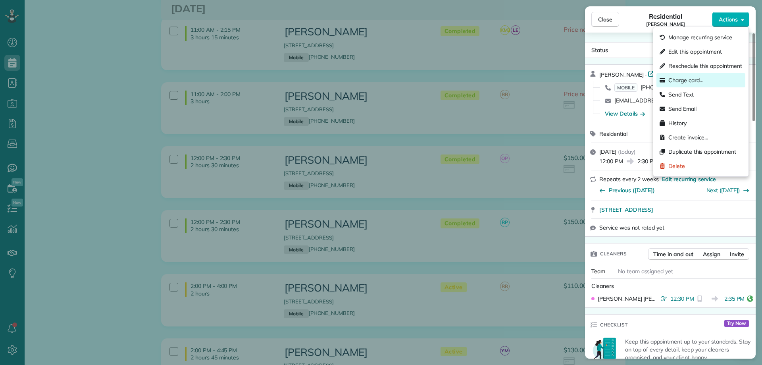
click at [683, 83] on span "Charge card…" at bounding box center [685, 80] width 35 height 8
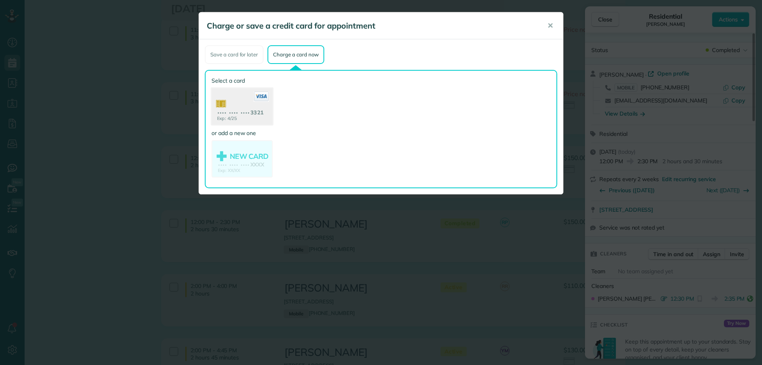
click at [263, 97] on icon at bounding box center [261, 96] width 15 height 10
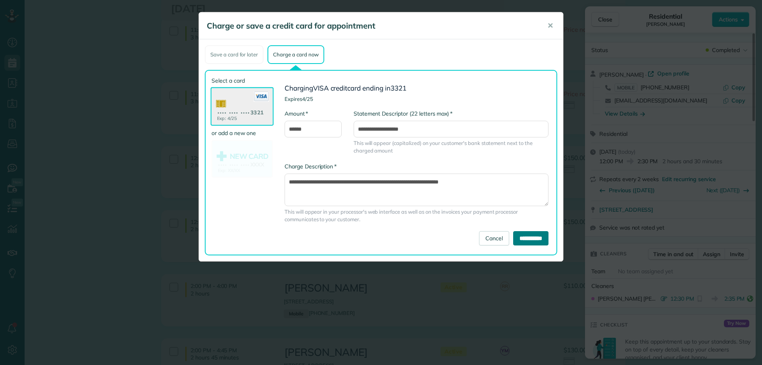
click at [539, 236] on input "**********" at bounding box center [530, 238] width 35 height 14
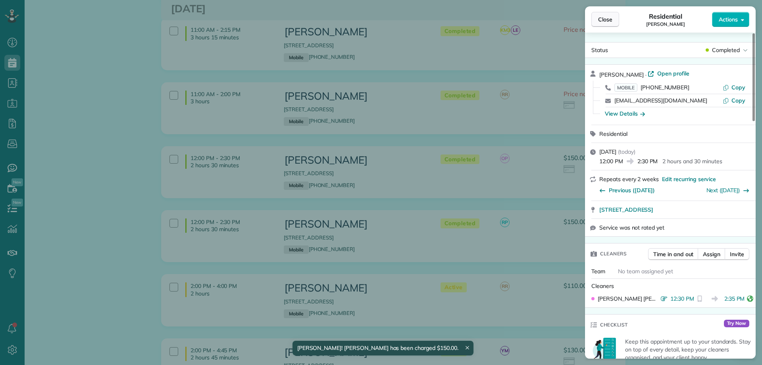
click at [603, 17] on span "Close" at bounding box center [605, 19] width 14 height 8
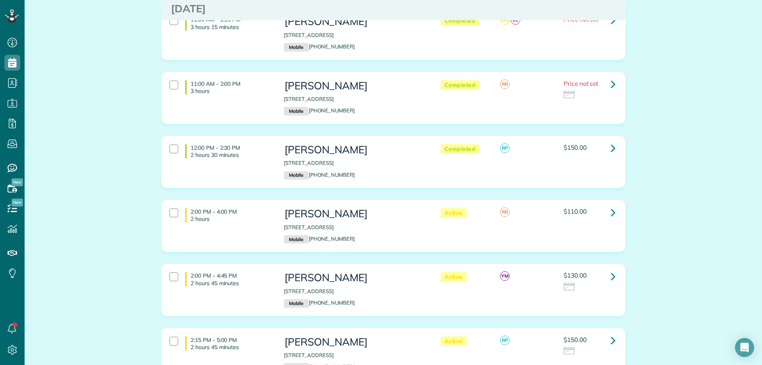
scroll to position [317, 0]
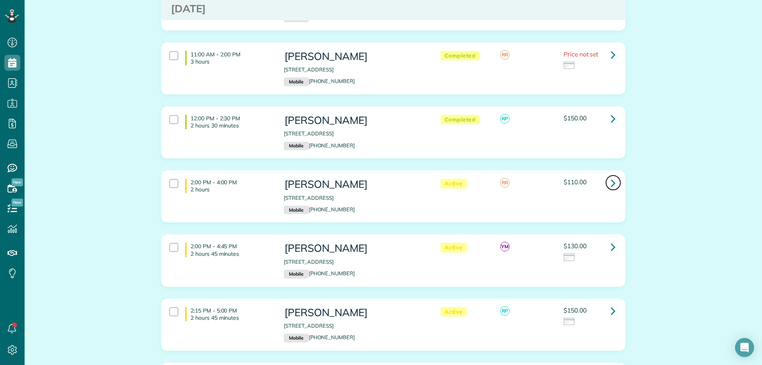
click at [611, 183] on icon at bounding box center [613, 183] width 5 height 14
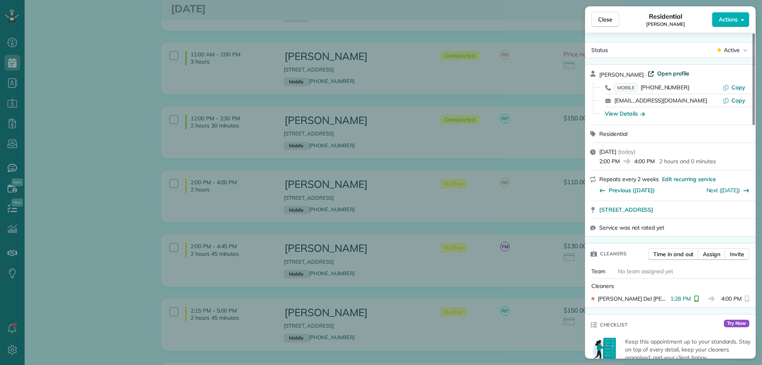
click at [673, 73] on span "Open profile" at bounding box center [673, 73] width 32 height 8
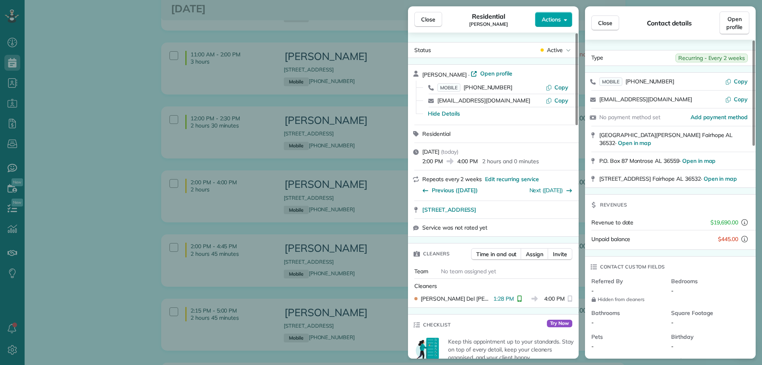
click at [557, 19] on span "Actions" at bounding box center [551, 19] width 19 height 8
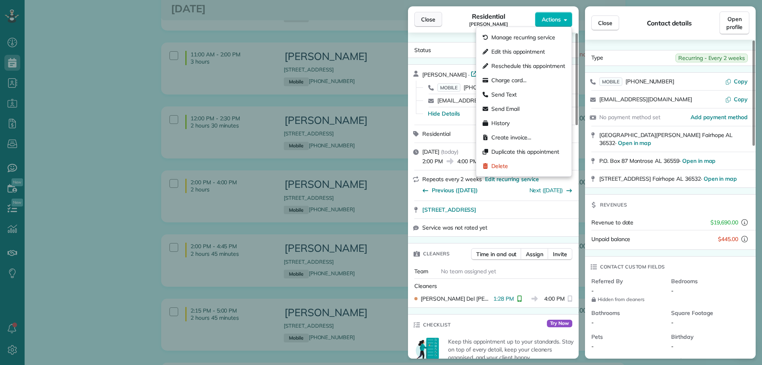
click at [425, 20] on span "Close" at bounding box center [428, 19] width 14 height 8
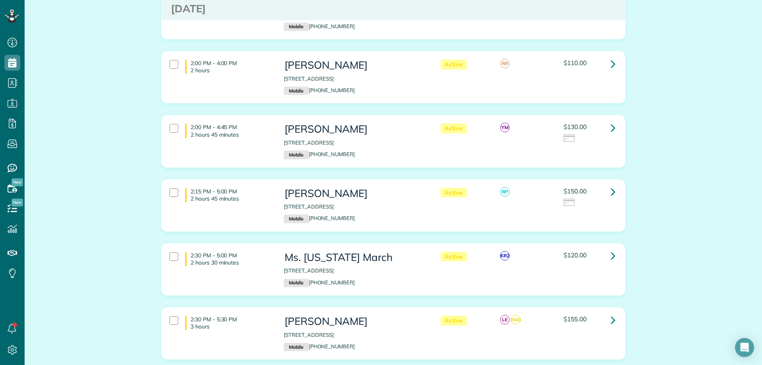
scroll to position [476, 0]
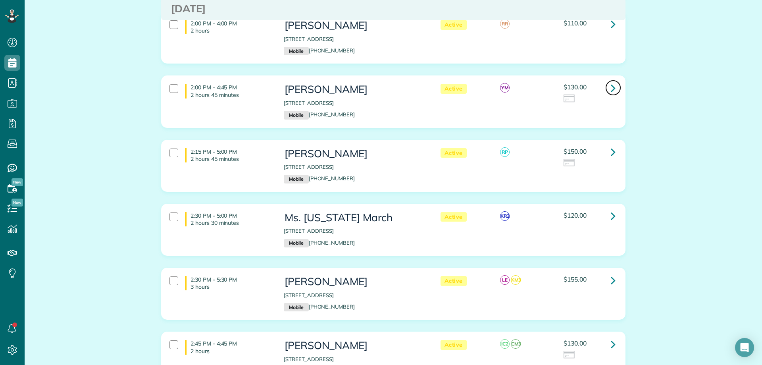
click at [611, 90] on icon at bounding box center [613, 88] width 5 height 14
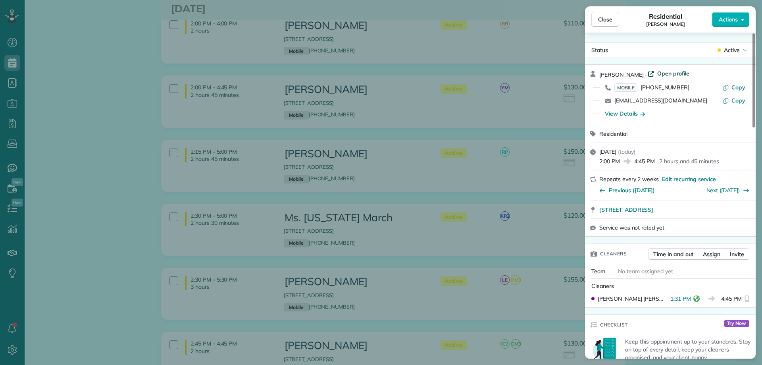
click at [659, 74] on span "Open profile" at bounding box center [673, 73] width 32 height 8
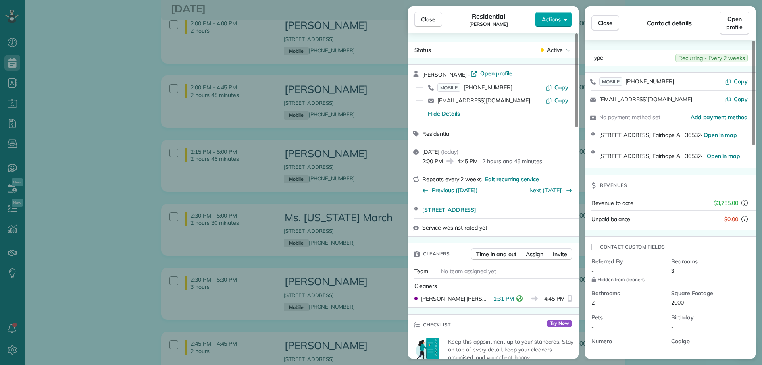
click at [558, 21] on span "Actions" at bounding box center [551, 19] width 19 height 8
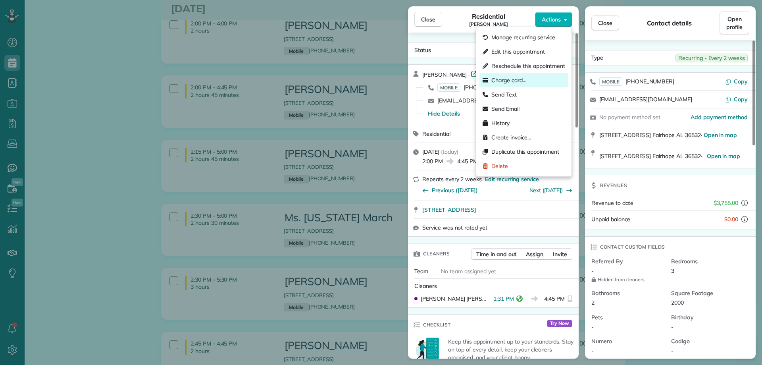
click at [508, 82] on span "Charge card…" at bounding box center [508, 80] width 35 height 8
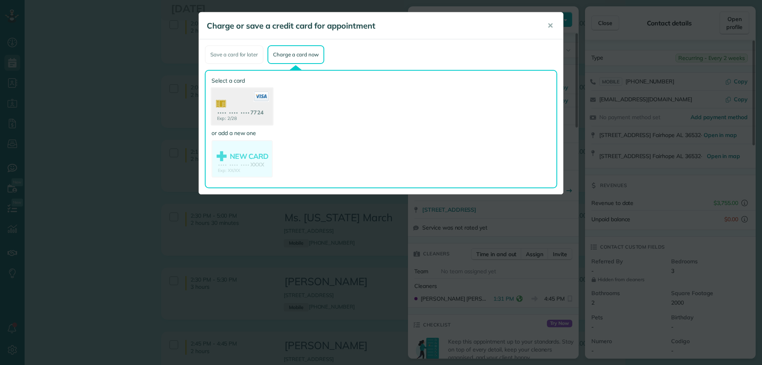
click at [248, 107] on use at bounding box center [241, 107] width 61 height 38
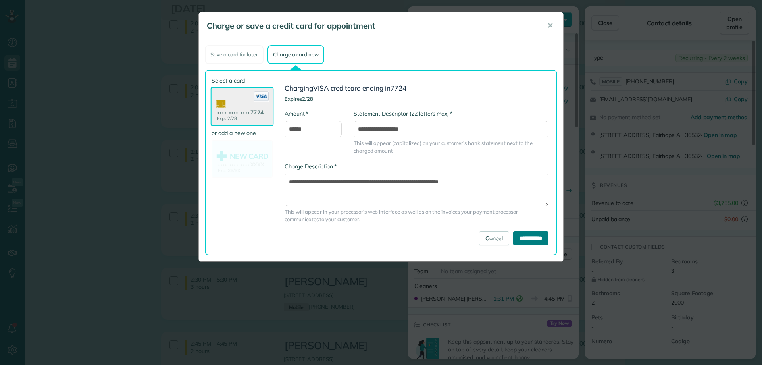
click at [532, 236] on input "**********" at bounding box center [530, 238] width 35 height 14
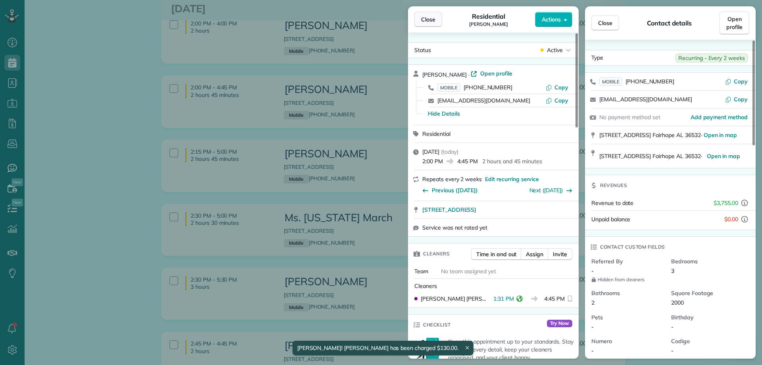
click at [425, 17] on span "Close" at bounding box center [428, 19] width 14 height 8
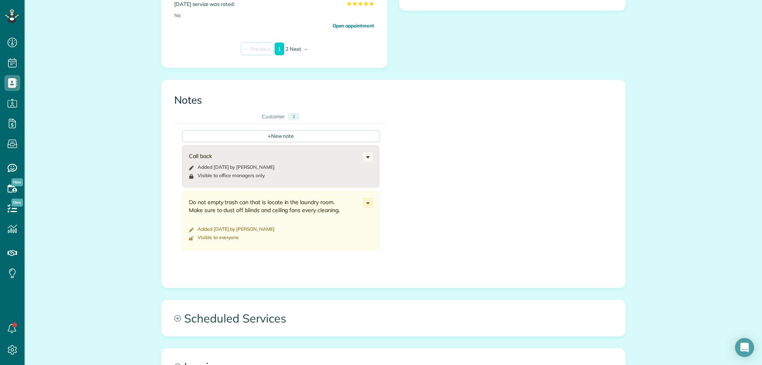
scroll to position [397, 0]
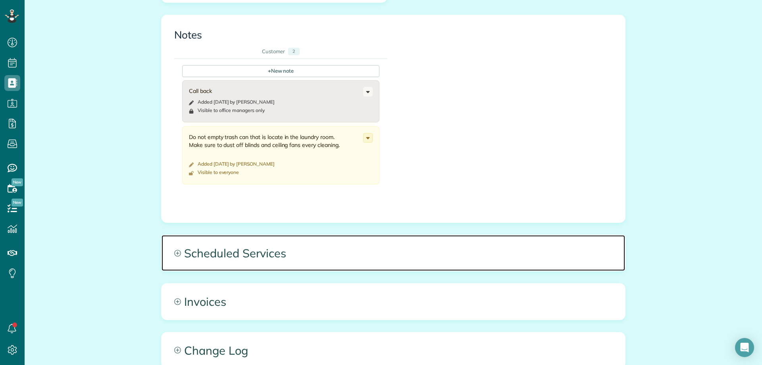
click at [231, 250] on span "Scheduled Services" at bounding box center [392, 253] width 463 height 36
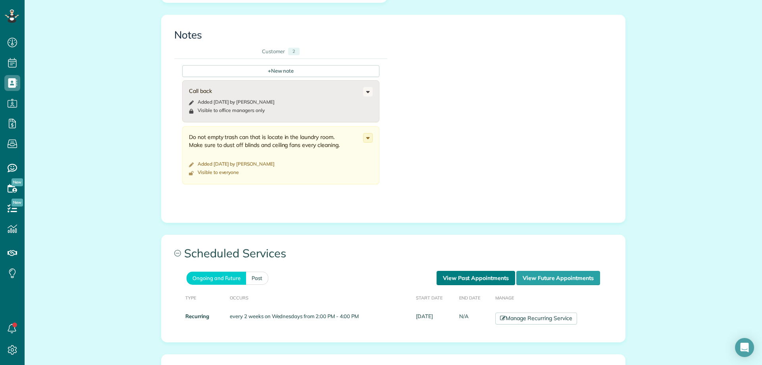
click at [450, 273] on link "View Past Appointments" at bounding box center [475, 278] width 79 height 14
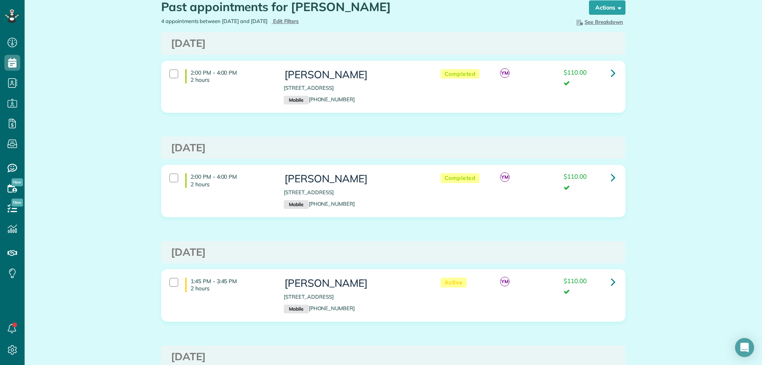
scroll to position [84, 0]
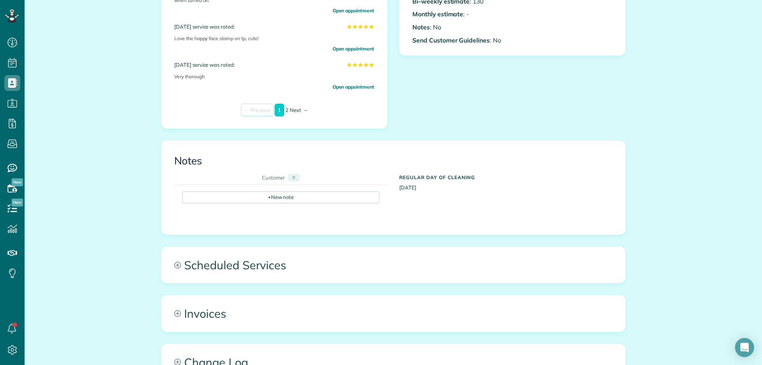
scroll to position [357, 0]
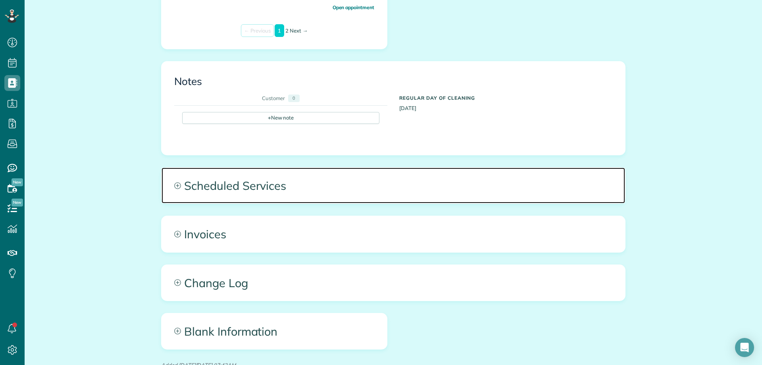
click at [348, 200] on span "Scheduled Services" at bounding box center [392, 185] width 463 height 36
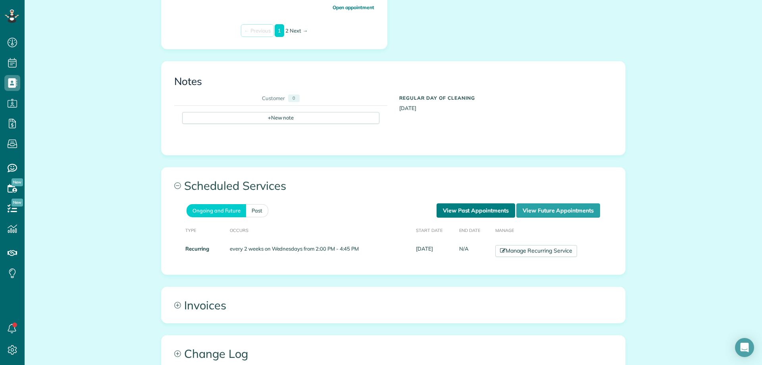
click at [459, 209] on link "View Past Appointments" at bounding box center [475, 210] width 79 height 14
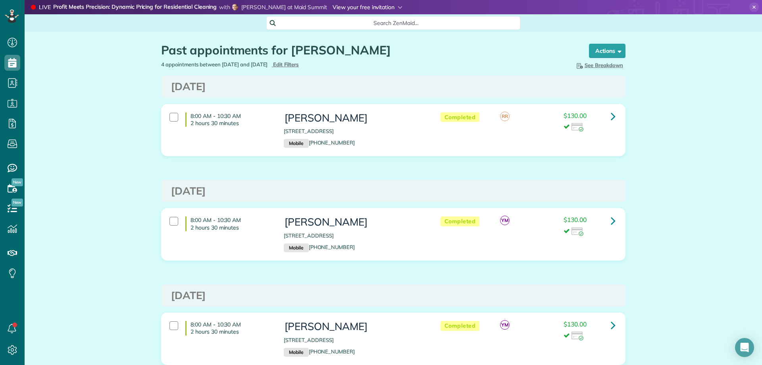
scroll to position [4, 4]
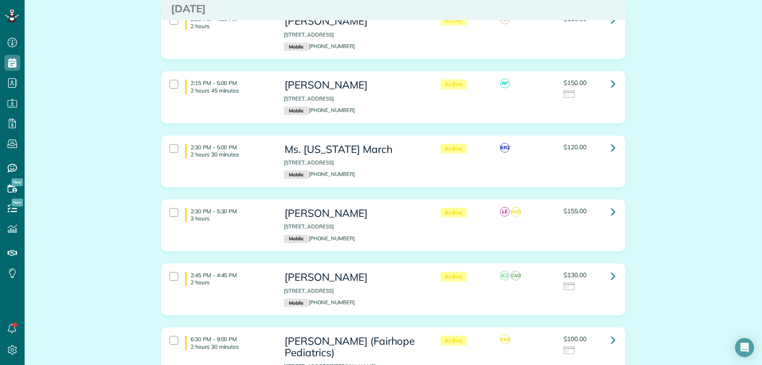
scroll to position [476, 0]
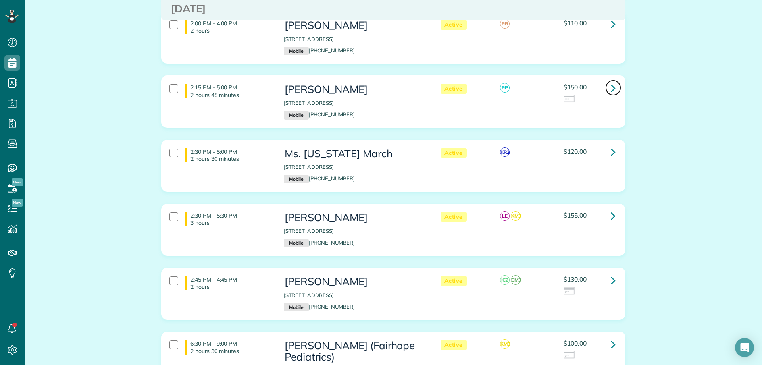
click at [612, 85] on icon at bounding box center [613, 88] width 5 height 14
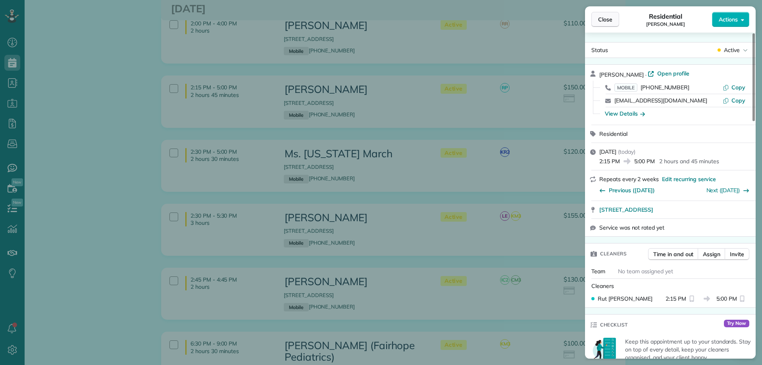
click at [609, 13] on button "Close" at bounding box center [605, 19] width 28 height 15
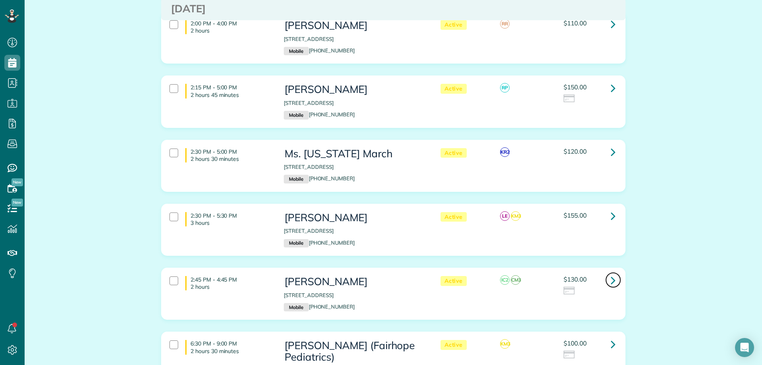
click at [606, 279] on link at bounding box center [613, 280] width 16 height 16
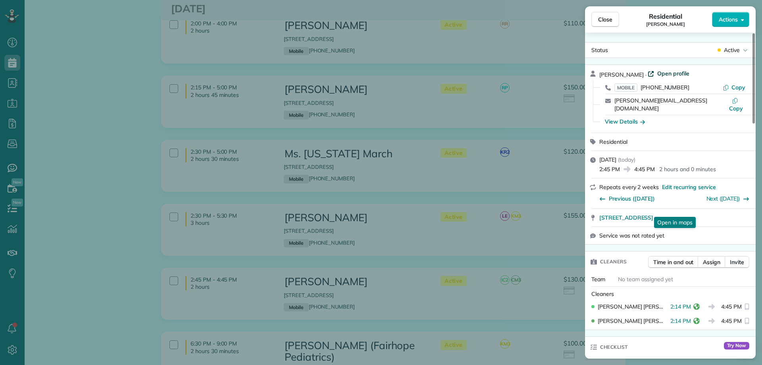
click at [657, 72] on span "Open profile" at bounding box center [673, 73] width 32 height 8
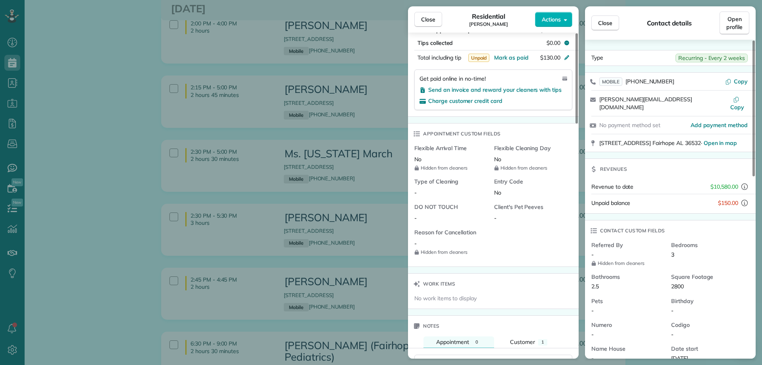
scroll to position [674, 0]
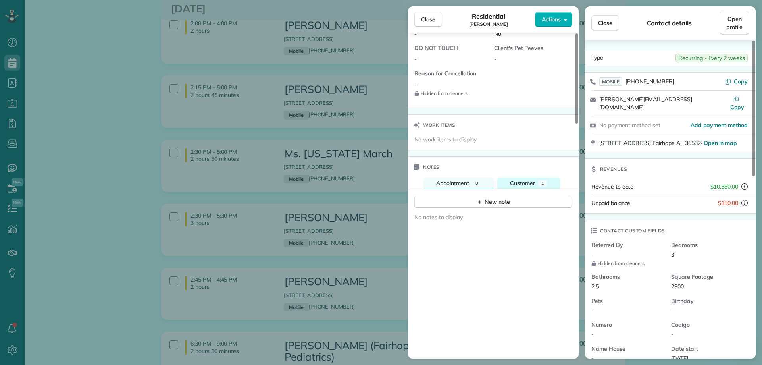
click at [531, 179] on span "Customer" at bounding box center [522, 182] width 25 height 7
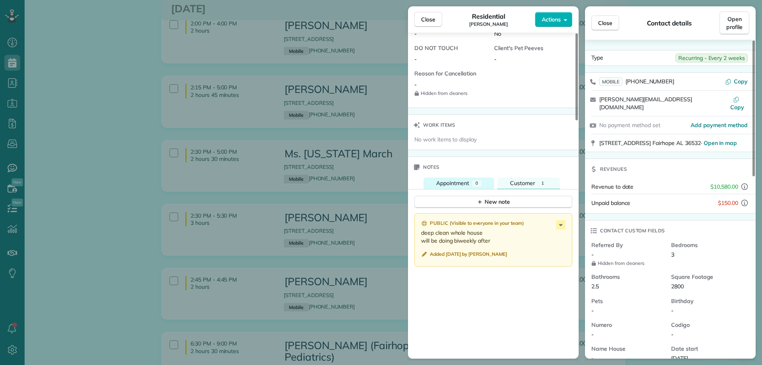
click at [454, 177] on button "Appointment 0" at bounding box center [458, 183] width 71 height 12
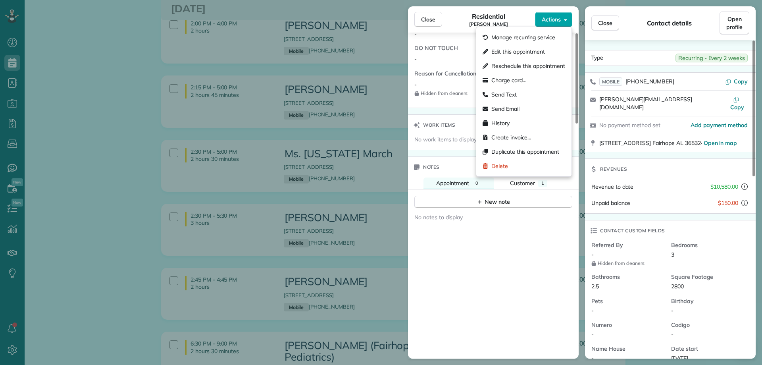
click at [551, 22] on span "Actions" at bounding box center [551, 19] width 19 height 8
click at [534, 250] on div "No notes to display" at bounding box center [493, 291] width 171 height 167
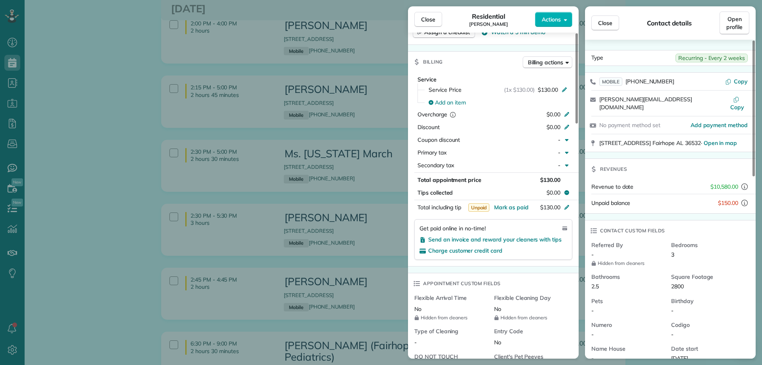
scroll to position [357, 0]
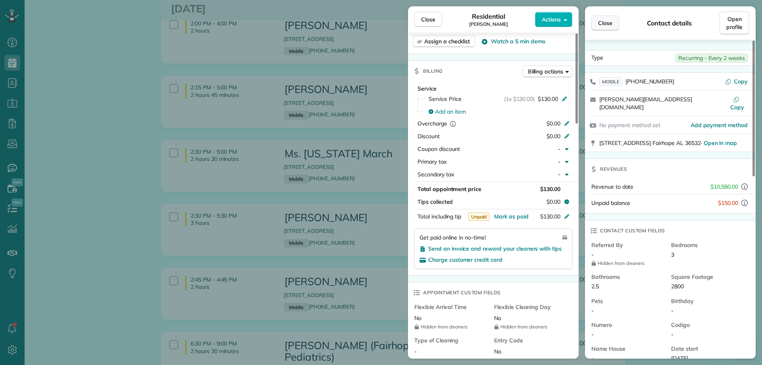
click at [608, 21] on span "Close" at bounding box center [605, 23] width 14 height 8
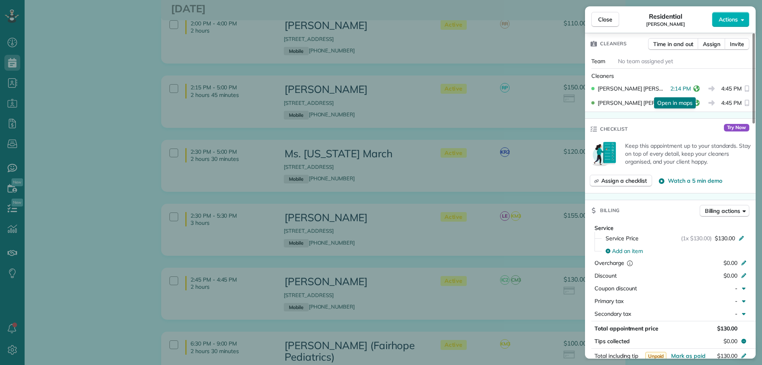
scroll to position [119, 0]
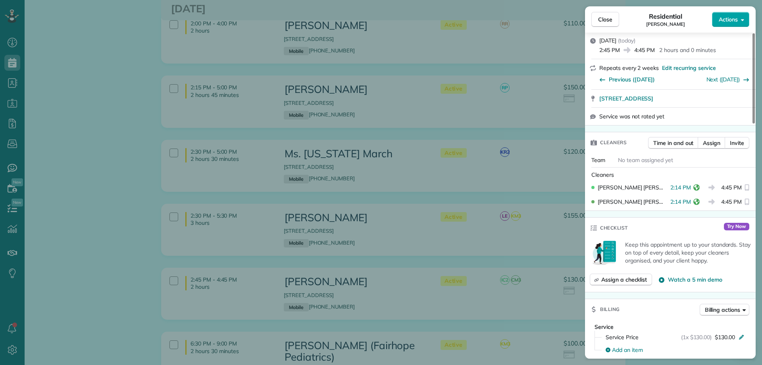
click at [728, 14] on button "Actions" at bounding box center [730, 19] width 37 height 15
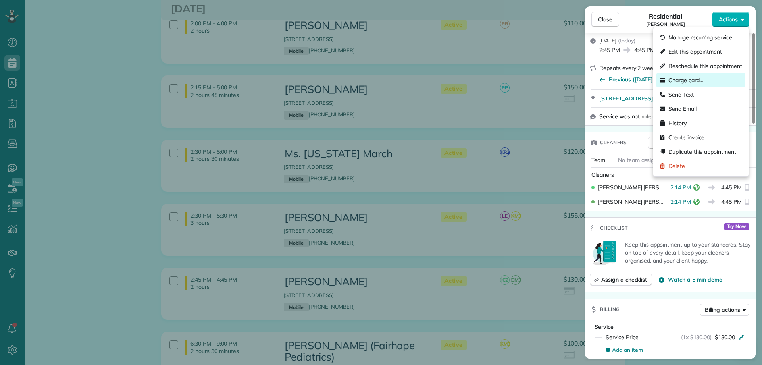
click at [680, 77] on span "Charge card…" at bounding box center [685, 80] width 35 height 8
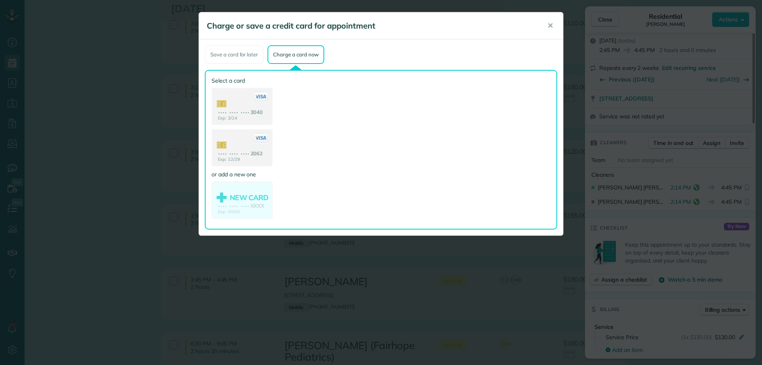
click at [455, 26] on h5 "Charge or save a credit card for appointment" at bounding box center [371, 25] width 329 height 11
click at [264, 149] on use at bounding box center [241, 148] width 61 height 38
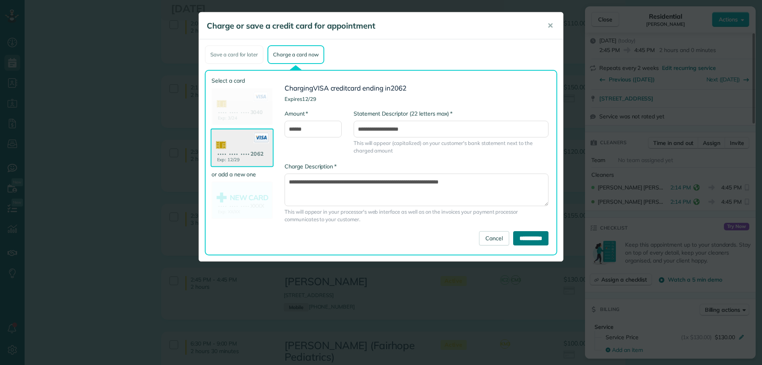
click at [540, 239] on input "**********" at bounding box center [530, 238] width 35 height 14
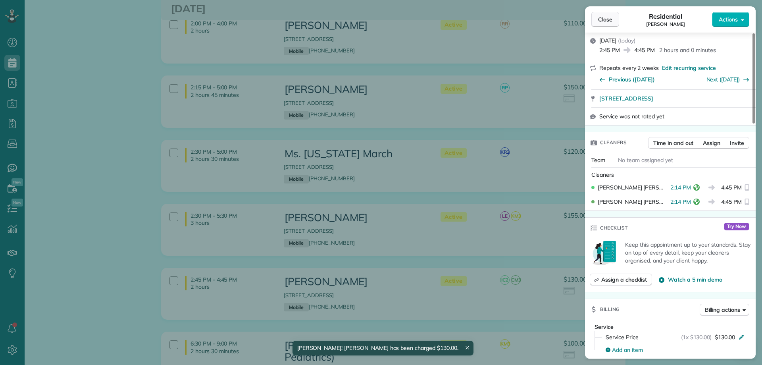
click at [607, 13] on button "Close" at bounding box center [605, 19] width 28 height 15
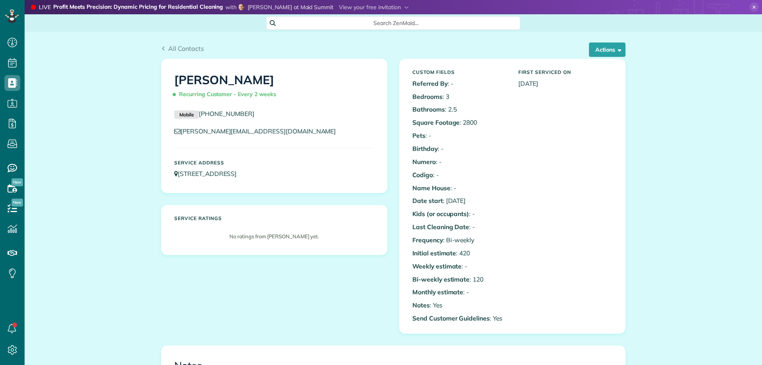
scroll to position [238, 0]
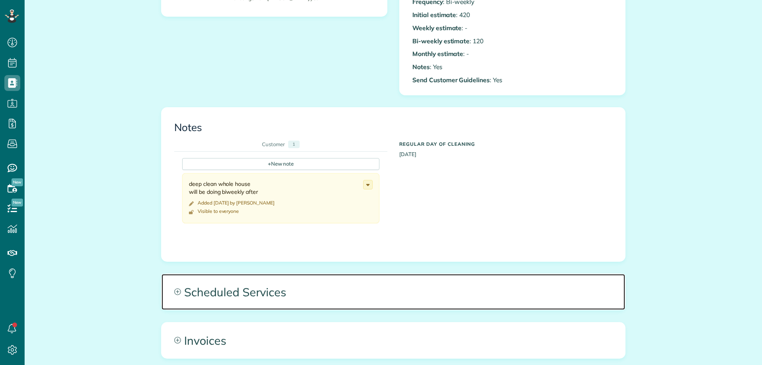
drag, startPoint x: 249, startPoint y: 293, endPoint x: 278, endPoint y: 282, distance: 30.9
click at [248, 293] on span "Scheduled Services" at bounding box center [392, 292] width 463 height 36
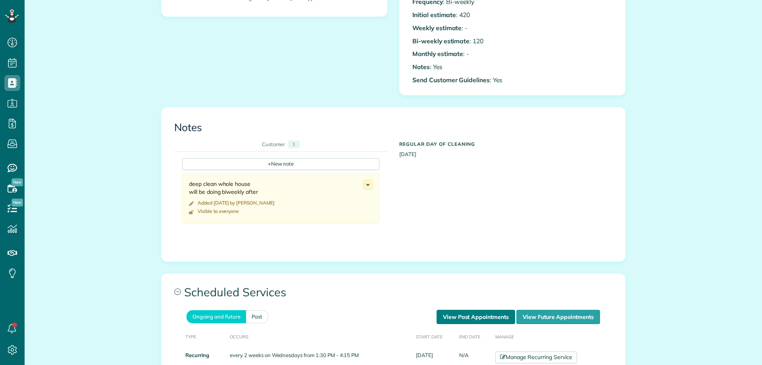
click at [463, 320] on link "View Past Appointments" at bounding box center [475, 316] width 79 height 14
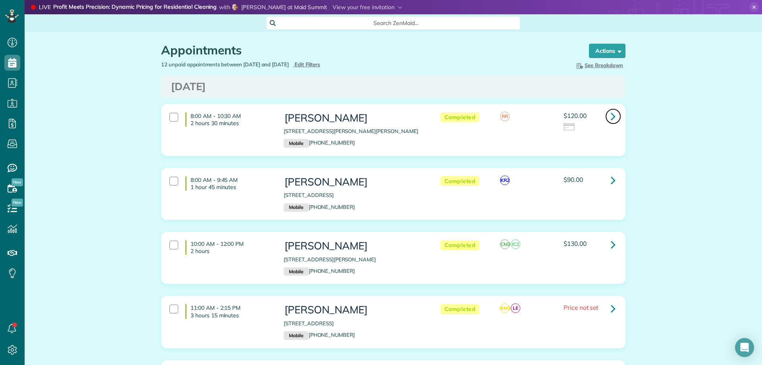
click at [607, 117] on link at bounding box center [613, 116] width 16 height 16
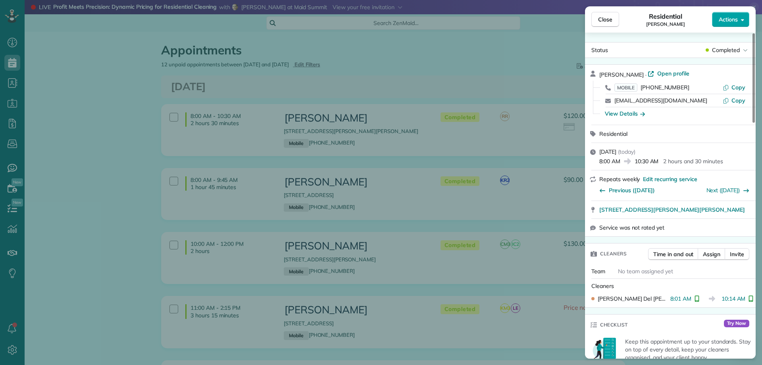
click at [733, 22] on span "Actions" at bounding box center [727, 19] width 19 height 8
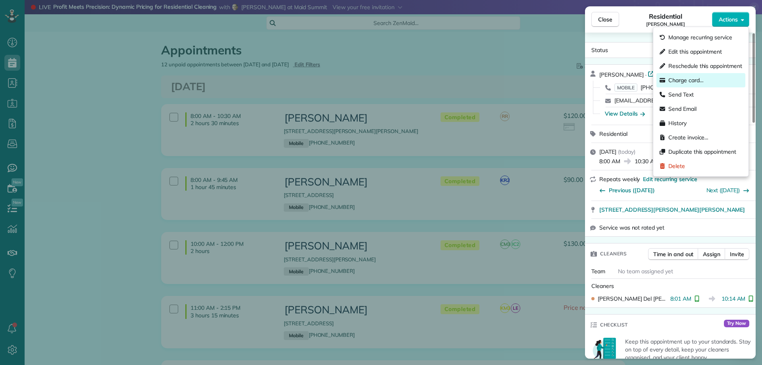
click at [686, 79] on span "Charge card…" at bounding box center [685, 80] width 35 height 8
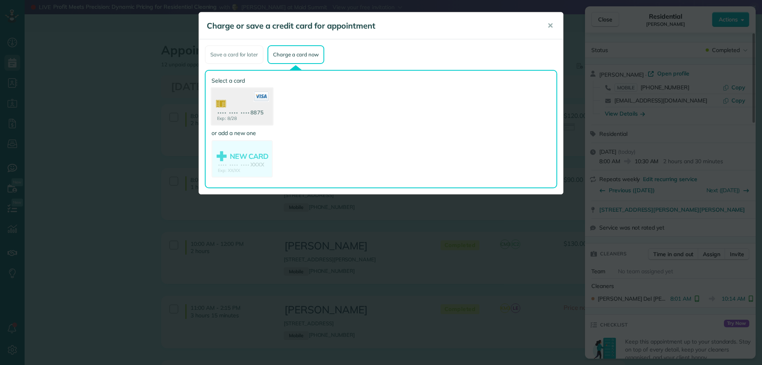
click at [250, 106] on use at bounding box center [241, 107] width 61 height 38
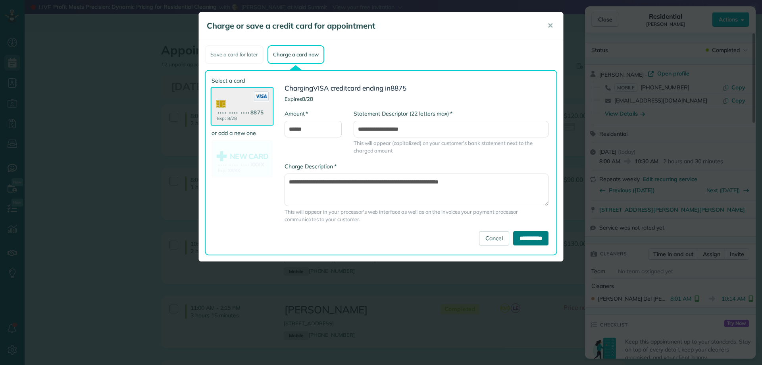
click at [522, 237] on input "**********" at bounding box center [530, 238] width 35 height 14
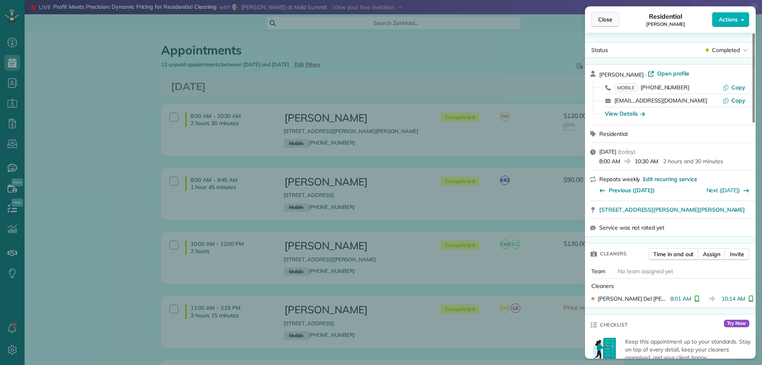
click at [601, 22] on span "Close" at bounding box center [605, 19] width 14 height 8
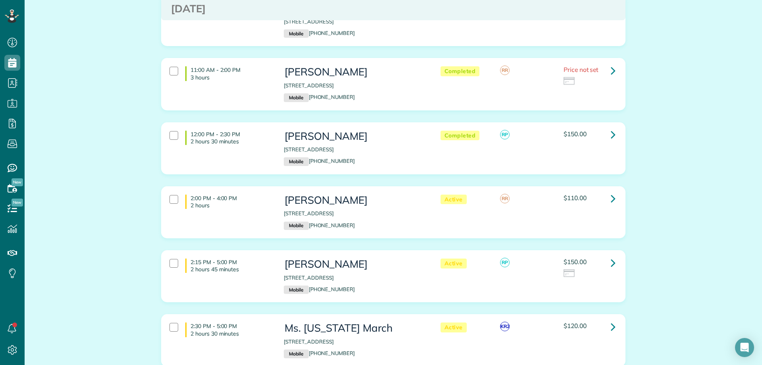
scroll to position [238, 0]
click at [611, 264] on icon at bounding box center [613, 262] width 5 height 14
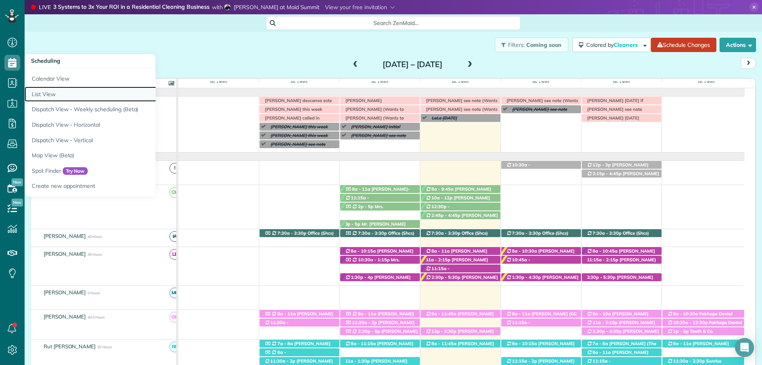
click at [58, 92] on link "List View" at bounding box center [124, 93] width 198 height 15
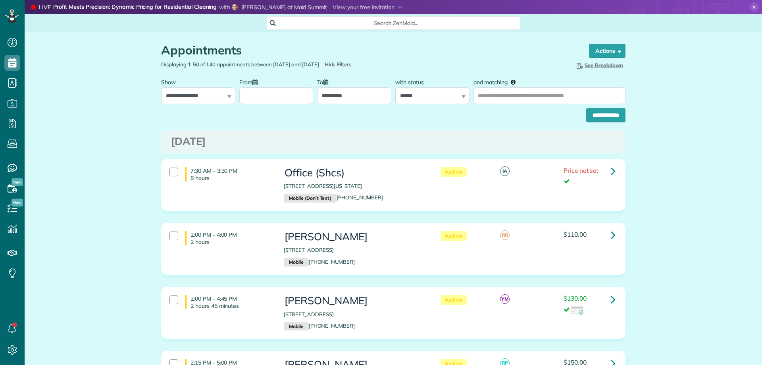
scroll to position [4, 4]
select select "**********"
click at [161, 87] on select "**********" at bounding box center [198, 95] width 74 height 17
click at [288, 93] on input "From" at bounding box center [276, 95] width 74 height 17
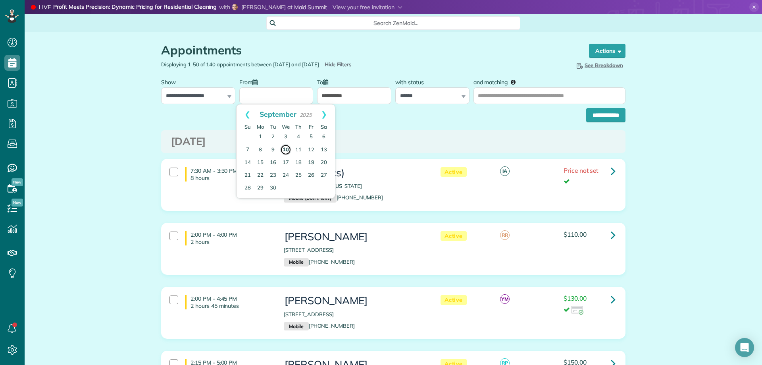
click at [286, 149] on link "10" at bounding box center [285, 149] width 11 height 11
type input "**********"
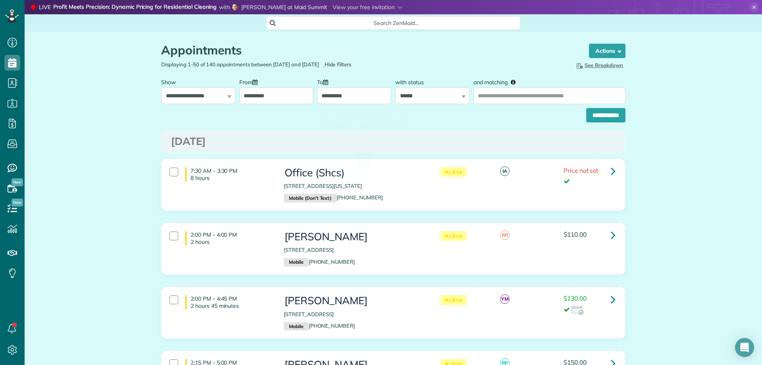
drag, startPoint x: 332, startPoint y: 98, endPoint x: 327, endPoint y: 108, distance: 11.2
click at [332, 98] on input "**********" at bounding box center [354, 95] width 74 height 17
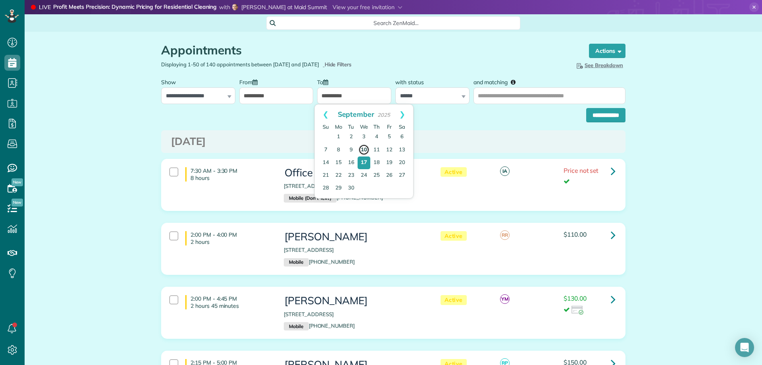
click at [363, 146] on link "10" at bounding box center [363, 149] width 11 height 11
type input "**********"
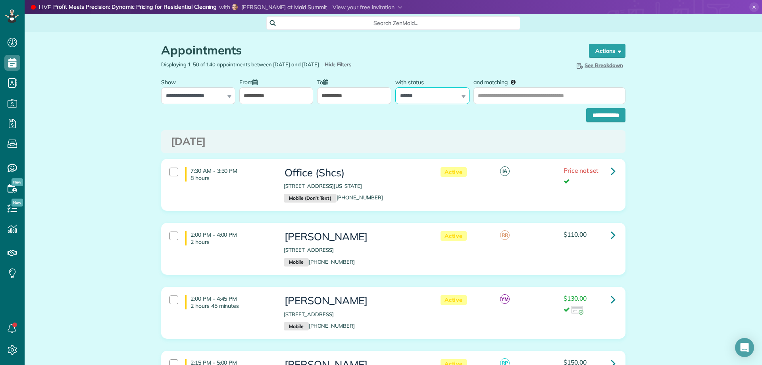
drag, startPoint x: 417, startPoint y: 98, endPoint x: 407, endPoint y: 104, distance: 11.2
click at [417, 98] on select "**********" at bounding box center [432, 95] width 74 height 17
select select
click at [395, 87] on select "**********" at bounding box center [432, 95] width 74 height 17
click at [605, 111] on input "**********" at bounding box center [605, 115] width 39 height 14
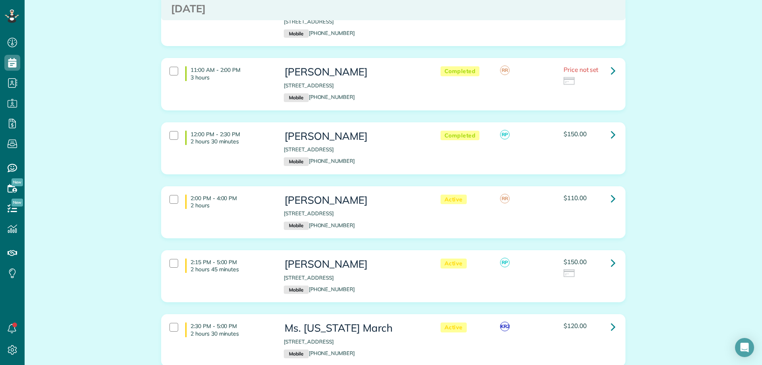
scroll to position [278, 0]
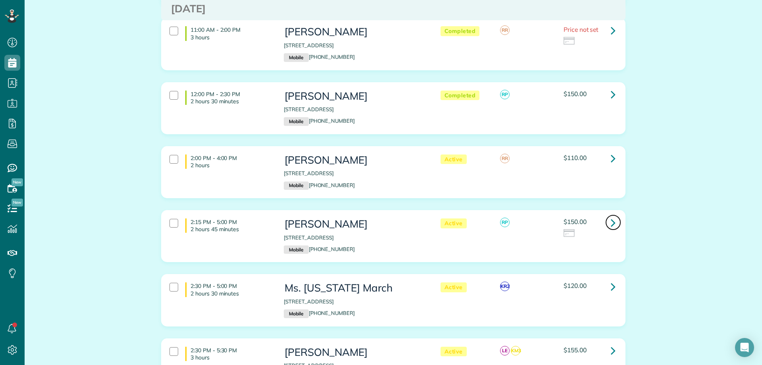
click at [611, 221] on icon at bounding box center [613, 222] width 5 height 14
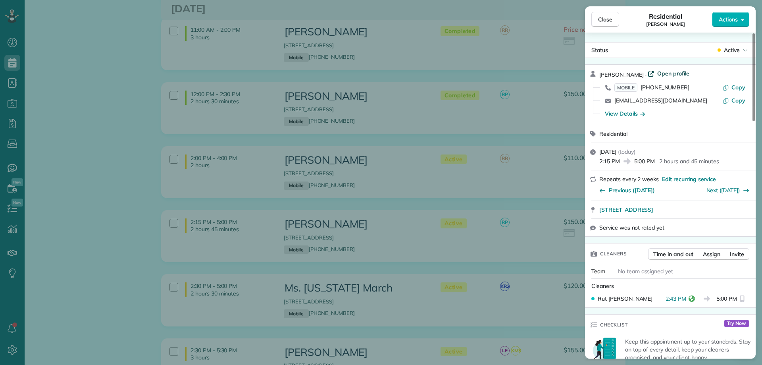
click at [674, 72] on span "Open profile" at bounding box center [673, 73] width 32 height 8
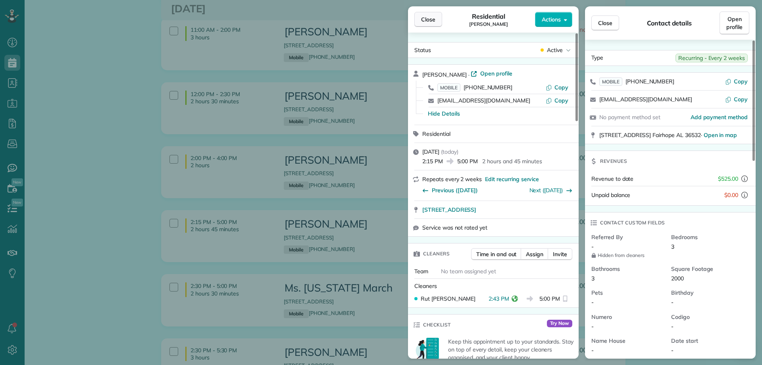
click at [433, 18] on span "Close" at bounding box center [428, 19] width 14 height 8
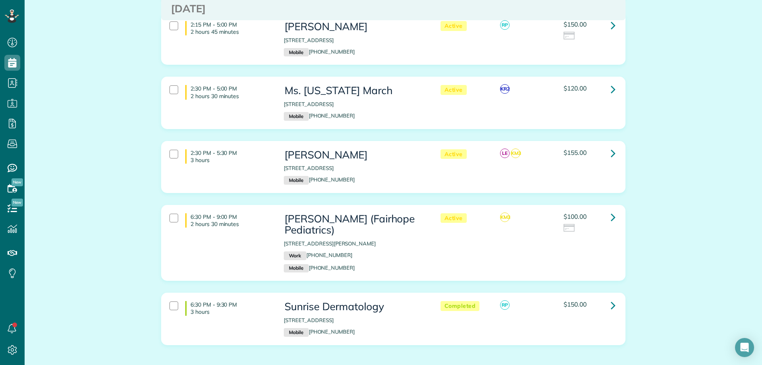
scroll to position [277, 0]
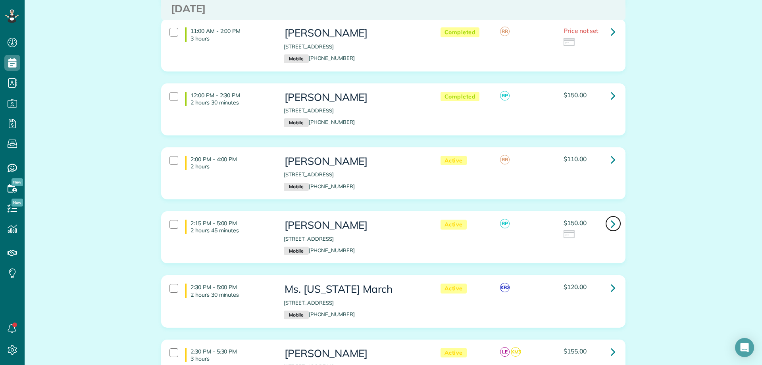
click at [607, 226] on link at bounding box center [613, 223] width 16 height 16
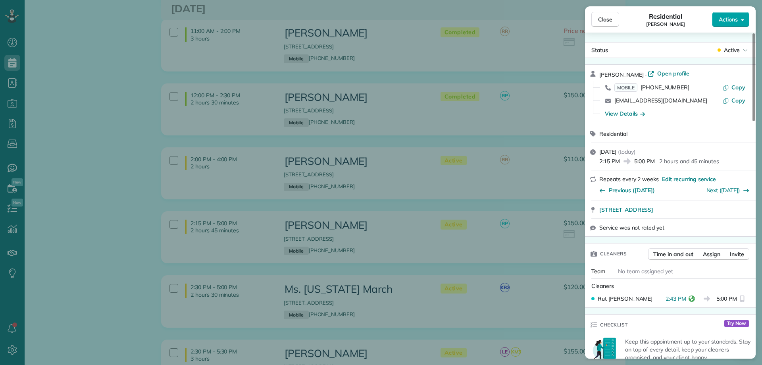
click at [735, 15] on span "Actions" at bounding box center [727, 19] width 19 height 8
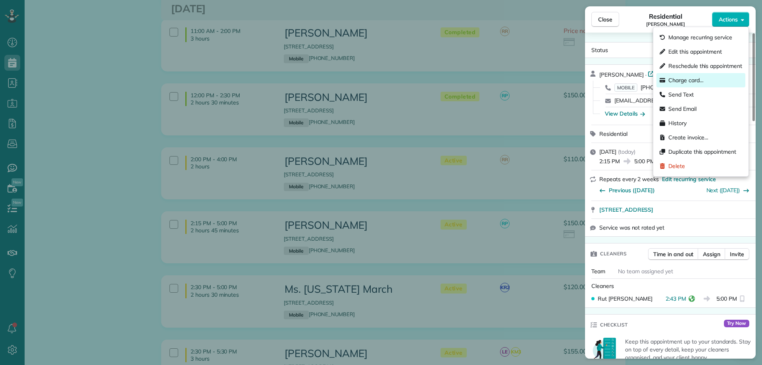
click at [691, 81] on span "Charge card…" at bounding box center [685, 80] width 35 height 8
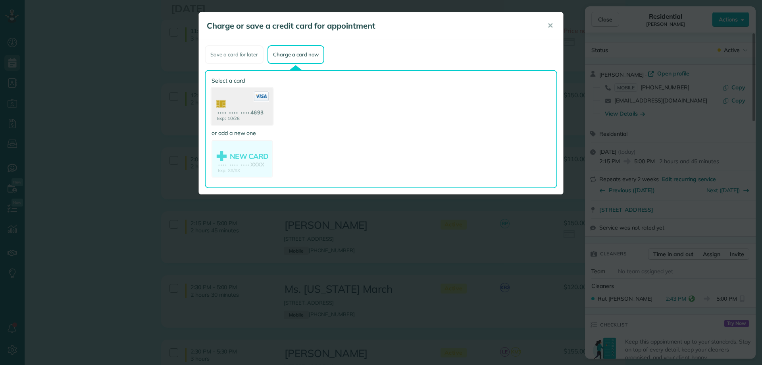
click at [240, 111] on use at bounding box center [241, 107] width 61 height 38
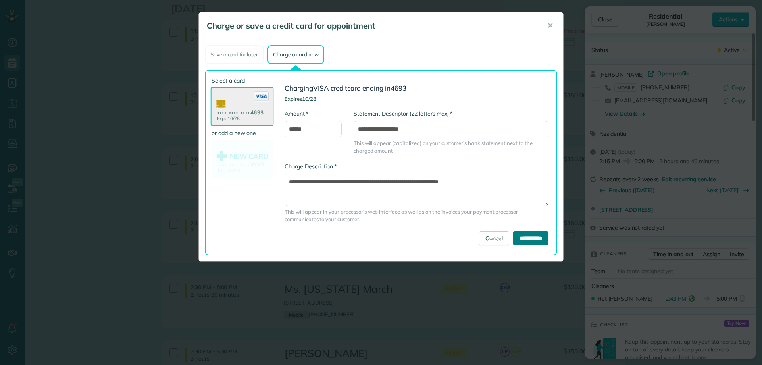
click at [523, 239] on input "**********" at bounding box center [530, 238] width 35 height 14
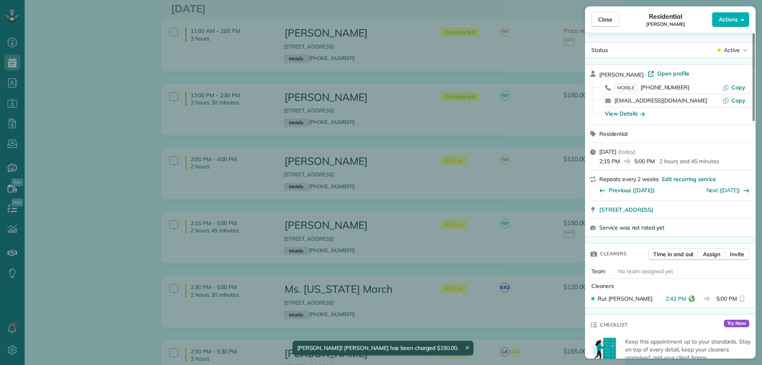
click at [604, 17] on span "Close" at bounding box center [605, 19] width 14 height 8
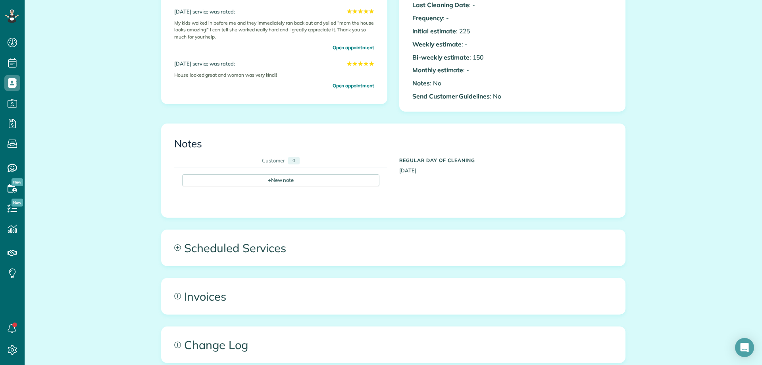
scroll to position [278, 0]
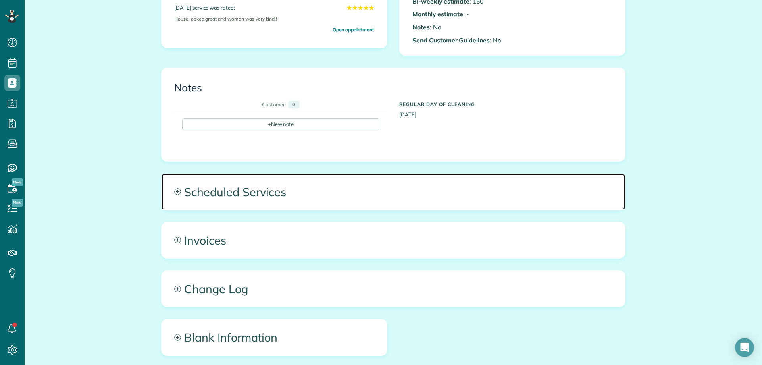
click at [304, 203] on span "Scheduled Services" at bounding box center [392, 192] width 463 height 36
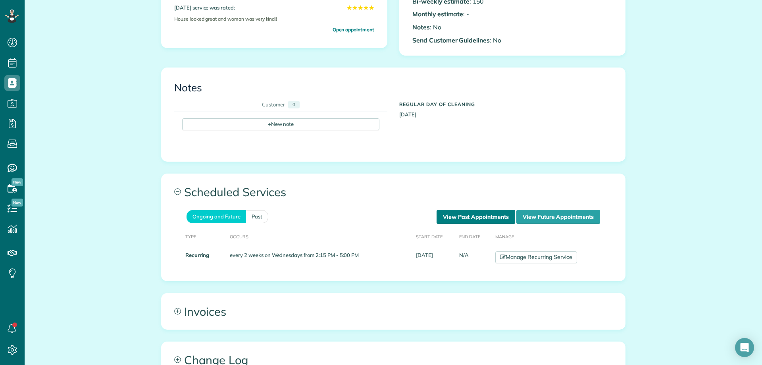
click at [454, 218] on link "View Past Appointments" at bounding box center [475, 216] width 79 height 14
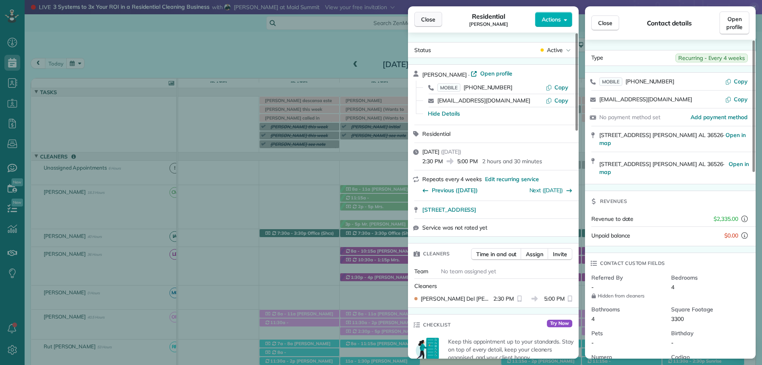
click at [428, 21] on span "Close" at bounding box center [428, 19] width 14 height 8
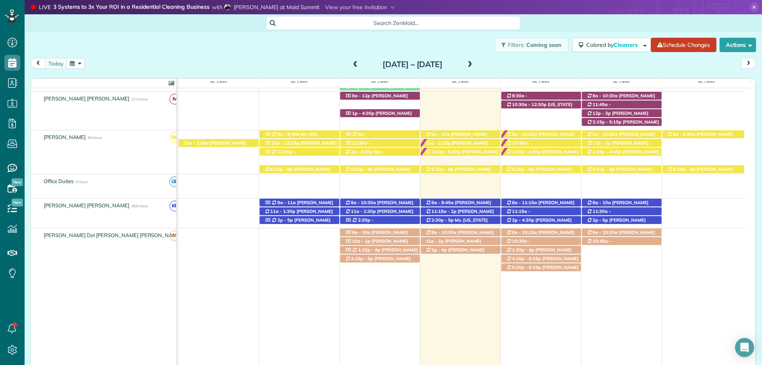
scroll to position [352, 0]
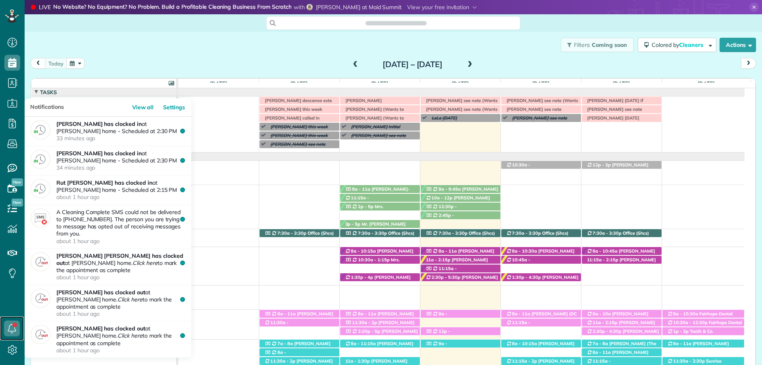
click at [10, 328] on icon at bounding box center [12, 328] width 16 height 16
click at [12, 324] on icon at bounding box center [12, 328] width 16 height 16
click at [12, 306] on ul "Dashboard Scheduling Calendar View List View Dispatch View - Weekly scheduling …" at bounding box center [12, 170] width 25 height 275
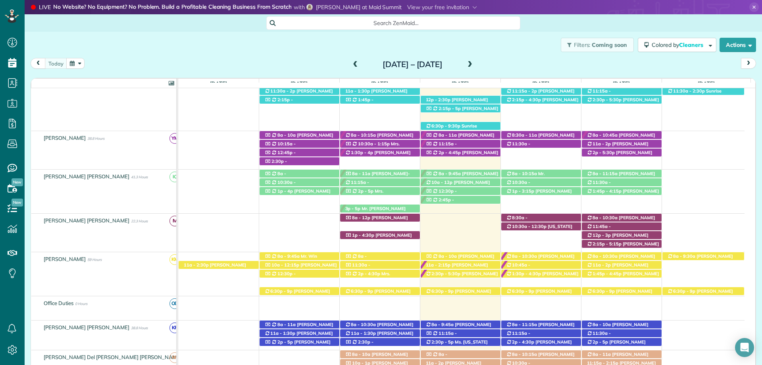
scroll to position [349, 0]
